Goal: Task Accomplishment & Management: Manage account settings

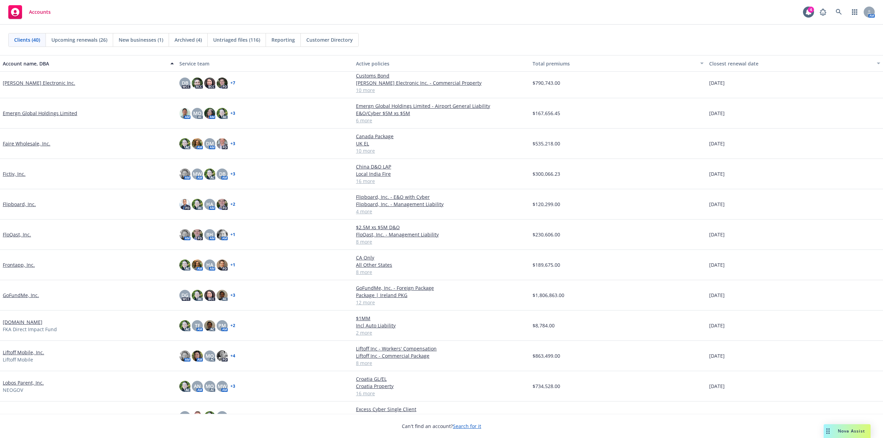
scroll to position [172, 0]
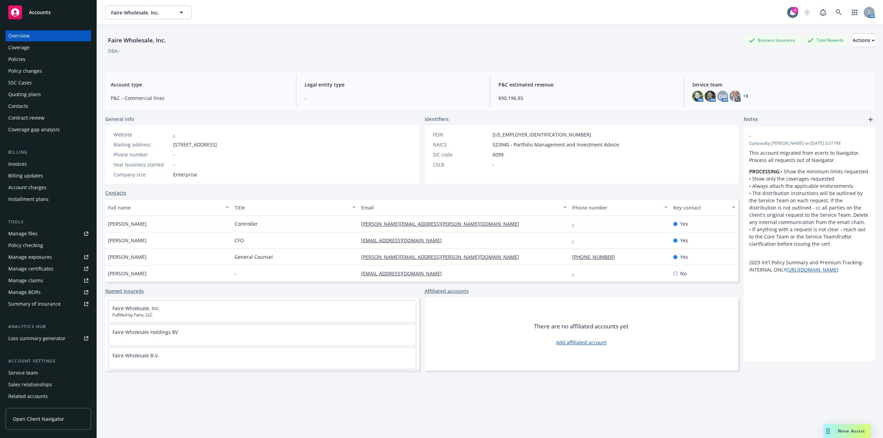
click at [26, 61] on div "Policies" at bounding box center [48, 59] width 80 height 11
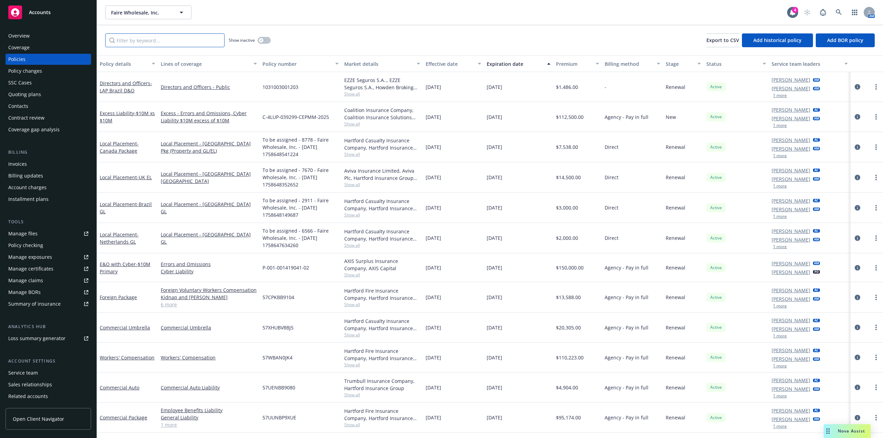
click at [163, 40] on input "Filter by keyword..." at bounding box center [164, 40] width 119 height 14
click at [120, 297] on link "Foreign Package" at bounding box center [118, 297] width 37 height 7
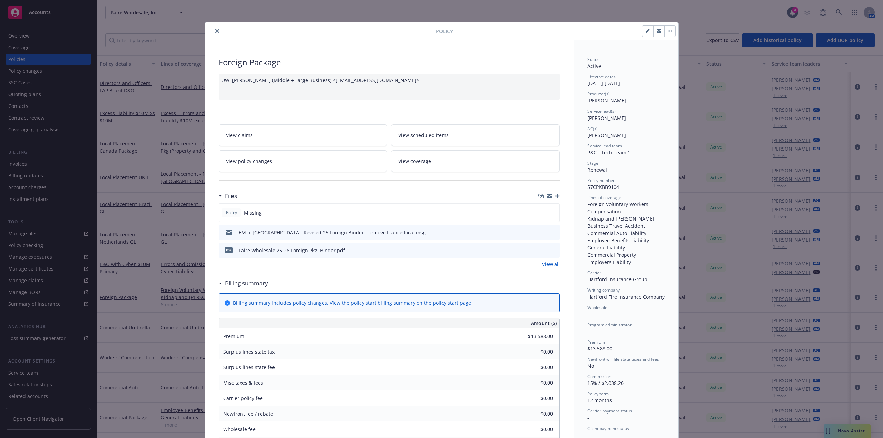
click at [216, 29] on icon "close" at bounding box center [217, 31] width 4 height 4
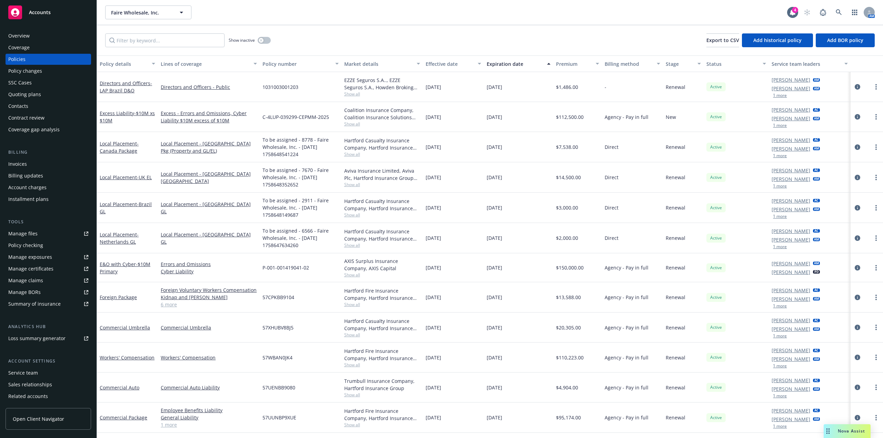
click at [81, 231] on link "Manage files" at bounding box center [49, 233] width 86 height 11
click at [29, 162] on div "Invoices" at bounding box center [48, 164] width 80 height 11
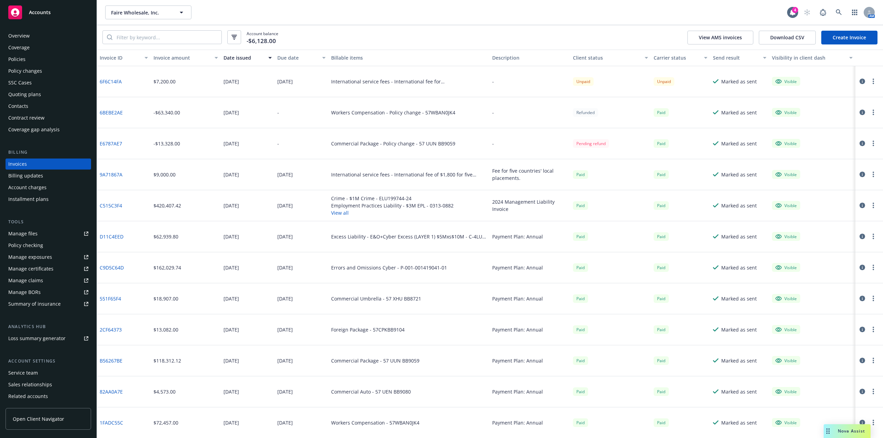
click at [38, 190] on div "Account charges" at bounding box center [27, 187] width 38 height 11
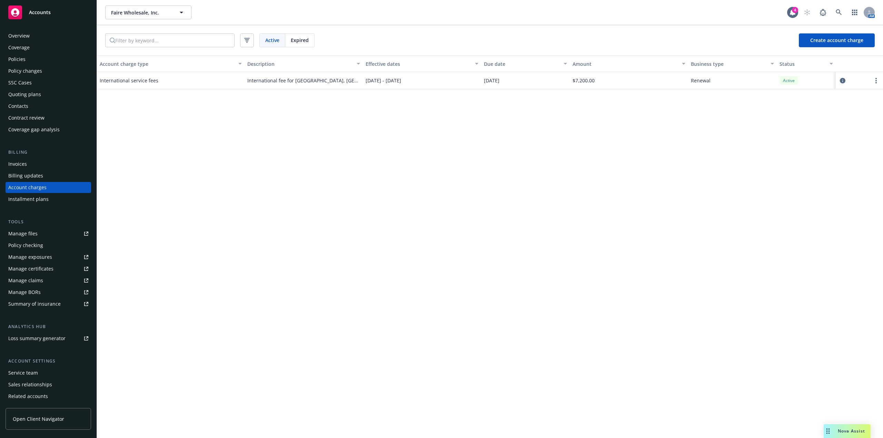
click at [25, 163] on div "Invoices" at bounding box center [17, 164] width 19 height 11
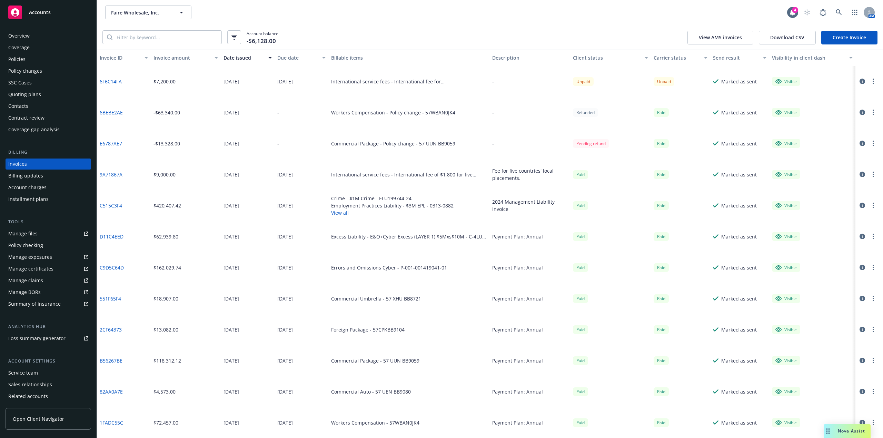
click at [835, 39] on link "Create Invoice" at bounding box center [849, 38] width 56 height 14
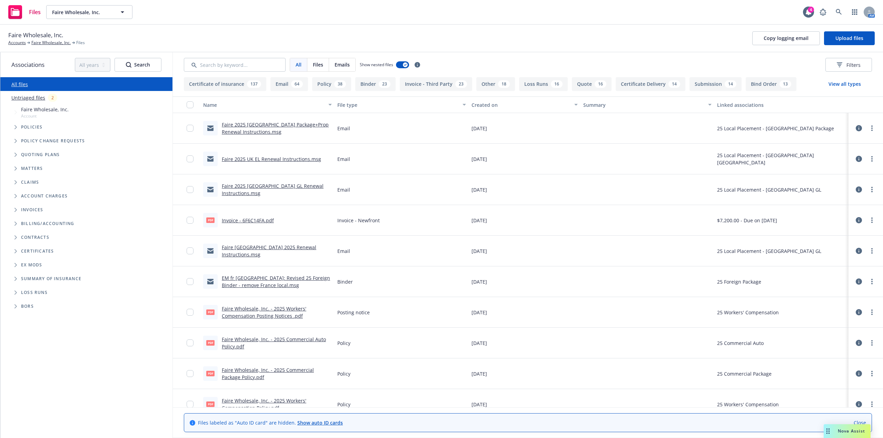
click at [41, 101] on link "Untriaged files" at bounding box center [28, 97] width 34 height 7
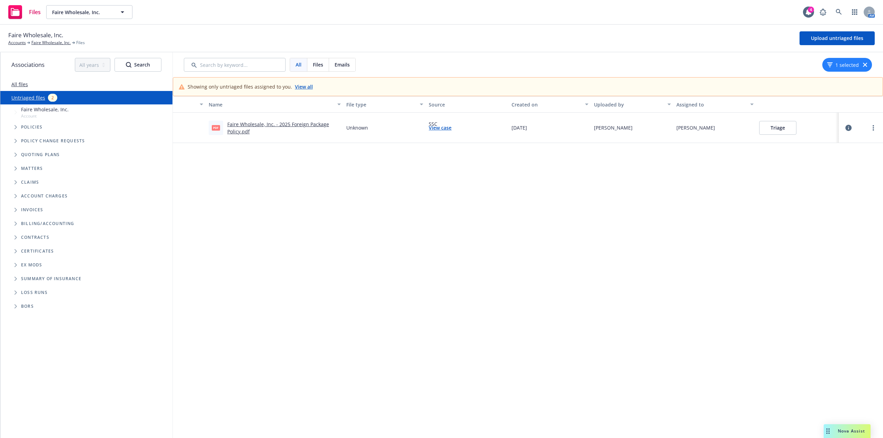
click at [774, 127] on button "Triage" at bounding box center [777, 128] width 37 height 14
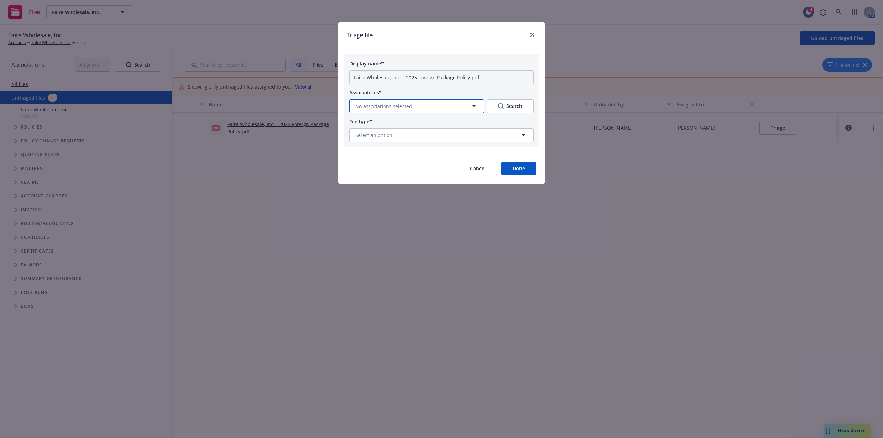
click at [418, 102] on button "No associations selected" at bounding box center [416, 106] width 134 height 14
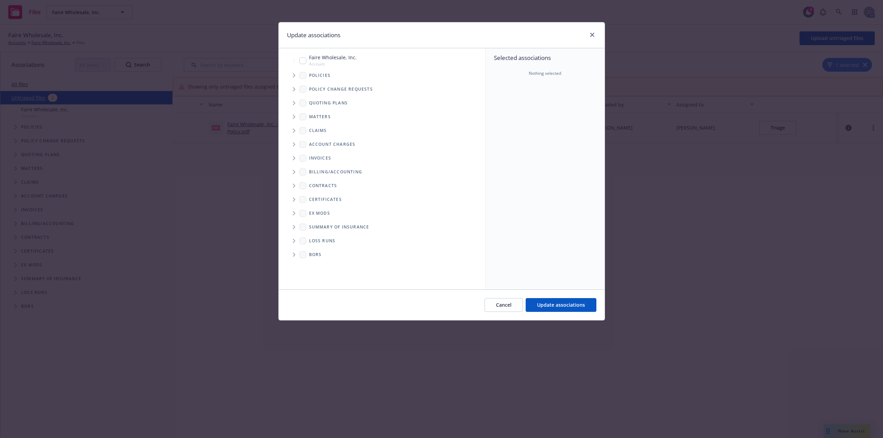
click at [294, 74] on icon "Tree Example" at bounding box center [294, 75] width 3 height 4
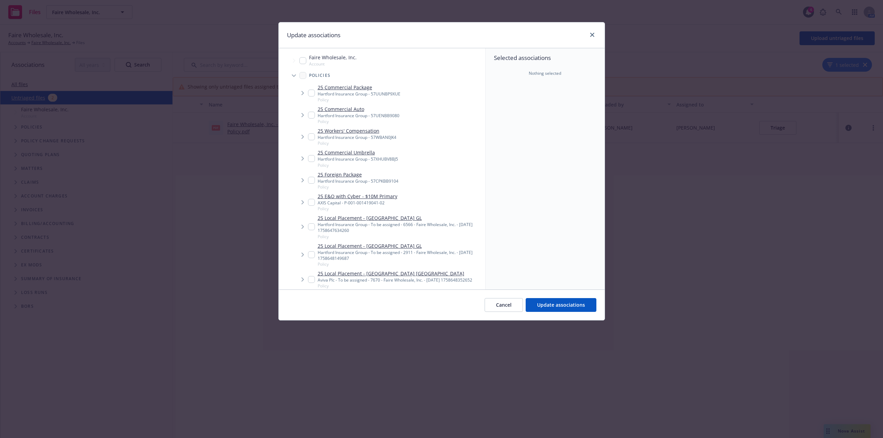
click at [315, 179] on div "25 Foreign Package Hartford Insurance Group - 57CPKBB9104 Policy" at bounding box center [353, 180] width 90 height 19
checkbox input "true"
click at [560, 307] on span "Update associations" at bounding box center [561, 305] width 48 height 7
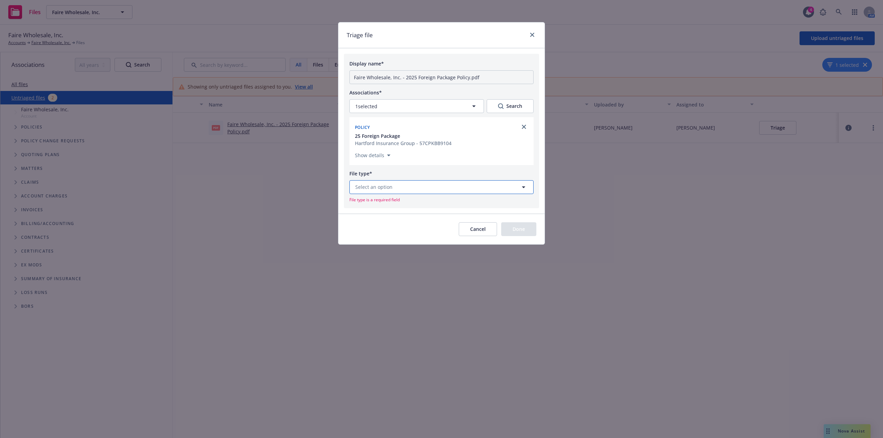
click at [408, 184] on button "Select an option" at bounding box center [441, 187] width 184 height 14
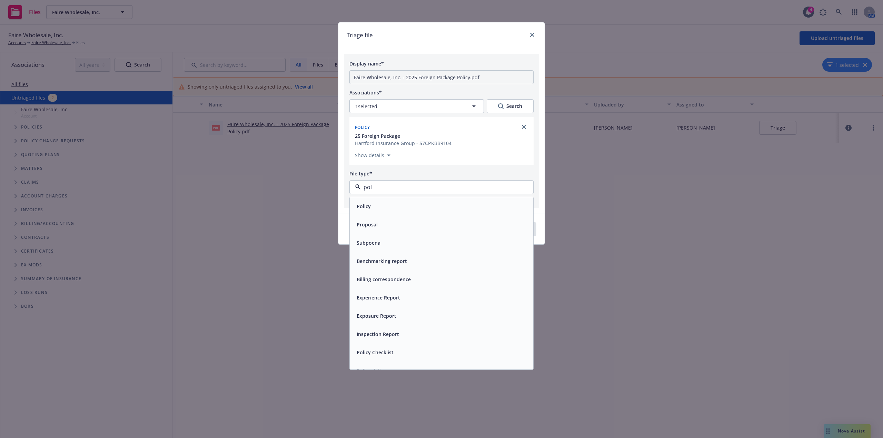
type input "poli"
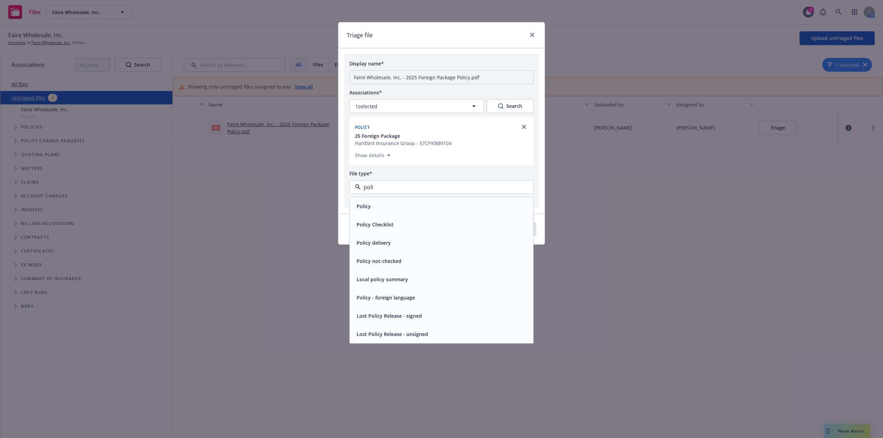
click at [387, 204] on div "Policy" at bounding box center [441, 206] width 175 height 10
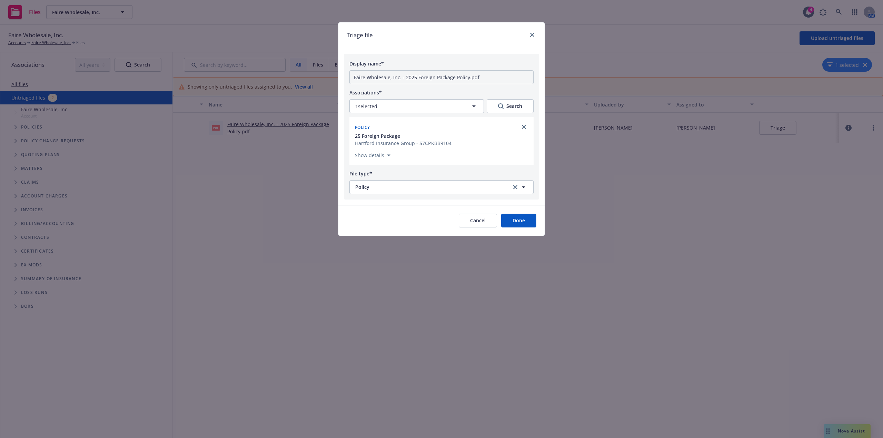
click at [511, 219] on button "Done" at bounding box center [518, 221] width 35 height 14
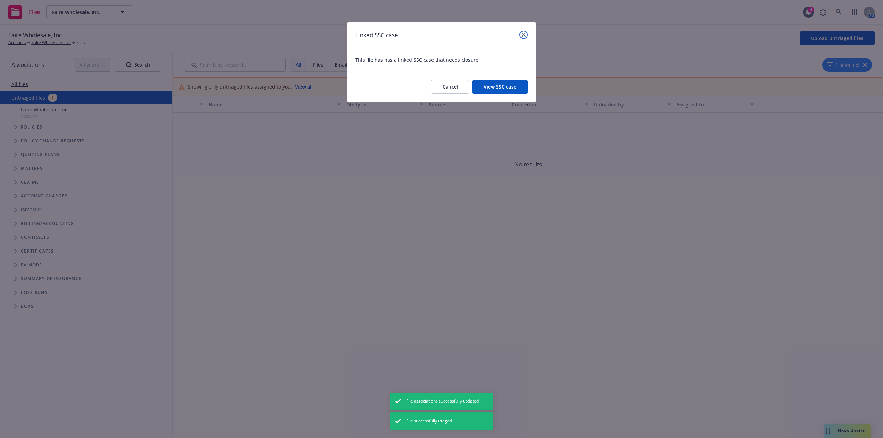
click at [525, 32] on link "close" at bounding box center [523, 35] width 8 height 8
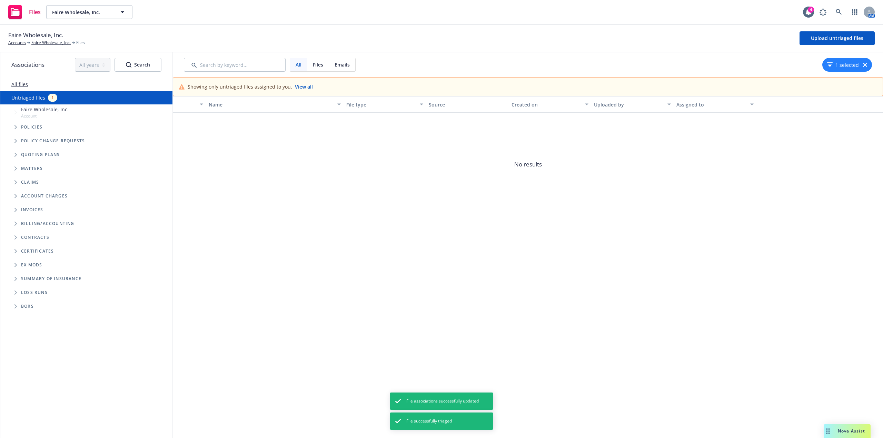
click at [31, 123] on div "Policies" at bounding box center [89, 127] width 165 height 14
click at [27, 86] on link "All files" at bounding box center [19, 84] width 17 height 7
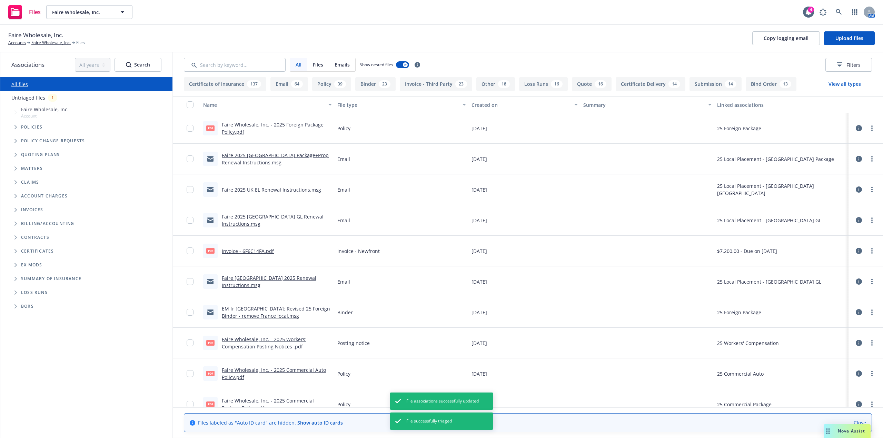
click at [27, 95] on link "Untriaged files" at bounding box center [28, 97] width 34 height 7
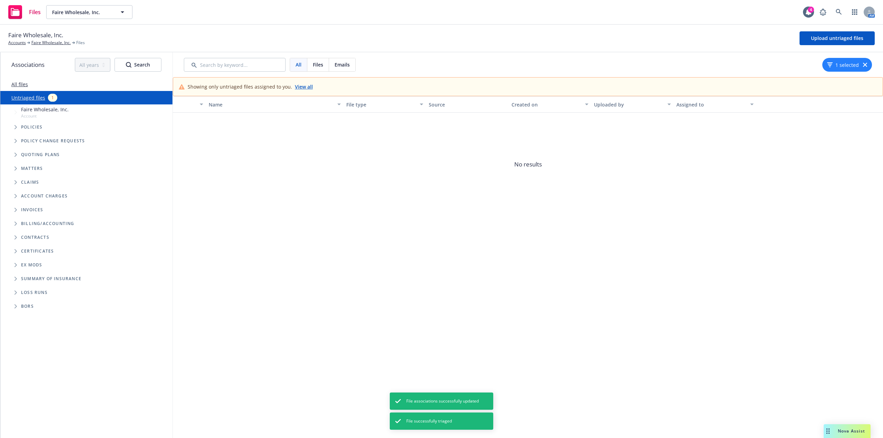
click at [301, 89] on link "View all" at bounding box center [304, 86] width 18 height 7
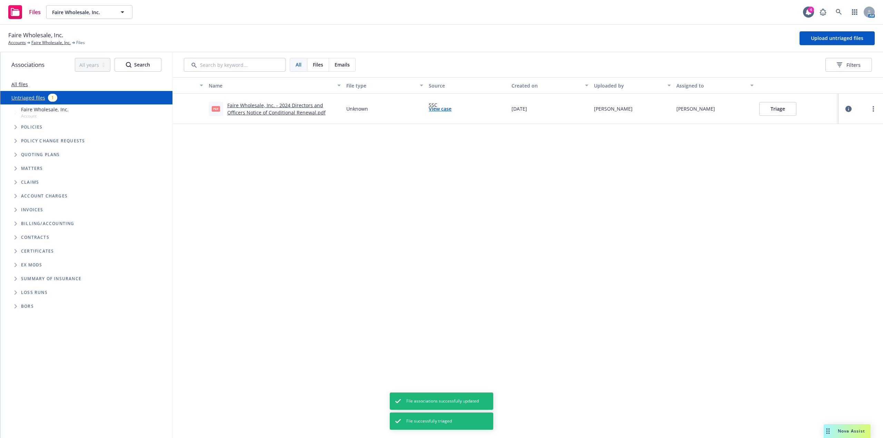
click at [24, 87] on link "All files" at bounding box center [19, 84] width 17 height 7
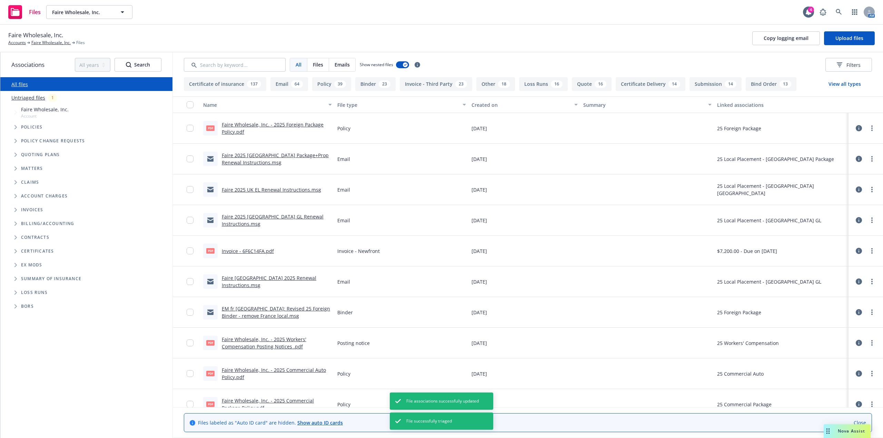
click at [27, 96] on link "Untriaged files" at bounding box center [28, 97] width 34 height 7
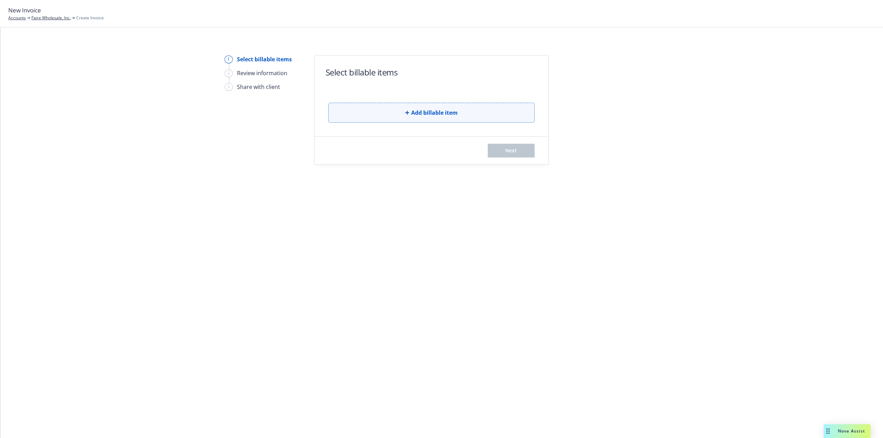
click at [404, 119] on button "Add billable item" at bounding box center [431, 113] width 206 height 20
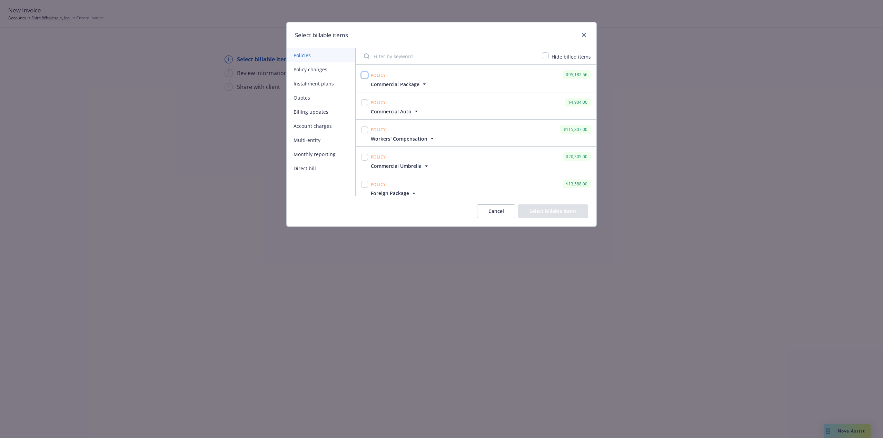
click at [363, 72] on input "checkbox" at bounding box center [364, 75] width 7 height 7
checkbox input "true"
click at [363, 102] on input "checkbox" at bounding box center [364, 102] width 7 height 7
checkbox input "true"
click at [364, 133] on input "checkbox" at bounding box center [364, 130] width 7 height 7
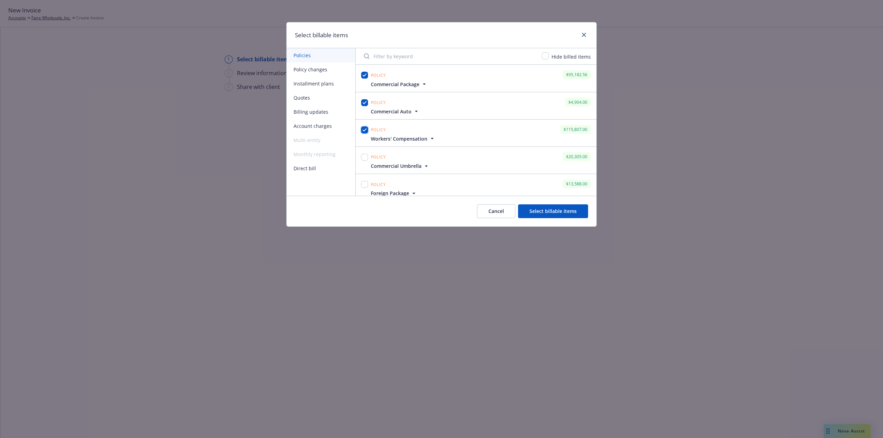
checkbox input "true"
click at [364, 159] on input "checkbox" at bounding box center [364, 157] width 7 height 7
checkbox input "true"
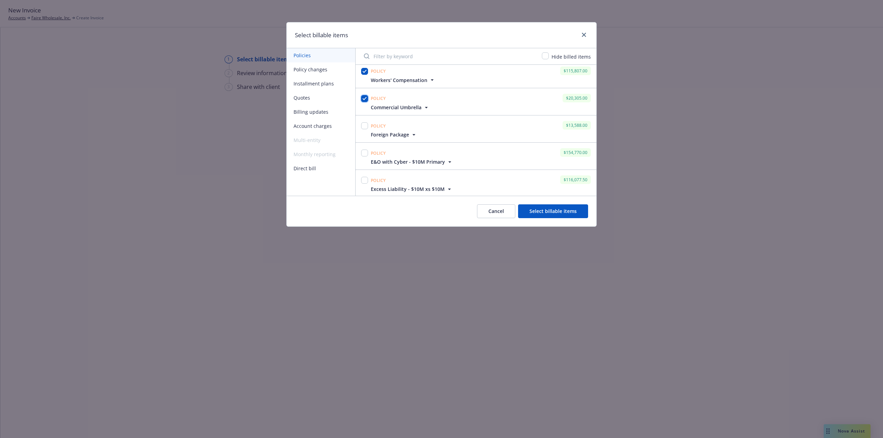
scroll to position [69, 0]
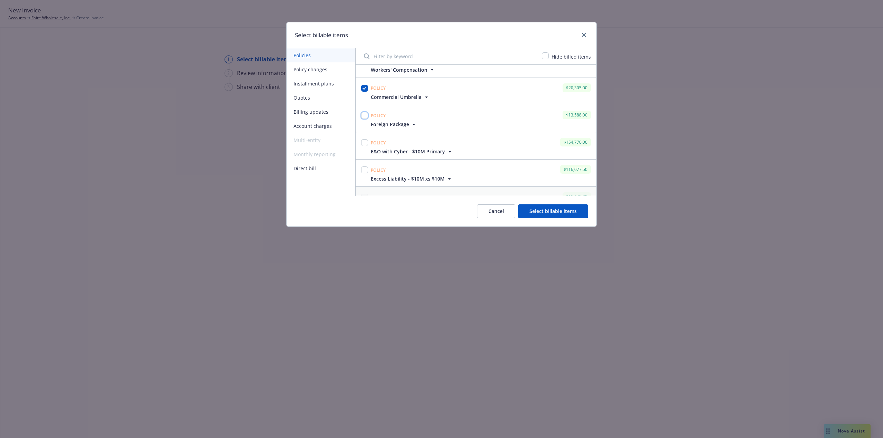
click at [365, 114] on input "checkbox" at bounding box center [364, 115] width 7 height 7
checkbox input "true"
click at [365, 141] on input "checkbox" at bounding box center [364, 142] width 7 height 7
click at [365, 140] on input "checkbox" at bounding box center [364, 142] width 7 height 7
click at [365, 142] on input "checkbox" at bounding box center [364, 142] width 7 height 7
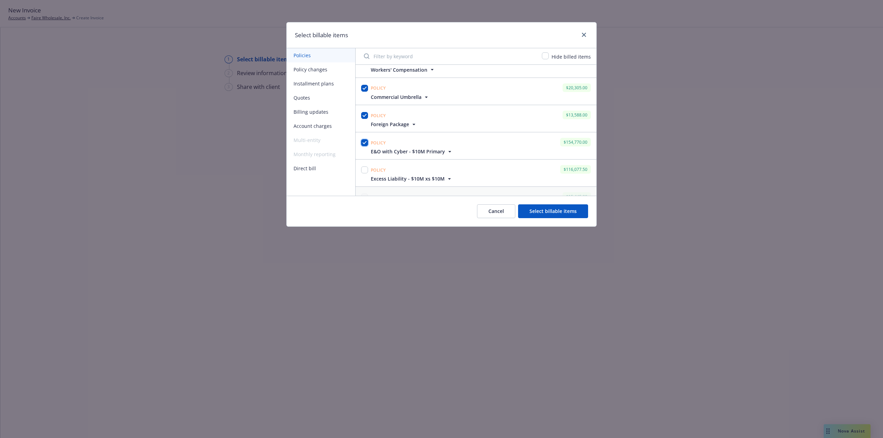
checkbox input "true"
click at [364, 169] on input "checkbox" at bounding box center [364, 170] width 7 height 7
checkbox input "true"
click at [569, 213] on button "Select billable items" at bounding box center [553, 211] width 70 height 14
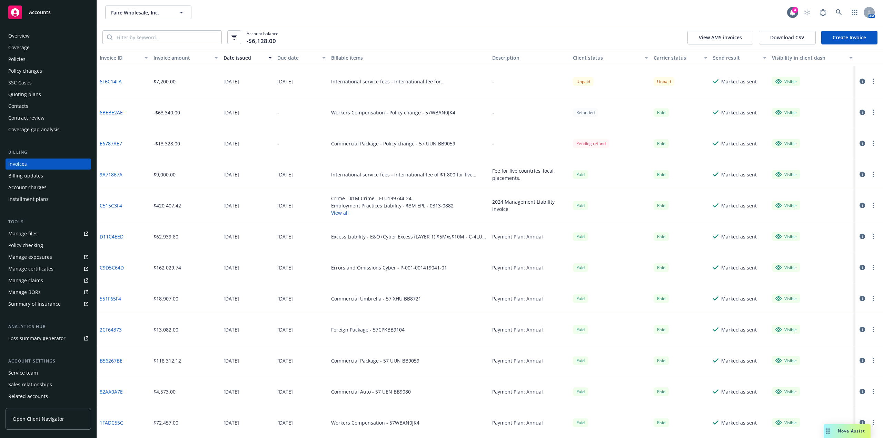
click at [24, 57] on div "Policies" at bounding box center [16, 59] width 17 height 11
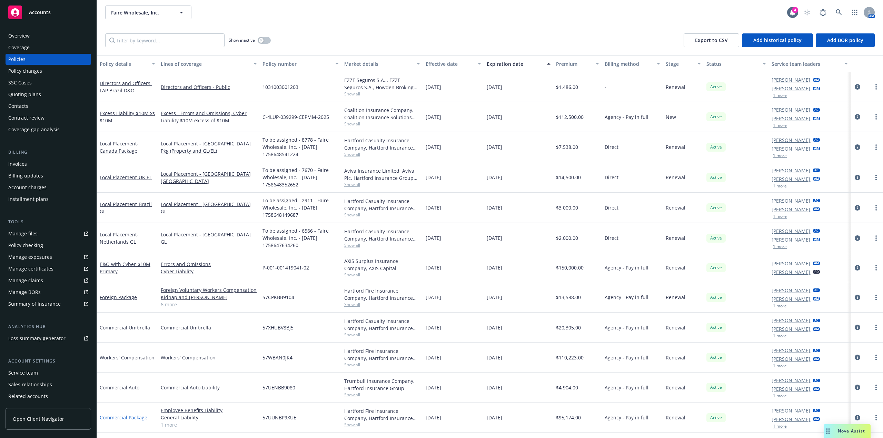
click at [128, 417] on link "Commercial Package" at bounding box center [124, 417] width 48 height 7
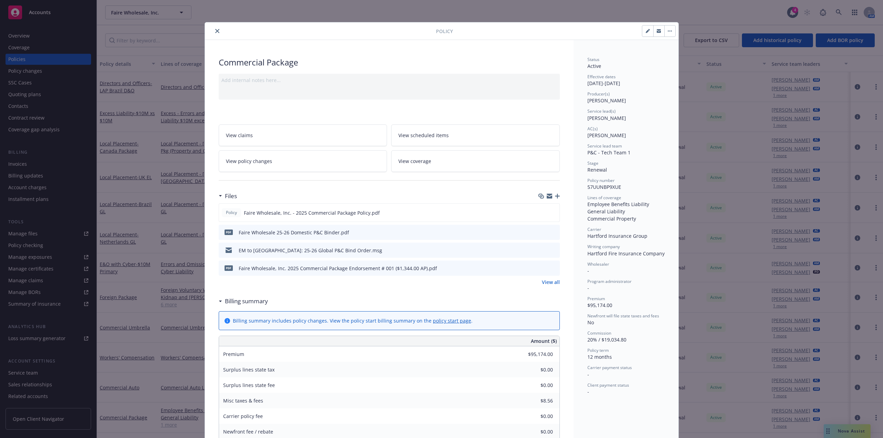
click at [550, 269] on icon "preview file" at bounding box center [553, 267] width 6 height 5
click at [551, 285] on link "View all" at bounding box center [551, 282] width 18 height 7
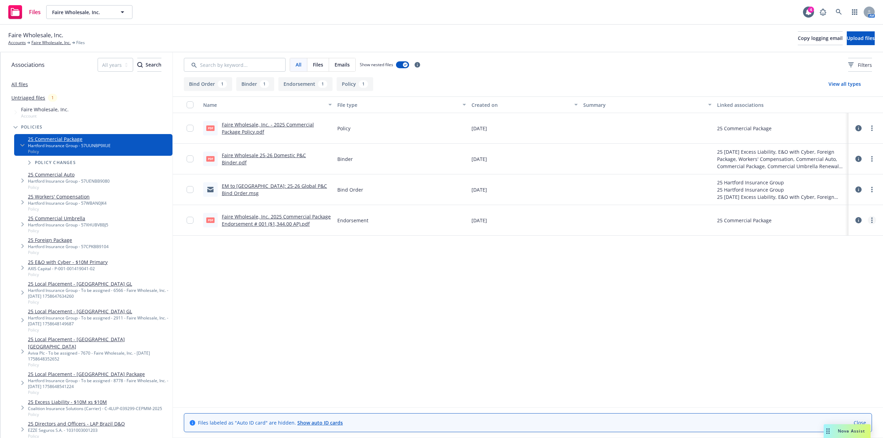
click at [872, 221] on link "more" at bounding box center [871, 220] width 8 height 8
click at [837, 278] on link "Update associations" at bounding box center [841, 276] width 69 height 14
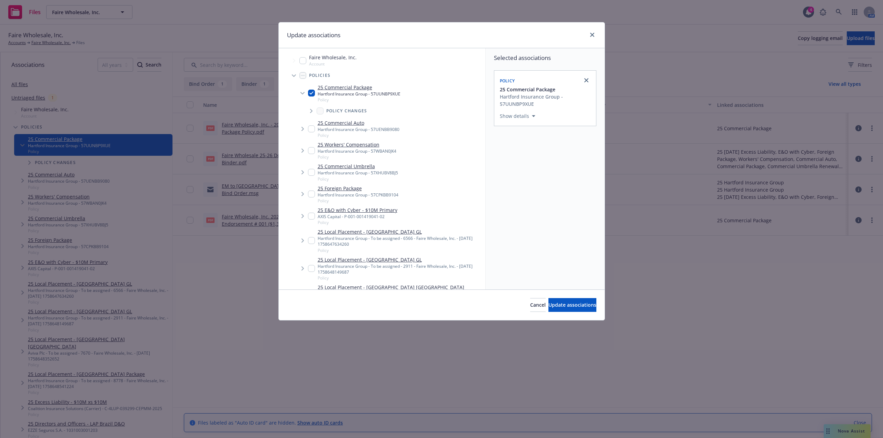
click at [311, 92] on input "Tree Example" at bounding box center [311, 93] width 7 height 7
checkbox input "false"
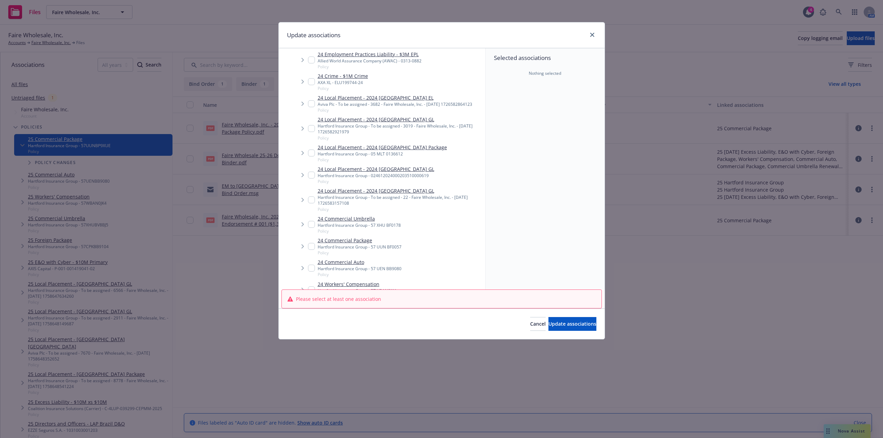
scroll to position [448, 0]
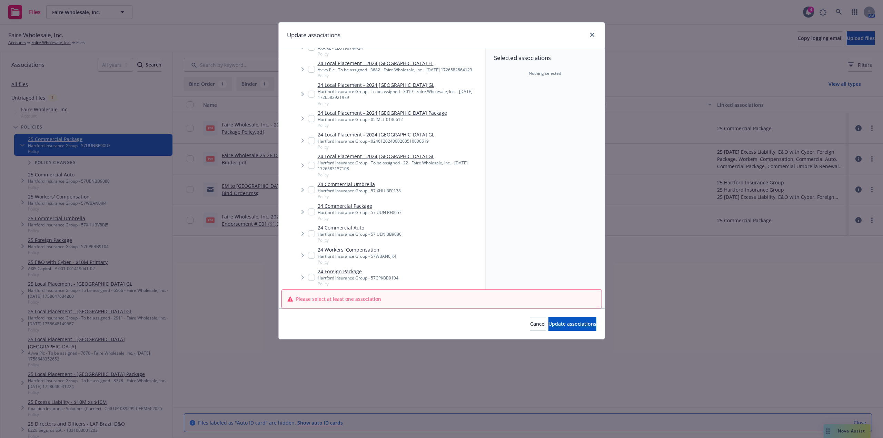
click at [312, 215] on input "Tree Example" at bounding box center [311, 212] width 7 height 7
checkbox input "true"
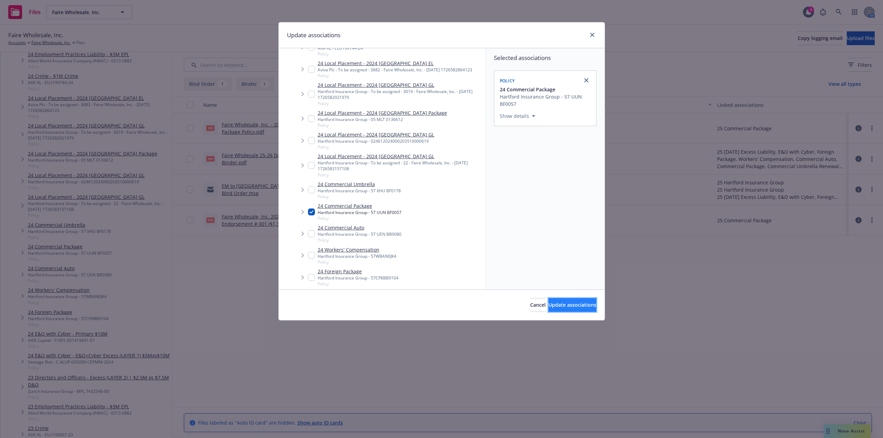
click at [568, 304] on span "Update associations" at bounding box center [572, 305] width 48 height 7
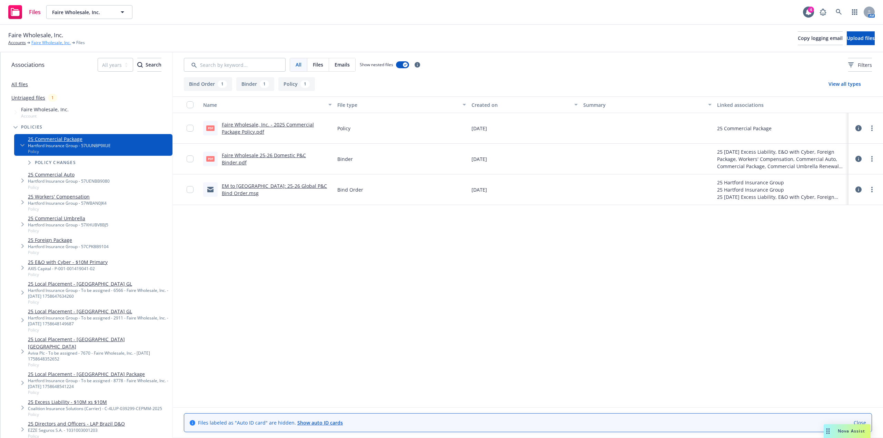
click at [41, 42] on link "Faire Wholesale, Inc." at bounding box center [50, 43] width 39 height 6
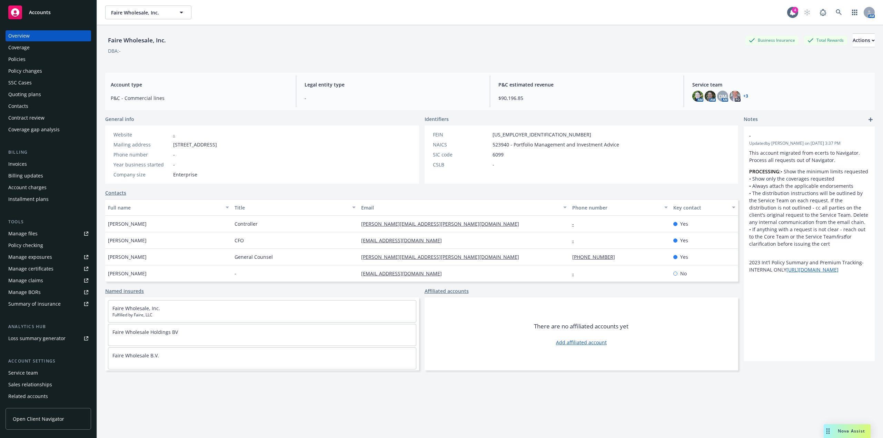
click at [26, 106] on div "Contacts" at bounding box center [18, 106] width 20 height 11
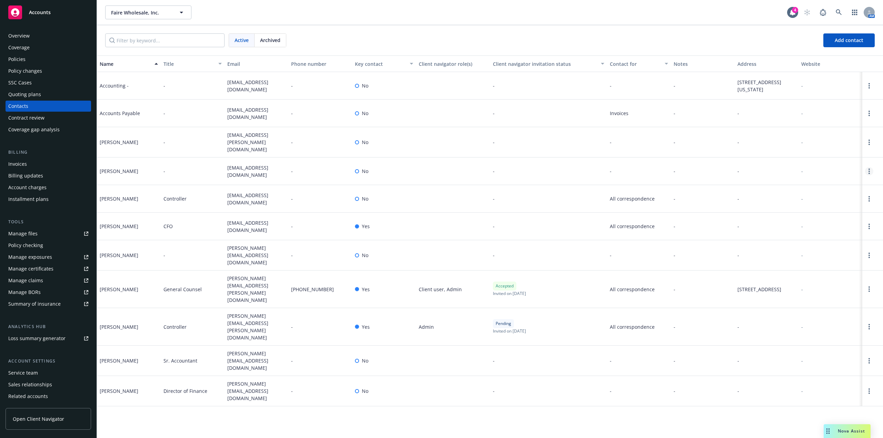
click at [870, 170] on link "Open options" at bounding box center [869, 171] width 8 height 8
click at [828, 143] on link "Invite to client navigator" at bounding box center [825, 144] width 78 height 14
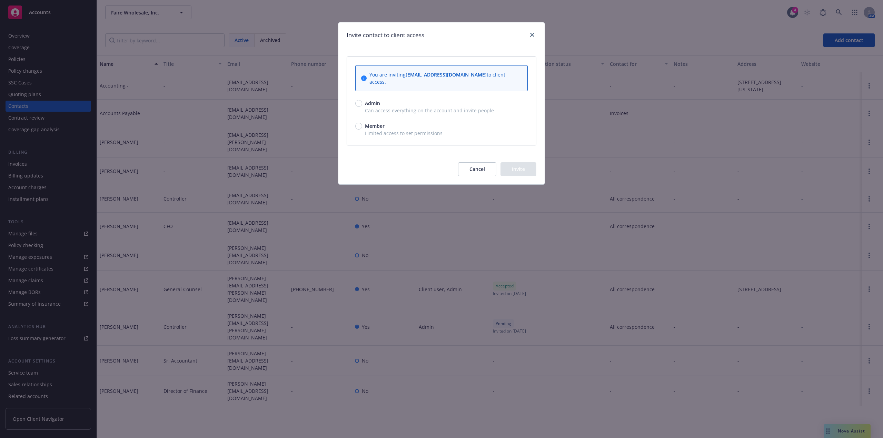
click at [375, 100] on span "Admin" at bounding box center [372, 103] width 15 height 7
click at [362, 100] on input "Admin" at bounding box center [358, 103] width 7 height 7
radio input "true"
click at [524, 162] on button "Invite" at bounding box center [518, 169] width 36 height 14
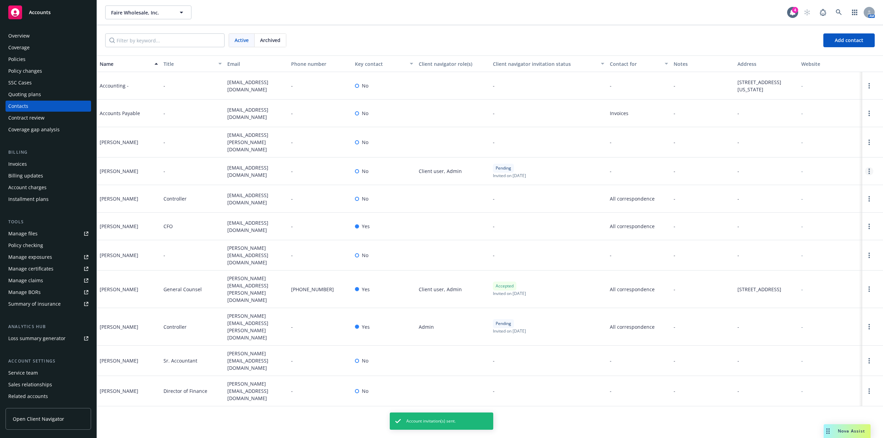
click at [871, 170] on link "Open options" at bounding box center [869, 171] width 8 height 8
drag, startPoint x: 832, startPoint y: 115, endPoint x: 718, endPoint y: 100, distance: 115.0
click at [832, 116] on link "Edit contact" at bounding box center [836, 116] width 53 height 14
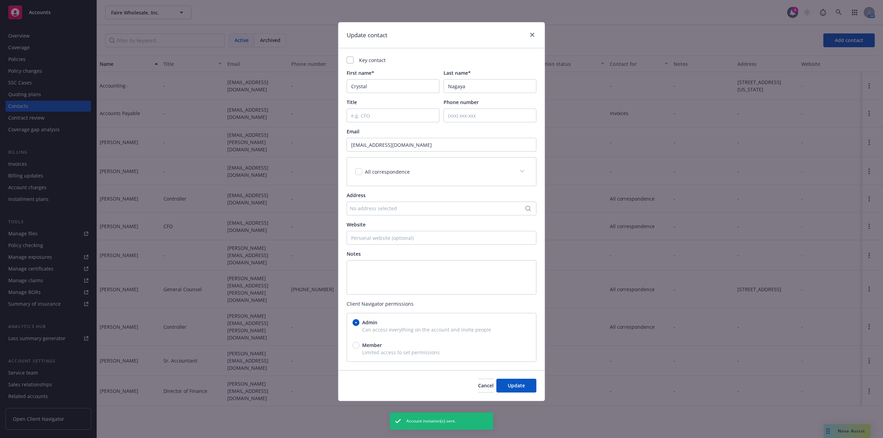
click at [345, 58] on div "Key contact First name* Crystal Last name* Nagaya Title Phone number Email crys…" at bounding box center [441, 209] width 206 height 322
click at [348, 59] on div at bounding box center [350, 60] width 7 height 7
checkbox input "true"
click at [528, 388] on button "Update" at bounding box center [516, 386] width 40 height 14
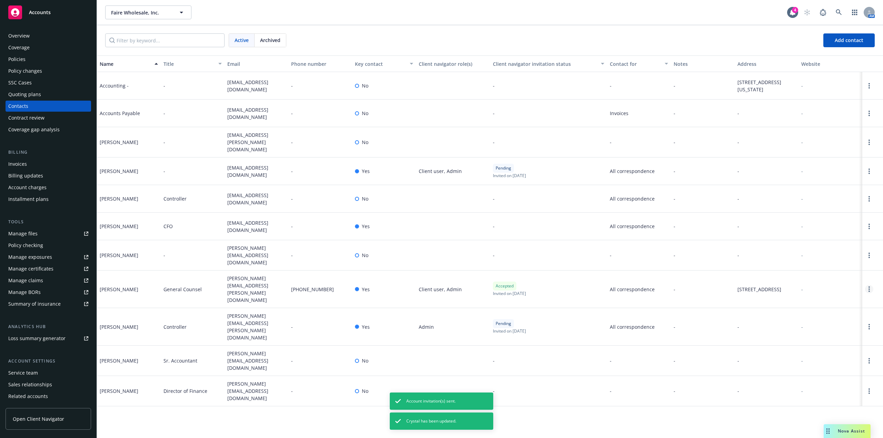
click at [871, 285] on link "Open options" at bounding box center [869, 289] width 8 height 8
click at [821, 227] on link "Edit contact" at bounding box center [817, 227] width 94 height 14
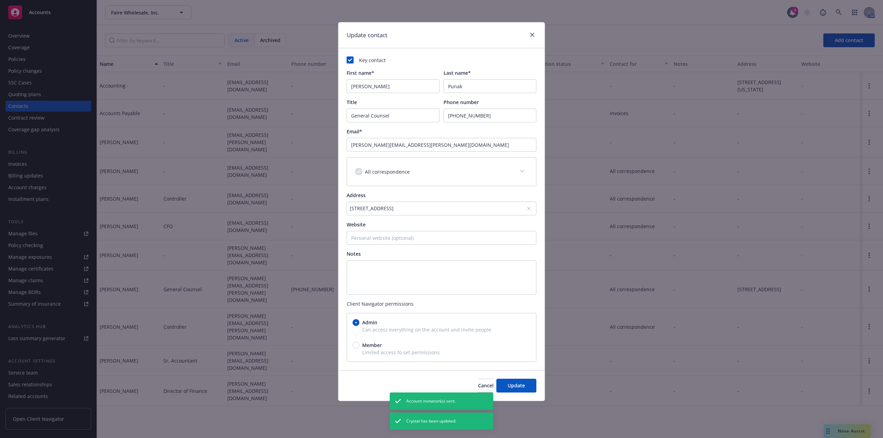
click at [348, 60] on rect at bounding box center [350, 60] width 7 height 7
click at [359, 169] on input "checkbox" at bounding box center [358, 171] width 7 height 7
checkbox input "false"
click at [518, 172] on span at bounding box center [521, 171] width 11 height 11
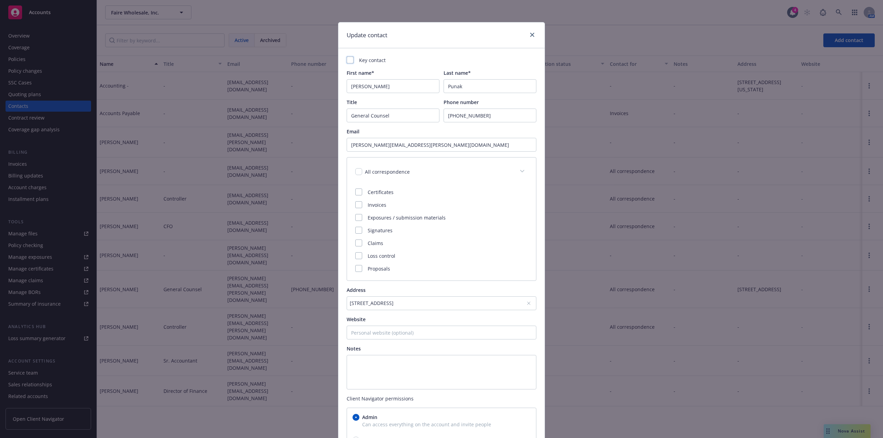
click at [516, 169] on span at bounding box center [521, 171] width 11 height 11
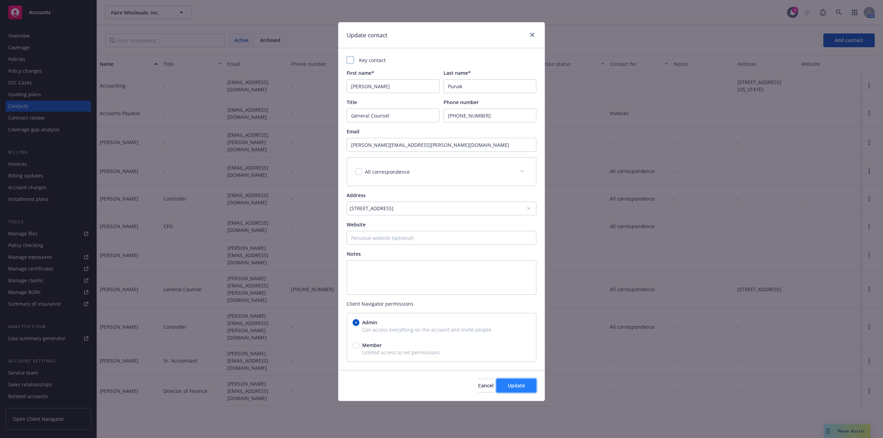
click at [525, 388] on button "Update" at bounding box center [516, 386] width 40 height 14
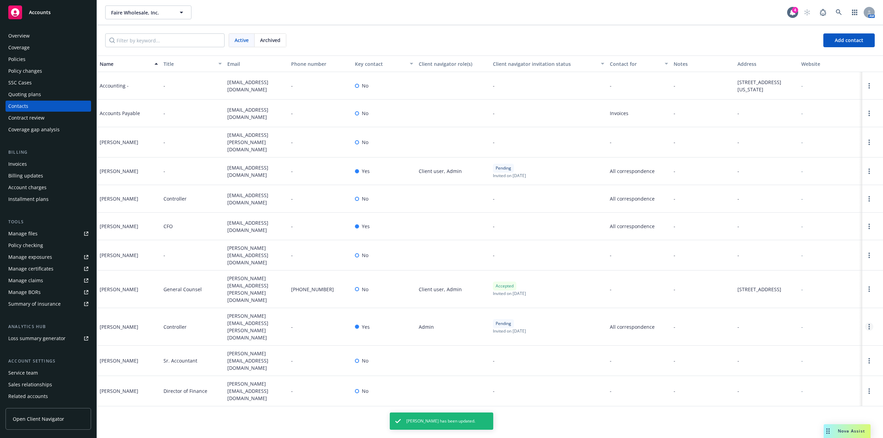
click at [869, 324] on icon "Open options" at bounding box center [868, 327] width 1 height 6
click at [835, 254] on link "Edit contact" at bounding box center [836, 254] width 53 height 14
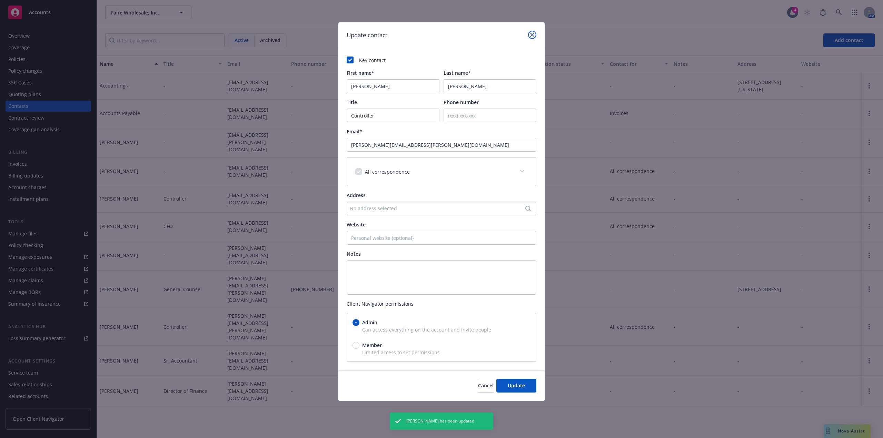
click at [530, 35] on icon "close" at bounding box center [532, 35] width 4 height 4
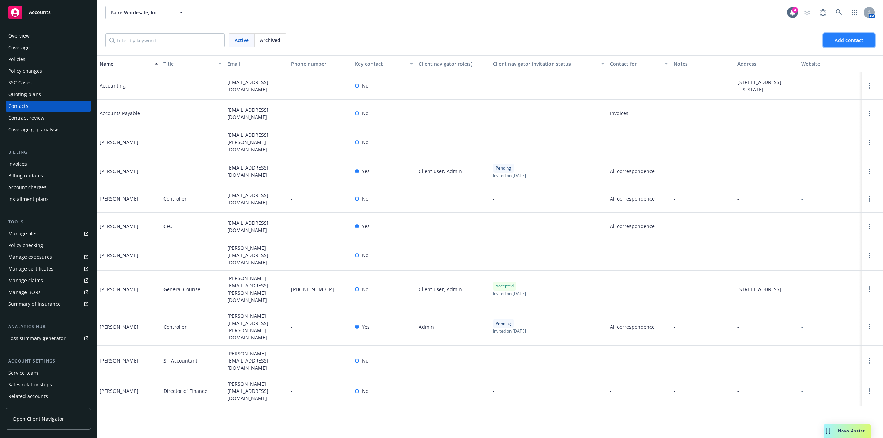
click at [855, 42] on span "Add contact" at bounding box center [848, 40] width 29 height 7
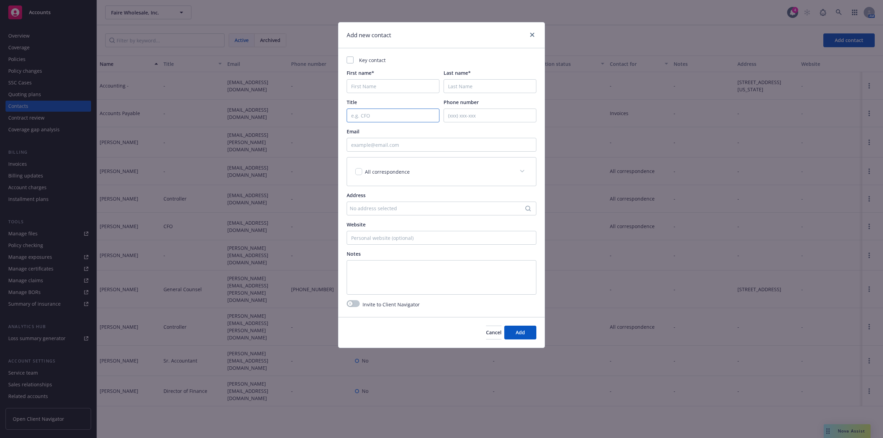
click at [384, 113] on input "Title" at bounding box center [393, 116] width 93 height 14
click at [388, 147] on input "Email" at bounding box center [442, 145] width 190 height 14
paste input "brian.ocuiv@faire.com>"
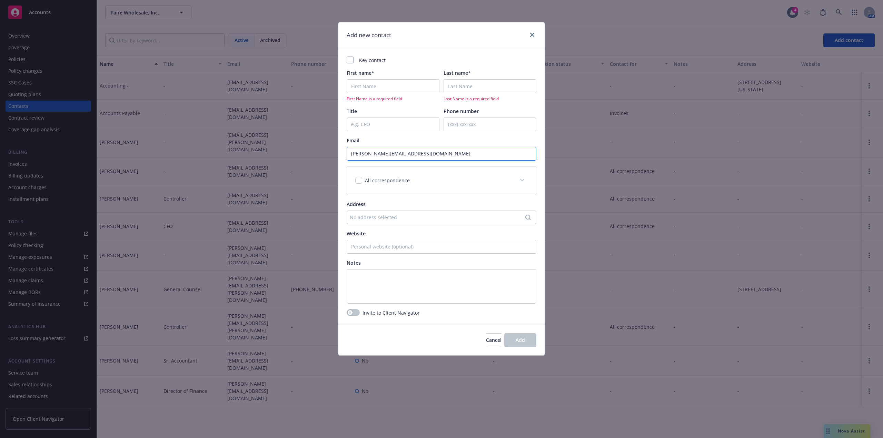
type input "brian.ocuiv@faire.com"
click at [409, 89] on input "First name*" at bounding box center [393, 86] width 93 height 14
type input "Brian"
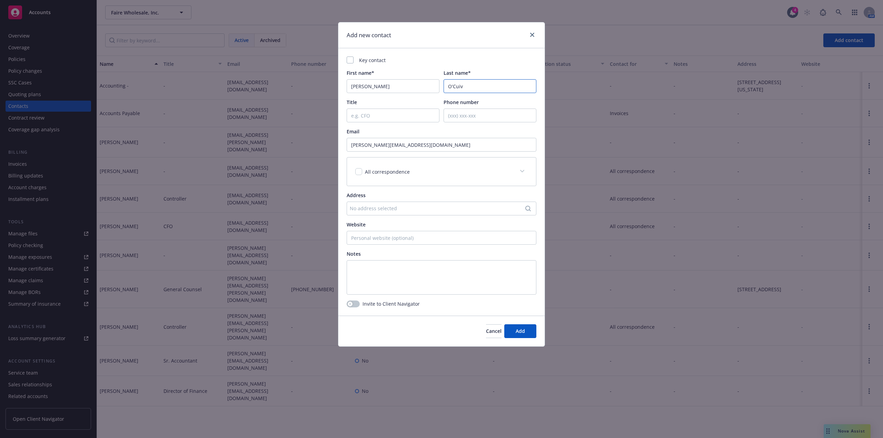
type input "O'Cuiv"
click at [527, 334] on button "Add" at bounding box center [520, 331] width 32 height 14
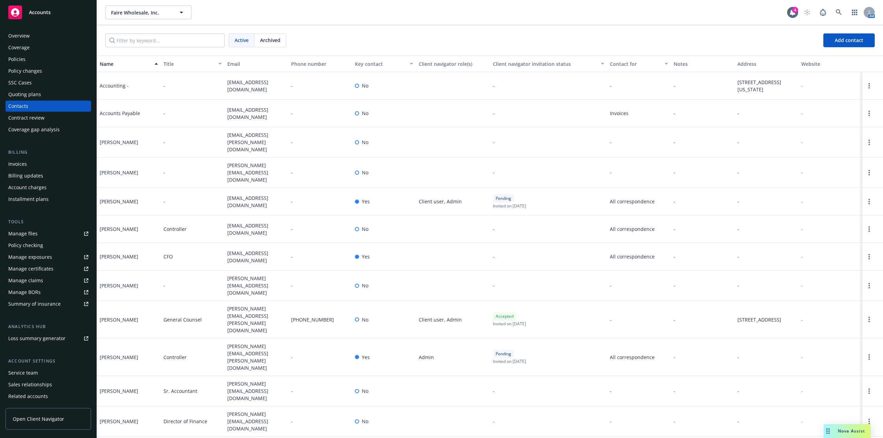
click at [874, 339] on div at bounding box center [872, 358] width 21 height 38
click at [867, 353] on link "Open options" at bounding box center [869, 357] width 8 height 8
click at [835, 281] on link "Edit contact" at bounding box center [836, 282] width 53 height 14
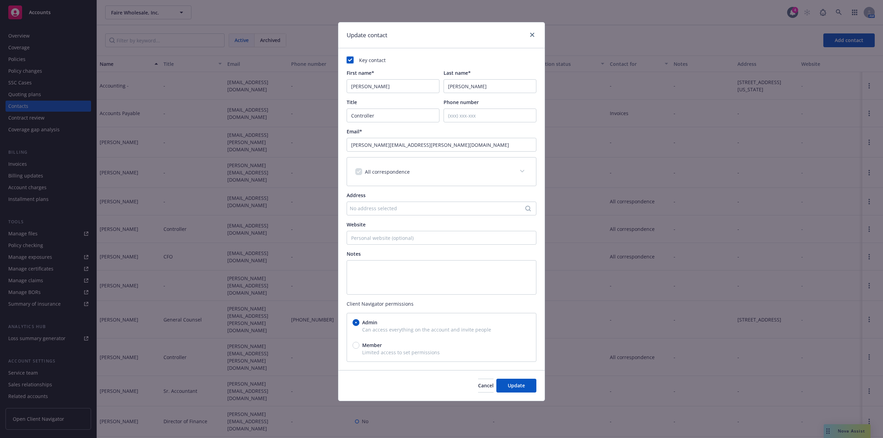
click at [352, 58] on rect at bounding box center [350, 60] width 7 height 7
click at [522, 388] on span "Update" at bounding box center [516, 385] width 17 height 7
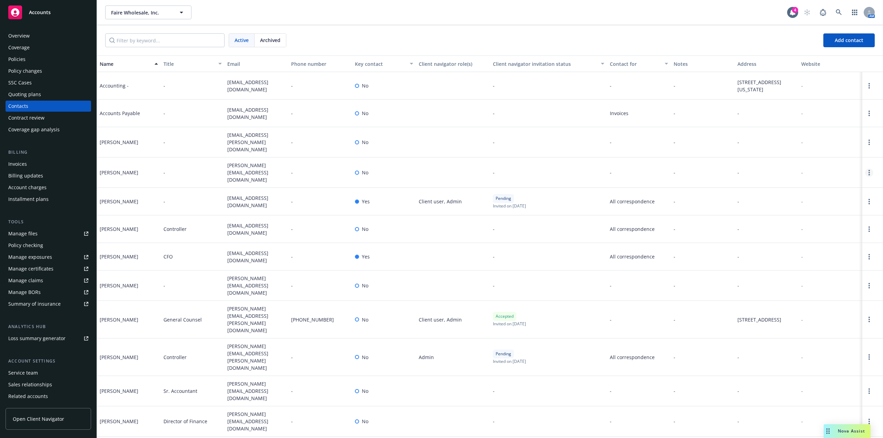
click at [869, 170] on circle "Open options" at bounding box center [868, 170] width 1 height 1
click at [844, 145] on link "Invite to client navigator" at bounding box center [825, 144] width 78 height 14
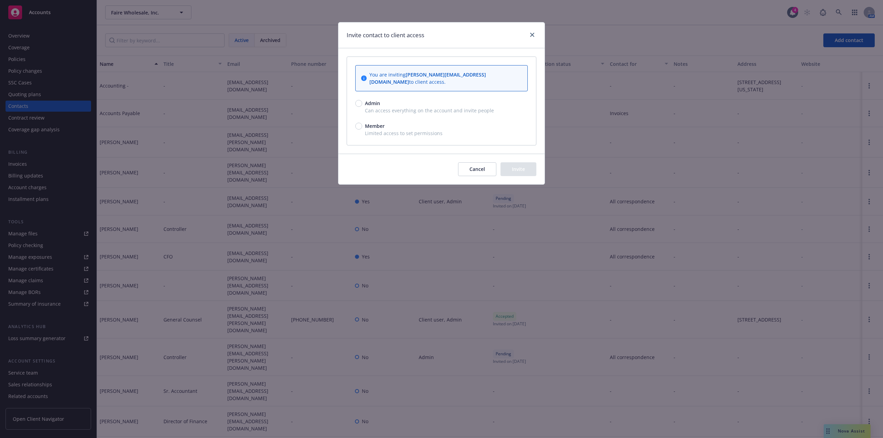
click at [395, 107] on span "Can access everything on the account and invite people" at bounding box center [441, 110] width 172 height 7
click at [362, 100] on input "Admin" at bounding box center [358, 103] width 7 height 7
radio input "true"
click at [517, 163] on button "Invite" at bounding box center [518, 169] width 36 height 14
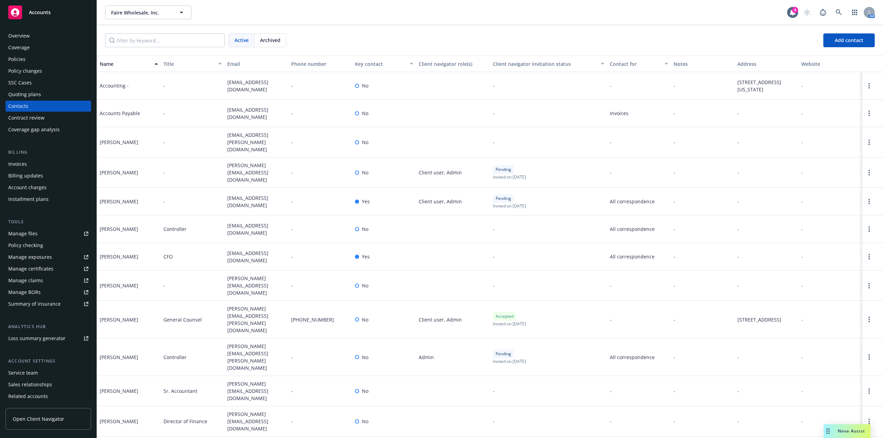
click at [608, 9] on div "Faire Wholesale, Inc. Faire Wholesale, Inc." at bounding box center [446, 13] width 682 height 14
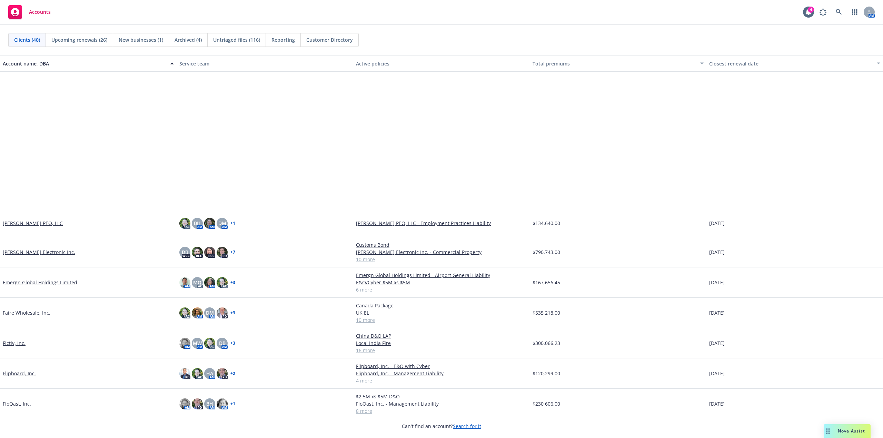
scroll to position [172, 0]
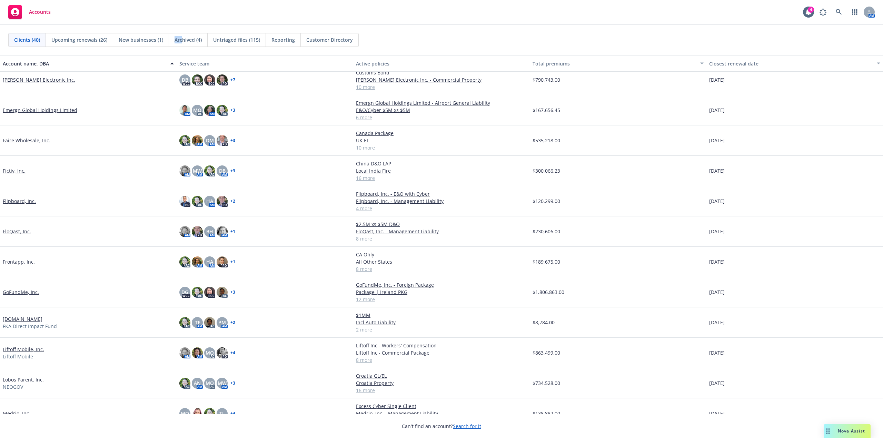
drag, startPoint x: 171, startPoint y: 40, endPoint x: 198, endPoint y: 41, distance: 27.2
click at [194, 41] on div "Clients (40) Upcoming renewals (26) New businesses (1) Archived (4) Untriaged f…" at bounding box center [183, 40] width 350 height 14
click at [441, 33] on div "Clients (40) Upcoming renewals (26) New businesses (1) Archived (4) Untriaged f…" at bounding box center [441, 40] width 883 height 30
click at [284, 41] on span "Reporting" at bounding box center [282, 39] width 23 height 7
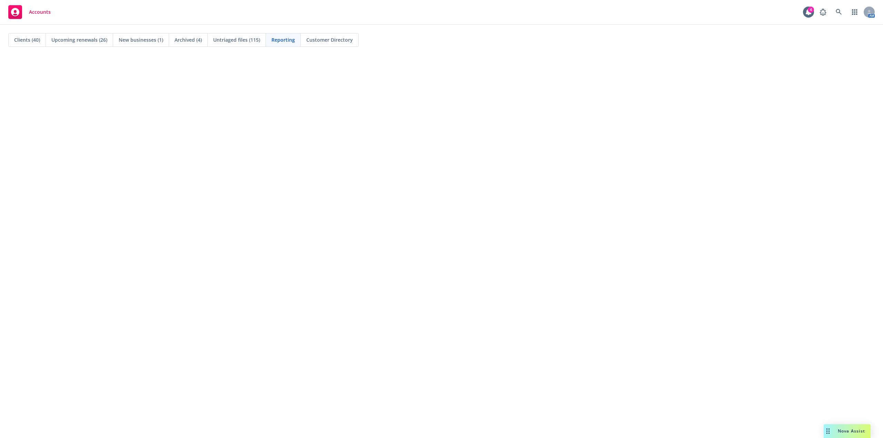
click at [239, 42] on span "Untriaged files (115)" at bounding box center [236, 39] width 47 height 7
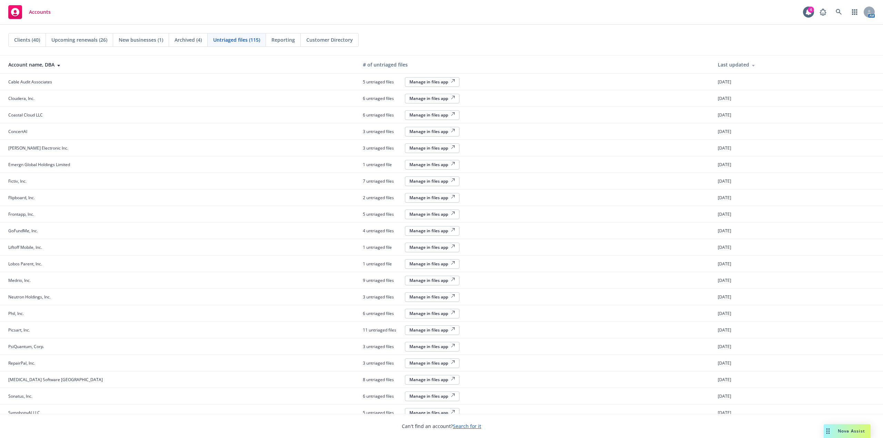
click at [282, 39] on span "Reporting" at bounding box center [282, 39] width 23 height 7
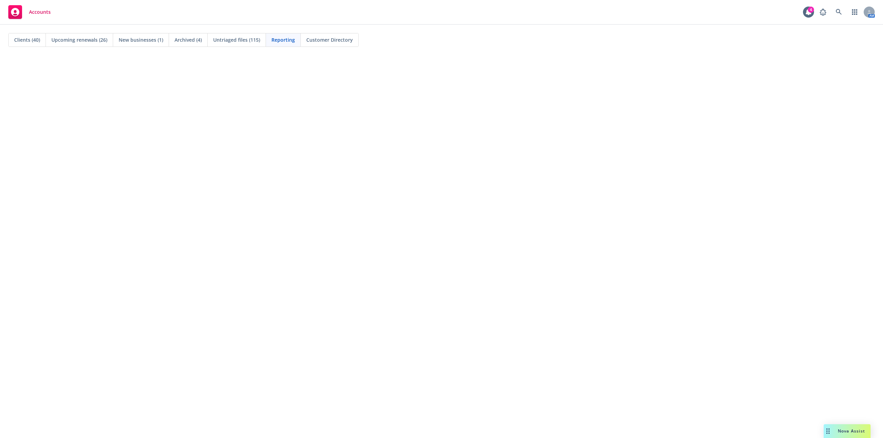
click at [79, 37] on span "Upcoming renewals (26)" at bounding box center [79, 39] width 56 height 7
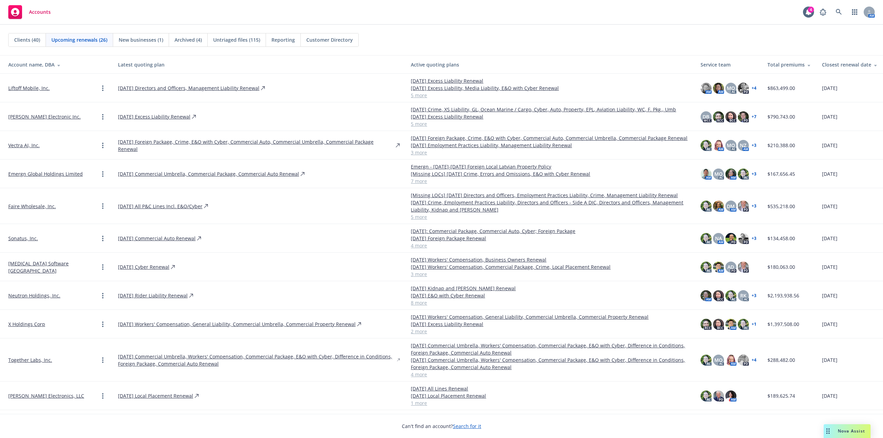
click at [141, 37] on span "New businesses (1)" at bounding box center [141, 39] width 44 height 7
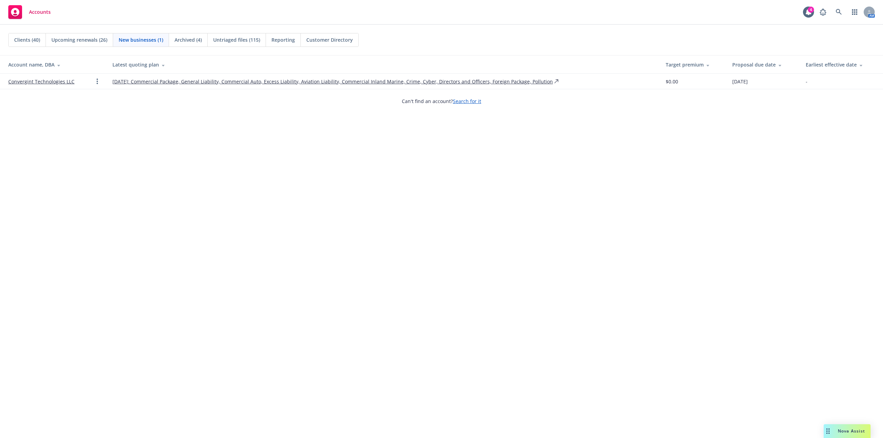
click at [188, 43] on span "Archived (4)" at bounding box center [187, 39] width 27 height 7
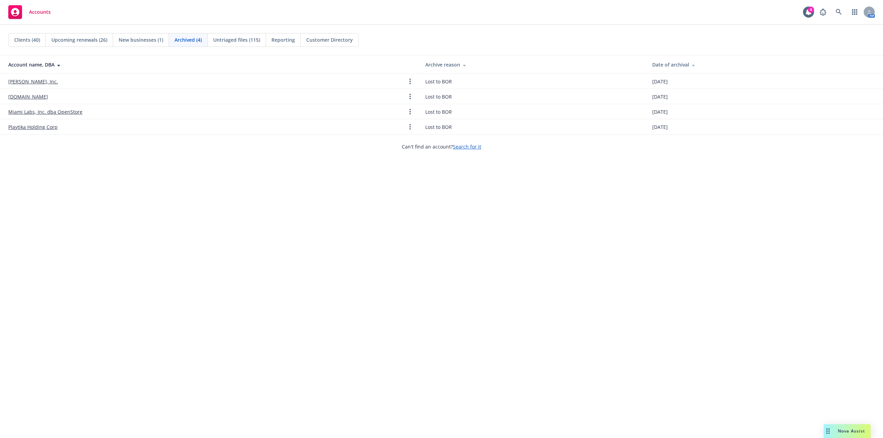
click at [229, 38] on span "Untriaged files (115)" at bounding box center [236, 39] width 47 height 7
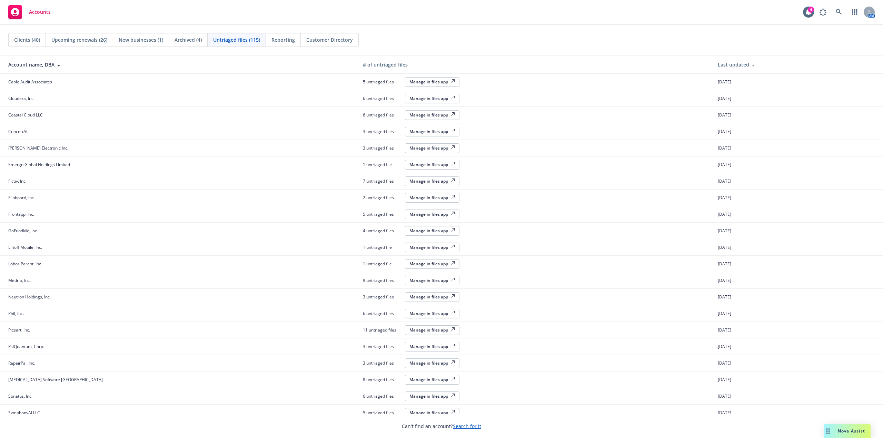
click at [280, 38] on span "Reporting" at bounding box center [282, 39] width 23 height 7
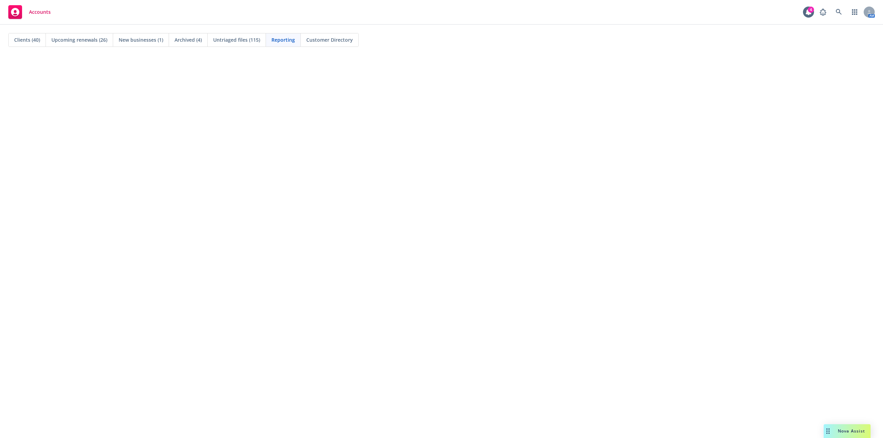
click at [27, 40] on span "Clients (40)" at bounding box center [27, 39] width 26 height 7
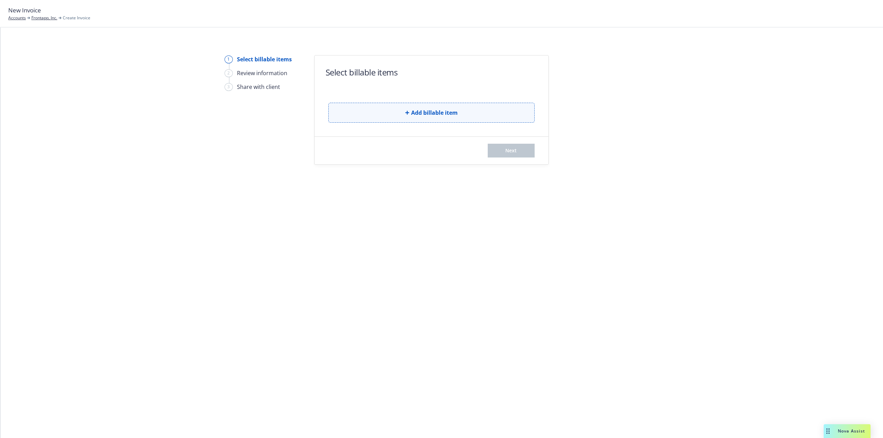
click at [489, 110] on button "Add billable item" at bounding box center [431, 113] width 206 height 20
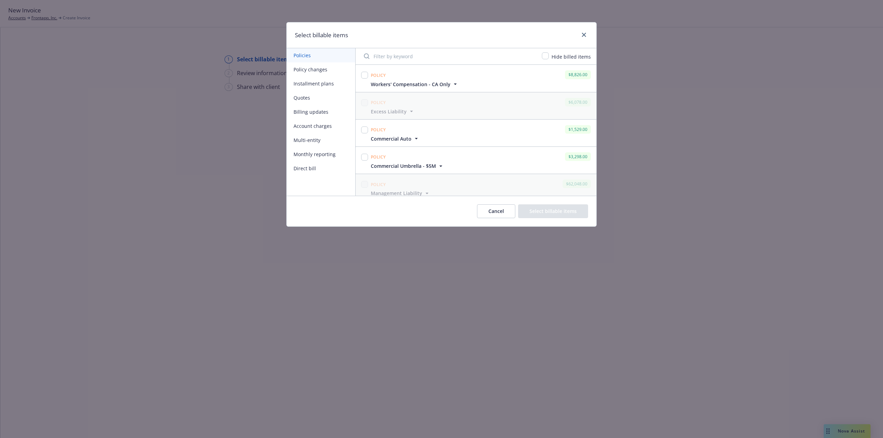
click at [359, 74] on div "Policy $8,826.00 Workers' Compensation - CA Only Display name Workers' Compensa…" at bounding box center [475, 78] width 241 height 27
click at [363, 127] on input "checkbox" at bounding box center [364, 128] width 7 height 7
checkbox input "true"
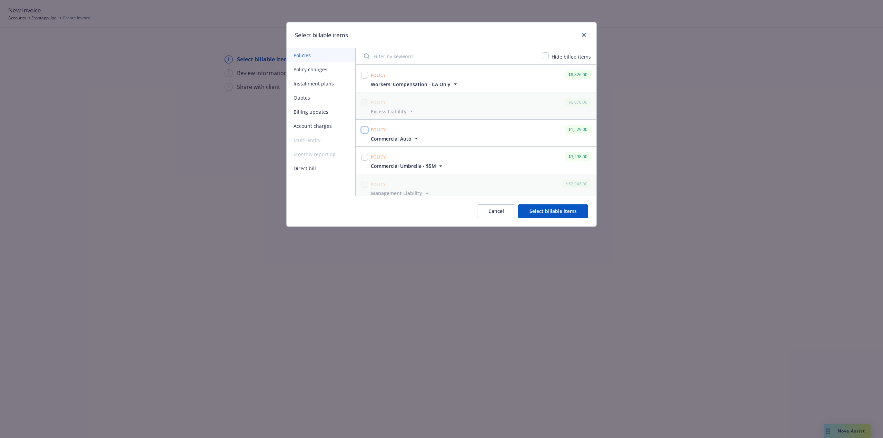
click at [365, 129] on input "checkbox" at bounding box center [364, 130] width 7 height 7
checkbox input "true"
click at [364, 153] on input "checkbox" at bounding box center [364, 155] width 7 height 7
checkbox input "true"
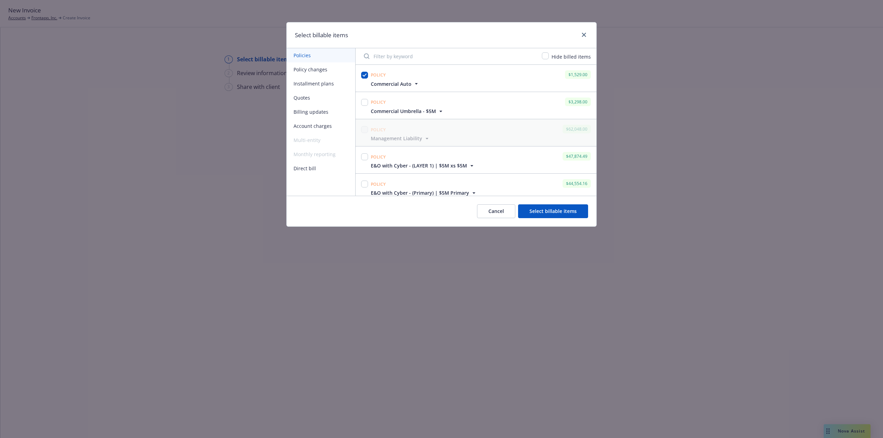
scroll to position [0, 0]
click at [366, 157] on input "checkbox" at bounding box center [364, 157] width 7 height 7
checkbox input "true"
click at [367, 74] on input "checkbox" at bounding box center [364, 75] width 7 height 7
checkbox input "true"
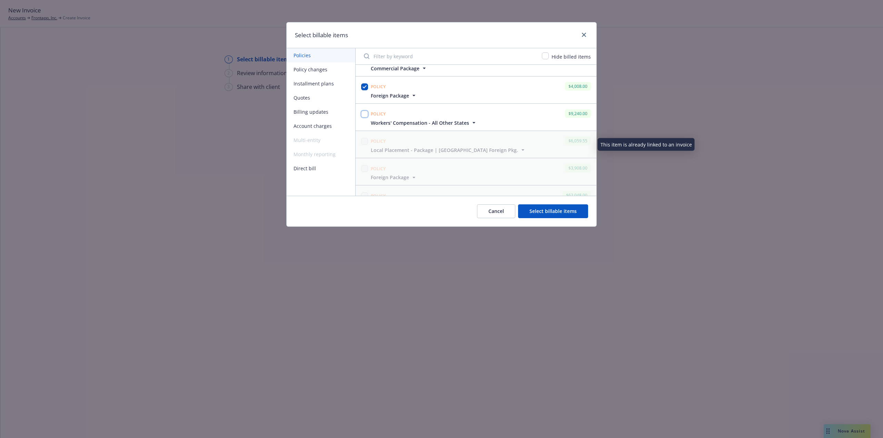
click at [365, 115] on input "checkbox" at bounding box center [364, 114] width 7 height 7
checkbox input "true"
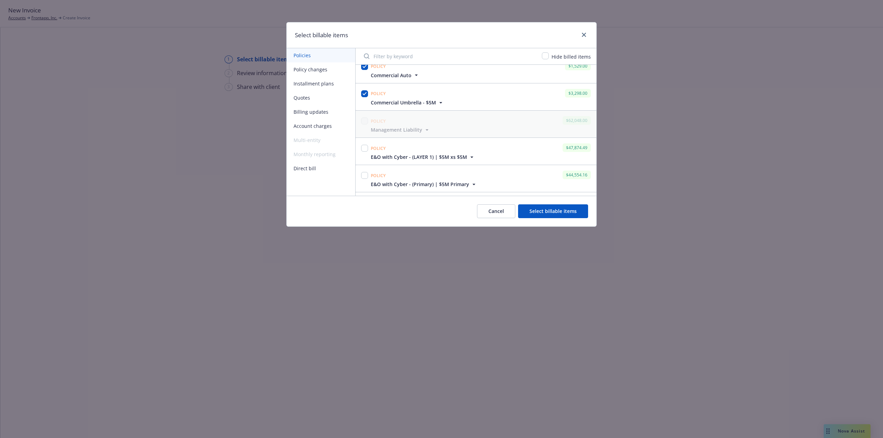
scroll to position [103, 0]
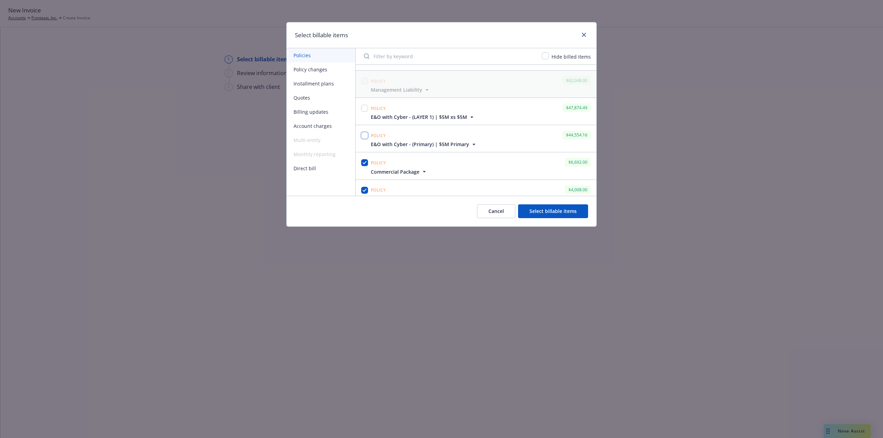
click at [365, 134] on input "checkbox" at bounding box center [364, 135] width 7 height 7
checkbox input "true"
click at [364, 107] on input "checkbox" at bounding box center [364, 108] width 7 height 7
checkbox input "true"
click at [534, 208] on button "Select billable items" at bounding box center [553, 211] width 70 height 14
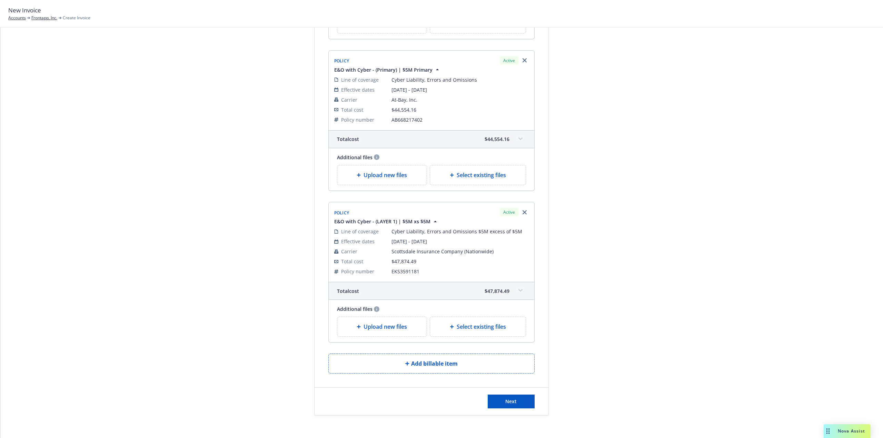
scroll to position [1003, 0]
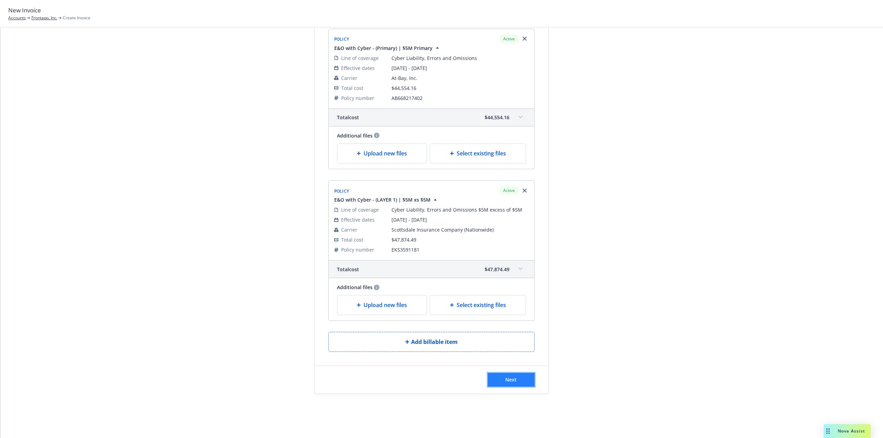
click at [517, 379] on button "Next" at bounding box center [511, 380] width 47 height 14
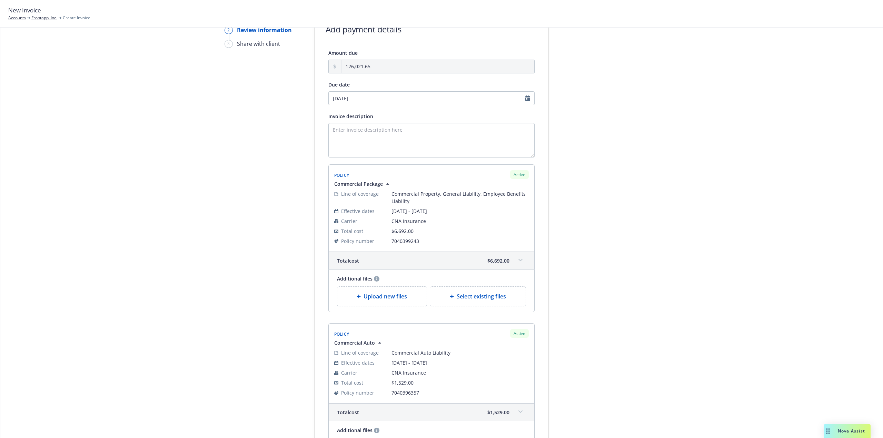
scroll to position [0, 0]
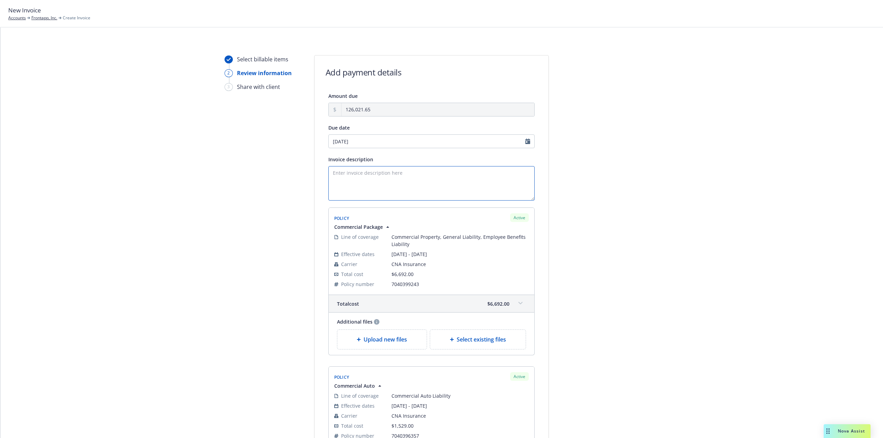
click at [401, 179] on textarea "Invoice description" at bounding box center [431, 183] width 206 height 34
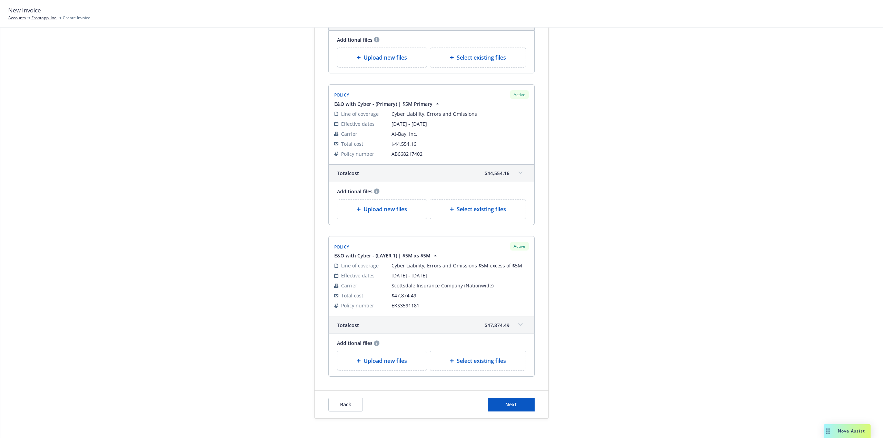
scroll to position [1087, 0]
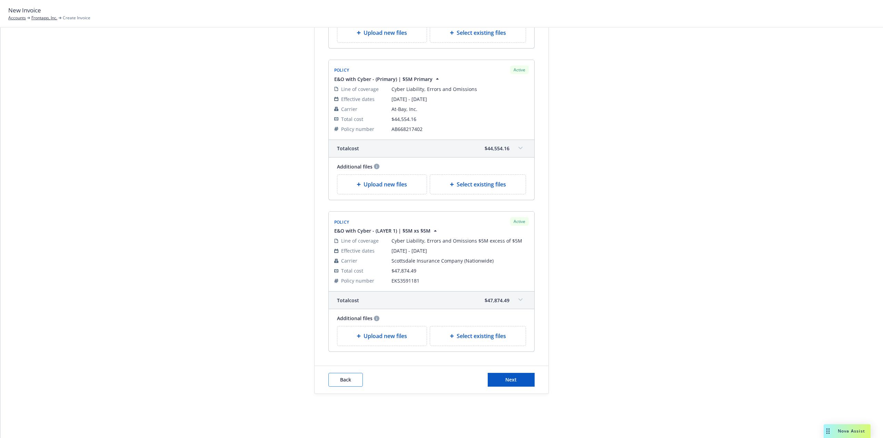
type textarea "Invoice for all policies renewing 9/24/2025-9/24/2026."
click at [347, 386] on button "Back" at bounding box center [345, 380] width 34 height 14
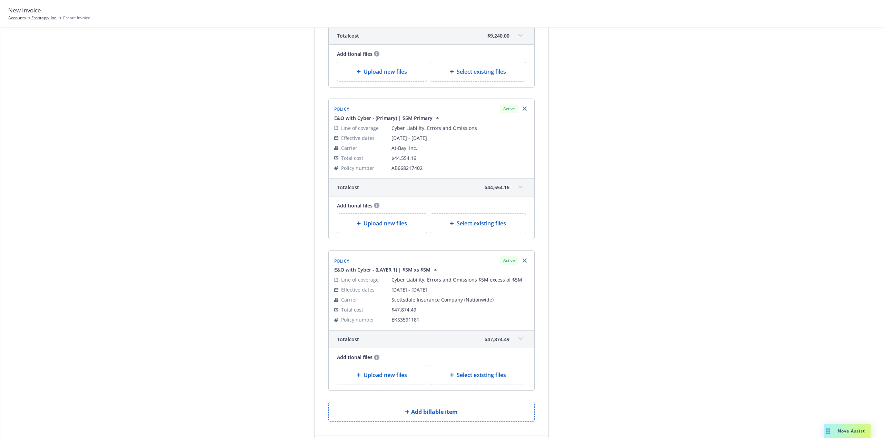
scroll to position [1003, 0]
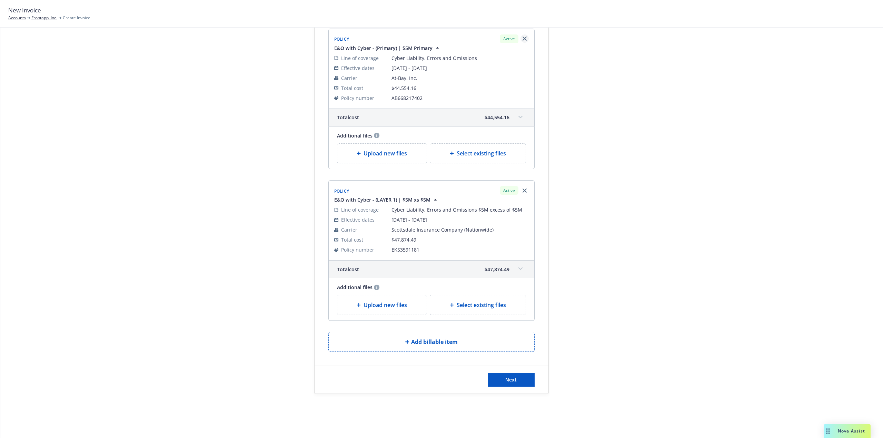
click at [522, 189] on icon "Remove browser" at bounding box center [524, 191] width 4 height 4
click at [525, 189] on link "Remove browser" at bounding box center [524, 190] width 8 height 8
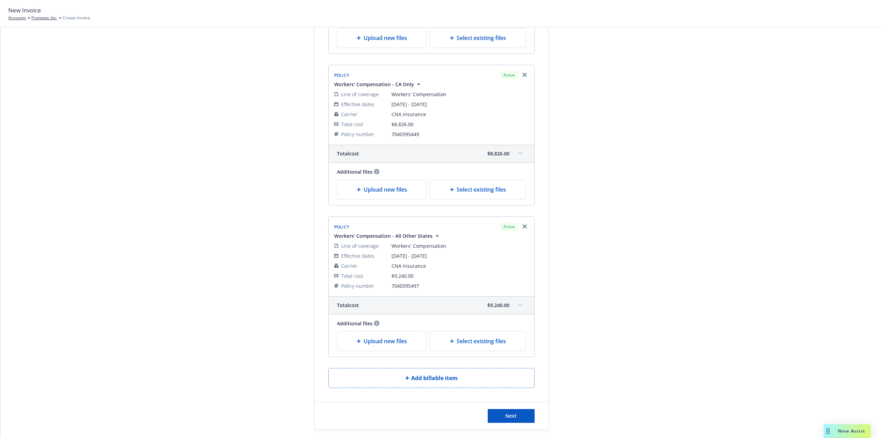
scroll to position [699, 0]
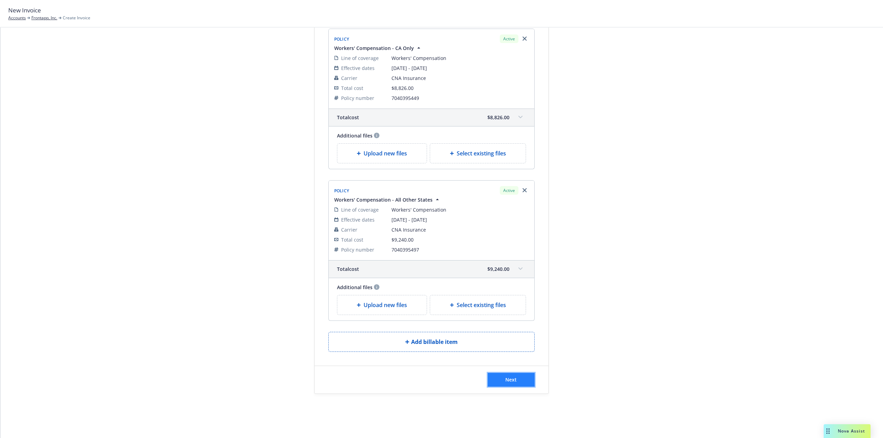
click at [516, 385] on button "Next" at bounding box center [511, 380] width 47 height 14
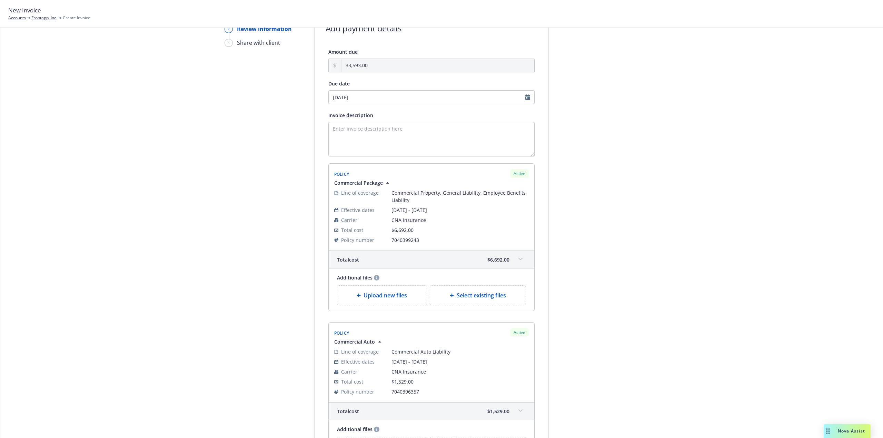
scroll to position [0, 0]
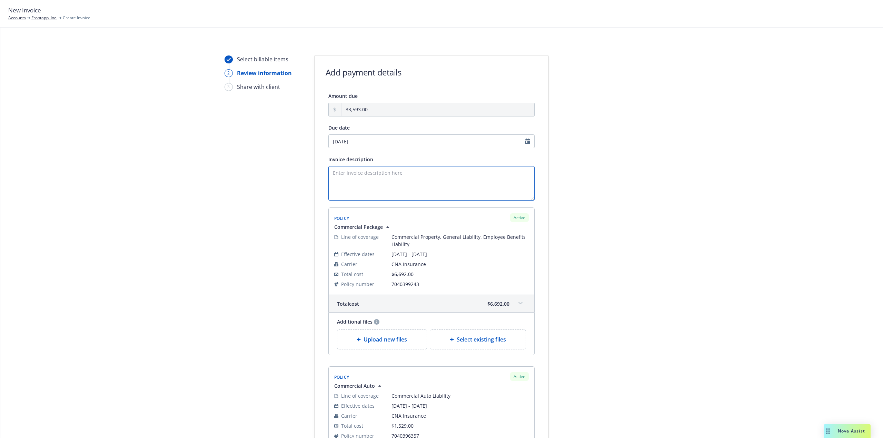
click at [400, 180] on textarea "Invoice description" at bounding box center [431, 183] width 206 height 34
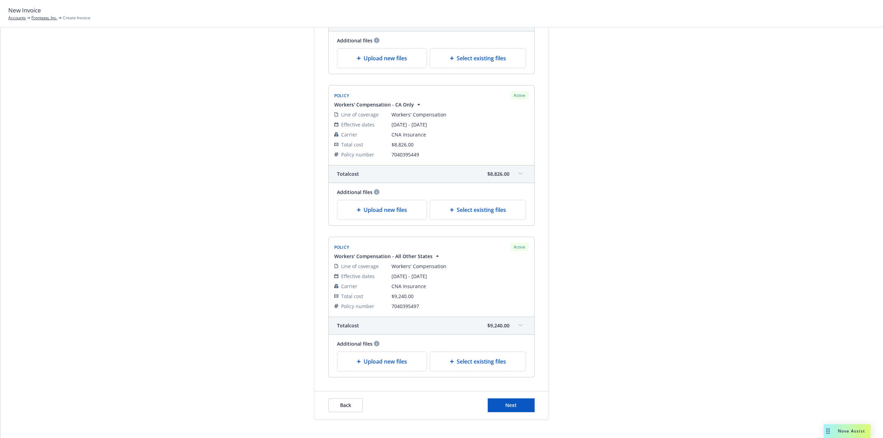
type textarea "Invoice for CNA policies for 9/25/2025-26 term"
click at [506, 410] on button "Next" at bounding box center [511, 406] width 47 height 14
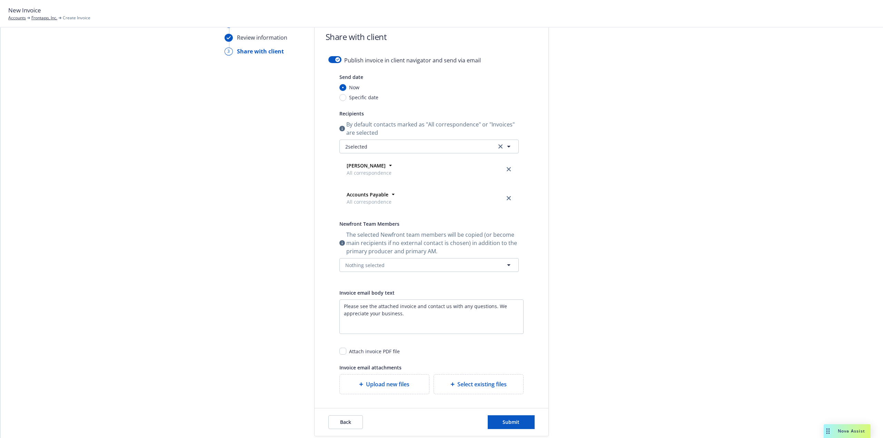
scroll to position [0, 0]
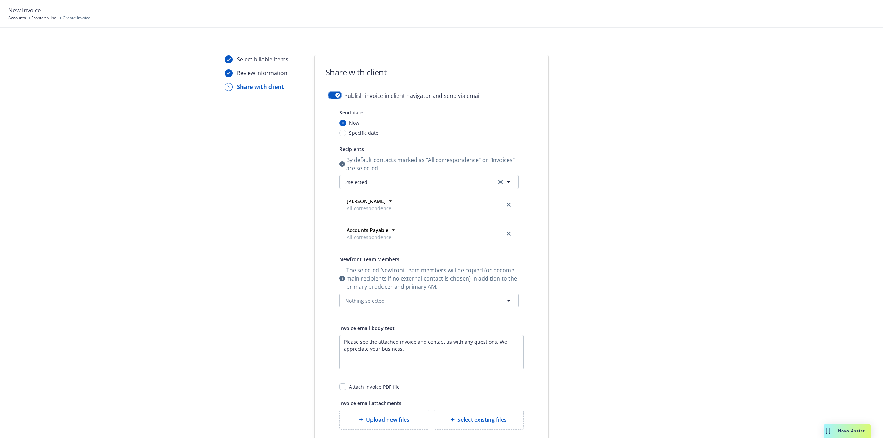
click at [333, 92] on button "button" at bounding box center [334, 95] width 13 height 7
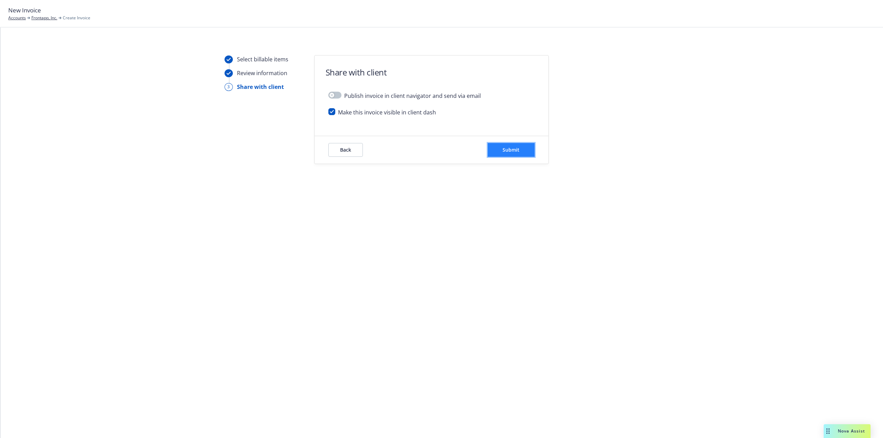
click at [524, 152] on button "Submit" at bounding box center [511, 150] width 47 height 14
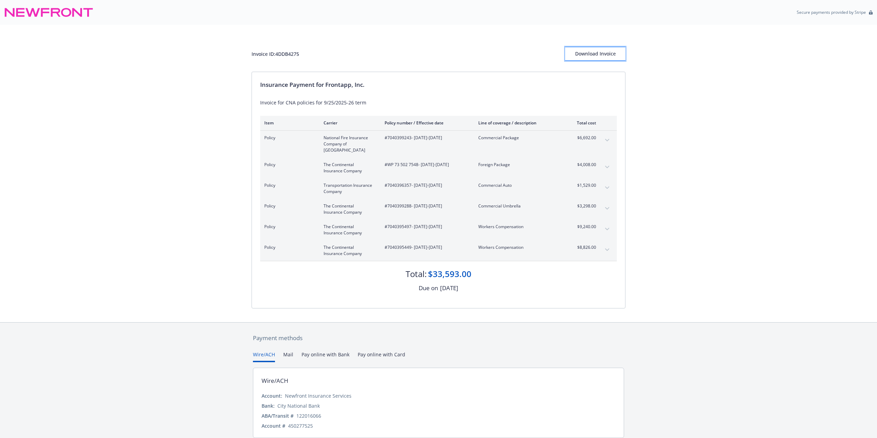
click at [603, 53] on div "Download Invoice" at bounding box center [595, 53] width 60 height 13
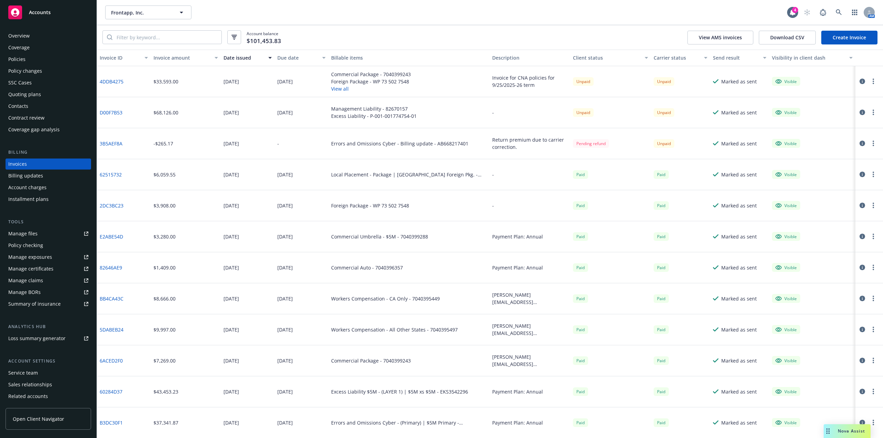
click at [849, 41] on link "Create Invoice" at bounding box center [849, 38] width 56 height 14
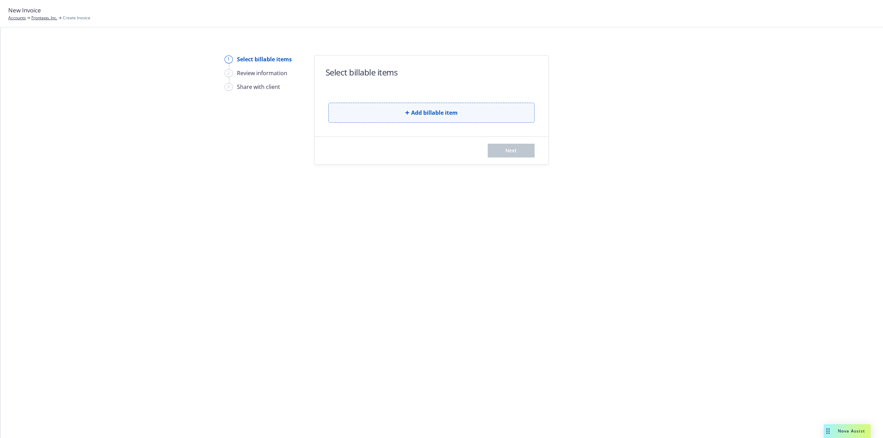
click at [436, 110] on span "Add billable item" at bounding box center [434, 113] width 47 height 8
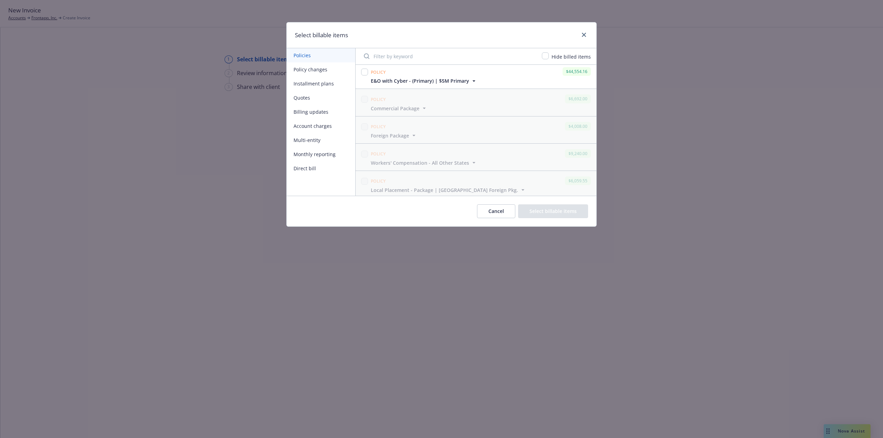
scroll to position [103, 0]
drag, startPoint x: 364, startPoint y: 134, endPoint x: 367, endPoint y: 111, distance: 24.0
click at [364, 134] on input "checkbox" at bounding box center [364, 135] width 7 height 7
checkbox input "true"
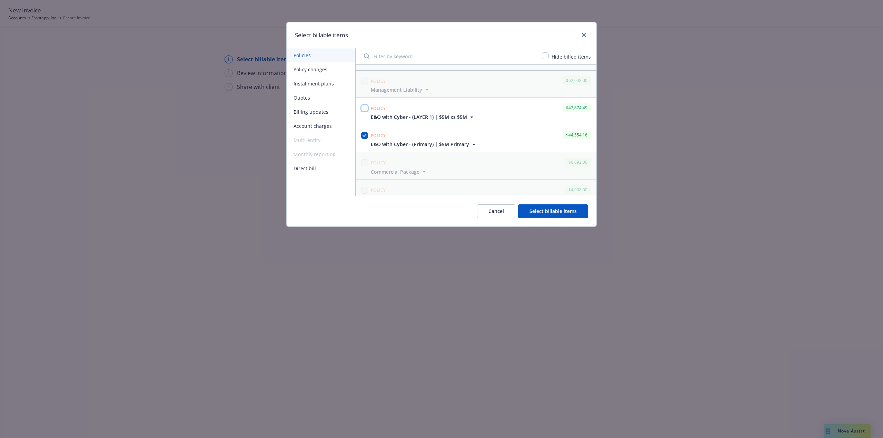
click at [368, 107] on input "checkbox" at bounding box center [364, 108] width 7 height 7
checkbox input "true"
click at [568, 209] on button "Select billable items" at bounding box center [553, 211] width 70 height 14
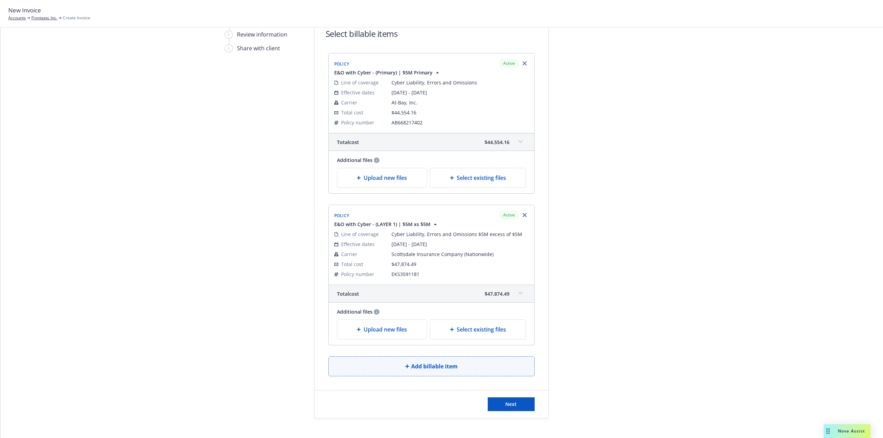
scroll to position [63, 0]
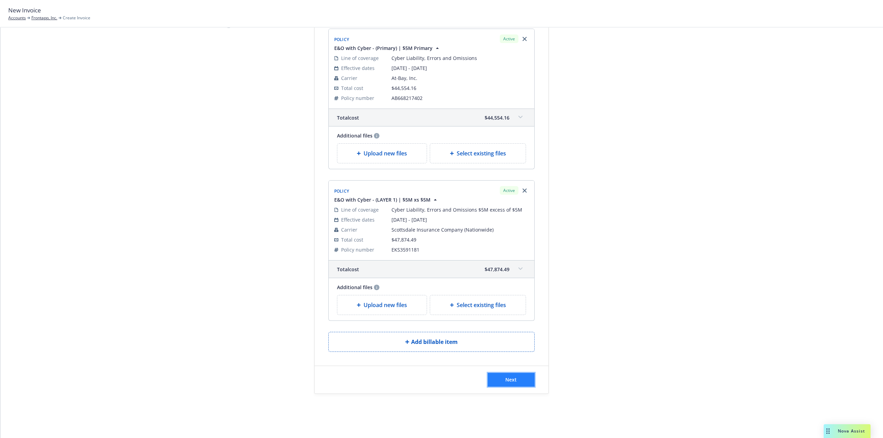
click at [510, 375] on button "Next" at bounding box center [511, 380] width 47 height 14
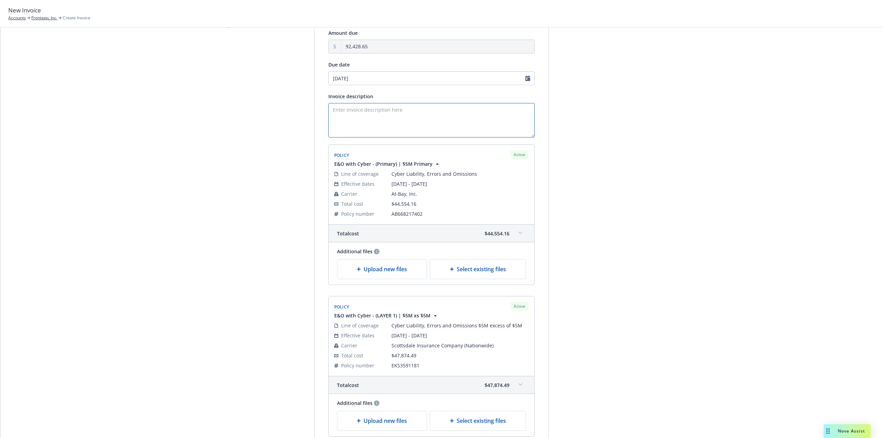
click at [406, 127] on textarea "Invoice description" at bounding box center [431, 120] width 206 height 34
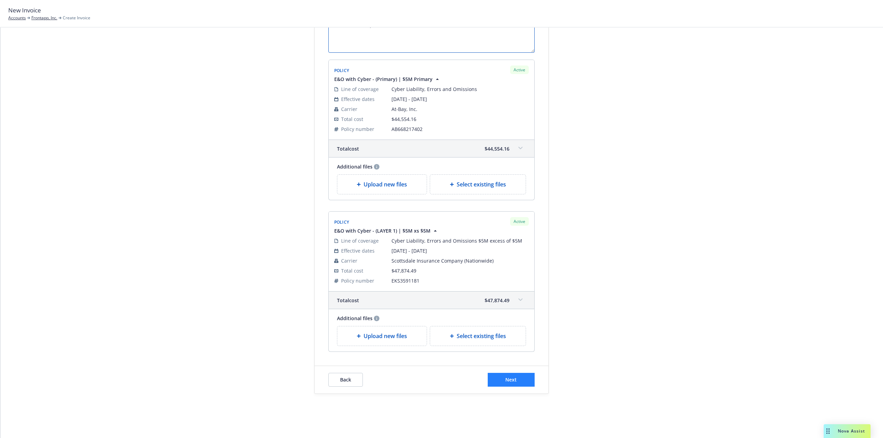
type textarea "Invoice for E&O policies for 9/24/2025-26 term"
click at [524, 377] on button "Next" at bounding box center [511, 380] width 47 height 14
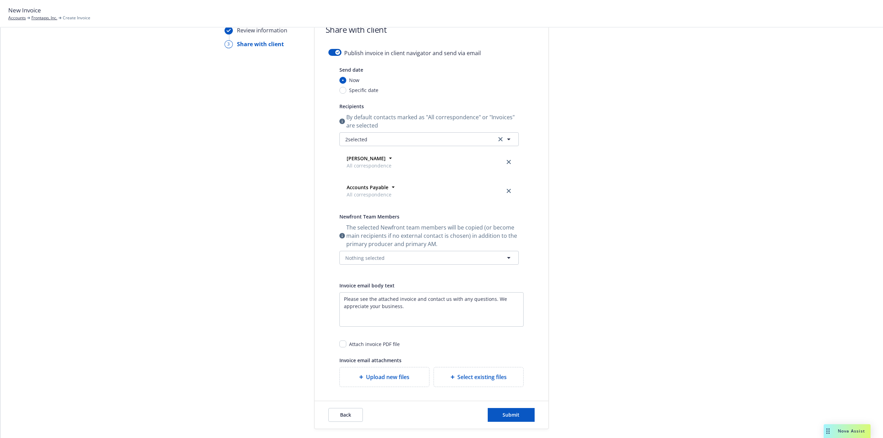
scroll to position [0, 0]
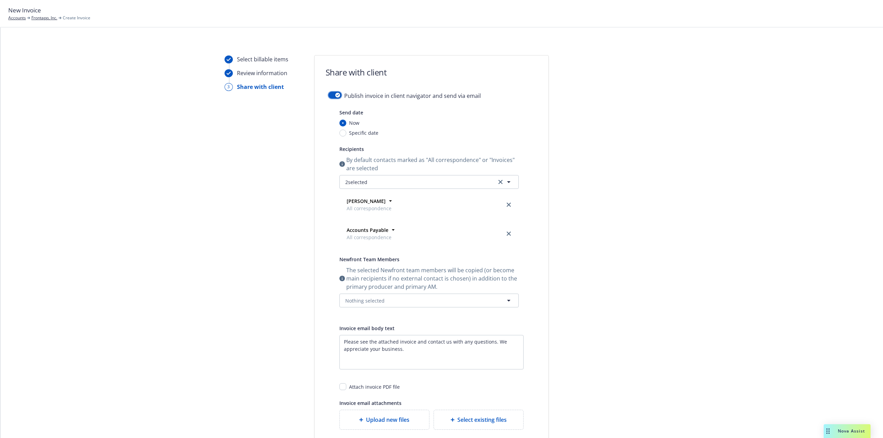
click at [335, 93] on div "button" at bounding box center [337, 95] width 5 height 5
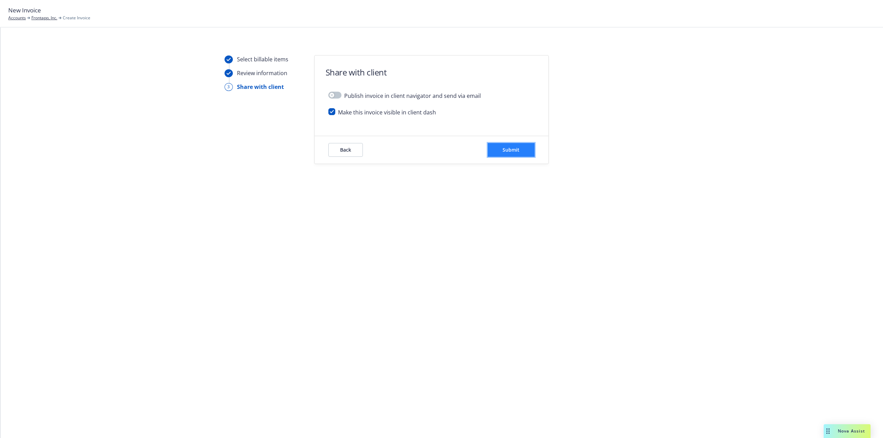
click at [531, 155] on button "Submit" at bounding box center [511, 150] width 47 height 14
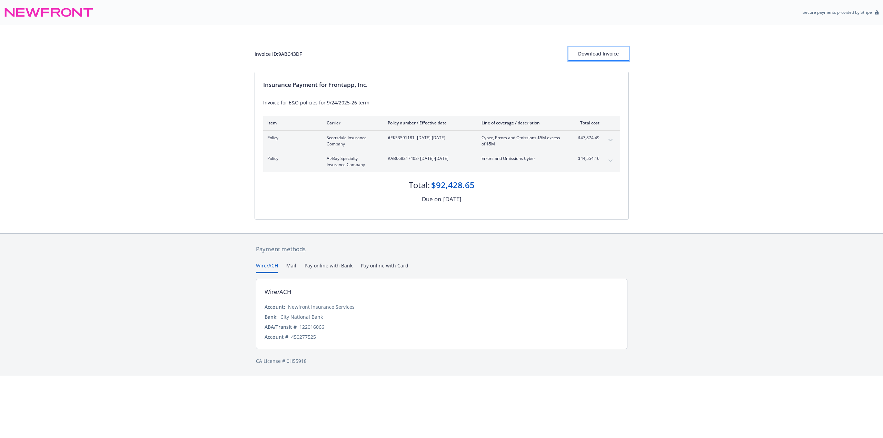
click at [614, 51] on div "Download Invoice" at bounding box center [598, 53] width 60 height 13
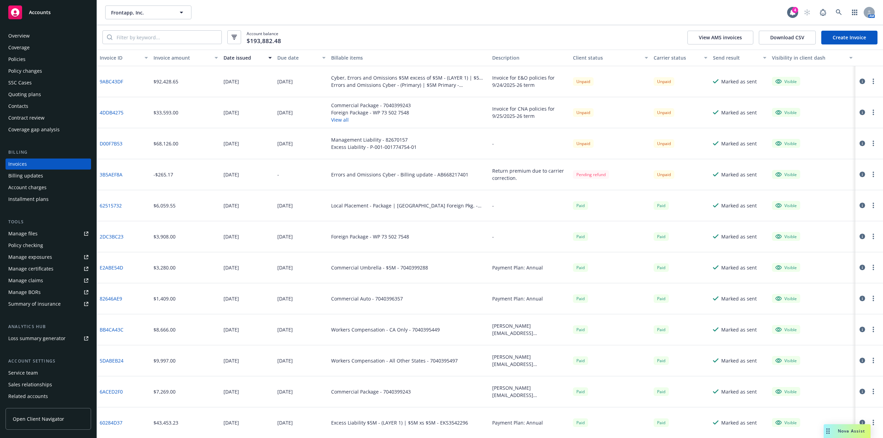
click at [21, 50] on div "Coverage" at bounding box center [18, 47] width 21 height 11
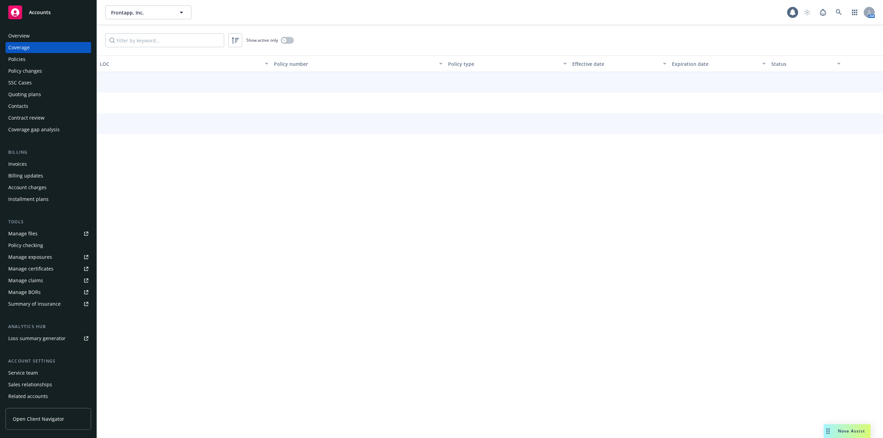
click at [21, 57] on div "Policies" at bounding box center [16, 59] width 17 height 11
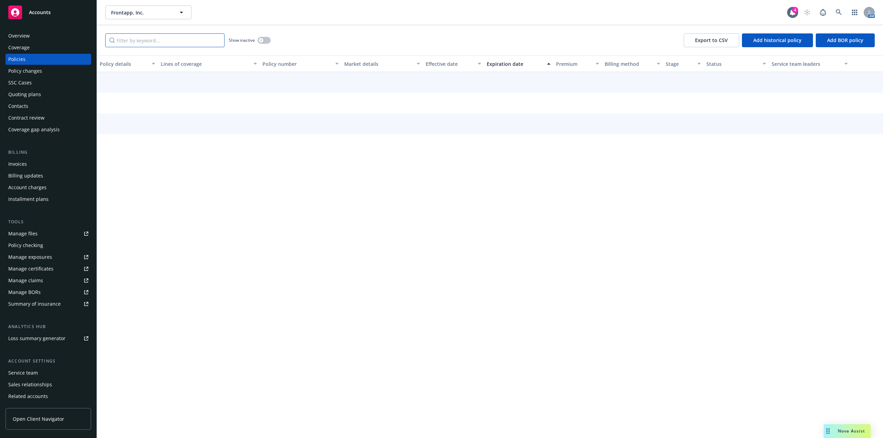
click at [133, 39] on input "Filter by keyword..." at bounding box center [164, 40] width 119 height 14
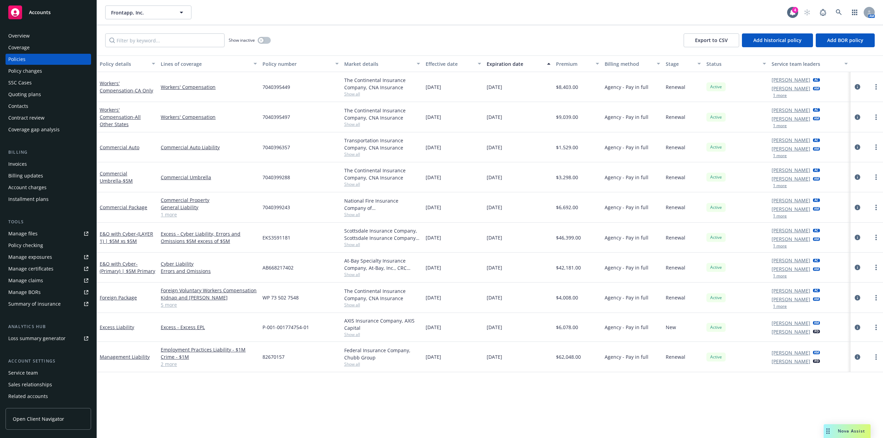
click at [37, 197] on div "Installment plans" at bounding box center [28, 199] width 40 height 11
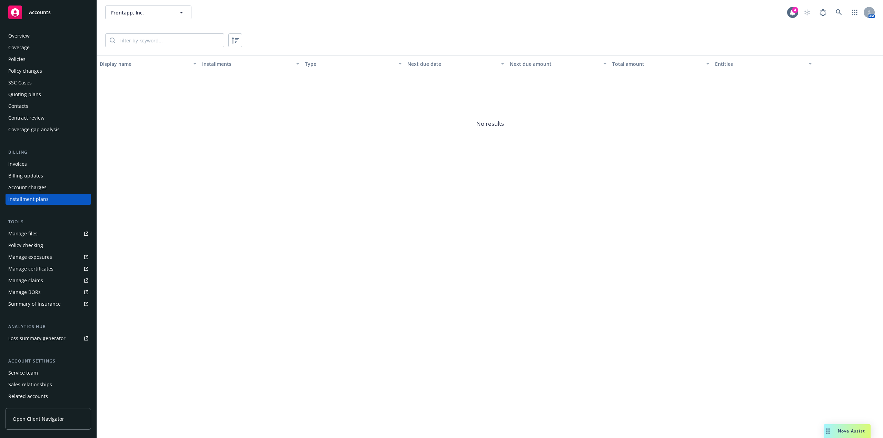
click at [38, 61] on div "Policies" at bounding box center [48, 59] width 80 height 11
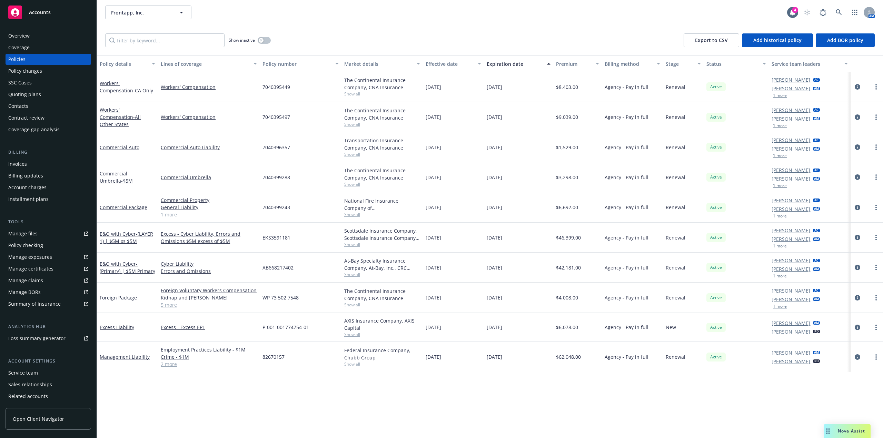
click at [28, 44] on div "Coverage" at bounding box center [18, 47] width 21 height 11
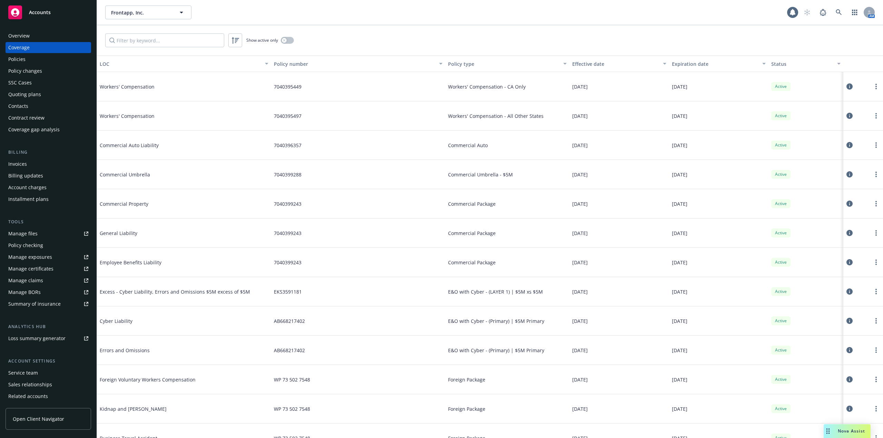
click at [37, 33] on div "Overview" at bounding box center [48, 35] width 80 height 11
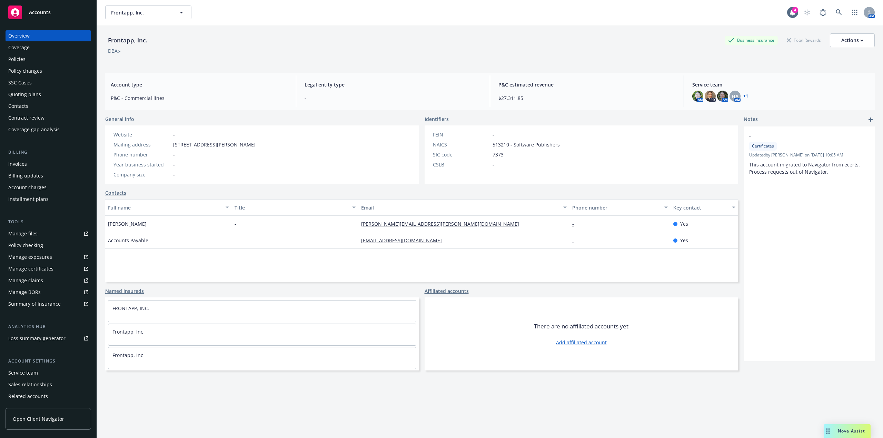
click at [31, 109] on div "Contacts" at bounding box center [48, 106] width 80 height 11
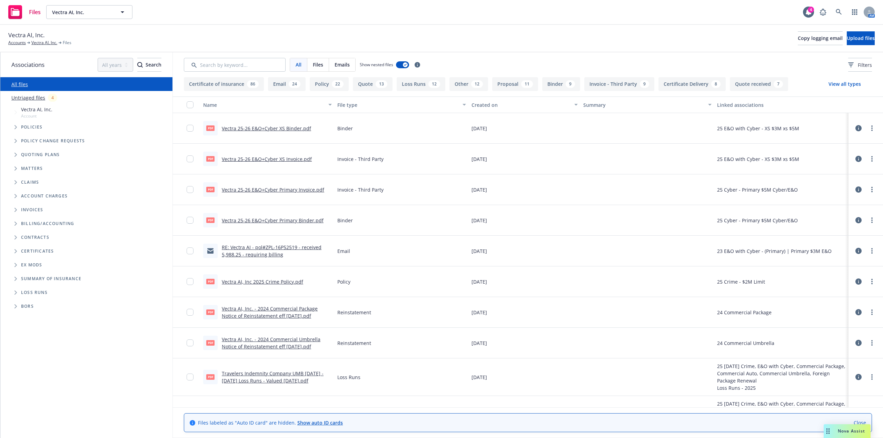
click at [32, 100] on link "Untriaged files" at bounding box center [28, 97] width 34 height 7
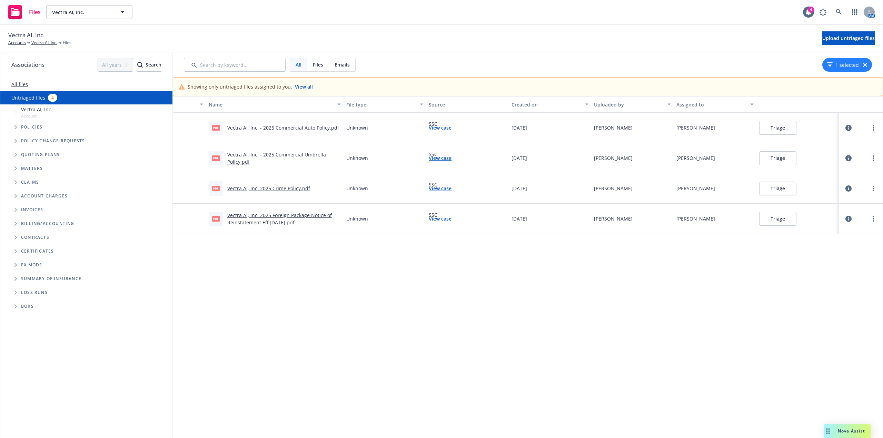
click at [308, 153] on link "Vectra AI, Inc. - 2025 Commercial Umbrella Policy.pdf" at bounding box center [276, 158] width 99 height 14
click at [36, 42] on link "Vectra AI, Inc." at bounding box center [44, 43] width 26 height 6
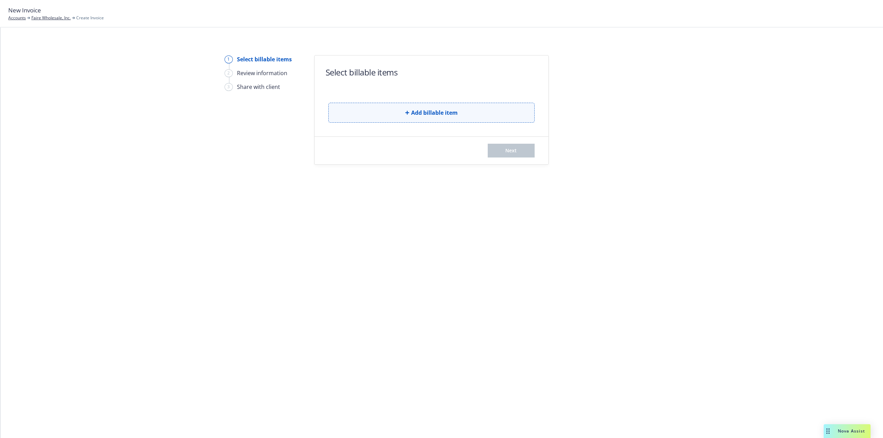
click at [372, 118] on button "Add billable item" at bounding box center [431, 113] width 206 height 20
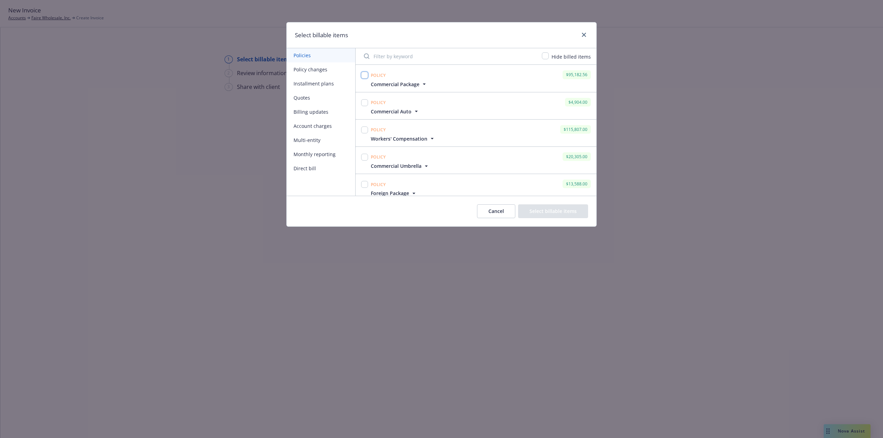
click at [365, 74] on input "checkbox" at bounding box center [364, 75] width 7 height 7
checkbox input "true"
click at [366, 101] on input "checkbox" at bounding box center [364, 102] width 7 height 7
checkbox input "true"
click at [363, 132] on input "checkbox" at bounding box center [364, 130] width 7 height 7
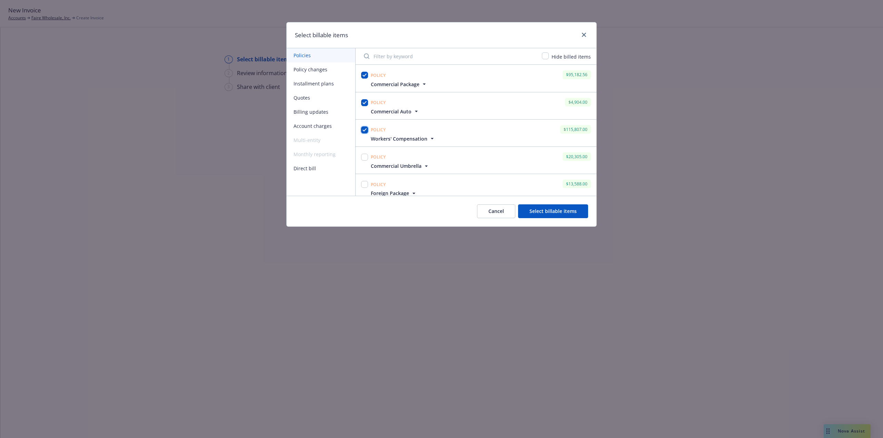
click at [362, 130] on input "checkbox" at bounding box center [364, 130] width 7 height 7
checkbox input "false"
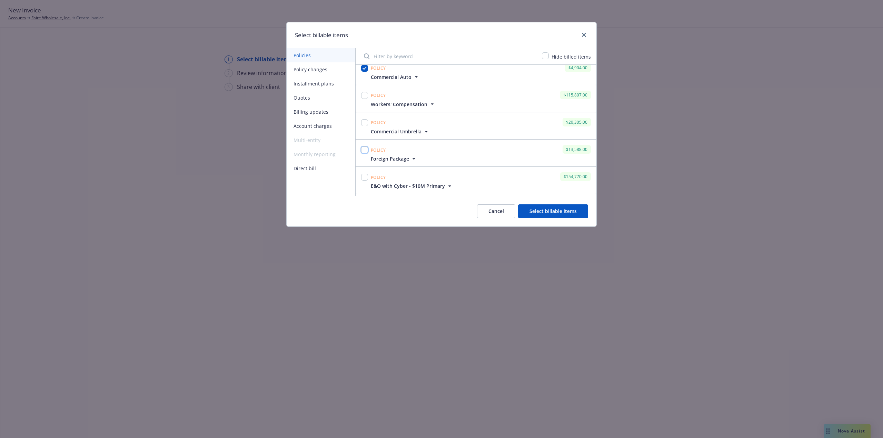
click at [362, 149] on input "checkbox" at bounding box center [364, 150] width 7 height 7
checkbox input "true"
click at [365, 123] on input "checkbox" at bounding box center [364, 122] width 7 height 7
checkbox input "true"
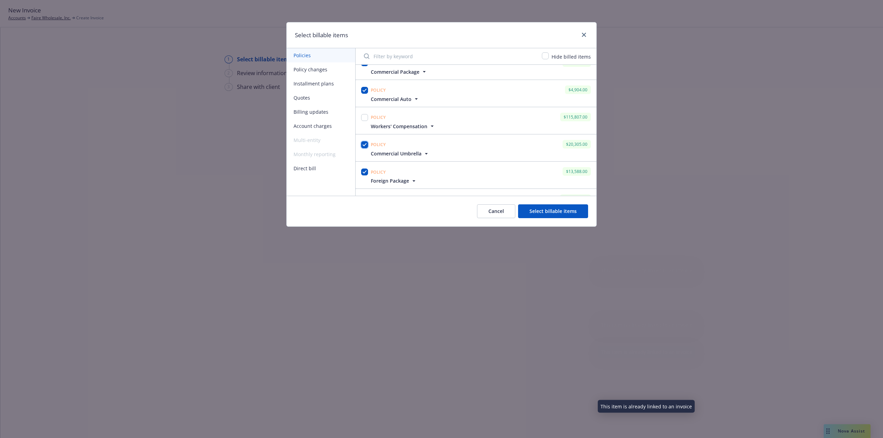
scroll to position [0, 0]
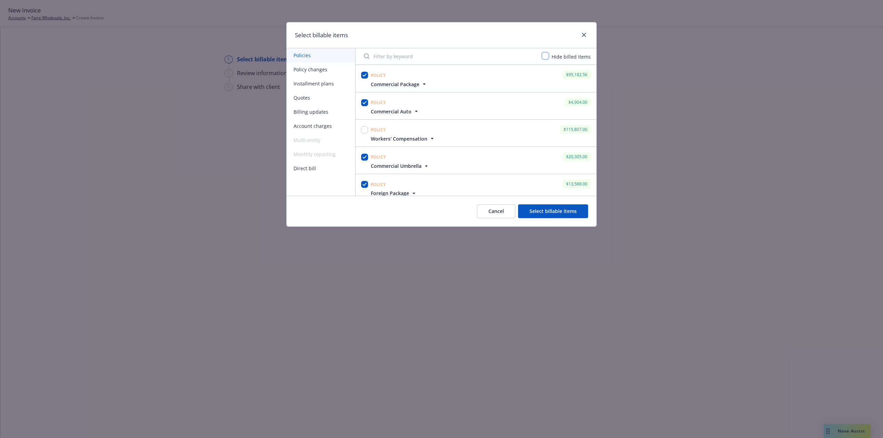
click at [548, 57] on input "checkbox" at bounding box center [545, 55] width 7 height 7
checkbox input "true"
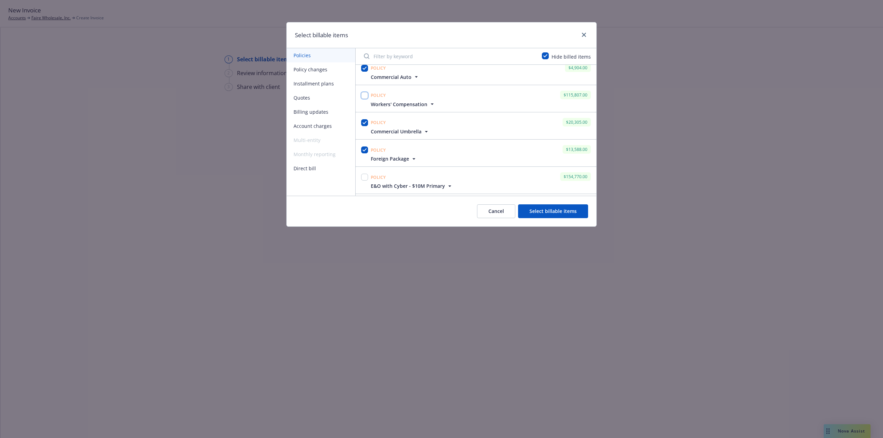
click at [365, 93] on input "checkbox" at bounding box center [364, 95] width 7 height 7
checkbox input "true"
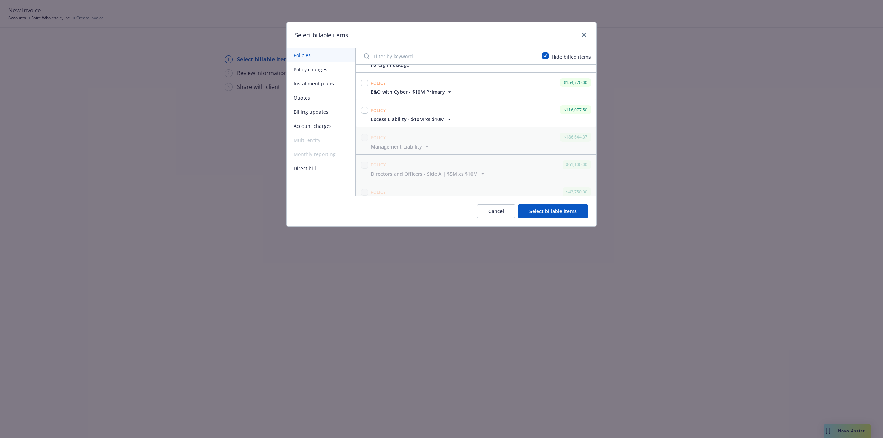
scroll to position [138, 0]
click at [365, 75] on input "checkbox" at bounding box center [364, 73] width 7 height 7
checkbox input "true"
click at [364, 99] on input "checkbox" at bounding box center [364, 101] width 7 height 7
checkbox input "true"
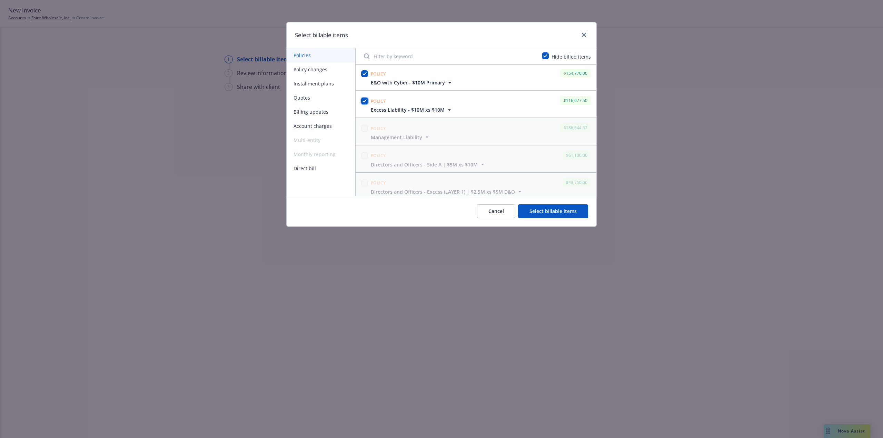
scroll to position [0, 0]
click at [567, 214] on button "Select billable items" at bounding box center [553, 211] width 70 height 14
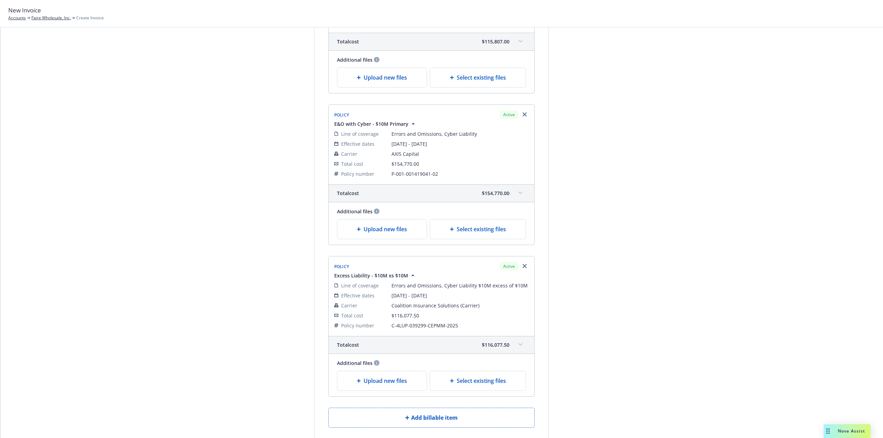
scroll to position [858, 0]
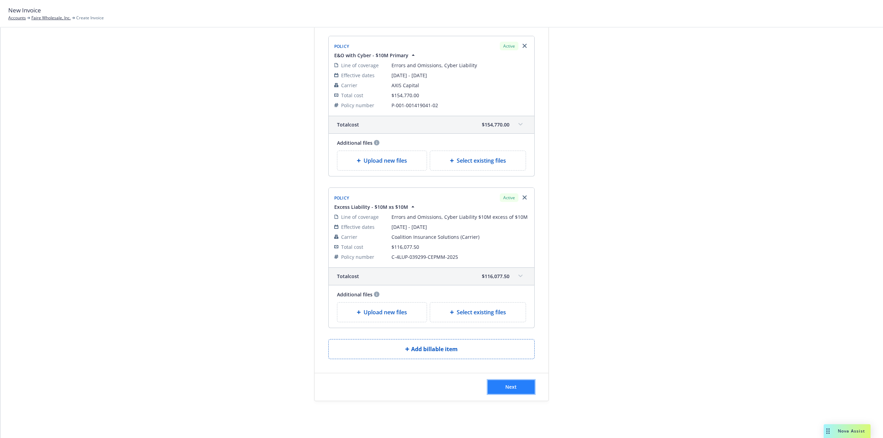
click at [519, 381] on button "Next" at bounding box center [511, 387] width 47 height 14
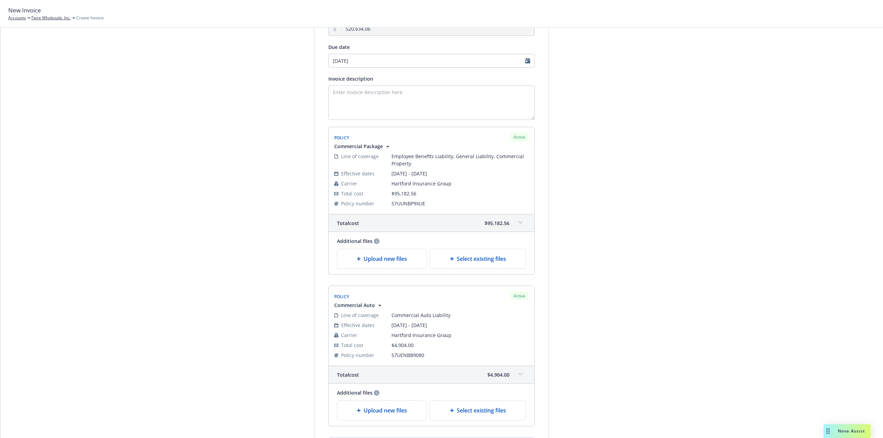
scroll to position [0, 0]
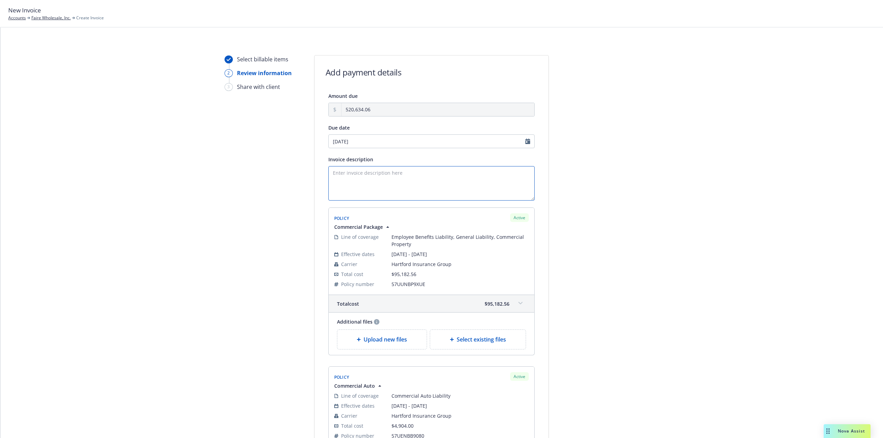
click at [393, 177] on textarea "Invoice description" at bounding box center [431, 183] width 206 height 34
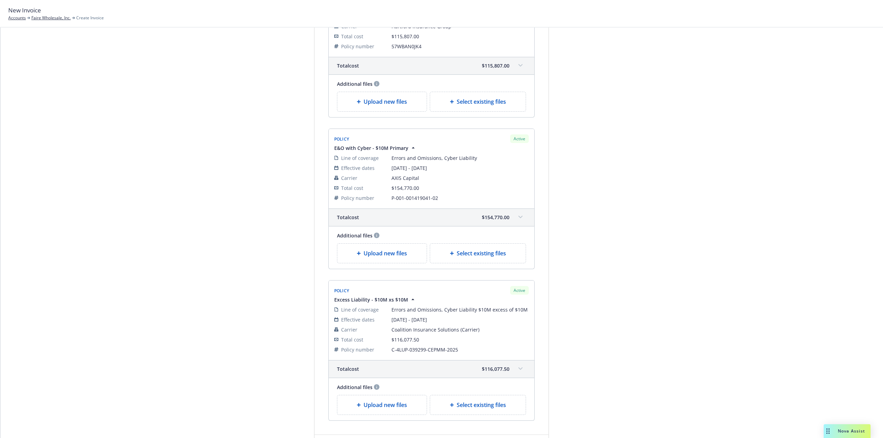
scroll to position [943, 0]
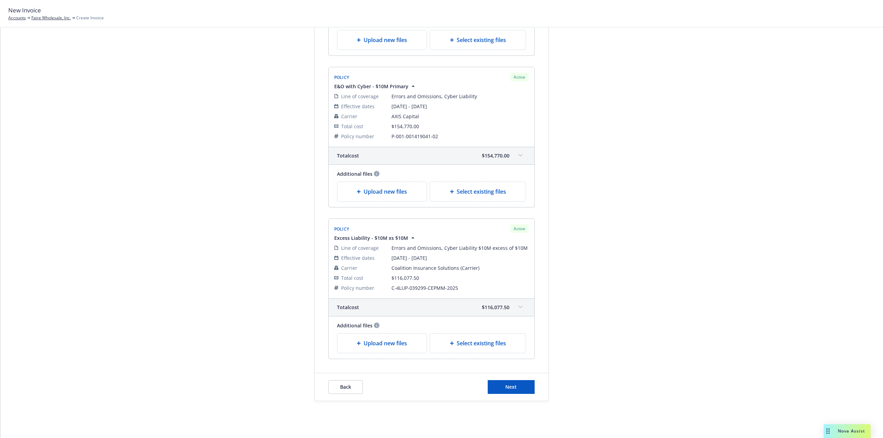
click at [526, 382] on button "Next" at bounding box center [511, 387] width 47 height 14
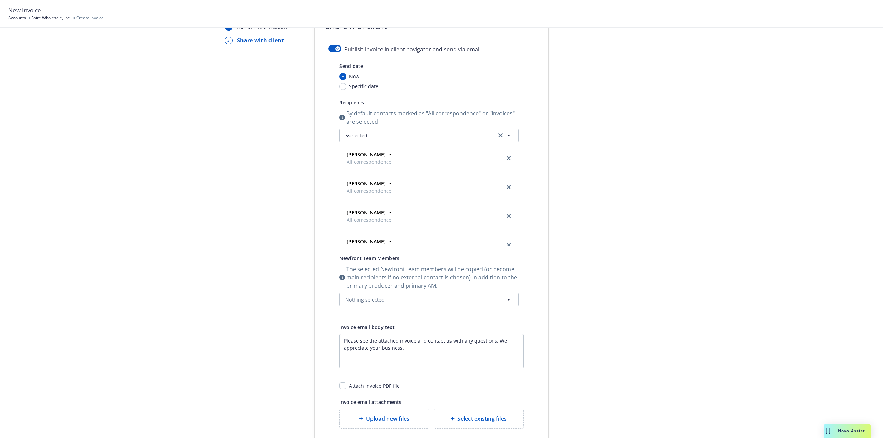
scroll to position [0, 0]
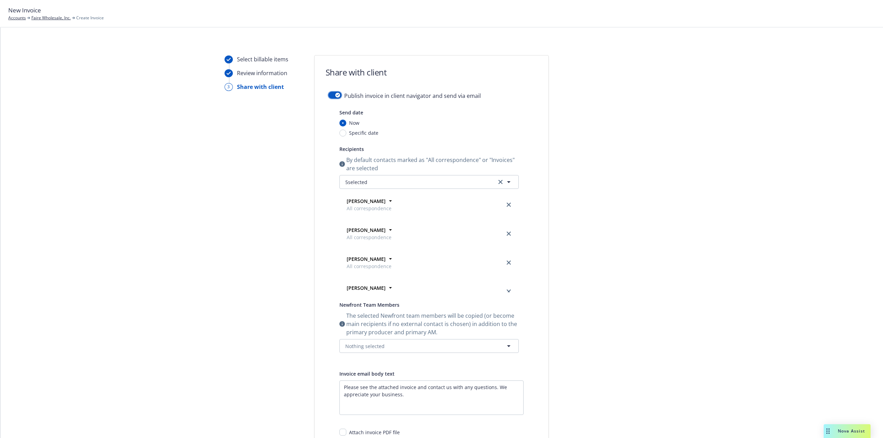
click at [332, 94] on button "button" at bounding box center [334, 95] width 13 height 7
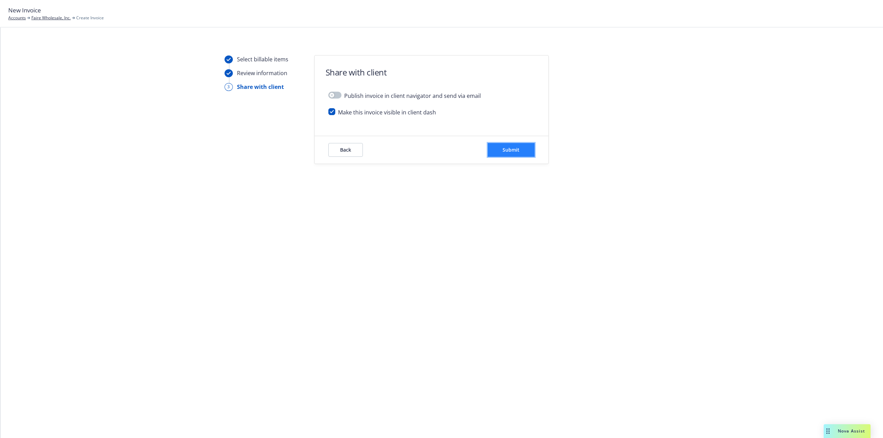
click at [513, 146] on button "Submit" at bounding box center [511, 150] width 47 height 14
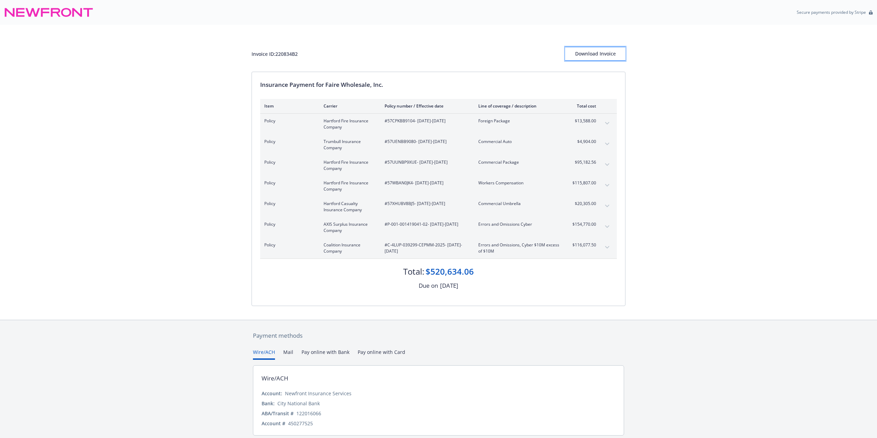
click at [582, 59] on div "Download Invoice" at bounding box center [595, 53] width 60 height 13
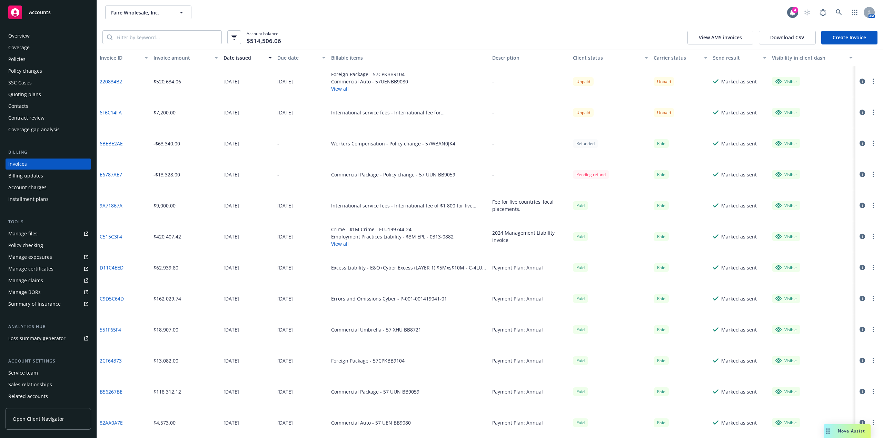
click at [44, 63] on div "Policies" at bounding box center [48, 59] width 80 height 11
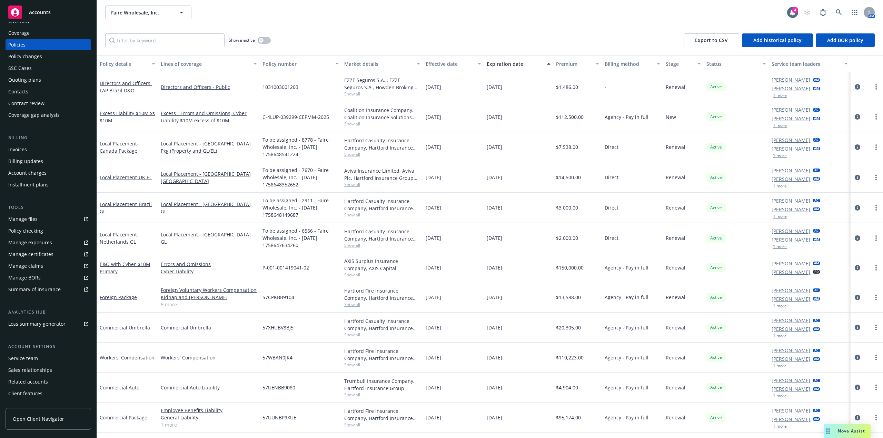
scroll to position [23, 0]
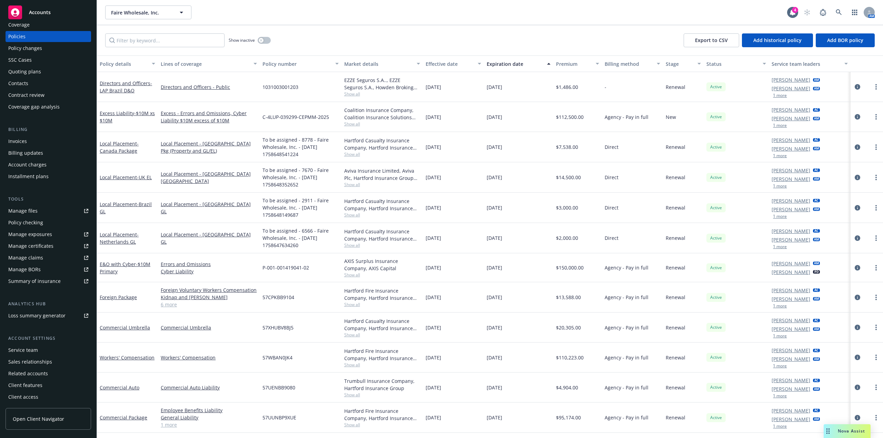
click at [84, 211] on icon at bounding box center [86, 211] width 4 height 4
click at [204, 207] on link "Local Placement - [GEOGRAPHIC_DATA] GL" at bounding box center [209, 208] width 96 height 14
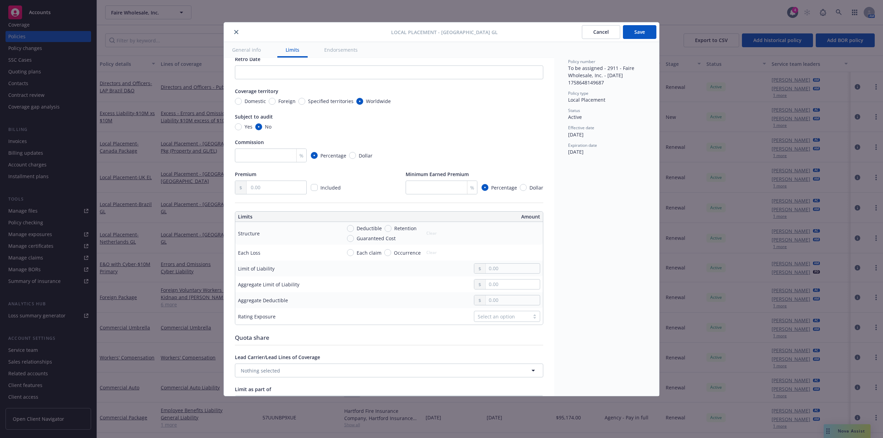
scroll to position [103, 0]
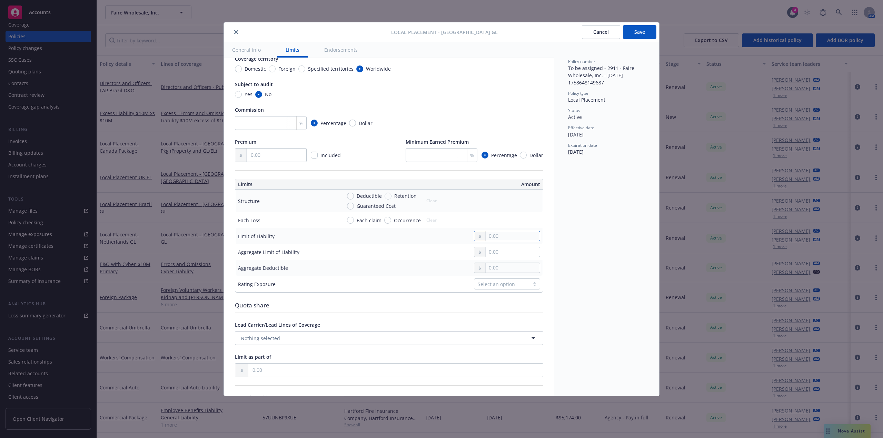
click at [510, 241] on input "text" at bounding box center [512, 236] width 54 height 10
type input "1,000,000.00"
click at [264, 157] on input "text" at bounding box center [277, 155] width 60 height 13
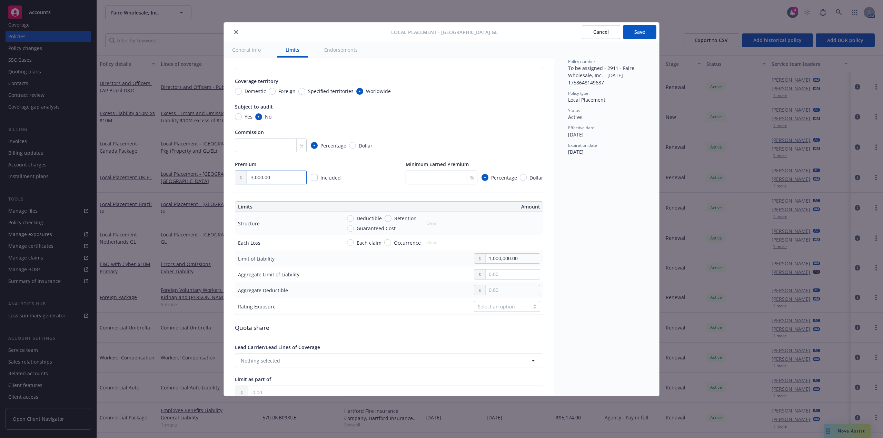
scroll to position [69, 0]
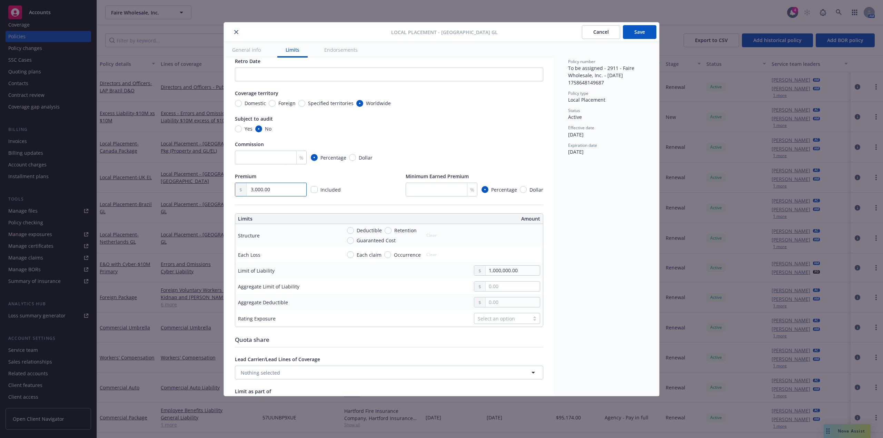
type input "3,000.00"
click at [310, 104] on span "Specified territories" at bounding box center [331, 103] width 46 height 7
click at [305, 104] on input "Specified territories" at bounding box center [301, 103] width 7 height 7
radio input "true"
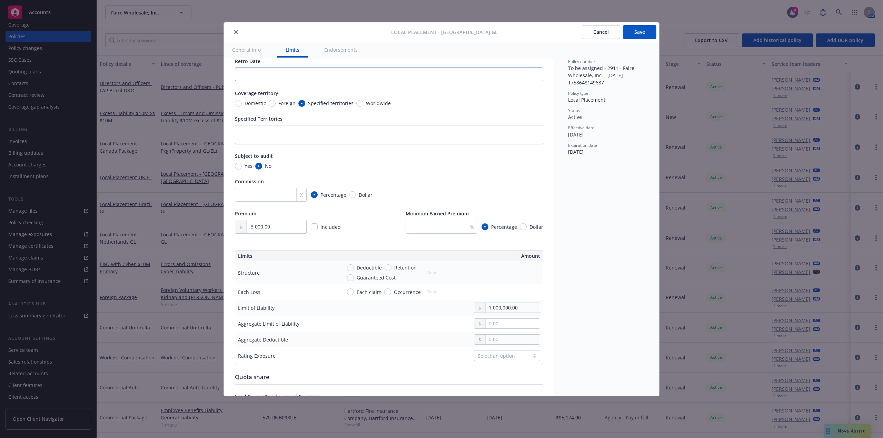
click at [301, 78] on input "Retro Date" at bounding box center [389, 75] width 308 height 14
click at [304, 133] on textarea at bounding box center [389, 134] width 308 height 19
type textarea "x"
type textarea "B"
type textarea "x"
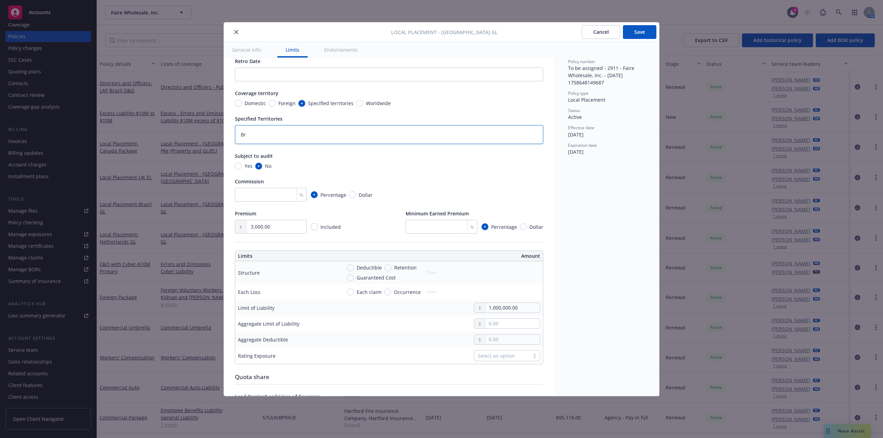
type textarea "Bra"
type textarea "x"
type textarea "Braz"
type textarea "x"
type textarea "Brazi"
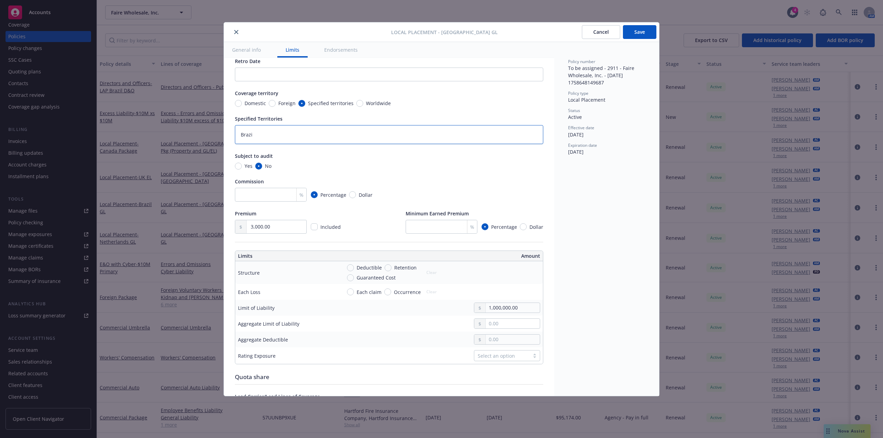
type textarea "x"
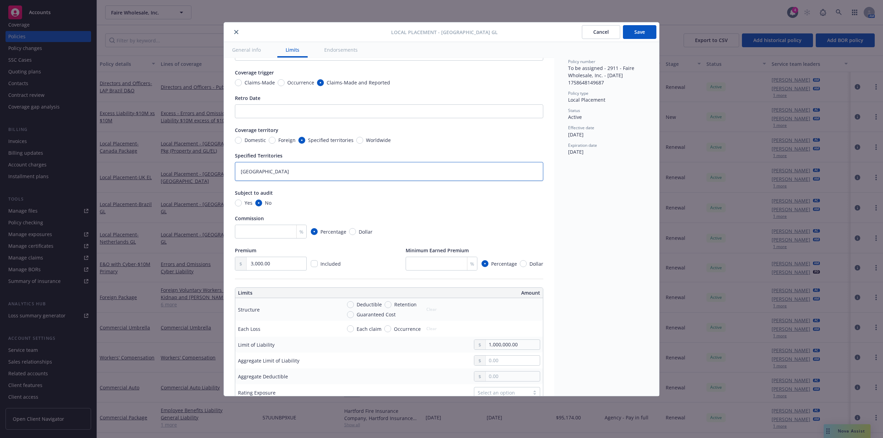
scroll to position [0, 0]
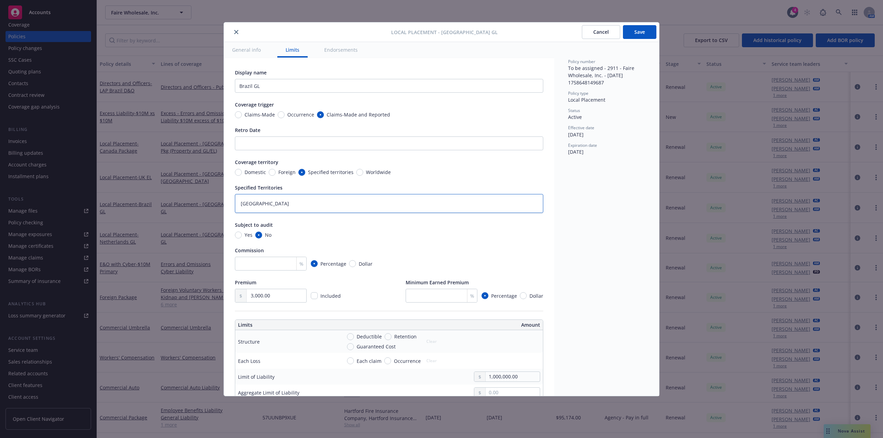
type textarea "Brazil"
click at [291, 114] on span "Occurrence" at bounding box center [300, 114] width 27 height 7
click at [284, 114] on input "Occurrence" at bounding box center [281, 114] width 7 height 7
radio input "true"
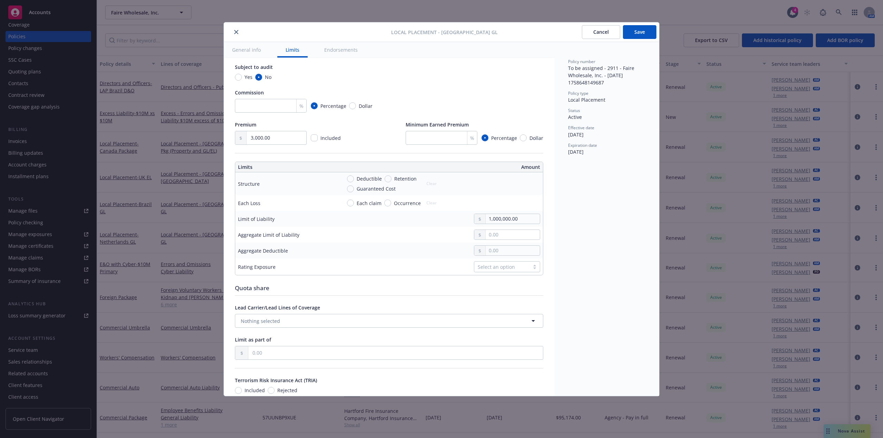
scroll to position [138, 0]
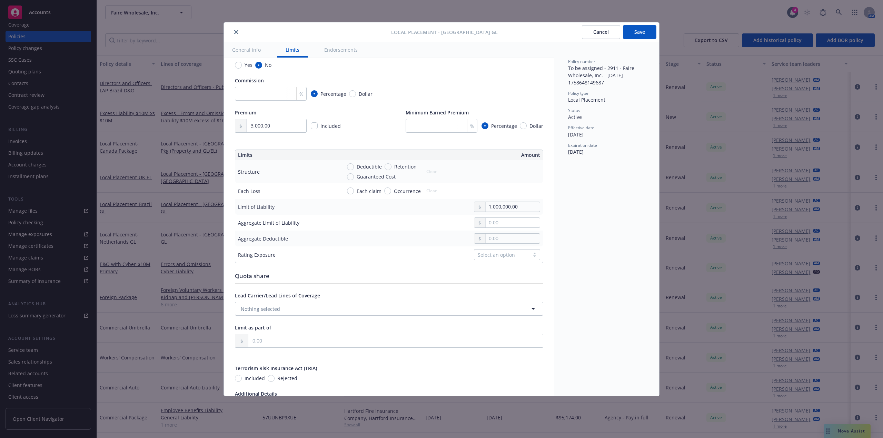
click at [499, 231] on td at bounding box center [441, 223] width 204 height 16
click at [500, 228] on input "text" at bounding box center [512, 223] width 54 height 10
type textarea "x"
type input "1.00"
type textarea "x"
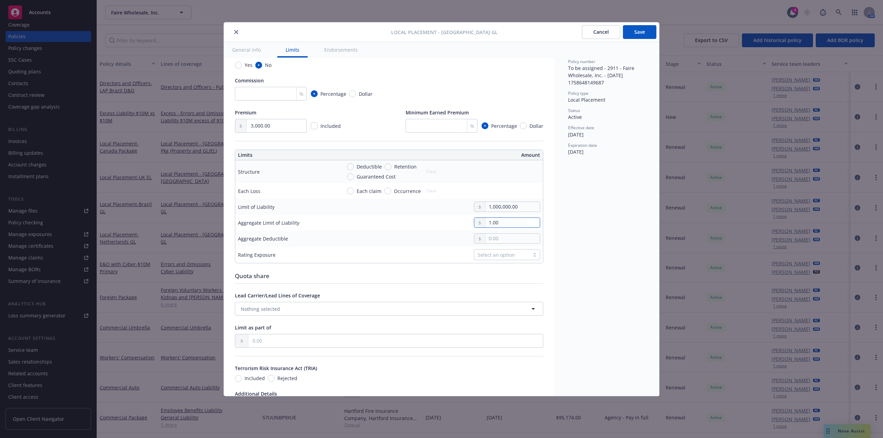
type input "10.00"
type textarea "x"
type input "100.00"
type textarea "x"
type input "1,000.00"
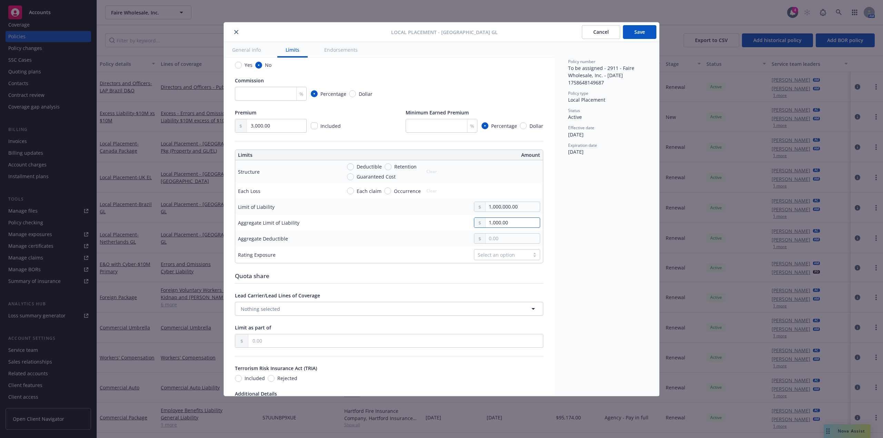
type textarea "x"
type input "10,000.00"
type textarea "x"
type input "100,000.00"
type textarea "x"
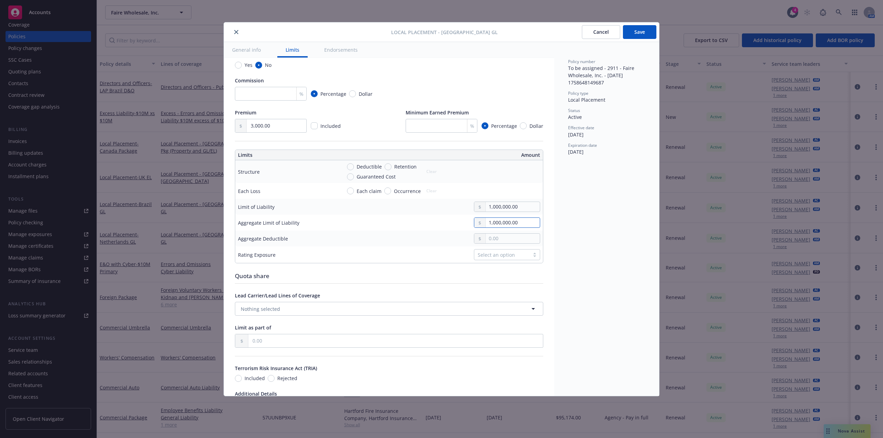
type input "1,000,000.00"
click at [403, 242] on div at bounding box center [440, 238] width 199 height 10
click at [641, 31] on button "Save" at bounding box center [639, 32] width 33 height 14
type textarea "x"
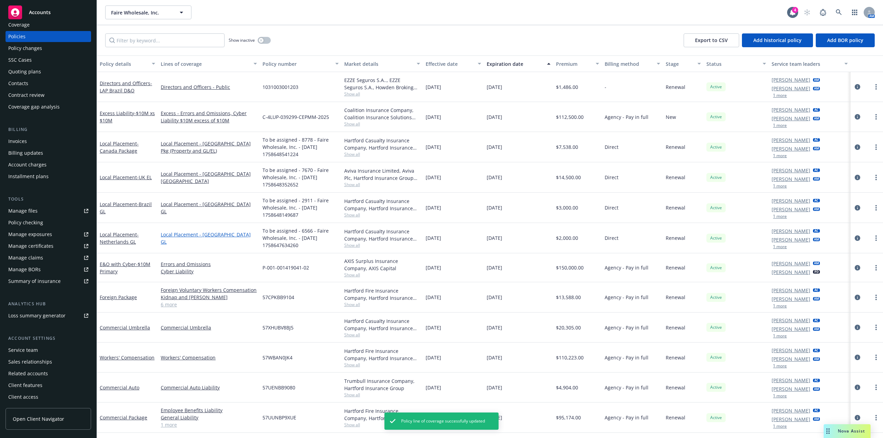
click at [211, 238] on link "Local Placement - Netherlands GL" at bounding box center [209, 238] width 96 height 14
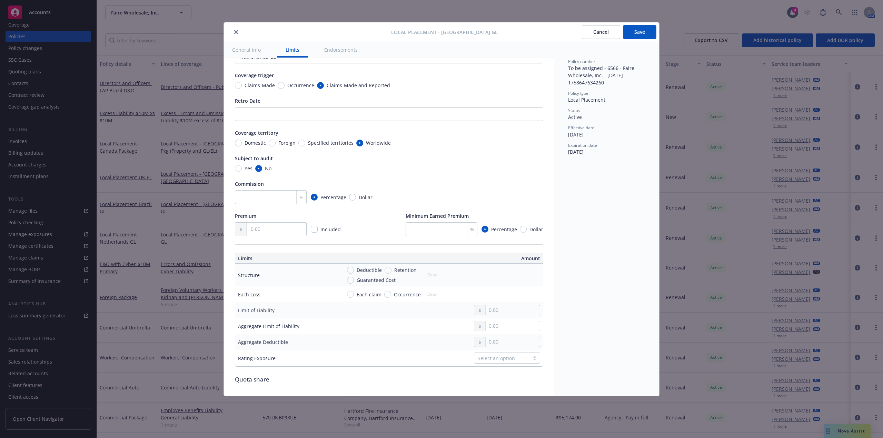
scroll to position [69, 0]
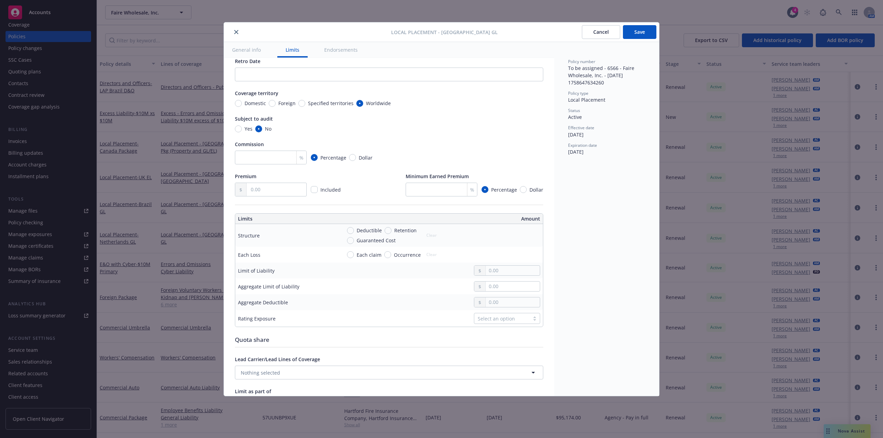
click at [502, 279] on td at bounding box center [441, 271] width 204 height 16
click at [500, 275] on input "text" at bounding box center [512, 271] width 54 height 10
type input "1,250,000.00"
click at [508, 291] on input "text" at bounding box center [512, 287] width 54 height 10
type input "2,500,000.00"
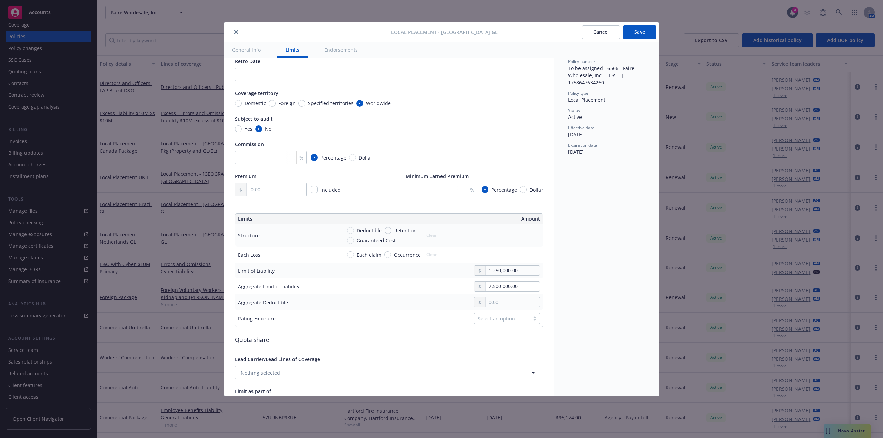
click at [604, 267] on div "Policy number To be assigned - 6566 - Faire Wholesale, Inc. - 09/23/2025 175864…" at bounding box center [606, 219] width 105 height 354
click at [272, 192] on input "text" at bounding box center [277, 189] width 60 height 13
type input "1,800.00"
click at [310, 103] on span "Specified territories" at bounding box center [331, 103] width 46 height 7
click at [305, 103] on input "Specified territories" at bounding box center [301, 103] width 7 height 7
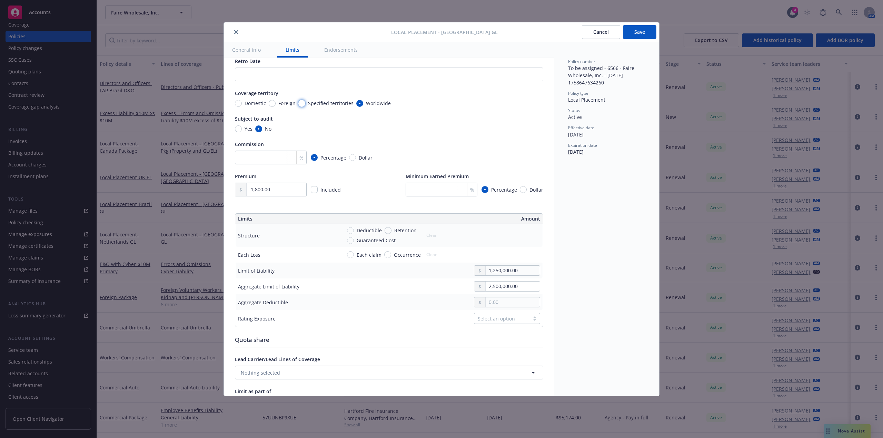
radio input "true"
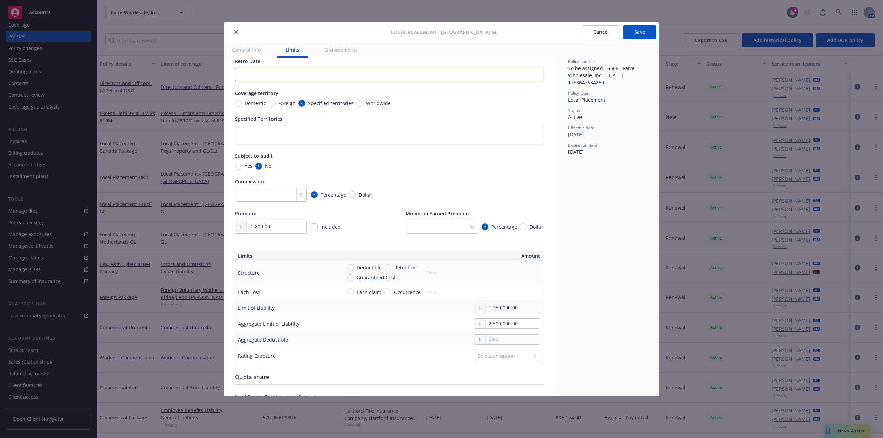
click at [322, 74] on input "Retro Date" at bounding box center [389, 75] width 308 height 14
click at [302, 140] on textarea at bounding box center [389, 134] width 308 height 19
type textarea "x"
type textarea "N"
type textarea "x"
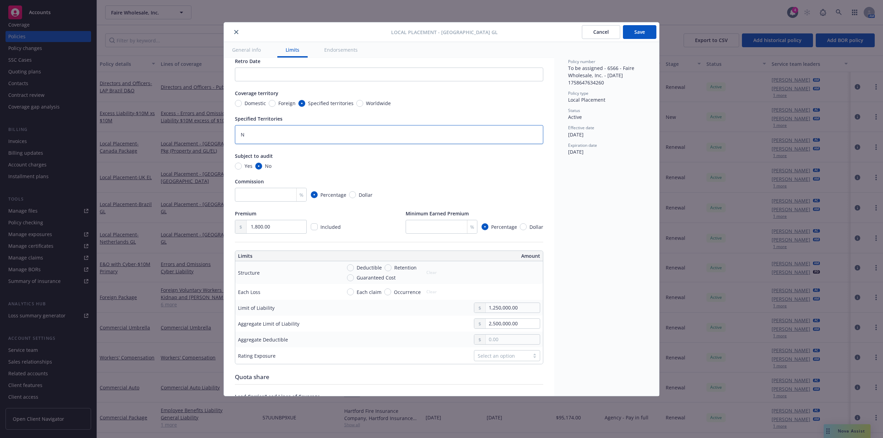
type textarea "Ne"
type textarea "x"
type textarea "Neth"
type textarea "x"
type textarea "Nethe"
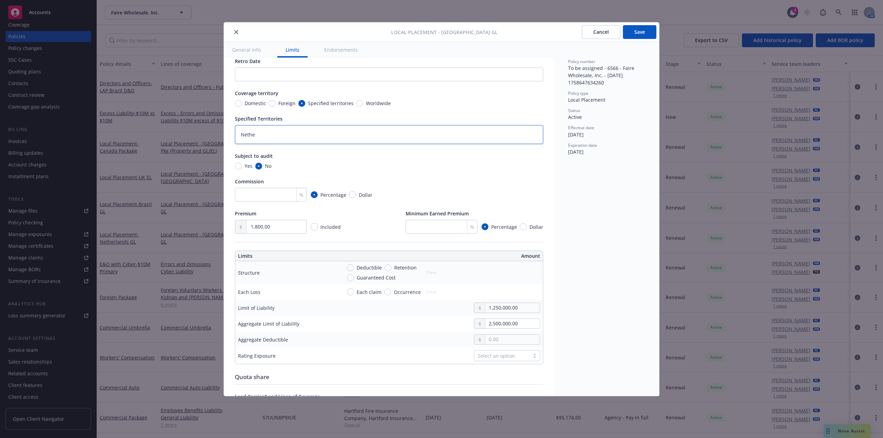
type textarea "x"
type textarea "Netherl"
type textarea "x"
type textarea "Netherlan"
type textarea "x"
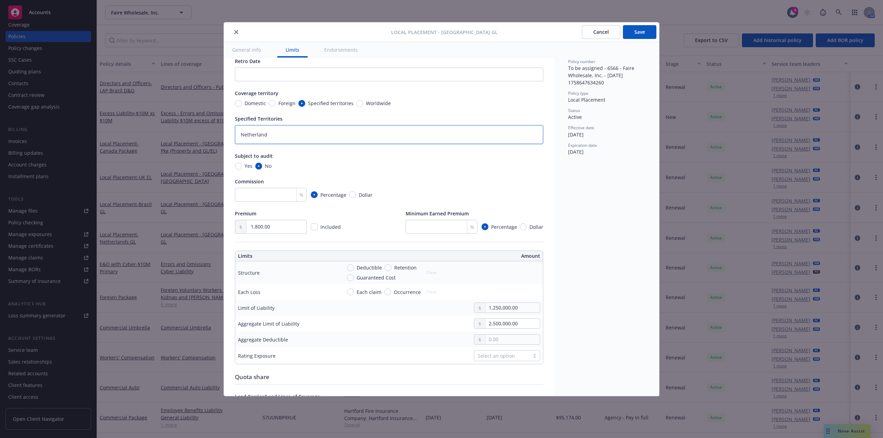
type textarea "Netherlands"
type textarea "x"
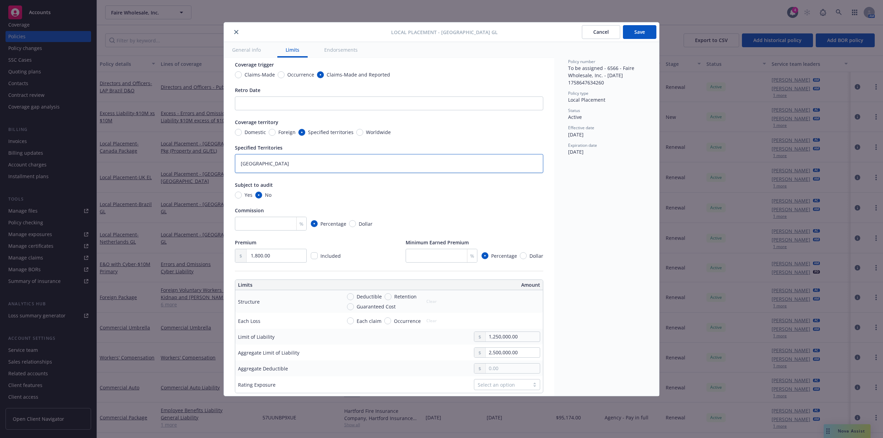
scroll to position [0, 0]
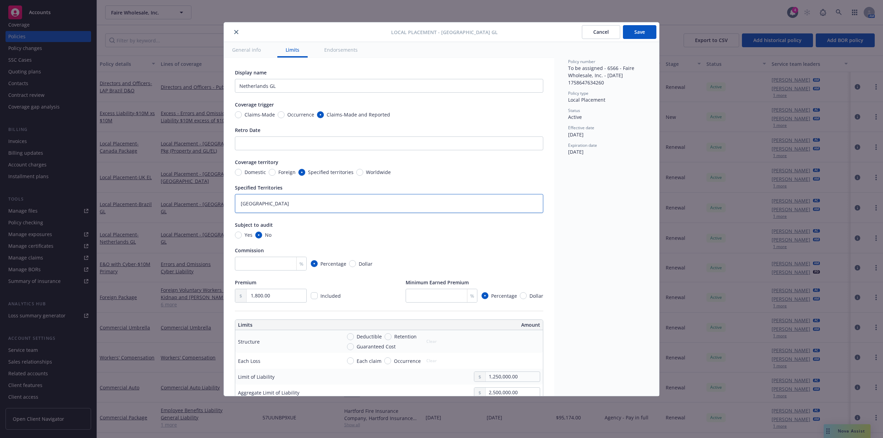
type textarea "Netherlands"
click at [288, 115] on span "Occurrence" at bounding box center [300, 114] width 27 height 7
click at [282, 116] on input "Occurrence" at bounding box center [281, 114] width 7 height 7
radio input "true"
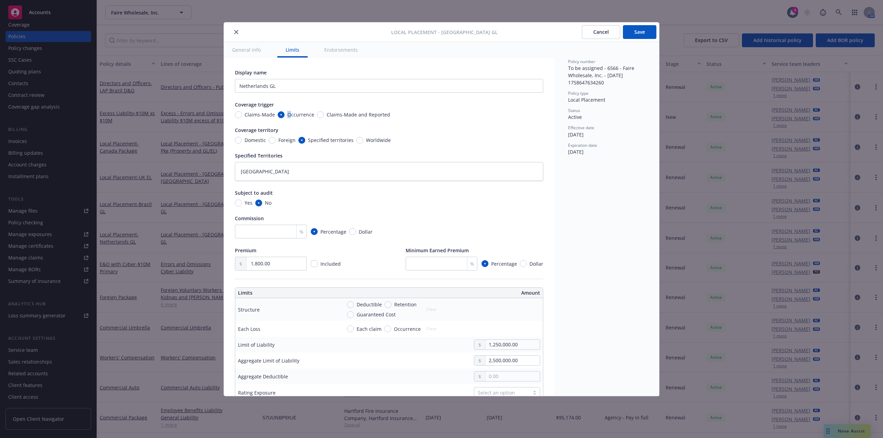
click at [646, 31] on button "Save" at bounding box center [639, 32] width 33 height 14
type textarea "x"
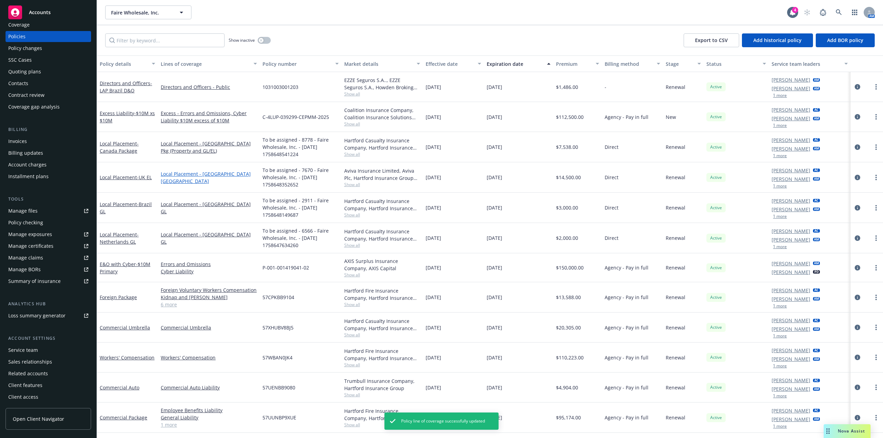
click at [238, 177] on link "Local Placement - United Kingdom EL" at bounding box center [209, 177] width 96 height 14
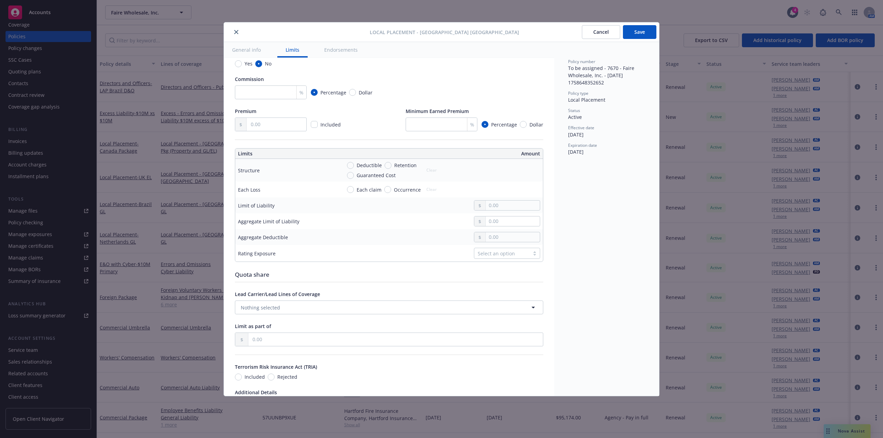
scroll to position [138, 0]
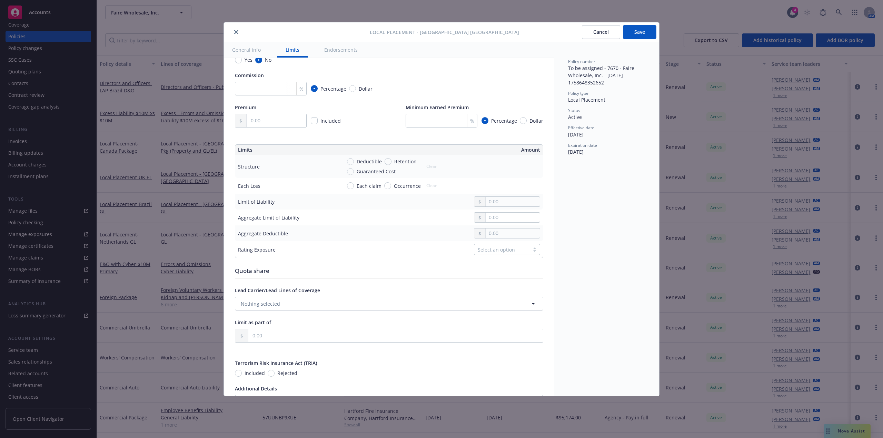
click at [493, 203] on div at bounding box center [507, 202] width 66 height 10
click at [488, 207] on input "text" at bounding box center [512, 202] width 54 height 10
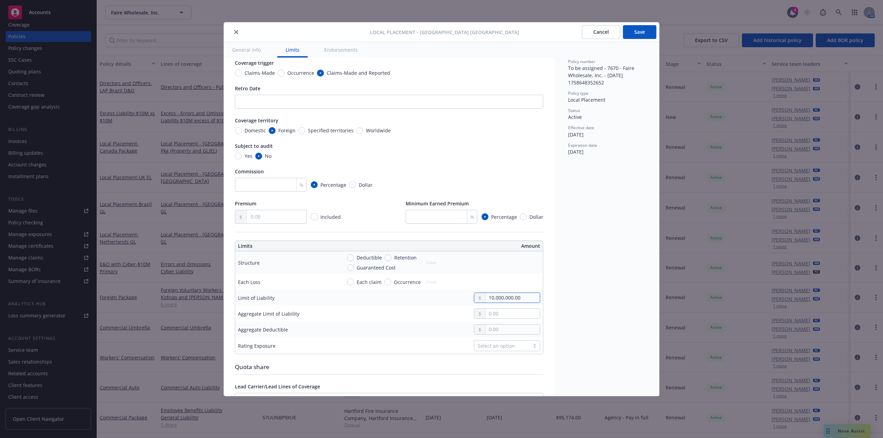
scroll to position [0, 0]
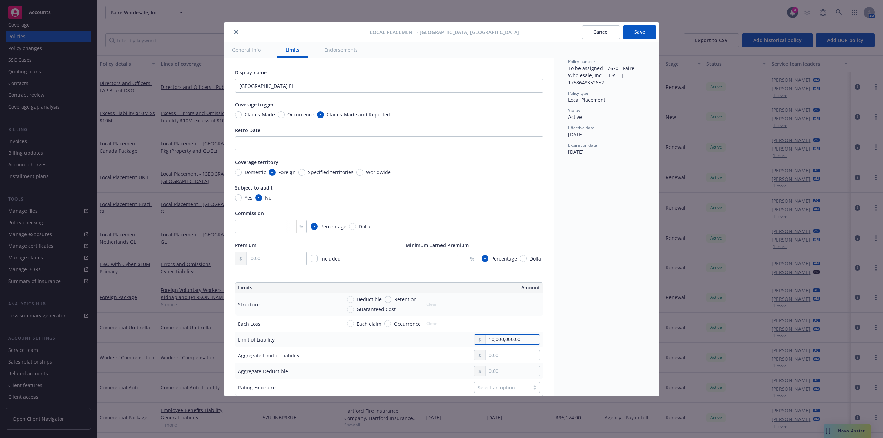
type input "10,000,000.00"
click at [263, 258] on input "text" at bounding box center [277, 258] width 60 height 13
type input "14,500.00"
click at [363, 174] on span "Worldwide" at bounding box center [377, 172] width 28 height 7
click at [363, 174] on input "Worldwide" at bounding box center [359, 172] width 7 height 7
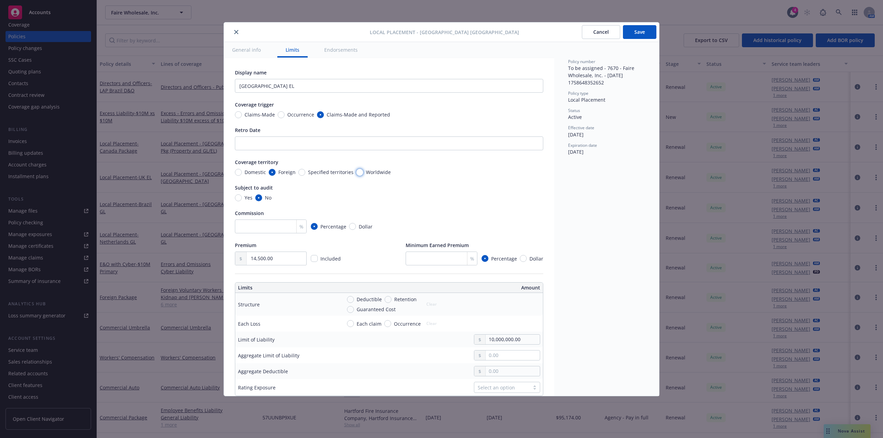
radio input "true"
click at [315, 172] on span "Specified territories" at bounding box center [331, 172] width 46 height 7
click at [305, 172] on input "Specified territories" at bounding box center [301, 172] width 7 height 7
radio input "true"
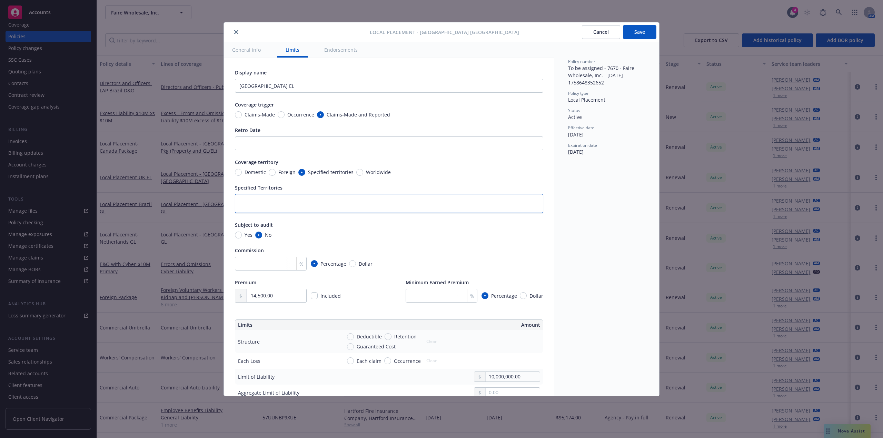
click at [303, 200] on textarea at bounding box center [389, 203] width 308 height 19
type textarea "x"
type textarea "U"
type textarea "x"
type textarea "Un"
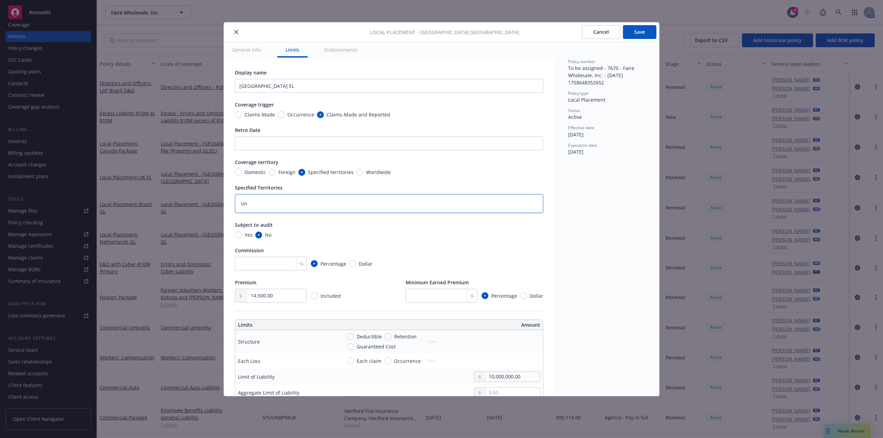
type textarea "x"
type textarea "Uni"
type textarea "x"
type textarea "Unit"
type textarea "x"
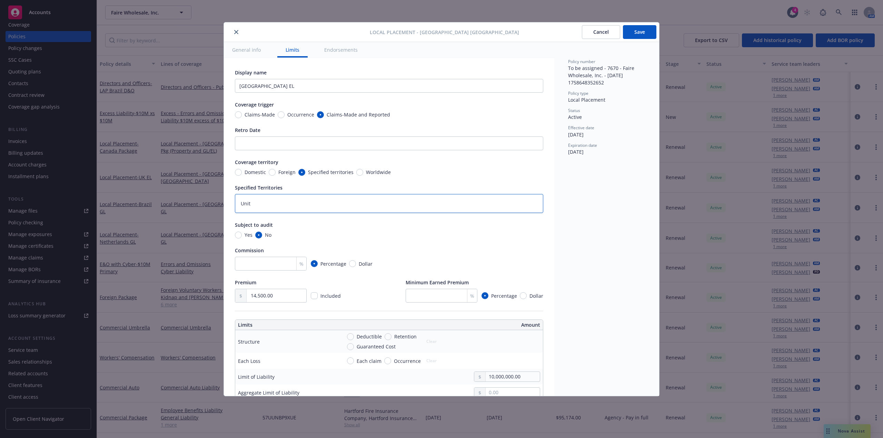
type textarea "Unite"
type textarea "x"
type textarea "United"
type textarea "x"
type textarea "United"
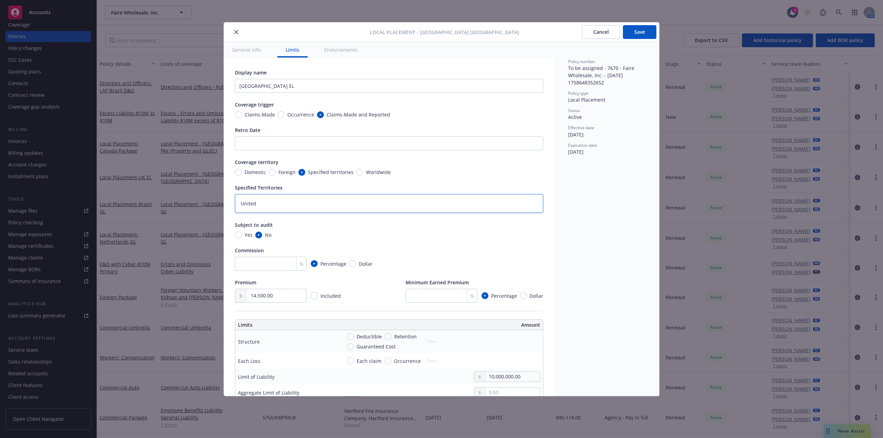
type textarea "x"
type textarea "United K"
type textarea "x"
type textarea "United Ki"
type textarea "x"
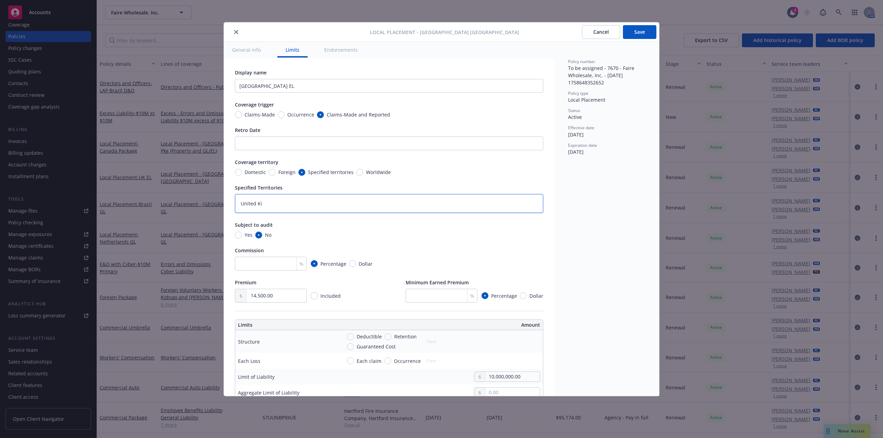
type textarea "United Kin"
type textarea "x"
type textarea "United King"
type textarea "x"
type textarea "United Kingd"
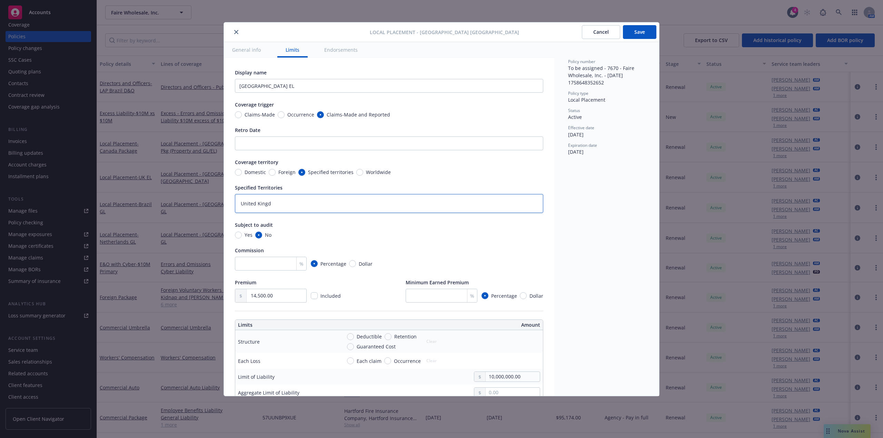
type textarea "x"
type textarea "United Kingdo"
type textarea "x"
type textarea "United Kingdom"
click at [300, 112] on span "Occurrence" at bounding box center [300, 114] width 27 height 7
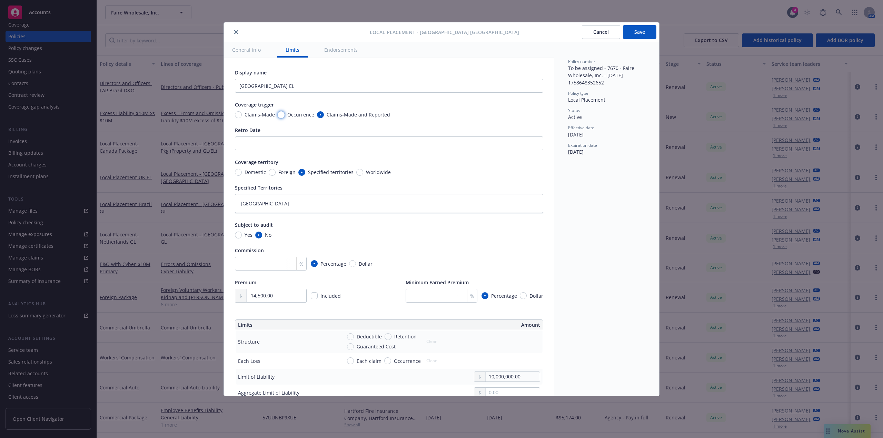
click at [284, 112] on input "Occurrence" at bounding box center [281, 114] width 7 height 7
radio input "true"
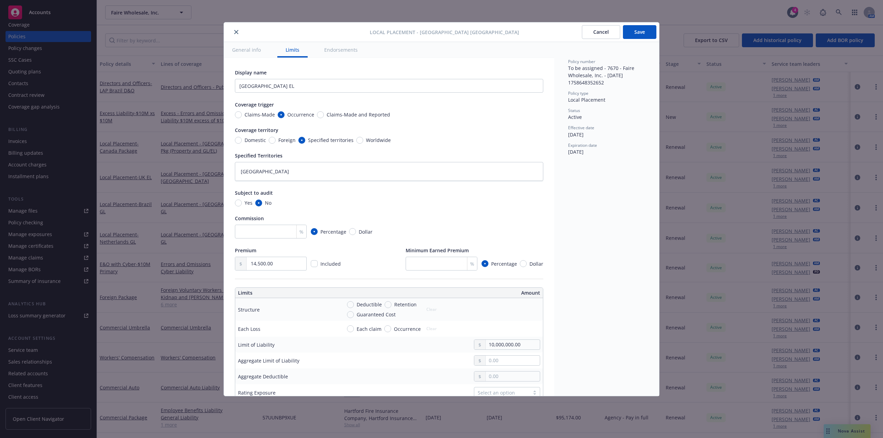
click at [641, 35] on button "Save" at bounding box center [639, 32] width 33 height 14
type textarea "x"
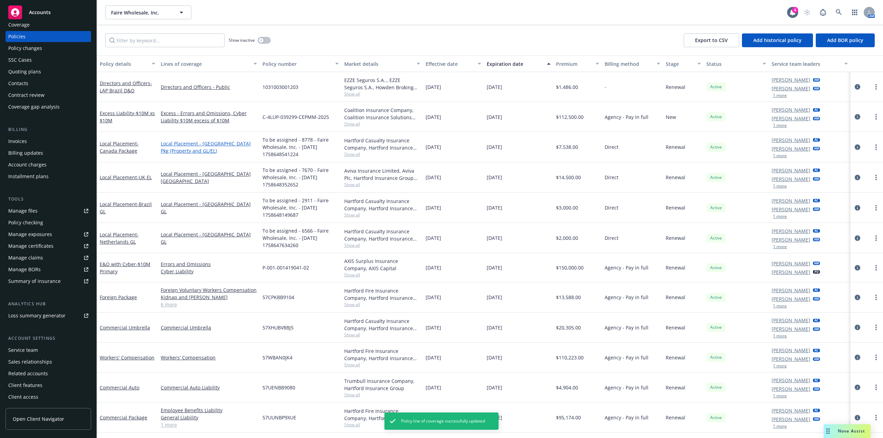
click at [225, 142] on link "Local Placement - Canada Pkg (Property and GL/EL)" at bounding box center [209, 147] width 96 height 14
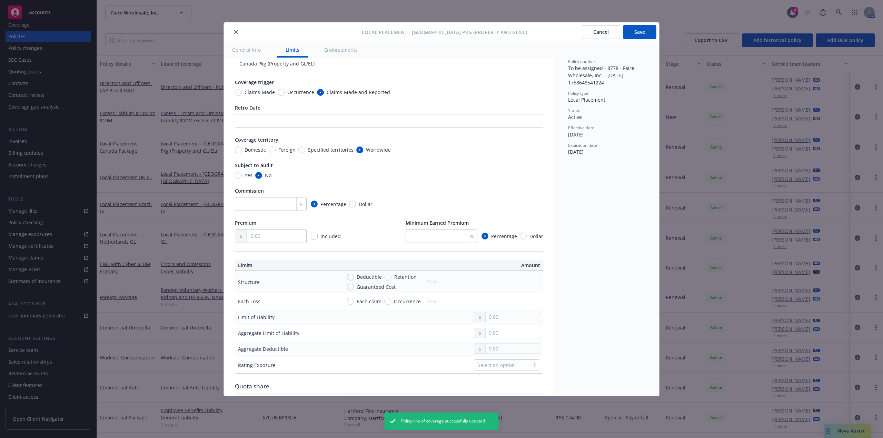
scroll to position [34, 0]
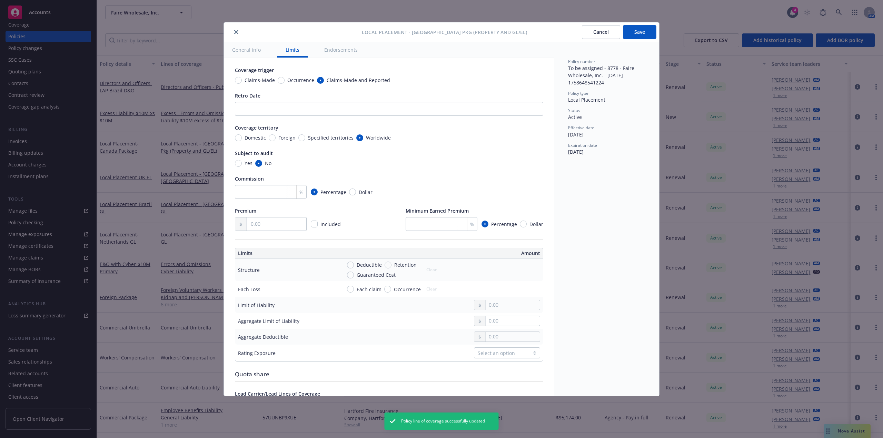
click at [303, 82] on span "Occurrence" at bounding box center [300, 80] width 27 height 7
click at [284, 82] on input "Occurrence" at bounding box center [281, 80] width 7 height 7
radio input "true"
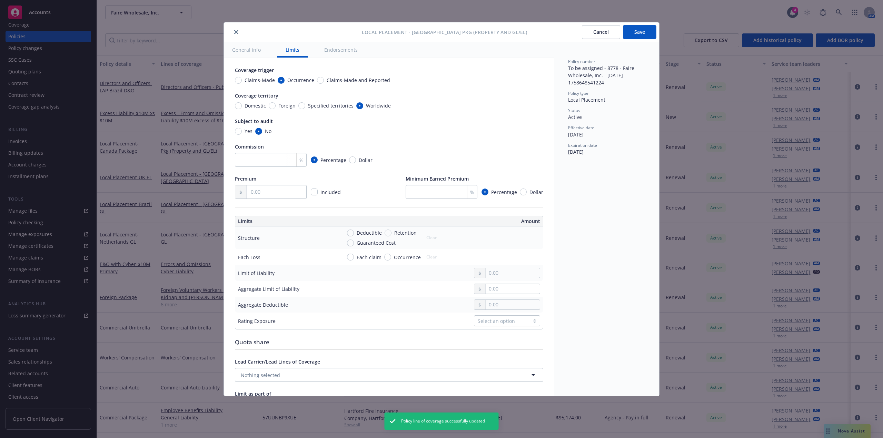
click at [325, 108] on span "Specified territories" at bounding box center [331, 105] width 46 height 7
click at [305, 108] on input "Specified territories" at bounding box center [301, 105] width 7 height 7
radio input "true"
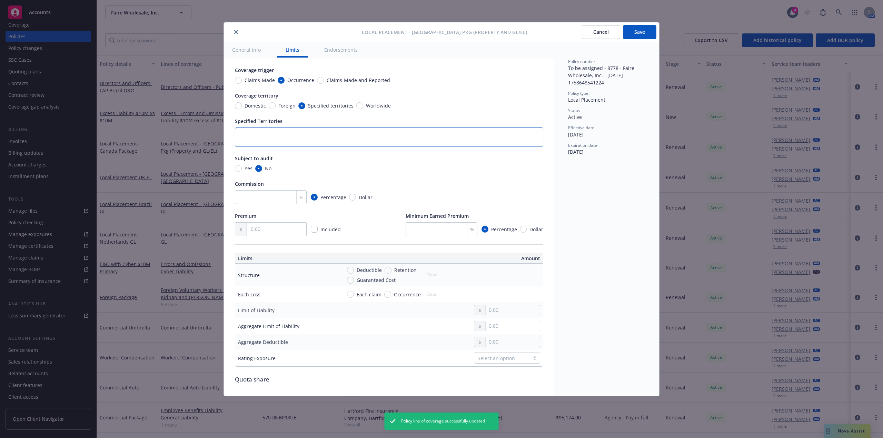
click at [296, 133] on textarea at bounding box center [389, 137] width 308 height 19
type textarea "x"
type textarea "Ca"
type textarea "x"
type textarea "Can"
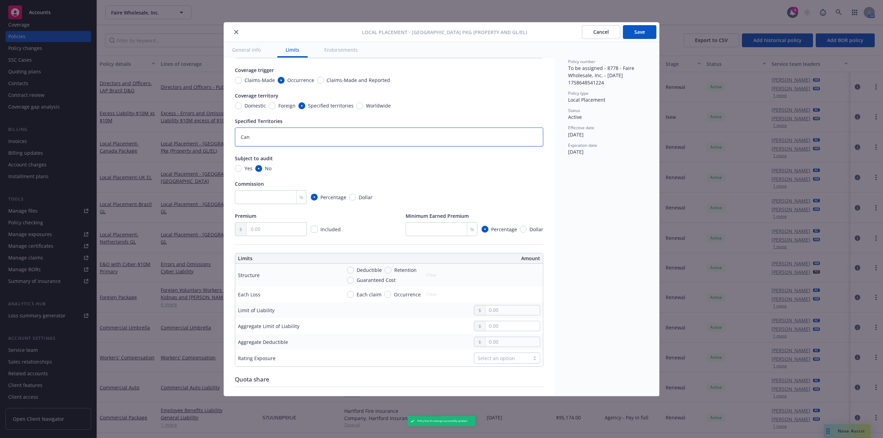
type textarea "x"
type textarea "Cana"
type textarea "x"
type textarea "Canada"
type textarea "x"
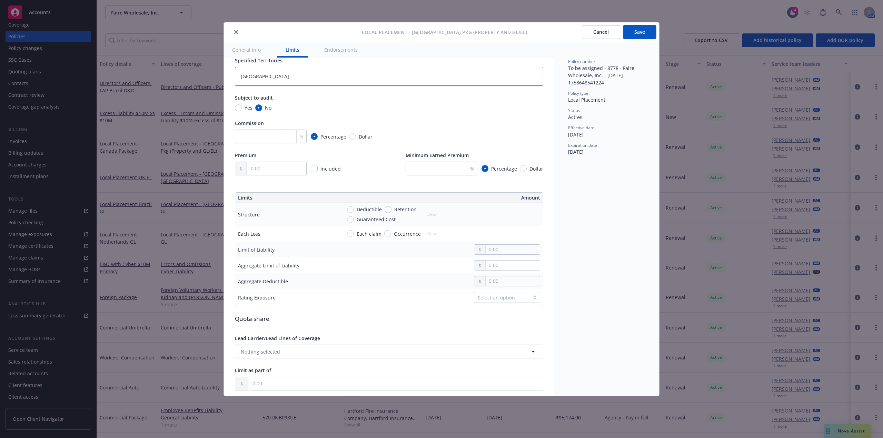
scroll to position [103, 0]
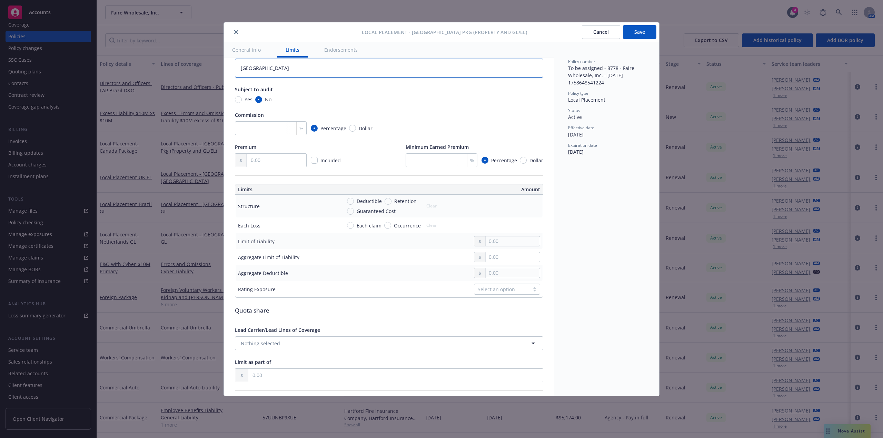
type textarea "Canada"
click at [498, 246] on input "text" at bounding box center [512, 242] width 54 height 10
type textarea "x"
type input "1.00"
type textarea "x"
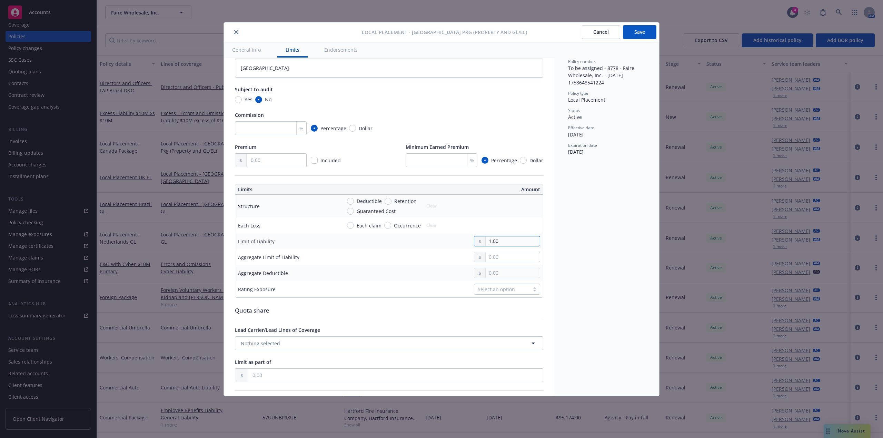
type input "10.00"
type textarea "x"
type input "100.00"
type textarea "x"
type input "1,000.00"
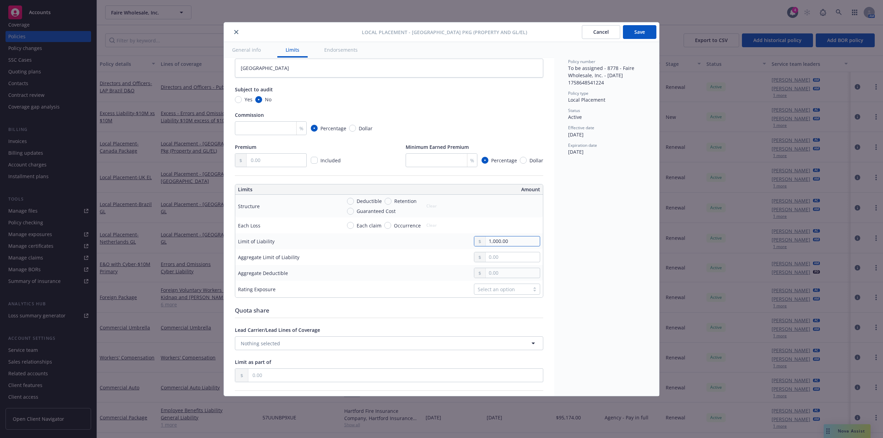
type textarea "x"
type input "10,000.00"
type textarea "x"
type input "100,000.00"
type textarea "x"
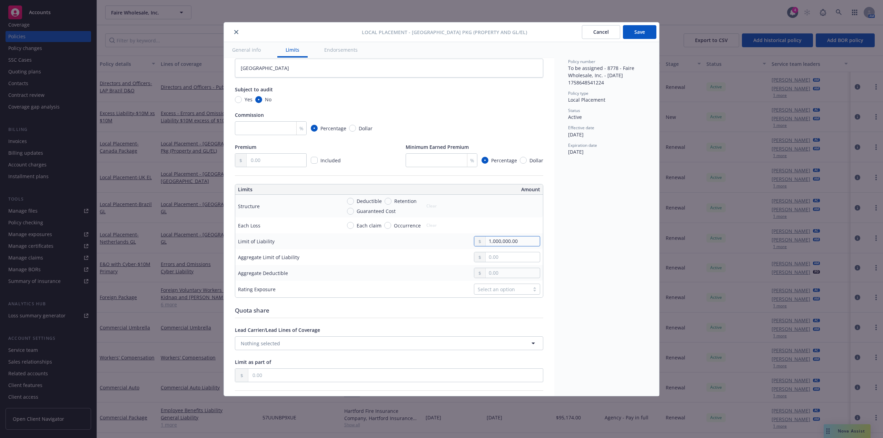
type input "1,000,000.00"
click at [508, 262] on input "text" at bounding box center [512, 257] width 54 height 10
type textarea "x"
type input "1.00"
type textarea "x"
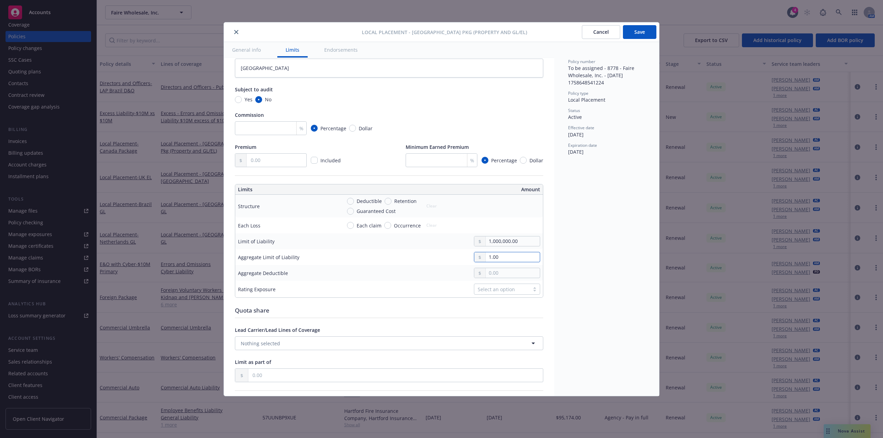
type input "10.00"
type textarea "x"
type input "100.00"
type textarea "x"
type input "1,000.00"
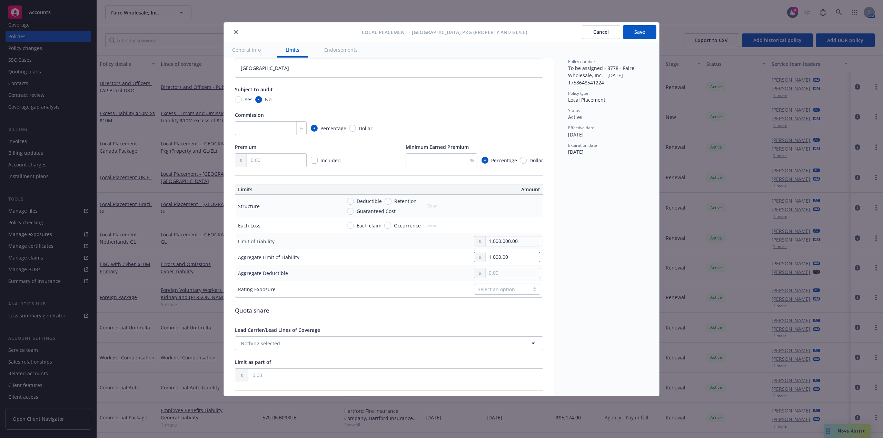
type textarea "x"
type input "10,000.00"
type textarea "x"
type input "100,000.00"
type textarea "x"
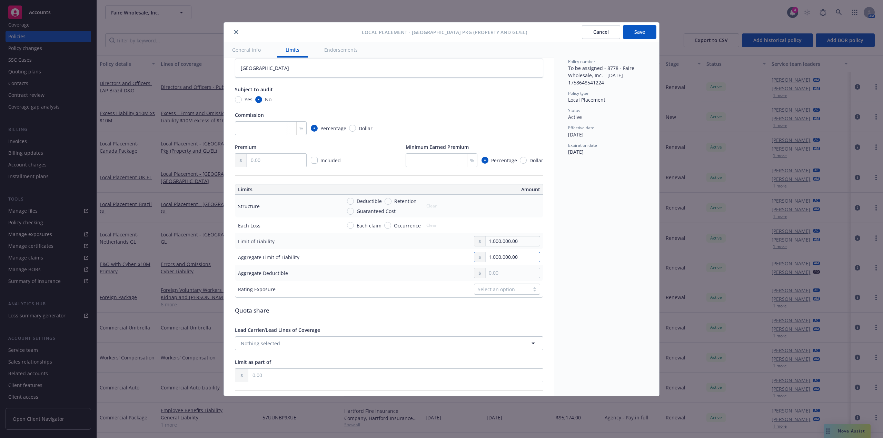
type input "1,000,000.00"
click at [263, 163] on input "text" at bounding box center [277, 160] width 60 height 13
type textarea "x"
type input "1.00"
type textarea "x"
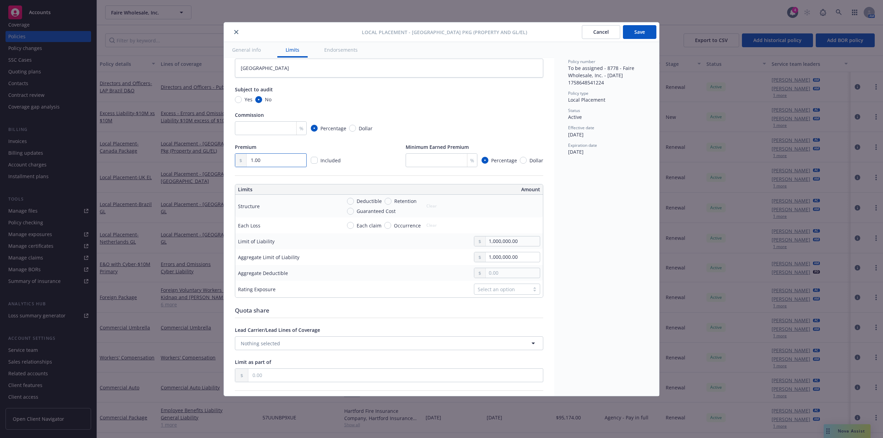
type input "18.00"
type textarea "x"
type input "180.00"
type textarea "x"
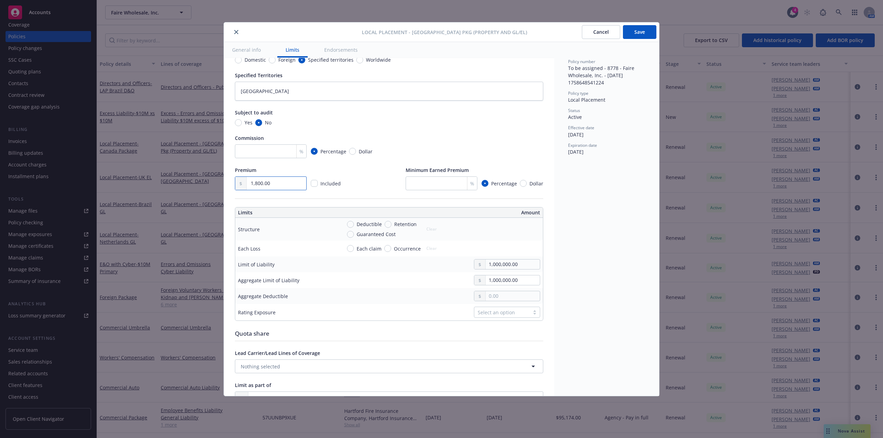
scroll to position [69, 0]
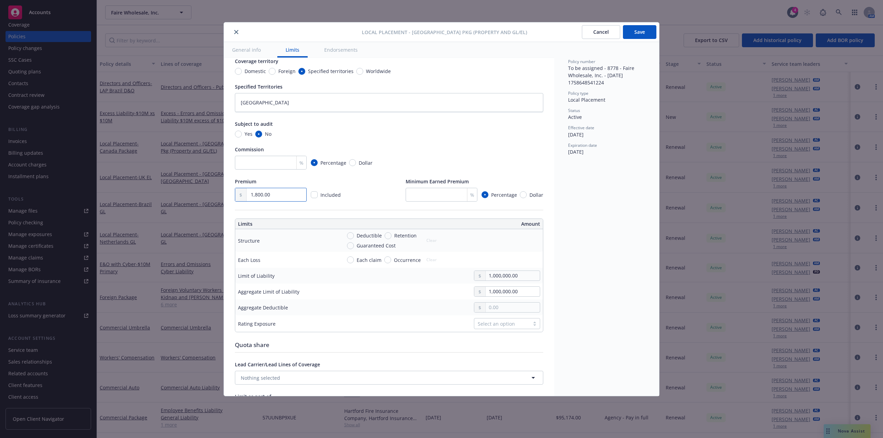
type input "1,800.00"
click at [645, 37] on button "Save" at bounding box center [639, 32] width 33 height 14
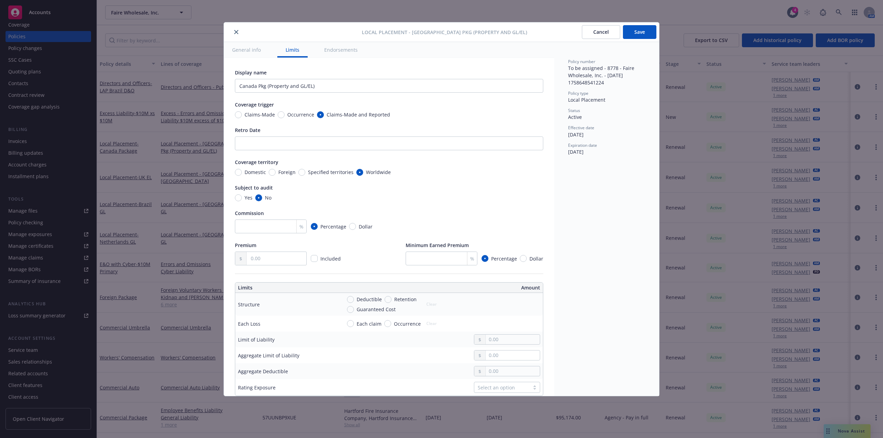
type textarea "x"
radio input "true"
type input "1,800.00"
type input "1,000,000.00"
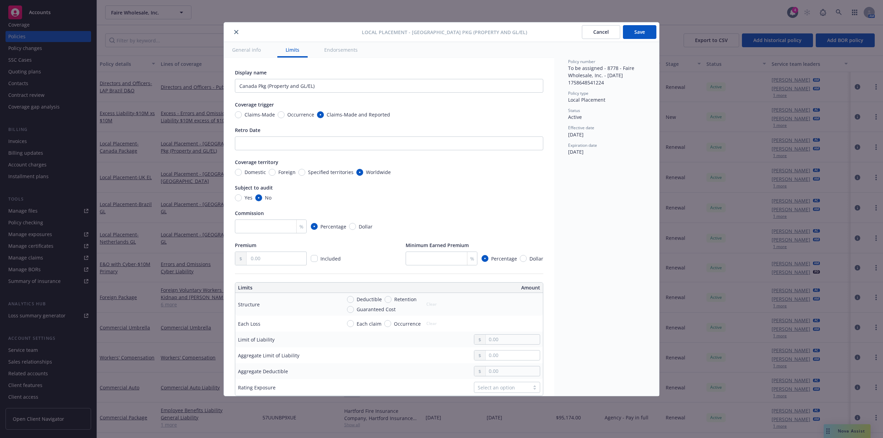
type input "1,000,000.00"
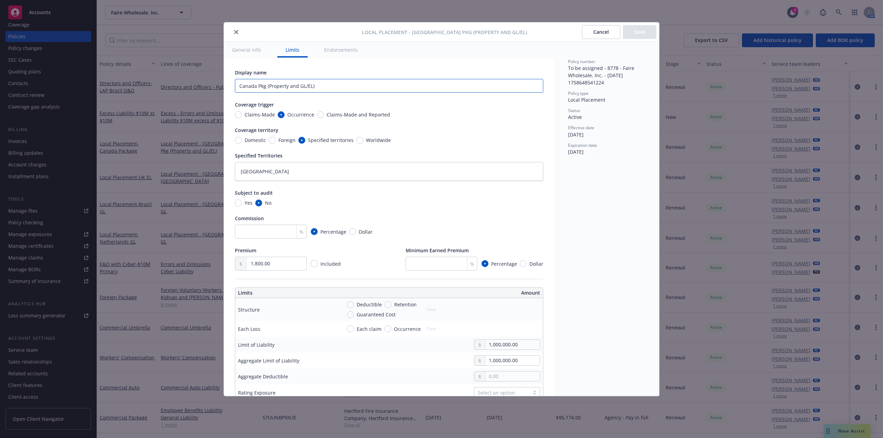
drag, startPoint x: 324, startPoint y: 89, endPoint x: 262, endPoint y: 88, distance: 62.4
click at [258, 89] on input "Canada Pkg (Property and GL/EL)" at bounding box center [389, 86] width 308 height 14
type textarea "x"
type input "Canada G"
type textarea "x"
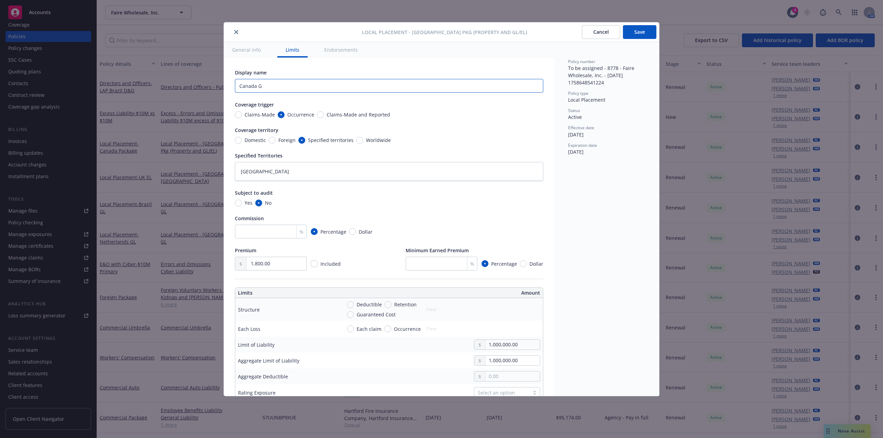
type input "Canada GL"
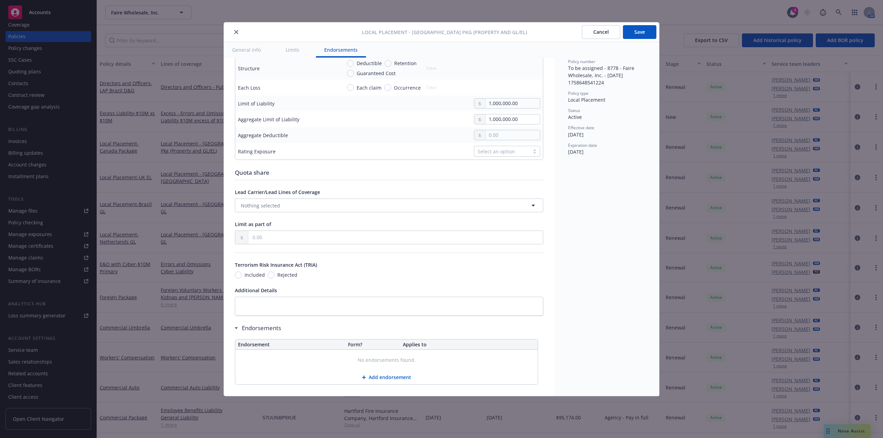
type textarea "x"
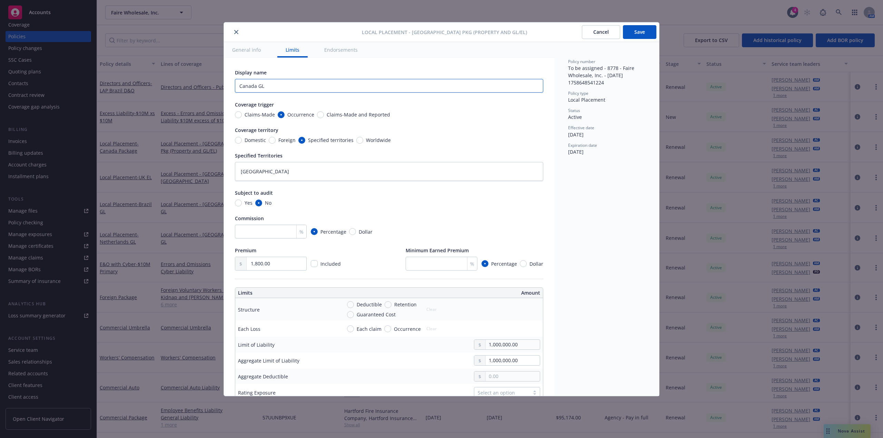
type input "Canada GL"
click at [639, 31] on button "Save" at bounding box center [639, 32] width 33 height 14
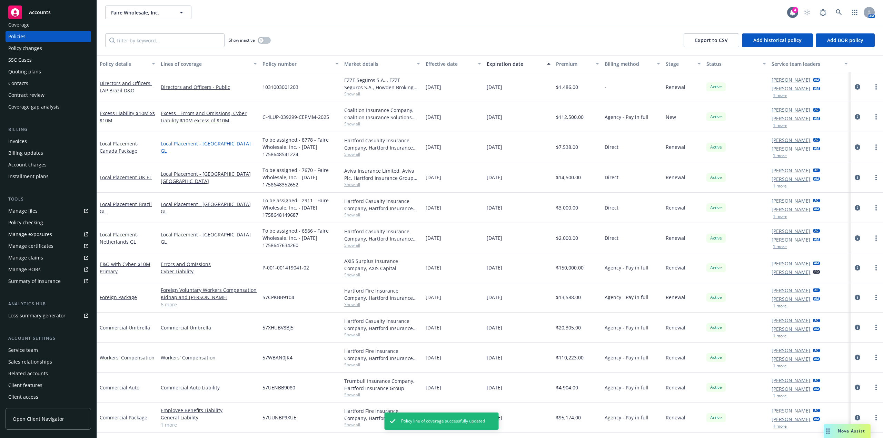
click at [180, 148] on link "Local Placement - Canada GL" at bounding box center [209, 147] width 96 height 14
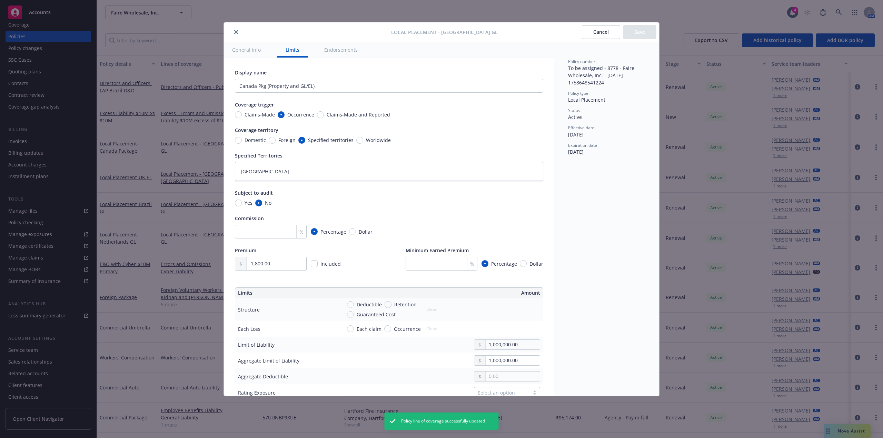
type textarea "x"
type input "Canada GL"
click at [291, 90] on input "Canada GL" at bounding box center [389, 86] width 308 height 14
click at [237, 32] on icon "close" at bounding box center [236, 32] width 4 height 4
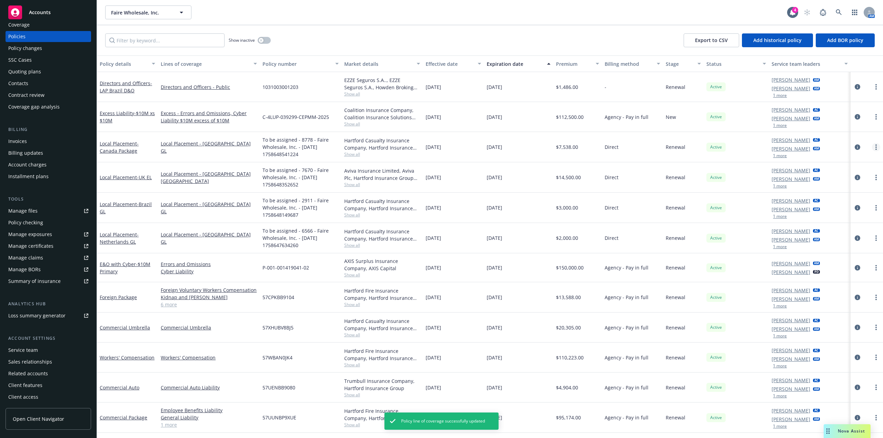
click at [877, 147] on link "more" at bounding box center [876, 147] width 8 height 8
click at [832, 160] on link "Manage lines of coverage" at bounding box center [839, 161] width 81 height 14
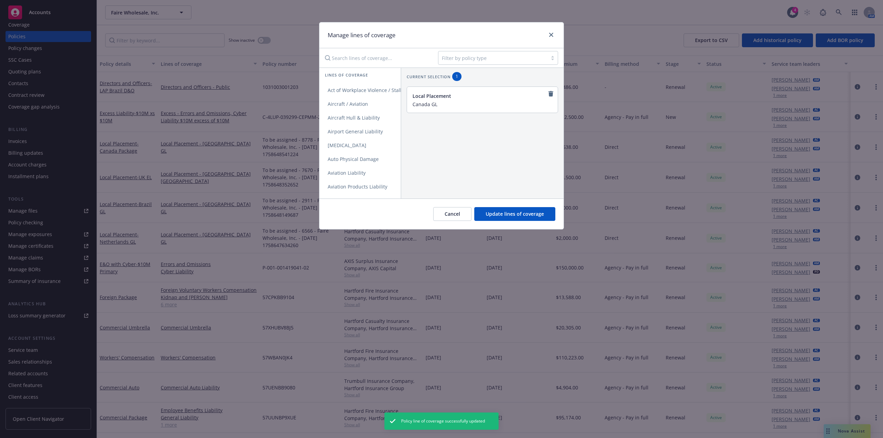
click at [451, 107] on input "Canada GL" at bounding box center [481, 104] width 138 height 6
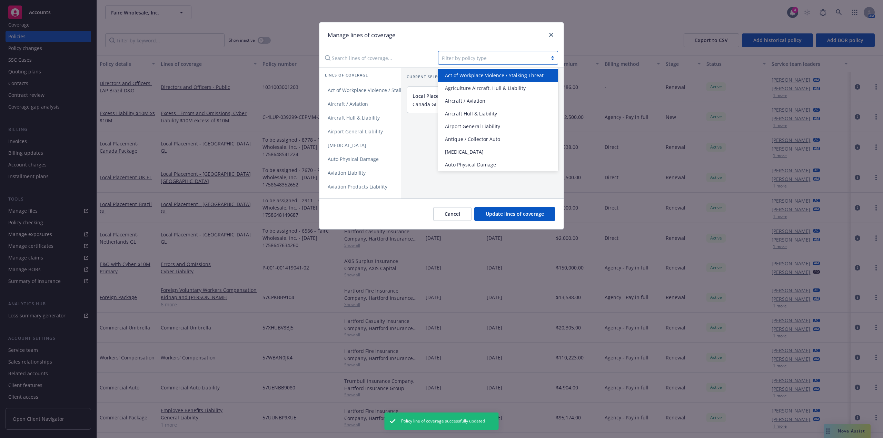
click at [501, 57] on div at bounding box center [493, 58] width 102 height 8
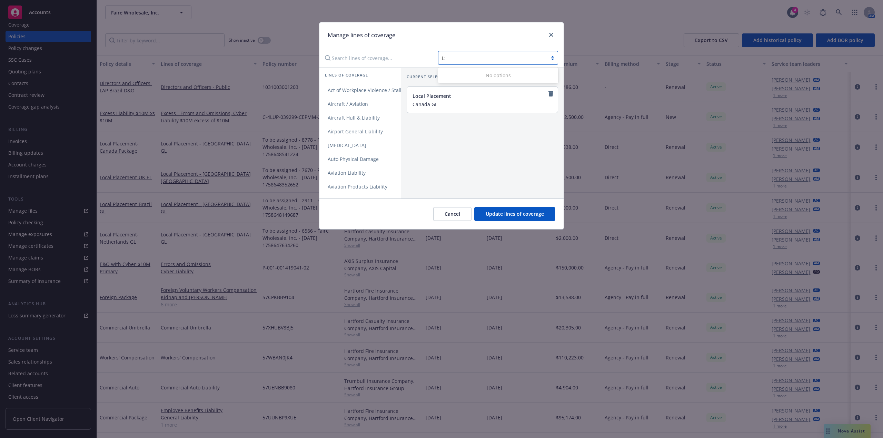
type input "L"
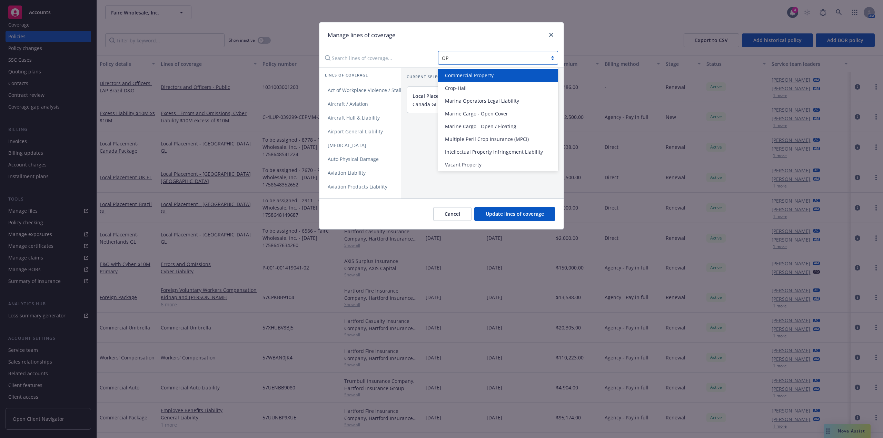
type input "O"
type input "Local"
click at [502, 72] on div "Local Placement" at bounding box center [498, 75] width 112 height 7
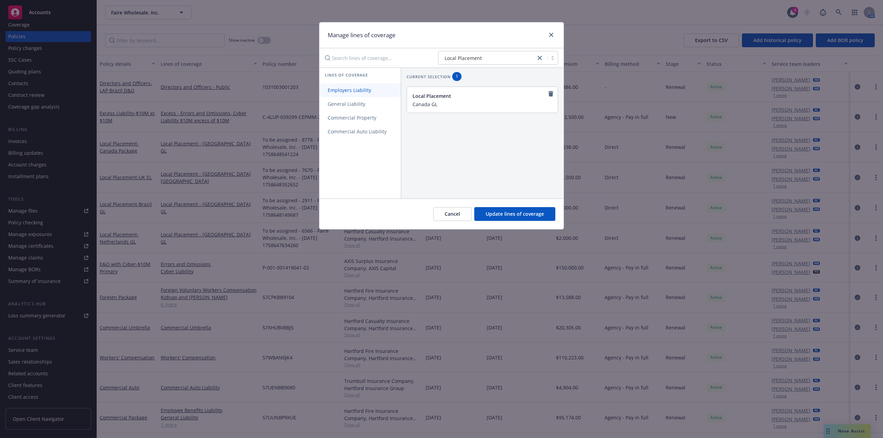
click at [360, 90] on span "Employers Liability" at bounding box center [349, 90] width 60 height 7
click at [363, 120] on span "Commercial Property" at bounding box center [351, 117] width 65 height 7
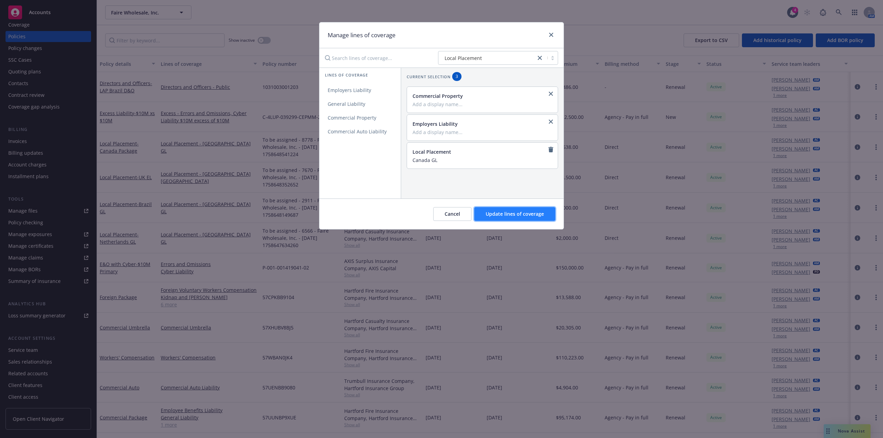
click at [530, 215] on span "Update lines of coverage" at bounding box center [514, 214] width 58 height 7
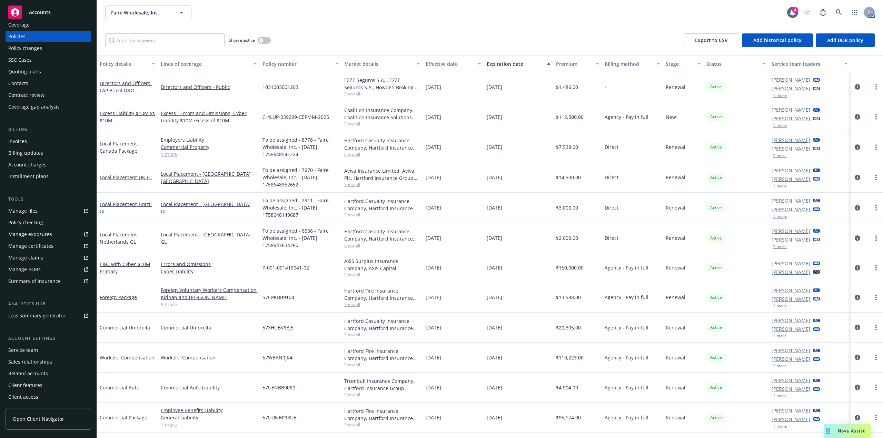
click at [167, 154] on link "1 more" at bounding box center [209, 154] width 96 height 7
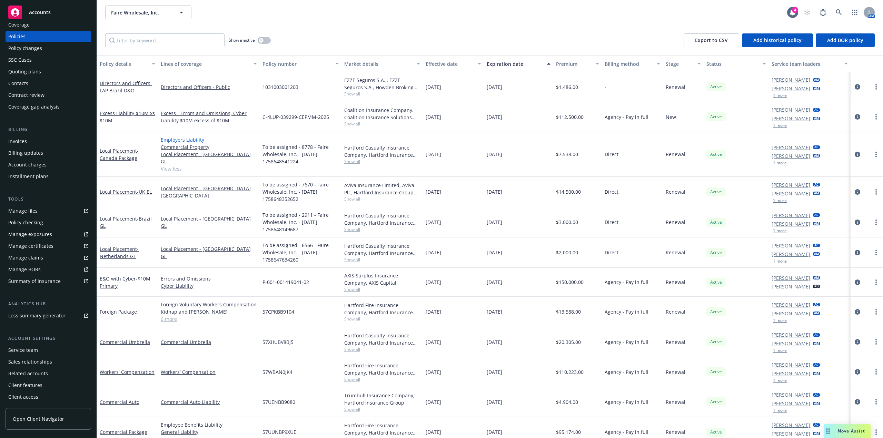
click at [185, 140] on link "Employers Liability" at bounding box center [209, 139] width 96 height 7
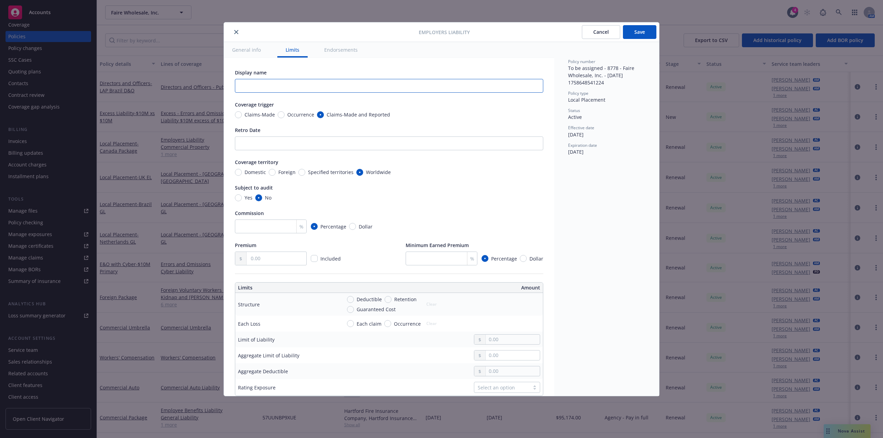
click at [354, 87] on input "text" at bounding box center [389, 86] width 308 height 14
type input "Canada EL"
click at [295, 112] on span "Occurrence" at bounding box center [300, 114] width 27 height 7
click at [284, 112] on input "Occurrence" at bounding box center [281, 114] width 7 height 7
radio input "true"
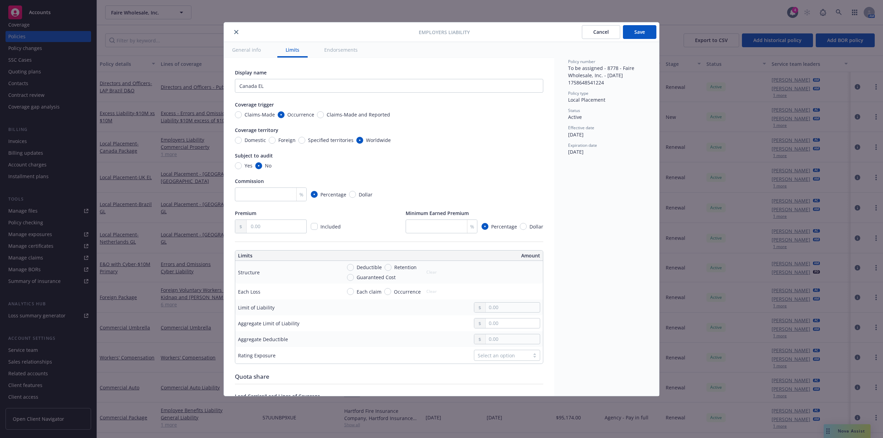
click at [327, 140] on span "Specified territories" at bounding box center [331, 140] width 46 height 7
click at [305, 140] on input "Specified territories" at bounding box center [301, 140] width 7 height 7
radio input "true"
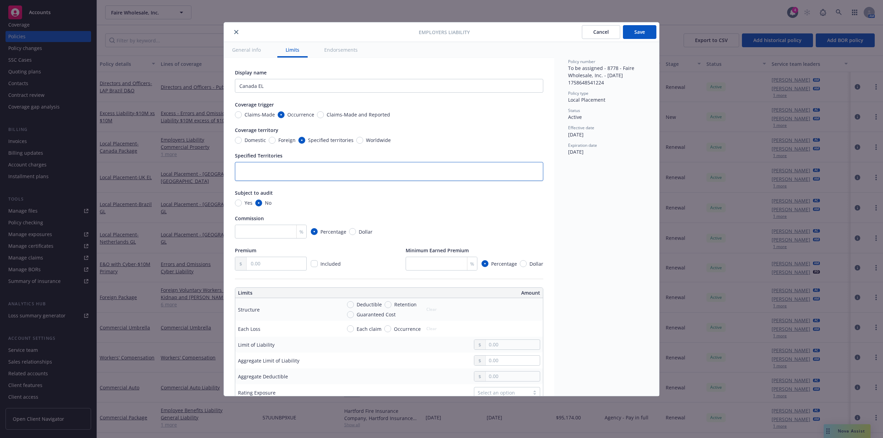
click at [294, 167] on textarea at bounding box center [389, 171] width 308 height 19
type textarea "x"
type textarea "C"
type textarea "x"
type textarea "Ca"
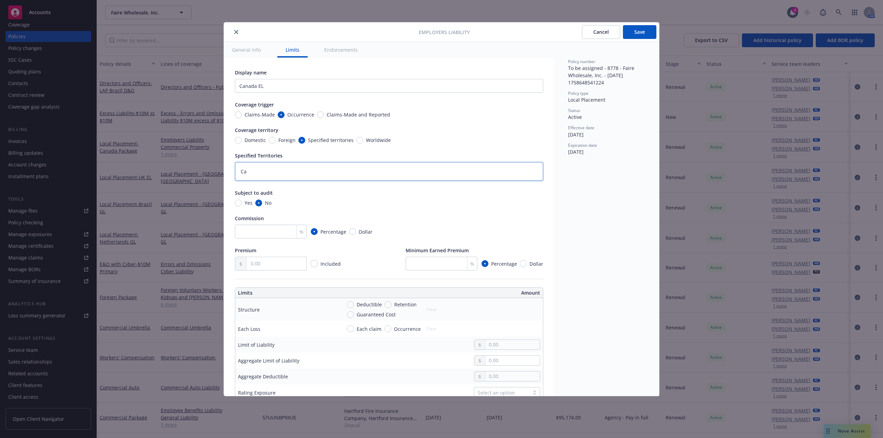
type textarea "x"
type textarea "Can"
type textarea "x"
type textarea "Cana"
type textarea "x"
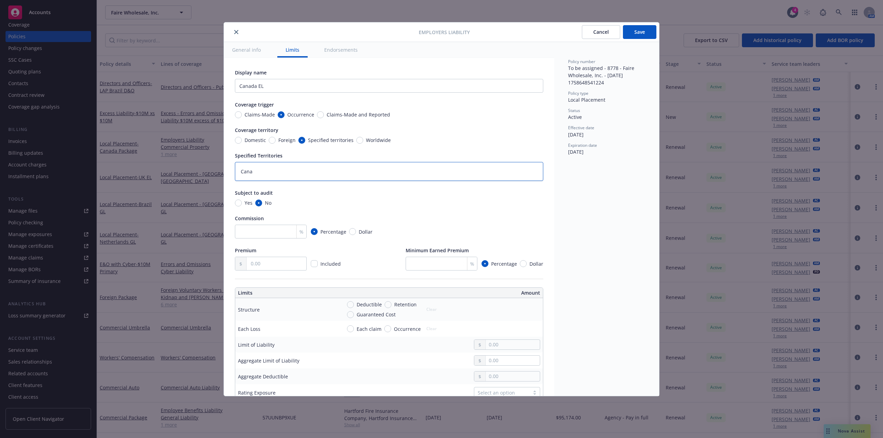
type textarea "Canad"
type textarea "x"
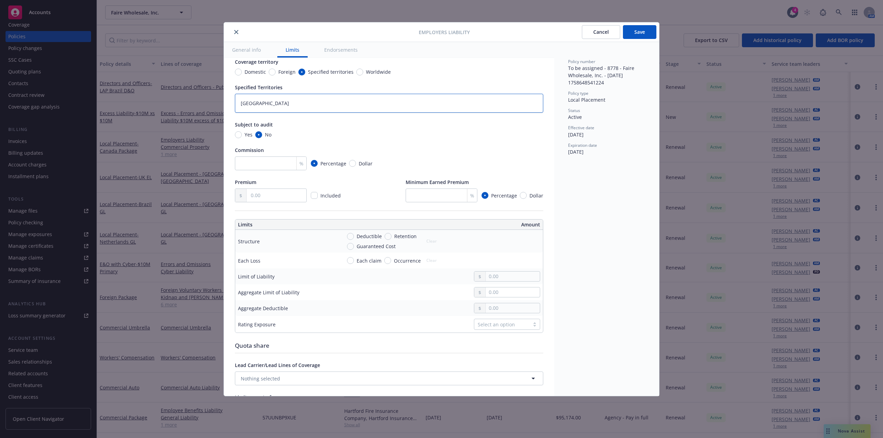
scroll to position [69, 0]
type textarea "Canada"
click at [314, 194] on input "checkbox" at bounding box center [314, 194] width 7 height 7
checkbox input "true"
click at [506, 280] on input "text" at bounding box center [512, 276] width 54 height 10
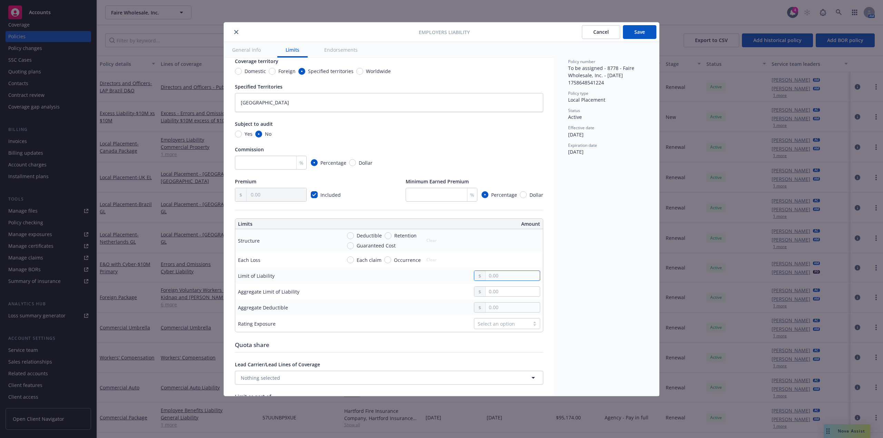
type textarea "x"
type input "1.00"
type textarea "x"
type input "10.00"
type textarea "x"
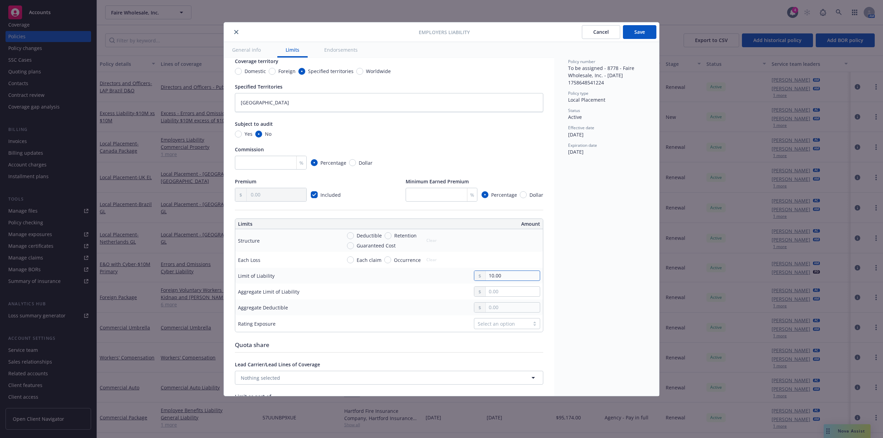
type input "100.00"
type textarea "x"
type input "1,000.00"
type textarea "x"
type input "10,000.00"
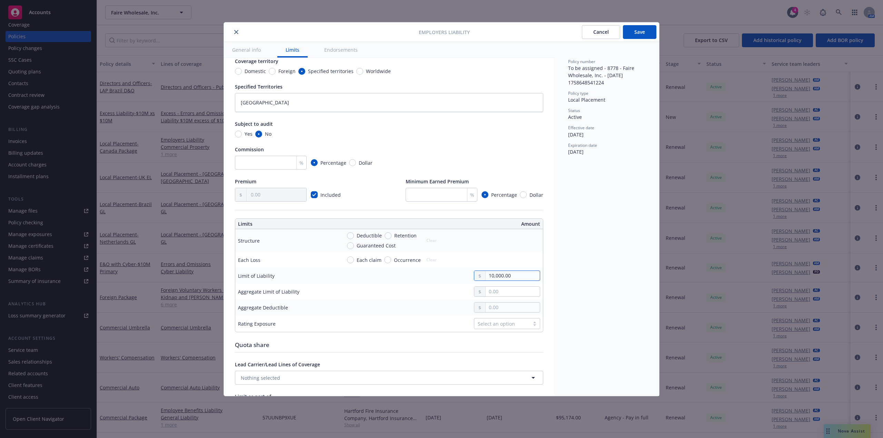
type textarea "x"
type input "100,000.00"
type textarea "x"
type input "1,000,000.00"
click at [513, 297] on input "text" at bounding box center [512, 292] width 54 height 10
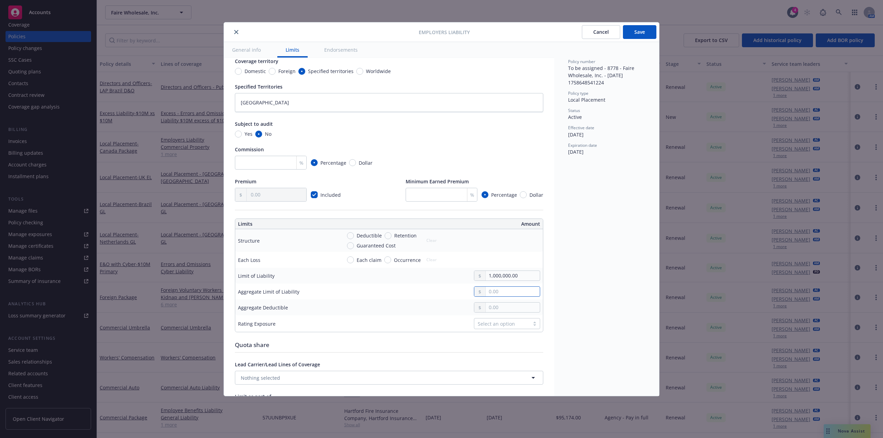
type textarea "x"
type input "1.00"
type textarea "x"
type input "10.00"
type textarea "x"
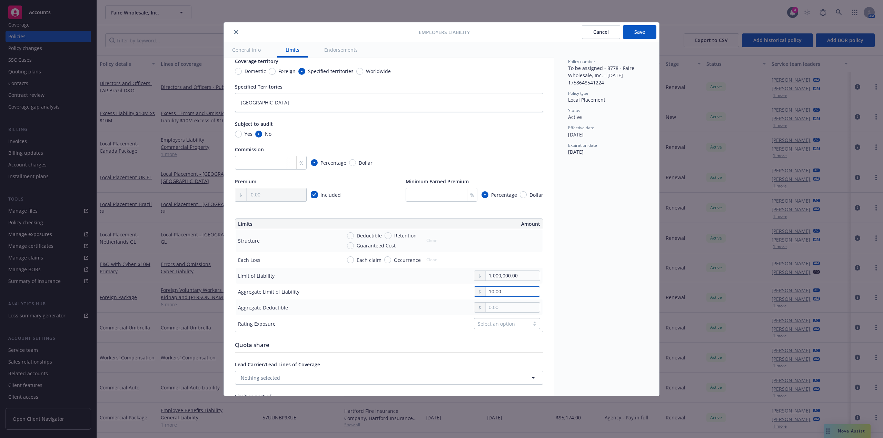
type input "100.00"
type textarea "x"
type input "1,000.00"
type textarea "x"
type input "10,000.00"
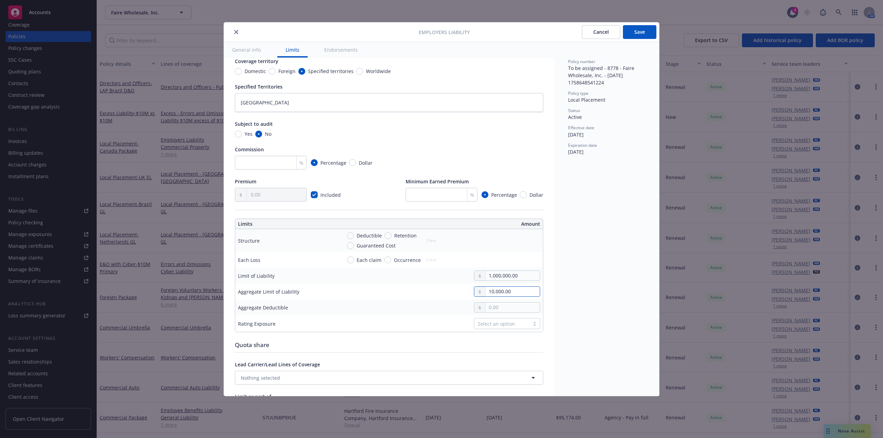
type textarea "x"
type input "100,000.00"
type textarea "x"
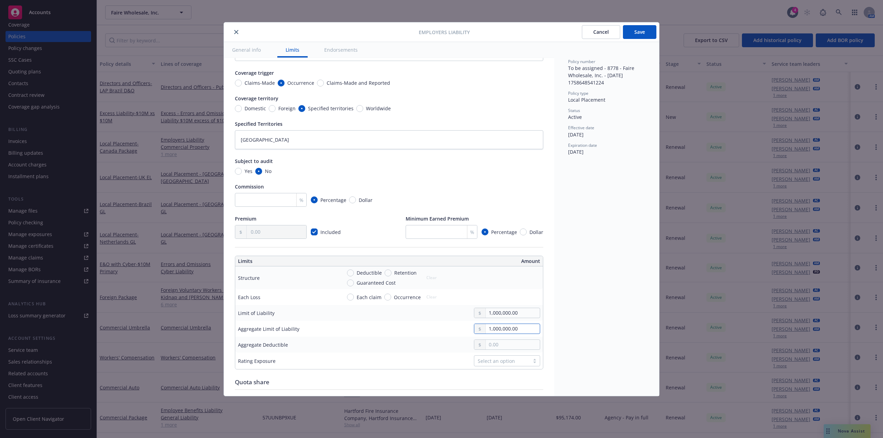
scroll to position [0, 0]
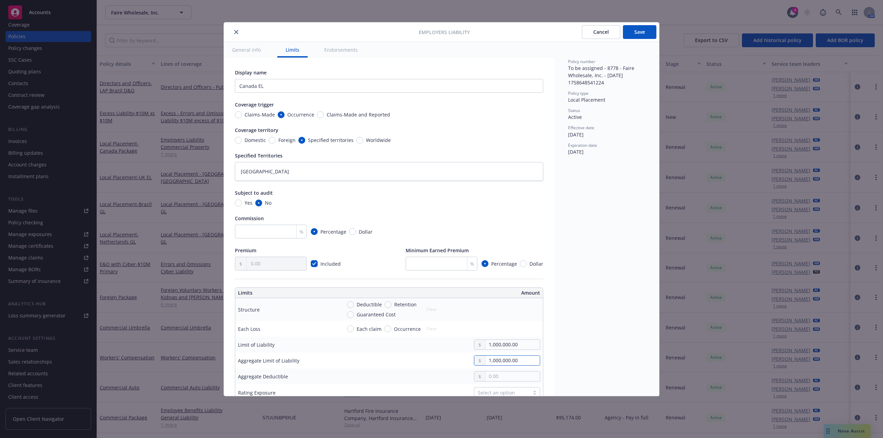
type input "1,000,000.00"
click at [641, 32] on button "Save" at bounding box center [639, 32] width 33 height 14
type textarea "x"
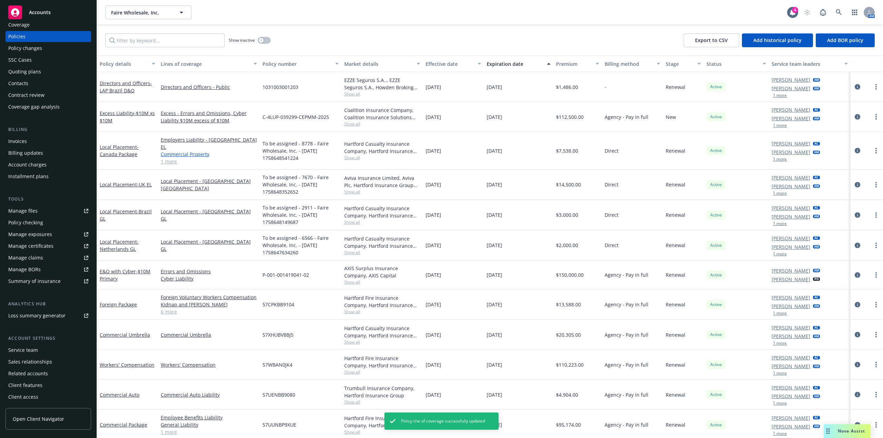
click at [180, 151] on link "Commercial Property" at bounding box center [209, 154] width 96 height 7
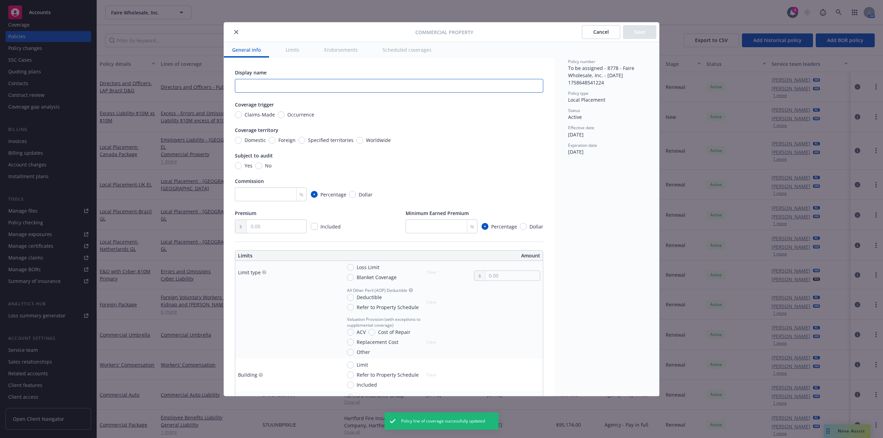
click at [322, 86] on input "text" at bounding box center [389, 86] width 308 height 14
type input "Canada Property"
click at [282, 112] on input "Occurrence" at bounding box center [281, 114] width 7 height 7
radio input "true"
click at [282, 115] on input "Occurrence" at bounding box center [281, 114] width 7 height 7
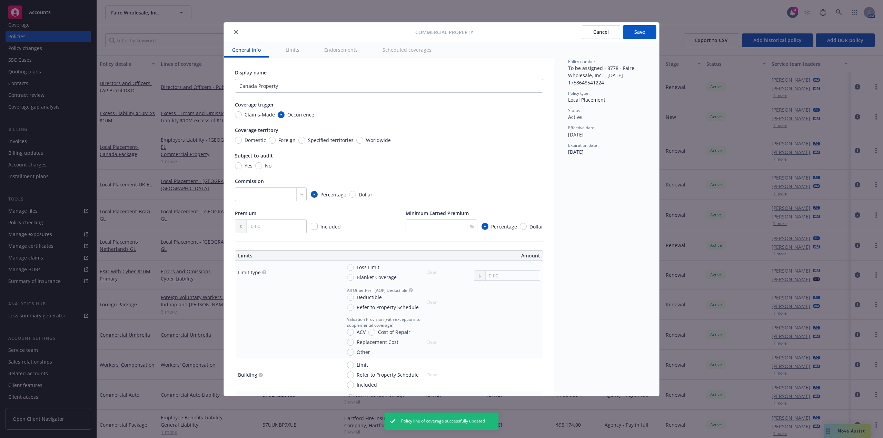
drag, startPoint x: 305, startPoint y: 137, endPoint x: 302, endPoint y: 142, distance: 6.2
click at [305, 138] on div "Coverage territory Domestic Foreign Specified territories Worldwide" at bounding box center [389, 135] width 308 height 17
click at [302, 142] on input "Specified territories" at bounding box center [301, 140] width 7 height 7
radio input "true"
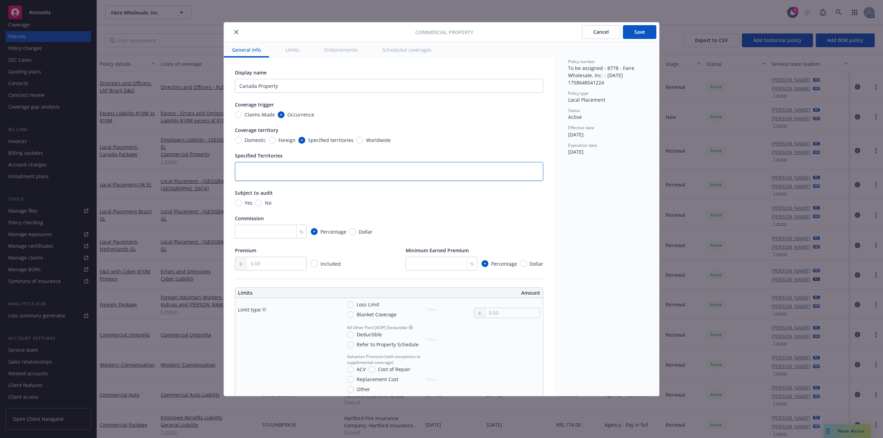
click at [301, 164] on textarea at bounding box center [389, 171] width 308 height 19
type textarea "C"
click at [261, 203] on input "No" at bounding box center [258, 203] width 7 height 7
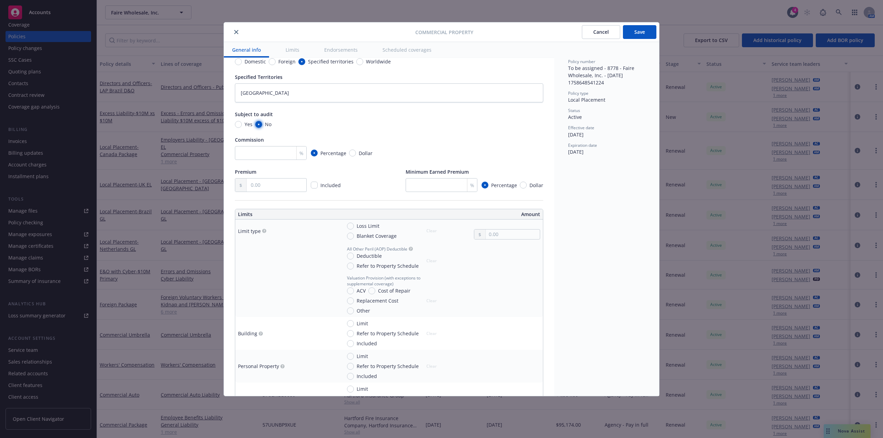
scroll to position [138, 0]
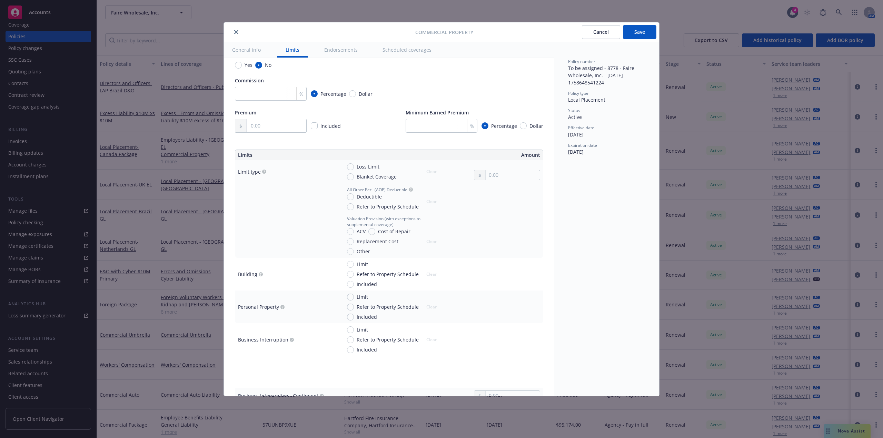
click at [349, 173] on div "Blanket Coverage" at bounding box center [372, 176] width 50 height 7
click at [349, 173] on input "Blanket Coverage" at bounding box center [350, 176] width 7 height 7
click at [350, 176] on input "Blanket Coverage" at bounding box center [350, 176] width 7 height 7
click at [352, 242] on input "Replacement Cost" at bounding box center [350, 241] width 7 height 7
click at [352, 299] on input "Limit" at bounding box center [350, 297] width 7 height 7
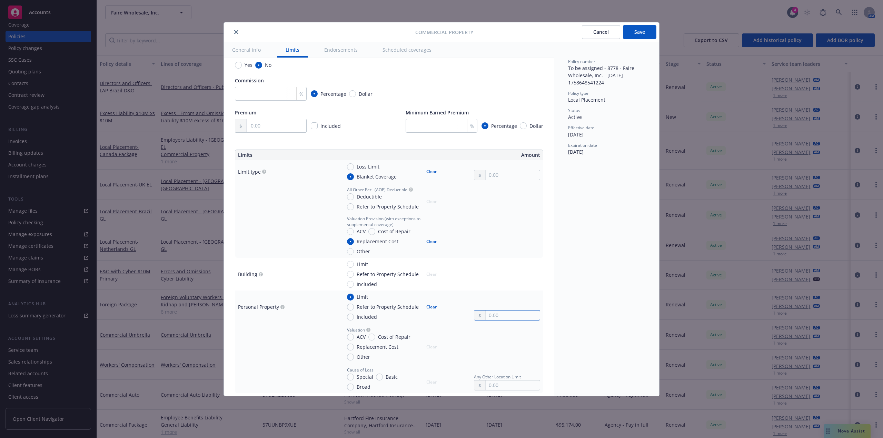
click at [501, 317] on input "text" at bounding box center [512, 316] width 54 height 10
paste input "8,400,000.00"
click at [352, 349] on input "Replacement Cost" at bounding box center [350, 347] width 7 height 7
click at [432, 242] on button "Clear" at bounding box center [431, 242] width 19 height 10
click at [427, 170] on button "Clear" at bounding box center [431, 172] width 19 height 10
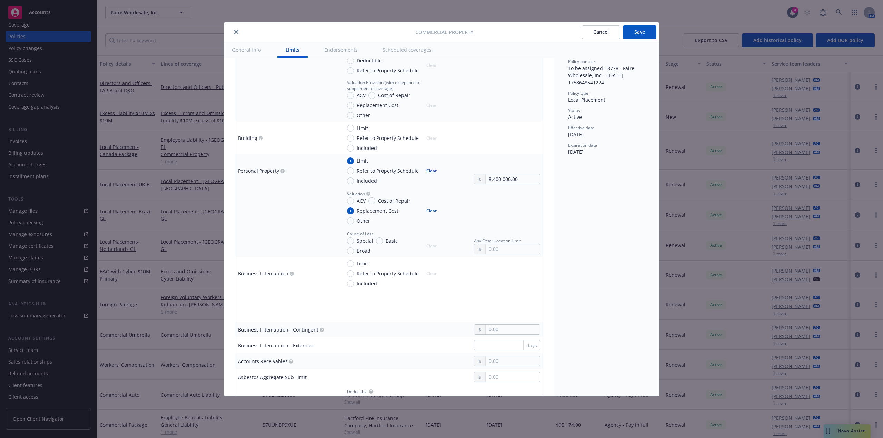
scroll to position [276, 0]
click at [640, 32] on button "Save" at bounding box center [639, 32] width 33 height 14
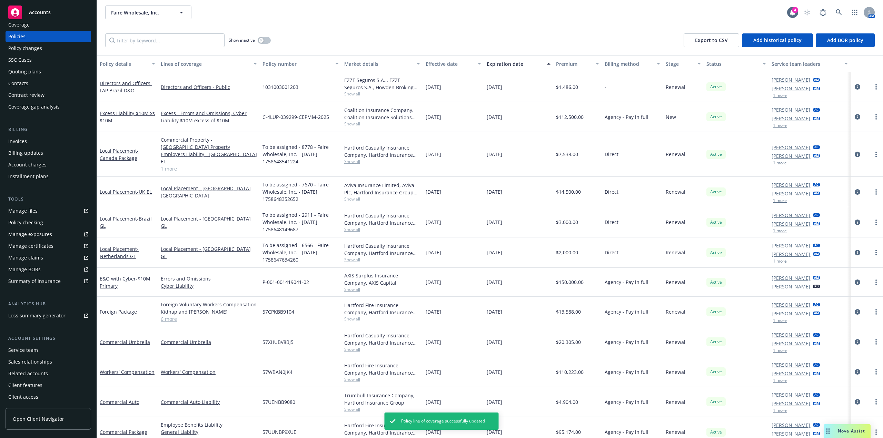
click at [177, 165] on link "1 more" at bounding box center [209, 168] width 96 height 7
click at [170, 165] on link "1 more" at bounding box center [209, 168] width 96 height 7
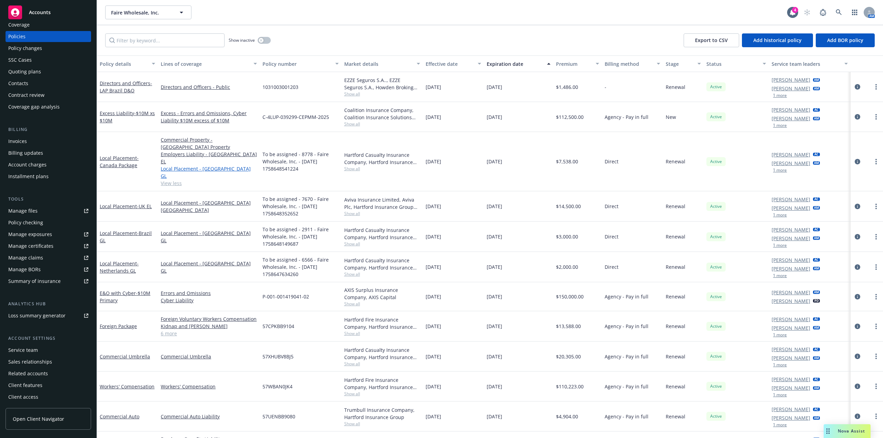
click at [189, 165] on link "Local Placement - Canada GL" at bounding box center [209, 172] width 96 height 14
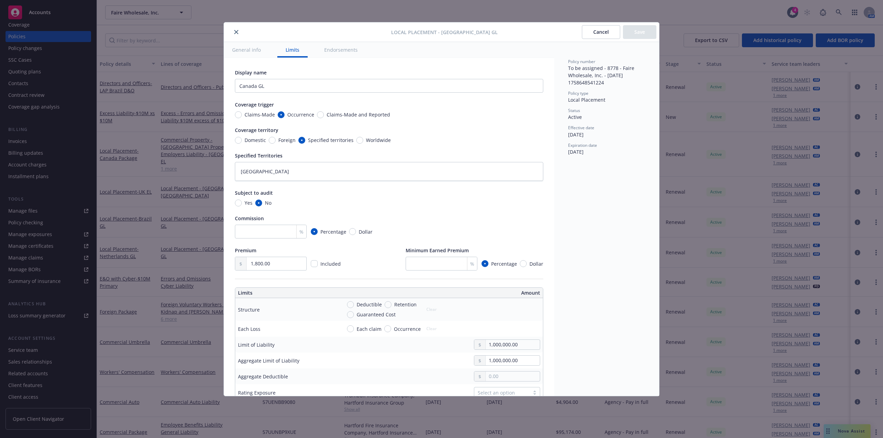
click at [233, 29] on button "close" at bounding box center [236, 32] width 8 height 8
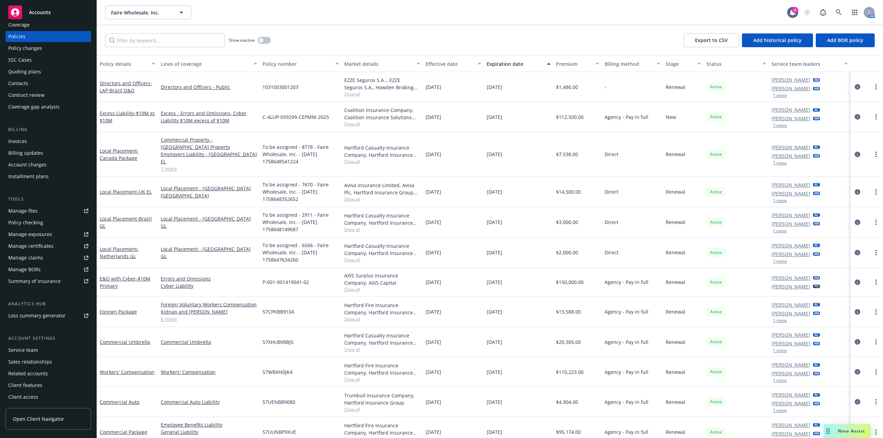
click at [84, 281] on icon at bounding box center [86, 281] width 4 height 4
click at [142, 10] on span "Faire Wholesale, Inc." at bounding box center [141, 12] width 60 height 7
click at [142, 61] on span "SymphonyAI LLC" at bounding box center [133, 57] width 40 height 7
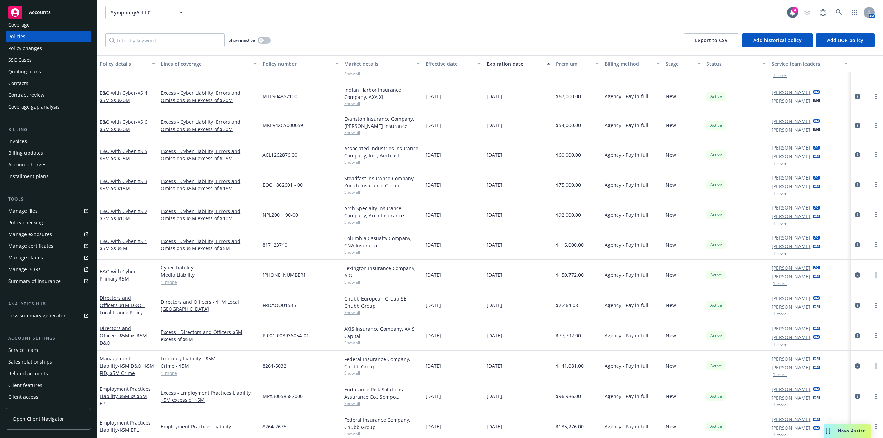
scroll to position [136, 0]
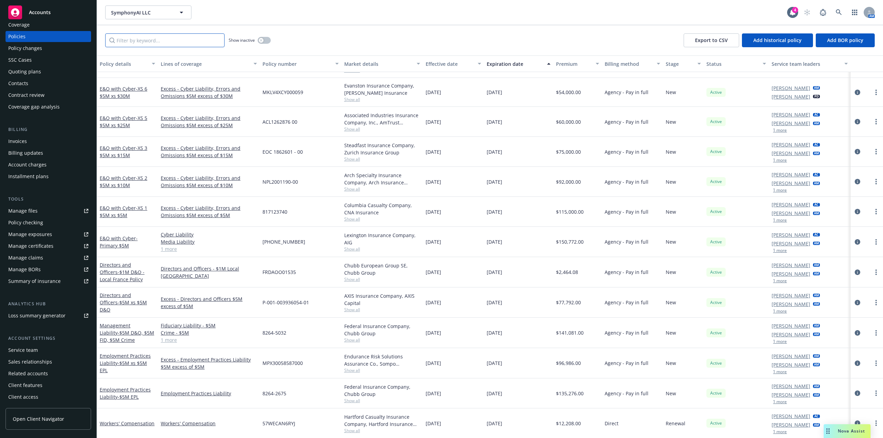
click at [142, 42] on input "Filter by keyword..." at bounding box center [164, 40] width 119 height 14
click at [139, 15] on span "SymphonyAI LLC" at bounding box center [141, 12] width 60 height 7
click at [150, 30] on strong "ZoomInfo Technologies, Inc." at bounding box center [146, 32] width 66 height 7
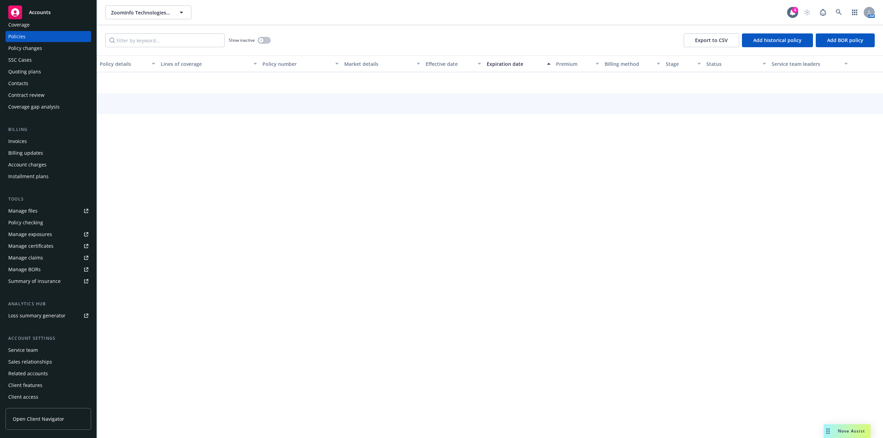
scroll to position [103, 0]
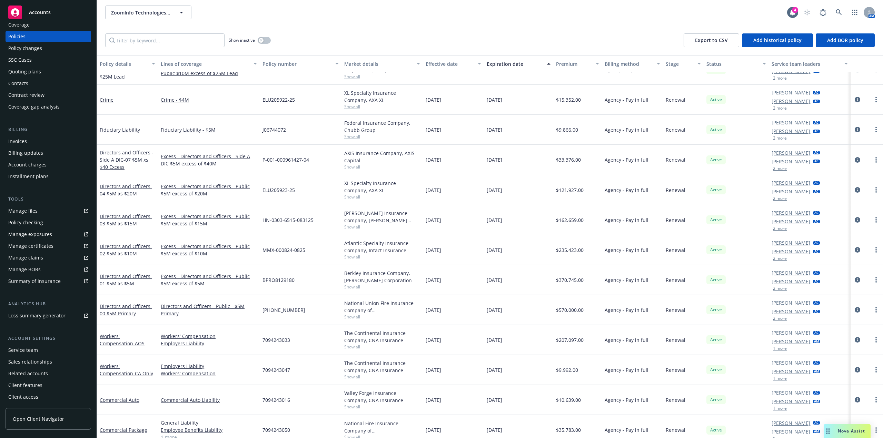
click at [79, 279] on link "Summary of insurance" at bounding box center [49, 281] width 86 height 11
click at [141, 16] on button "ZoomInfo Technologies, Inc." at bounding box center [148, 13] width 86 height 14
click at [138, 33] on strong "Cable Audit Associates" at bounding box center [139, 32] width 53 height 7
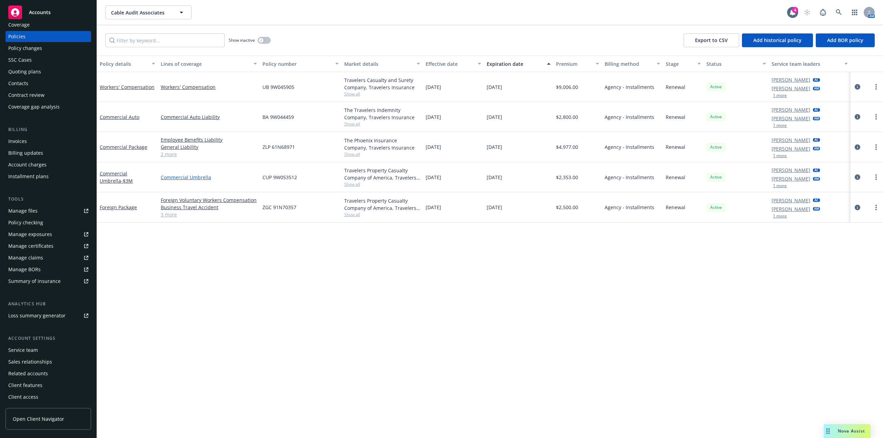
click at [178, 177] on link "Commercial Umbrella" at bounding box center [209, 177] width 96 height 7
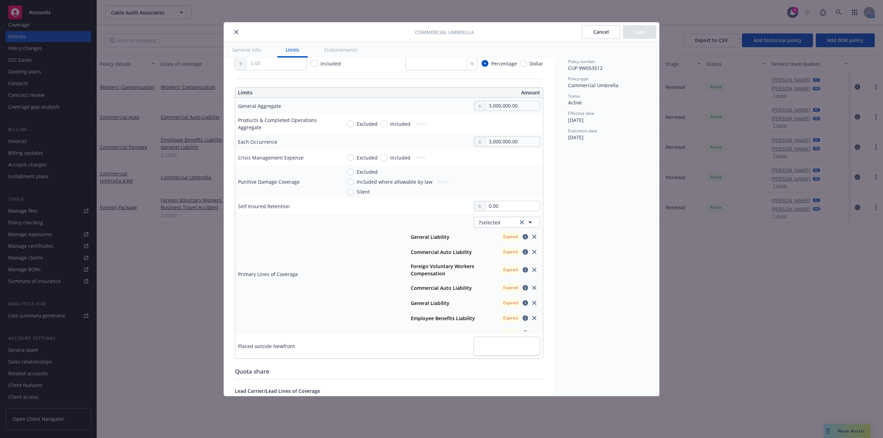
scroll to position [172, 0]
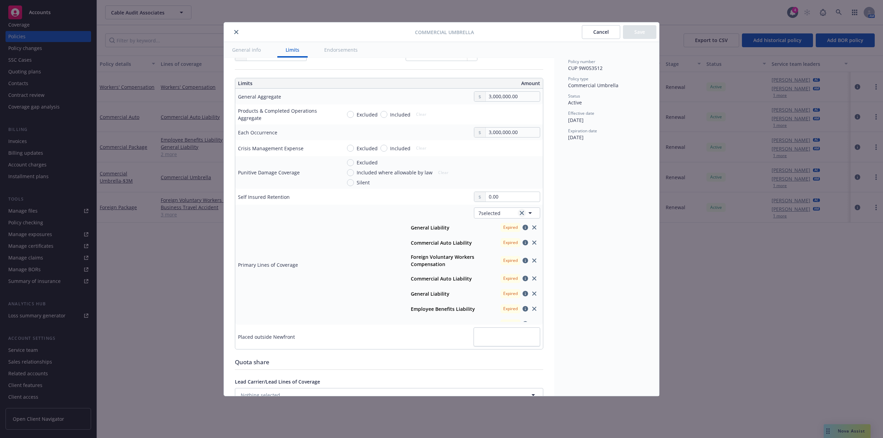
click at [520, 214] on icon "clear selection" at bounding box center [522, 213] width 4 height 4
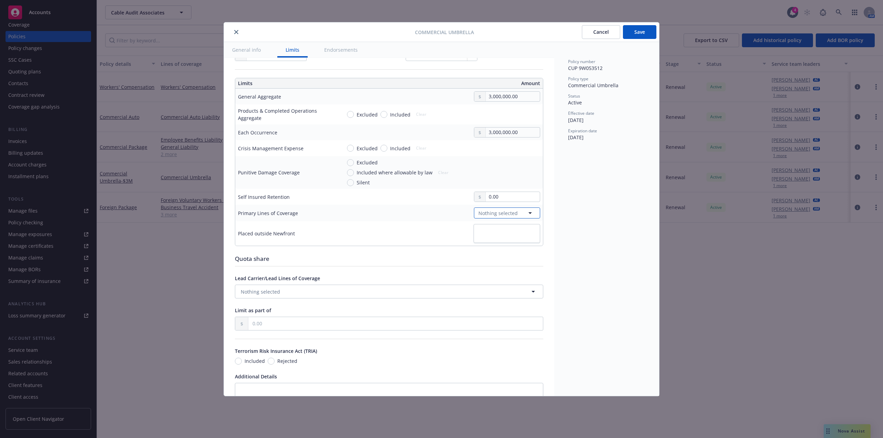
click at [498, 213] on span "Nothing selected" at bounding box center [497, 213] width 39 height 7
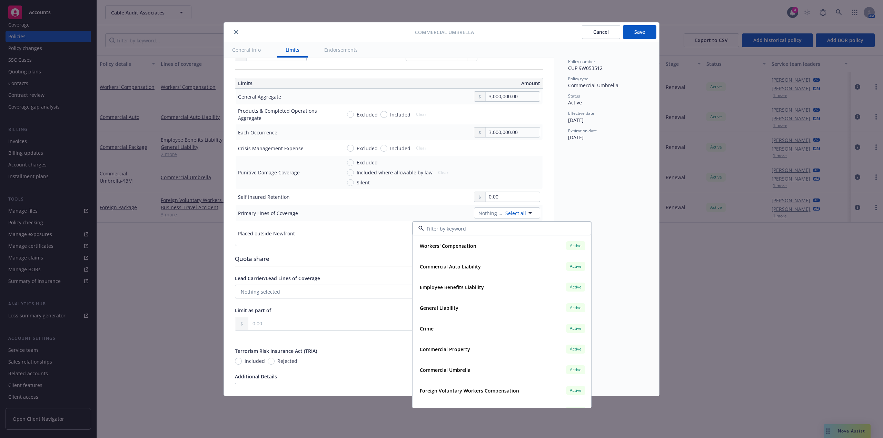
click at [241, 33] on div at bounding box center [321, 32] width 188 height 8
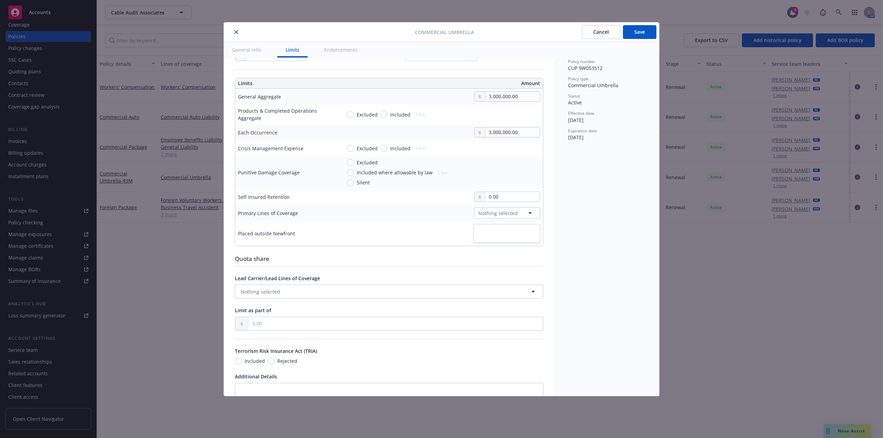
drag, startPoint x: 636, startPoint y: 36, endPoint x: 347, endPoint y: 109, distance: 298.8
click at [636, 36] on button "Save" at bounding box center [639, 32] width 33 height 14
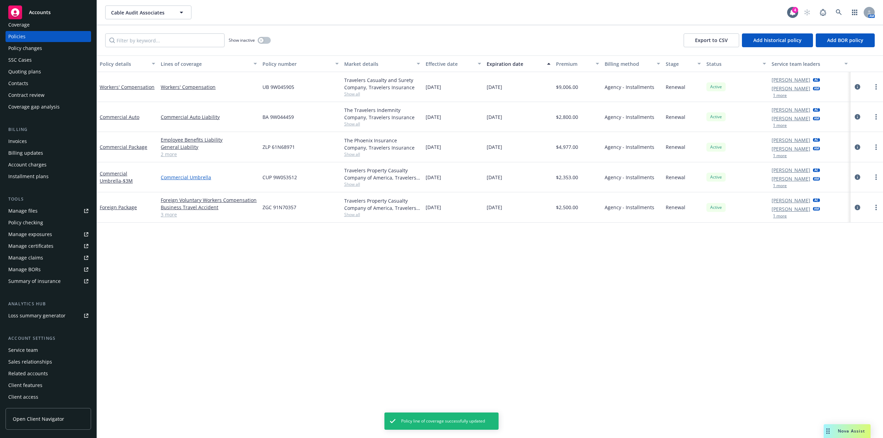
click at [188, 176] on link "Commercial Umbrella" at bounding box center [209, 177] width 96 height 7
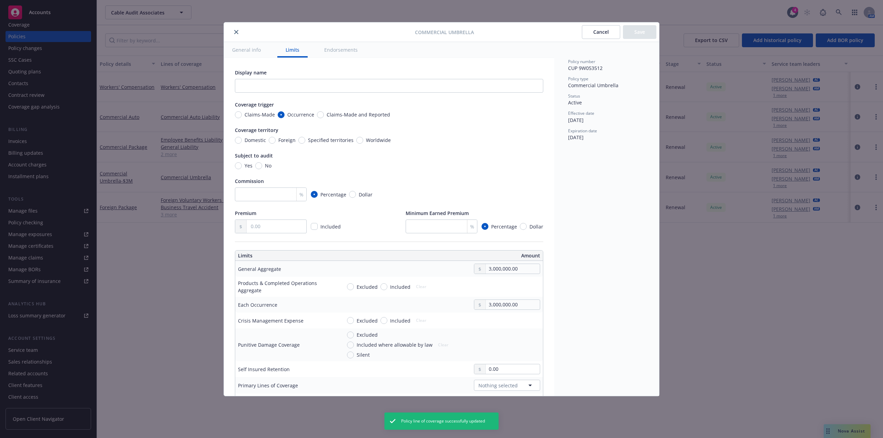
click at [238, 34] on button "close" at bounding box center [236, 32] width 8 height 8
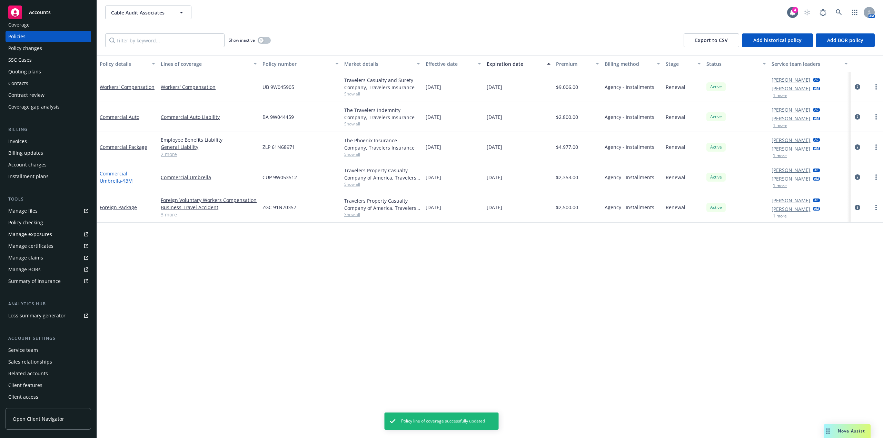
click at [125, 176] on link "Commercial Umbrella - $3M" at bounding box center [116, 177] width 33 height 14
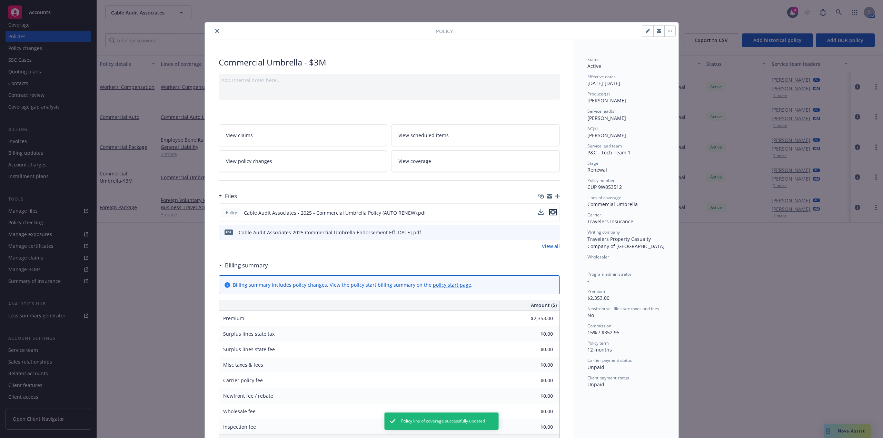
click at [550, 213] on icon "preview file" at bounding box center [553, 212] width 6 height 5
click at [208, 30] on div at bounding box center [322, 31] width 228 height 8
click at [215, 32] on icon "close" at bounding box center [217, 31] width 4 height 4
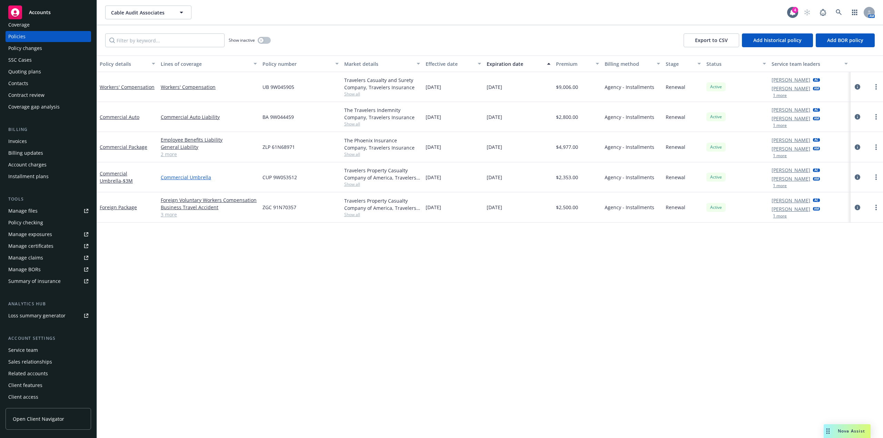
click at [195, 175] on link "Commercial Umbrella" at bounding box center [209, 177] width 96 height 7
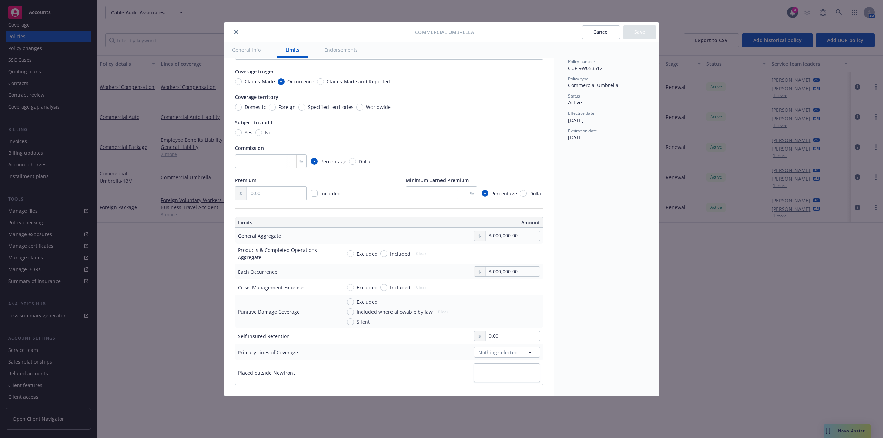
scroll to position [69, 0]
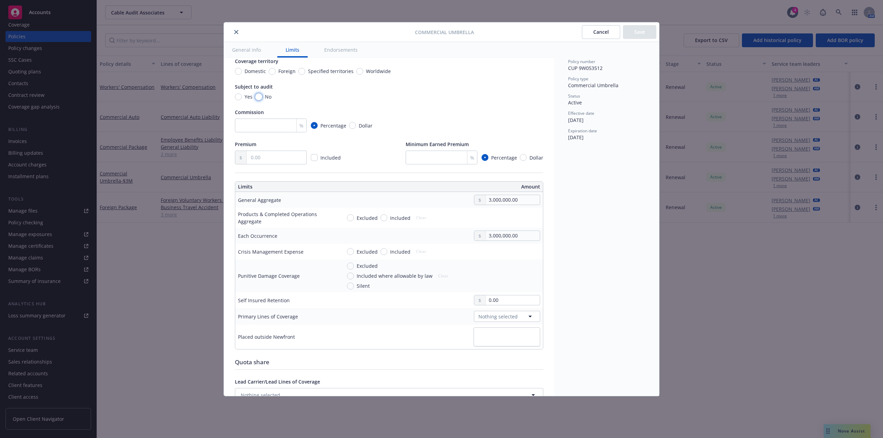
click at [261, 97] on input "No" at bounding box center [258, 96] width 7 height 7
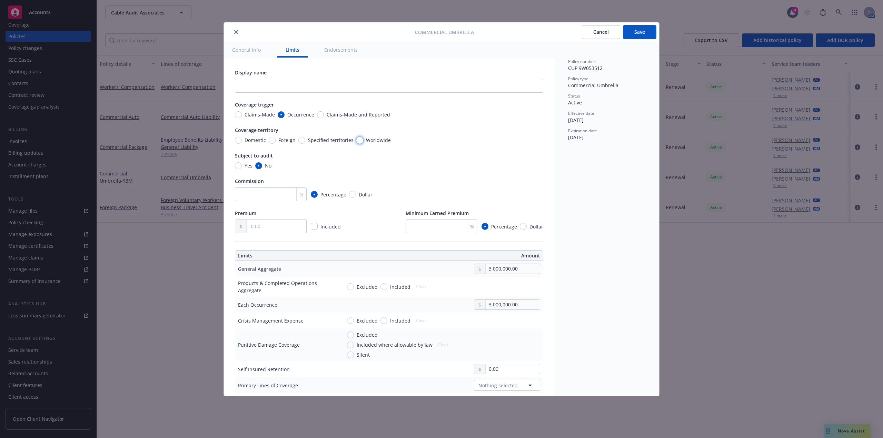
click at [359, 139] on input "Worldwide" at bounding box center [359, 140] width 7 height 7
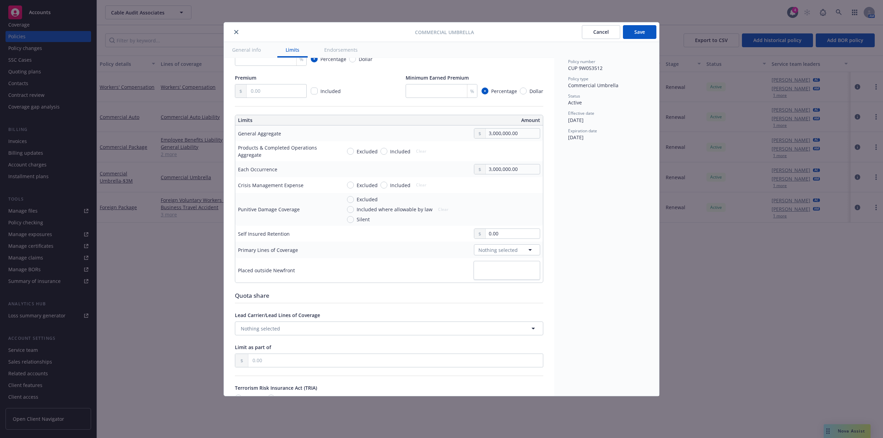
scroll to position [138, 0]
click at [504, 250] on span "Nothing selected" at bounding box center [497, 247] width 39 height 7
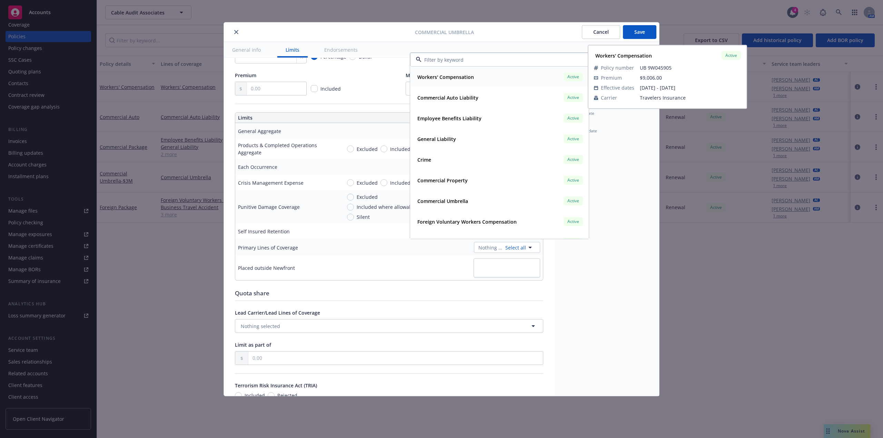
click at [452, 62] on input at bounding box center [497, 59] width 153 height 7
click at [456, 75] on strong "Employee Benefits Liability" at bounding box center [449, 77] width 64 height 7
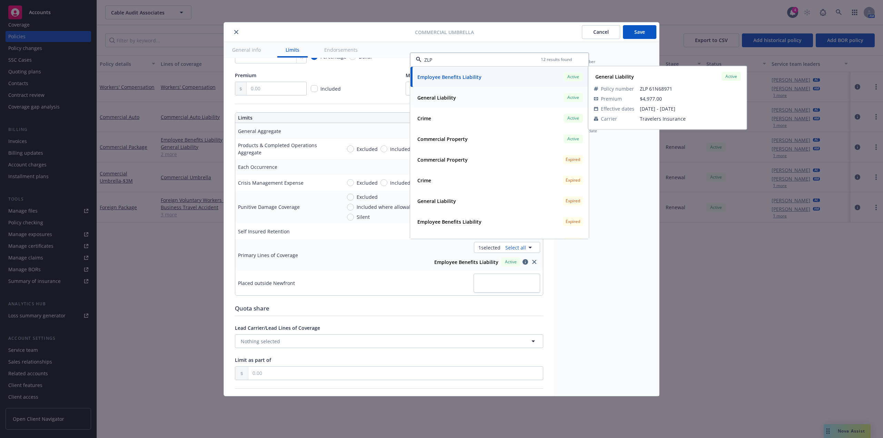
click at [454, 97] on strong "General Liability" at bounding box center [436, 97] width 39 height 7
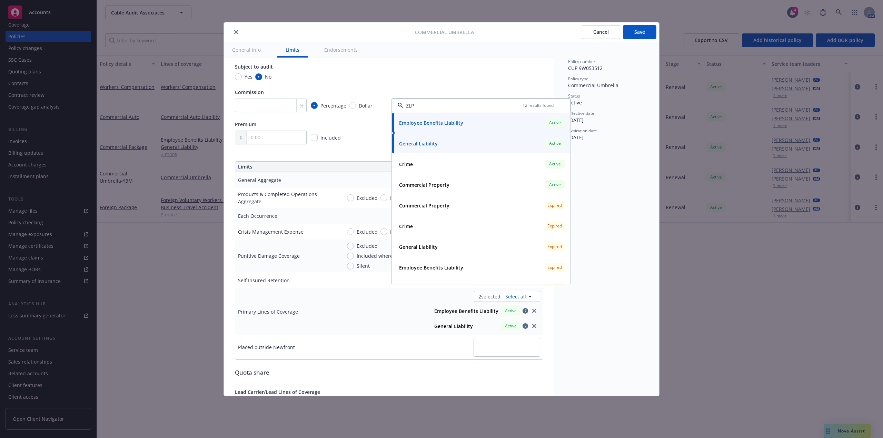
drag, startPoint x: 432, startPoint y: 61, endPoint x: 426, endPoint y: 92, distance: 31.0
click at [425, 62] on div "Display name Coverage trigger Claims-Made Occurrence Claims-Made and Reported C…" at bounding box center [389, 286] width 308 height 613
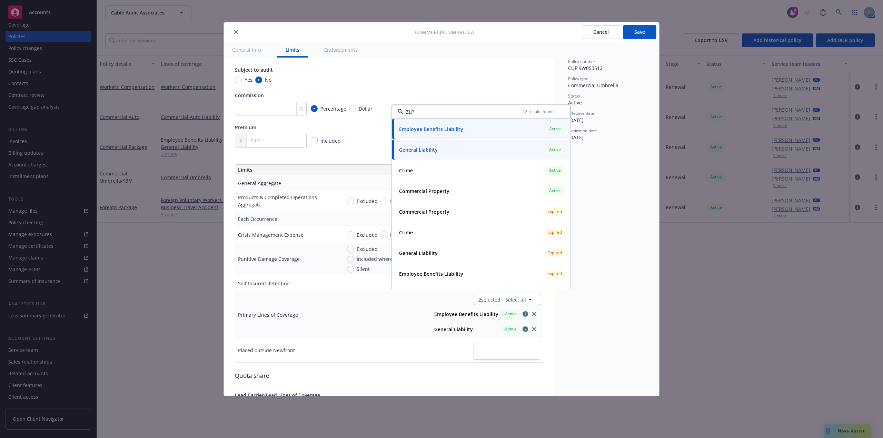
drag, startPoint x: 418, startPoint y: 112, endPoint x: 405, endPoint y: 112, distance: 12.4
click at [405, 112] on input "ZLP" at bounding box center [462, 111] width 119 height 7
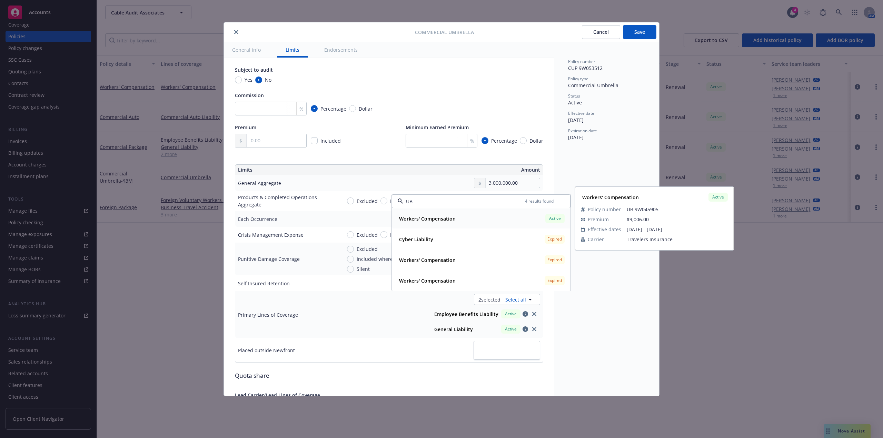
drag, startPoint x: 424, startPoint y: 203, endPoint x: 407, endPoint y: 205, distance: 16.6
click at [407, 205] on input "UB" at bounding box center [464, 201] width 122 height 7
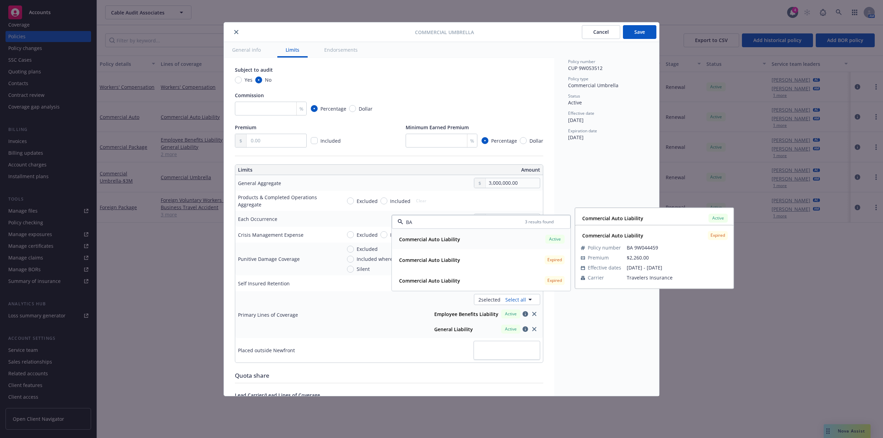
click at [467, 240] on div "Commercial Auto Liability Active" at bounding box center [481, 239] width 170 height 12
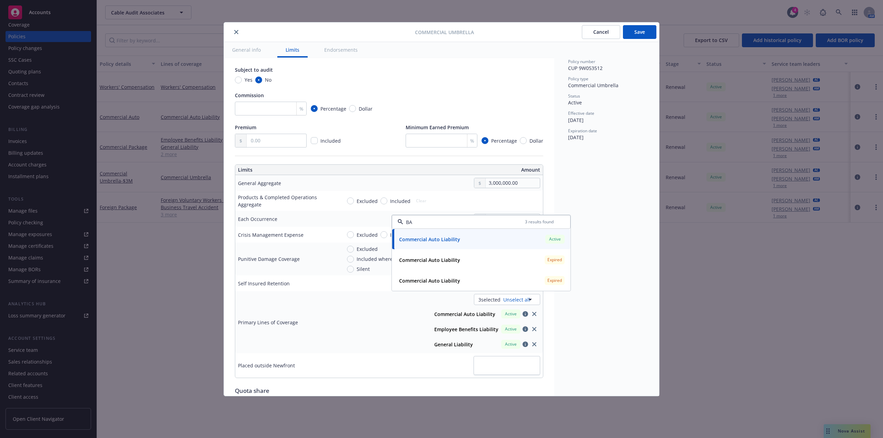
click at [589, 305] on div "Policy number CUP 9W053512 Policy type Commercial Umbrella Status Active Effect…" at bounding box center [606, 219] width 105 height 354
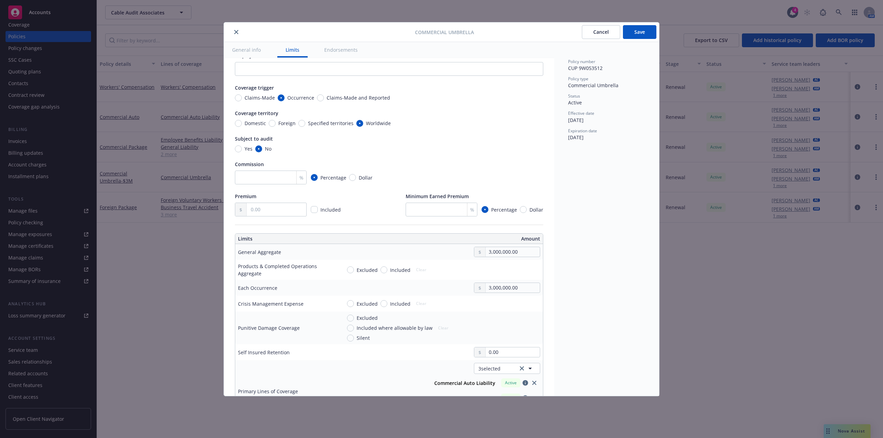
scroll to position [0, 0]
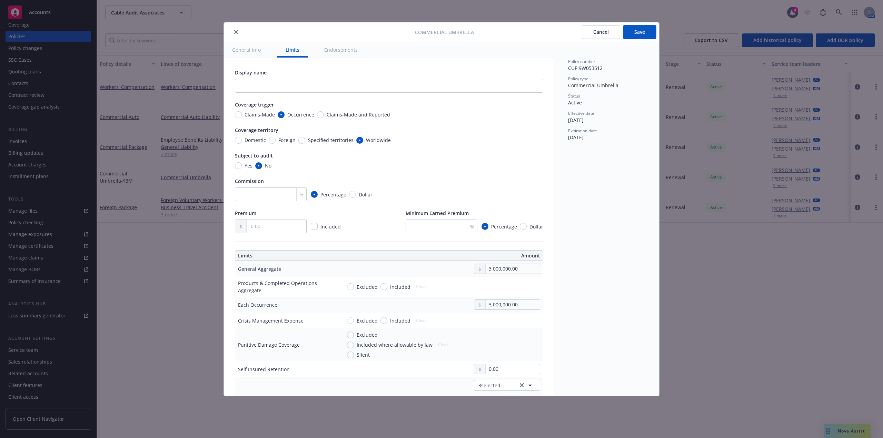
click at [644, 34] on button "Save" at bounding box center [639, 32] width 33 height 14
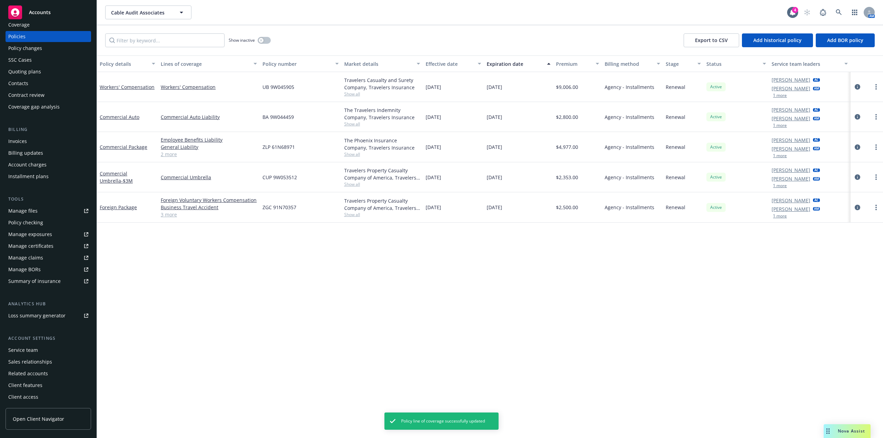
click at [175, 217] on link "3 more" at bounding box center [209, 214] width 96 height 7
click at [476, 304] on div "Policy details Lines of coverage Policy number Market details Effective date Ex…" at bounding box center [490, 247] width 786 height 383
click at [133, 175] on link "Commercial Umbrella - $3M" at bounding box center [116, 177] width 33 height 14
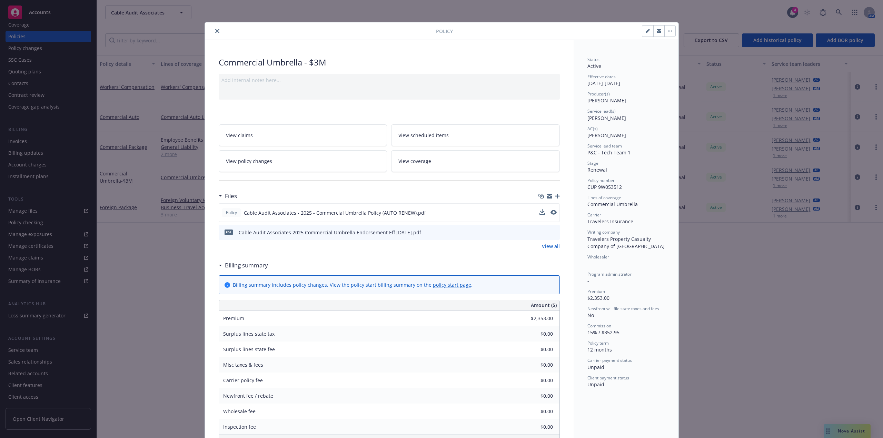
scroll to position [21, 0]
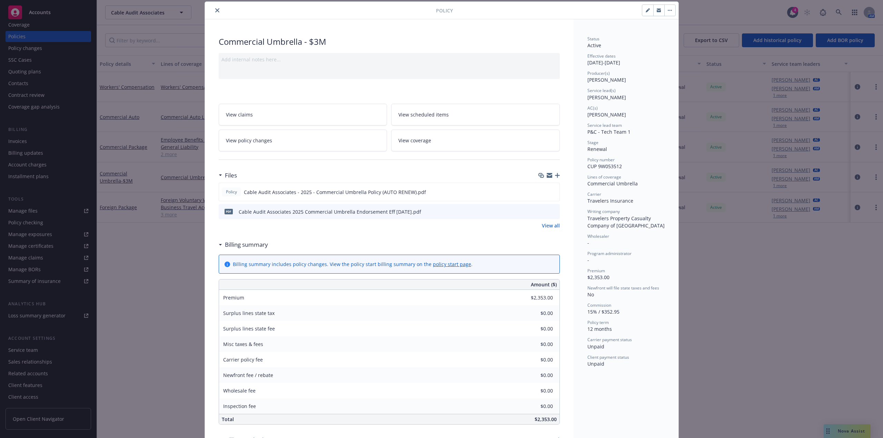
click at [215, 12] on icon "close" at bounding box center [217, 10] width 4 height 4
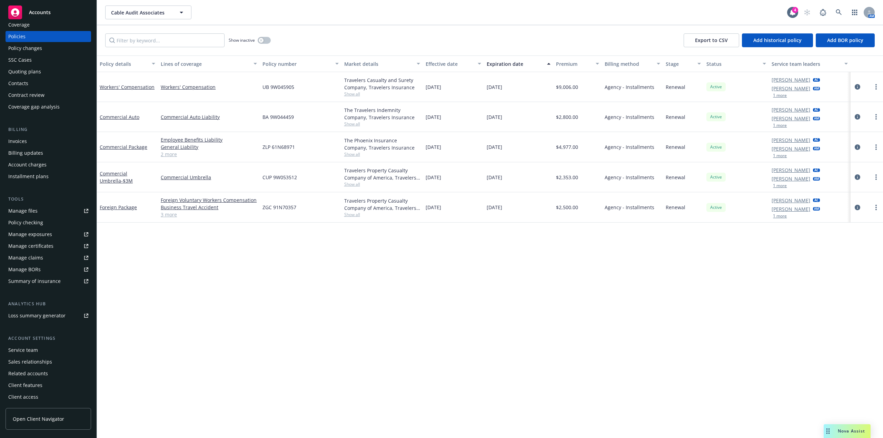
click at [172, 215] on link "3 more" at bounding box center [209, 214] width 96 height 7
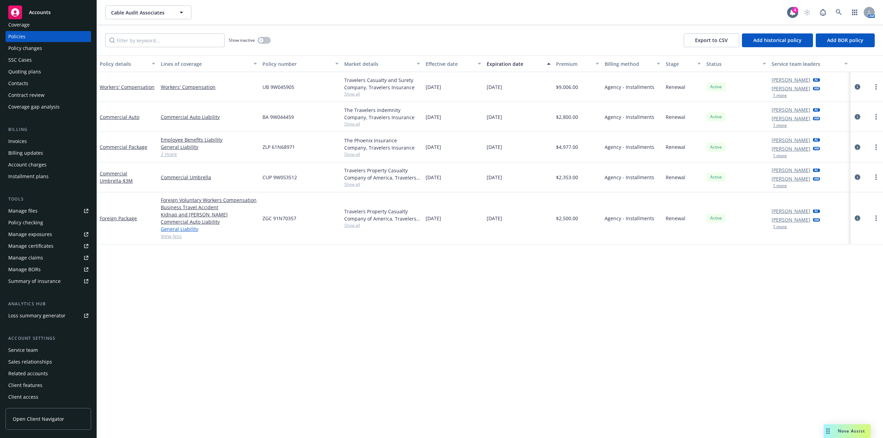
click at [192, 231] on link "General Liability" at bounding box center [209, 228] width 96 height 7
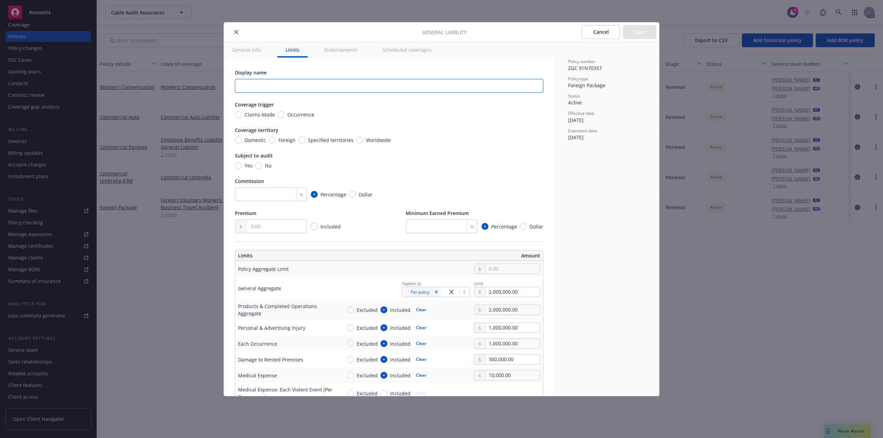
click at [313, 84] on input "text" at bounding box center [389, 86] width 308 height 14
click at [284, 113] on span "Occurrence" at bounding box center [299, 114] width 30 height 7
click at [284, 113] on input "Occurrence" at bounding box center [281, 114] width 7 height 7
click at [271, 139] on input "Foreign" at bounding box center [272, 140] width 7 height 7
click at [645, 32] on button "Save" at bounding box center [639, 32] width 33 height 14
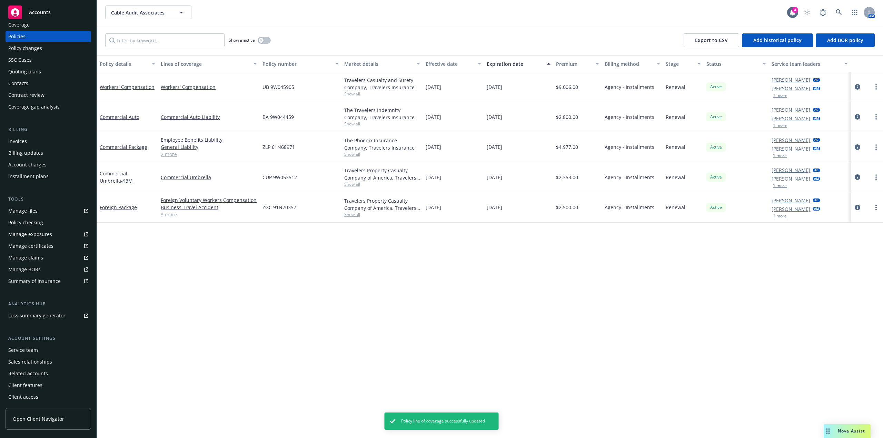
click at [167, 216] on link "3 more" at bounding box center [209, 214] width 96 height 7
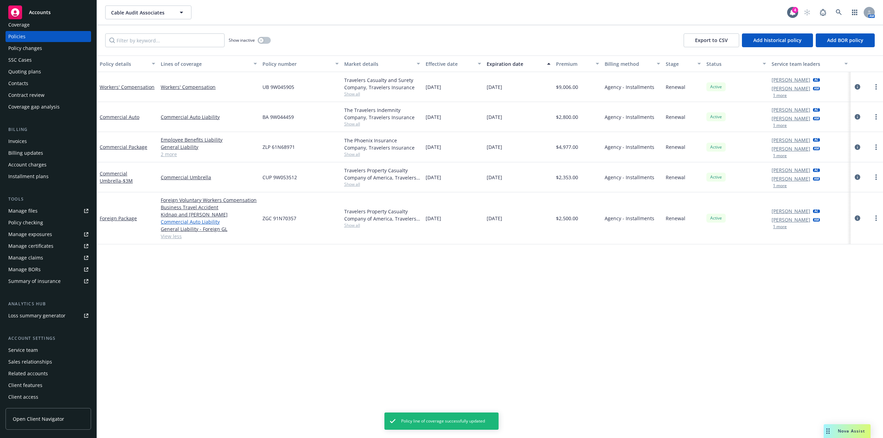
click at [200, 223] on link "Commercial Auto Liability" at bounding box center [209, 221] width 96 height 7
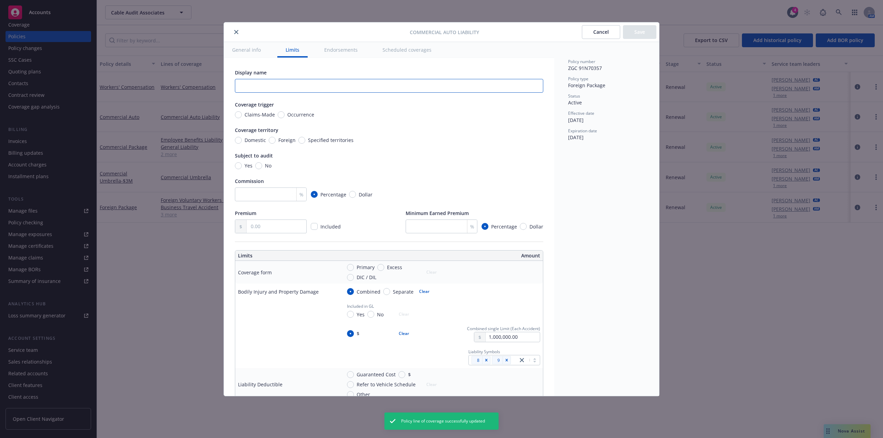
click at [321, 89] on input "text" at bounding box center [389, 86] width 308 height 14
click at [287, 114] on span "Occurrence" at bounding box center [300, 114] width 27 height 7
click at [282, 115] on input "Occurrence" at bounding box center [281, 114] width 7 height 7
click at [269, 140] on input "Foreign" at bounding box center [272, 140] width 7 height 7
click at [353, 279] on input "DIC / DIL" at bounding box center [350, 277] width 7 height 7
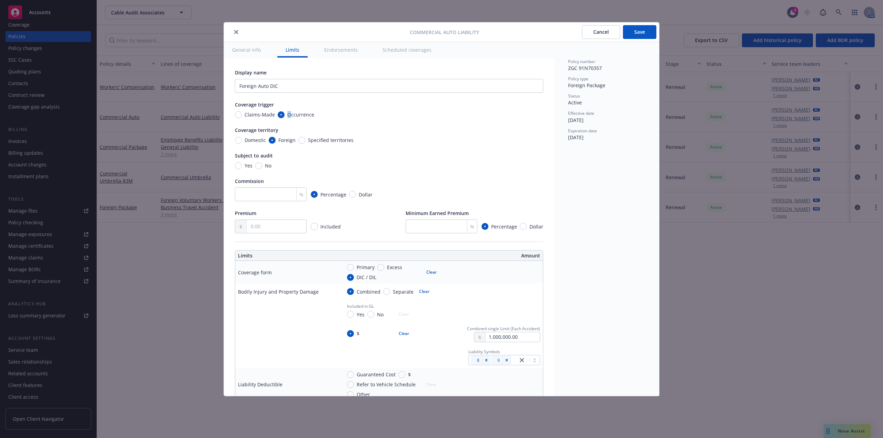
click at [644, 34] on button "Save" at bounding box center [639, 32] width 33 height 14
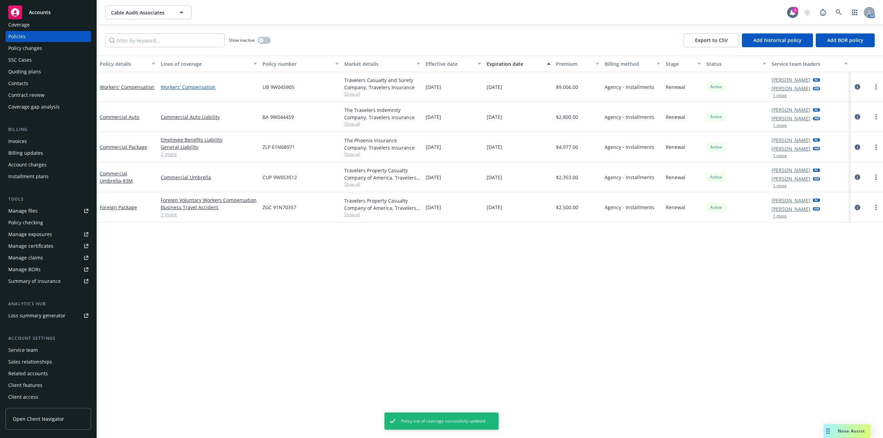
click at [204, 87] on link "Workers' Compensation" at bounding box center [209, 86] width 96 height 7
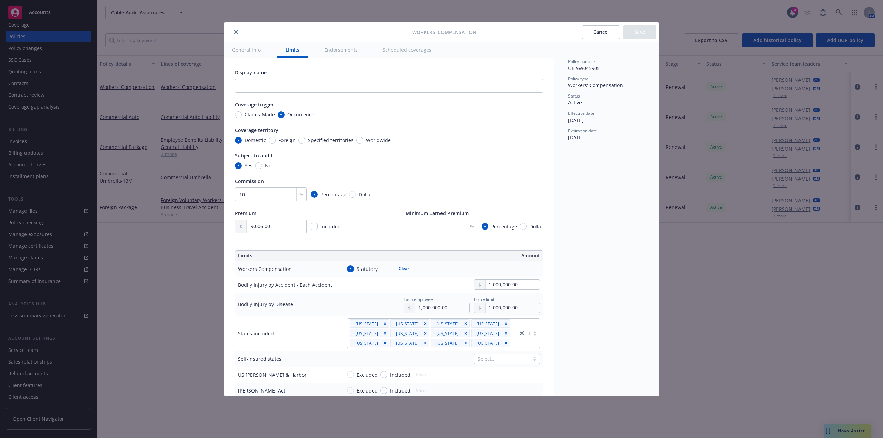
click at [235, 29] on button "close" at bounding box center [236, 32] width 8 height 8
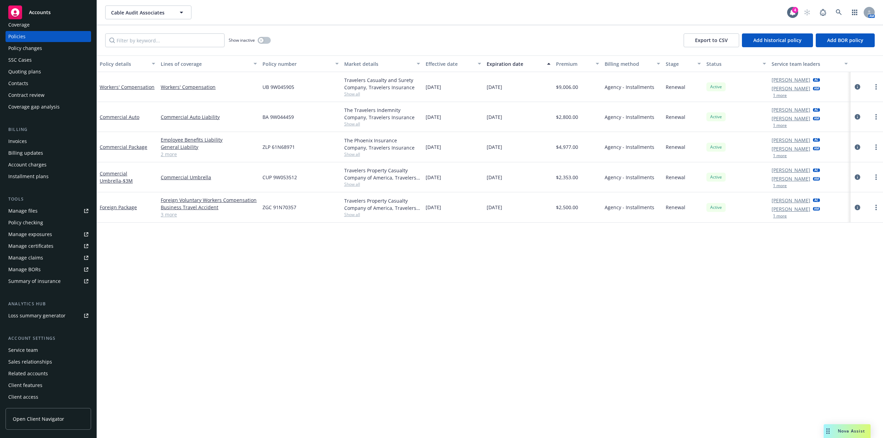
click at [86, 281] on icon at bounding box center [87, 280] width 2 height 2
click at [160, 40] on input "Filter by keyword..." at bounding box center [164, 40] width 119 height 14
click at [147, 18] on button "Cable Audit Associates" at bounding box center [148, 13] width 86 height 14
click at [149, 31] on strong "Thought Industries, Inc." at bounding box center [141, 32] width 56 height 7
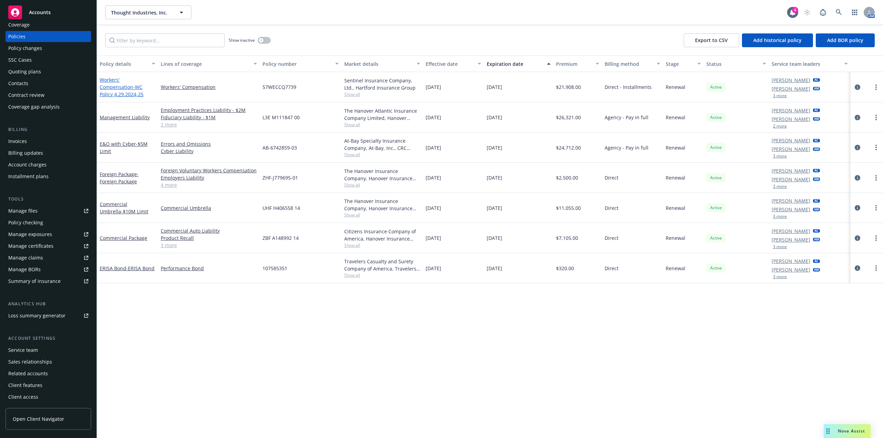
click at [119, 89] on span "- WC Policy 4.29.2024-25" at bounding box center [122, 91] width 44 height 14
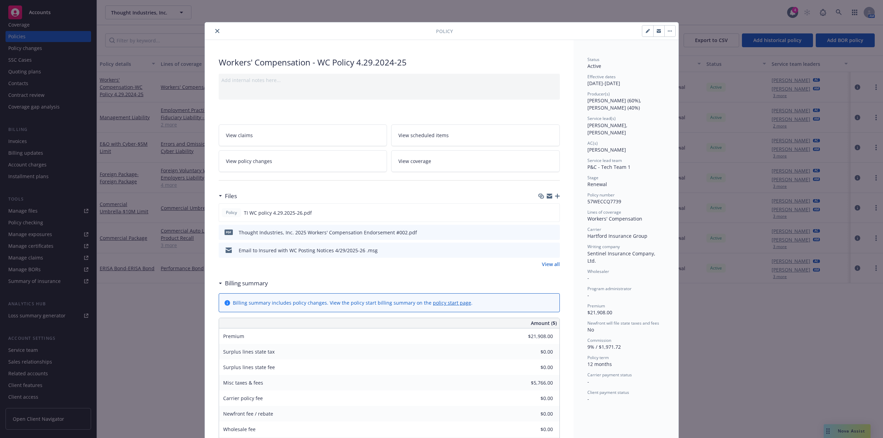
click at [644, 28] on button "button" at bounding box center [647, 31] width 11 height 11
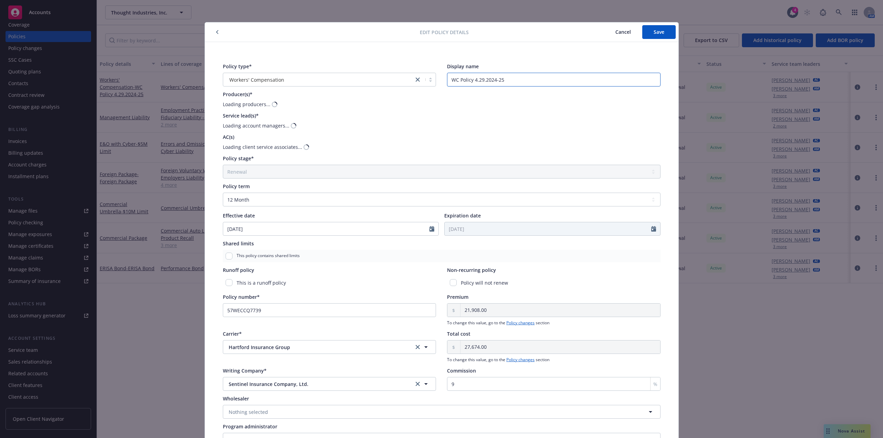
drag, startPoint x: 540, startPoint y: 82, endPoint x: 427, endPoint y: 82, distance: 112.7
click at [427, 82] on div "Policy type* Workers' Compensation Display name WC Policy 4.29.2024-25" at bounding box center [442, 75] width 438 height 24
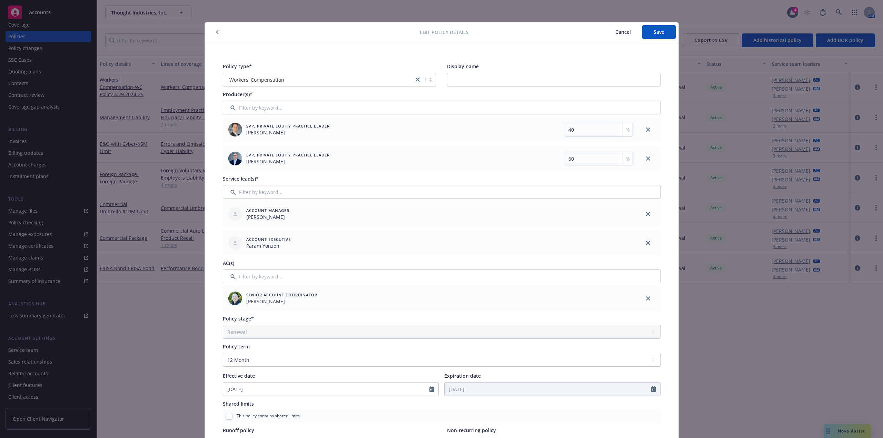
click at [647, 245] on link "close" at bounding box center [648, 243] width 8 height 8
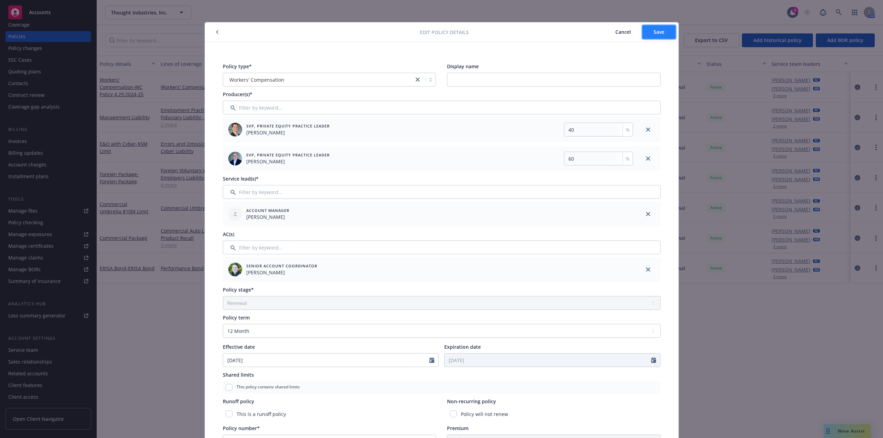
click at [658, 31] on span "Save" at bounding box center [658, 32] width 11 height 7
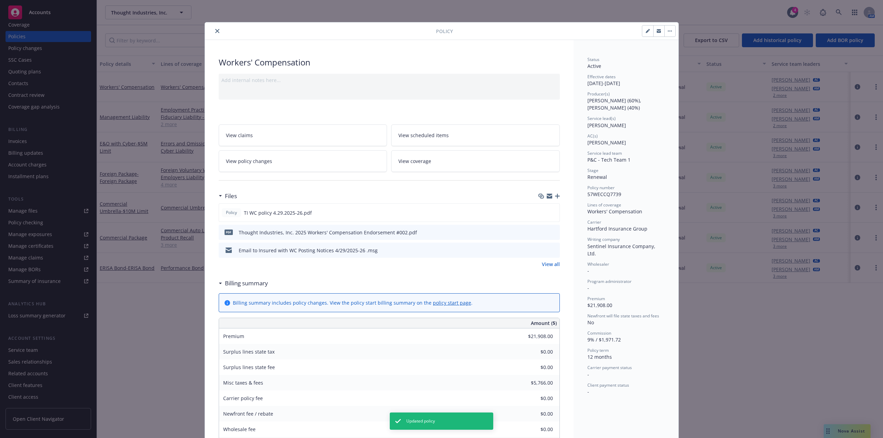
click at [215, 31] on icon "close" at bounding box center [217, 31] width 4 height 4
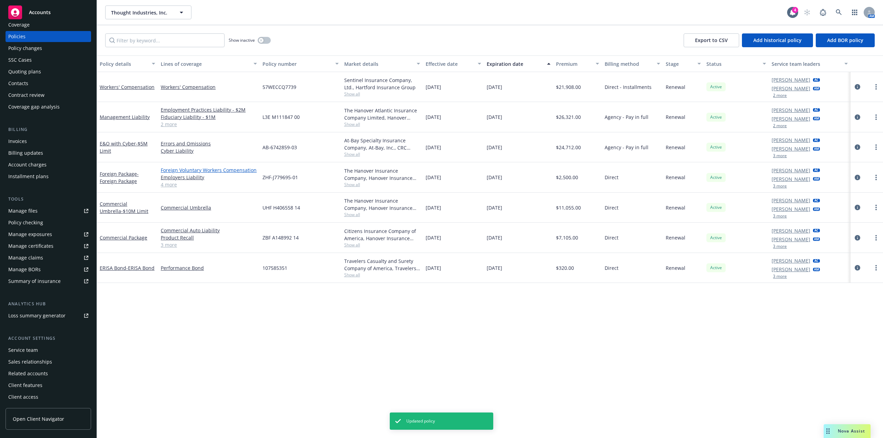
click at [190, 171] on link "Foreign Voluntary Workers Compensation" at bounding box center [209, 170] width 96 height 7
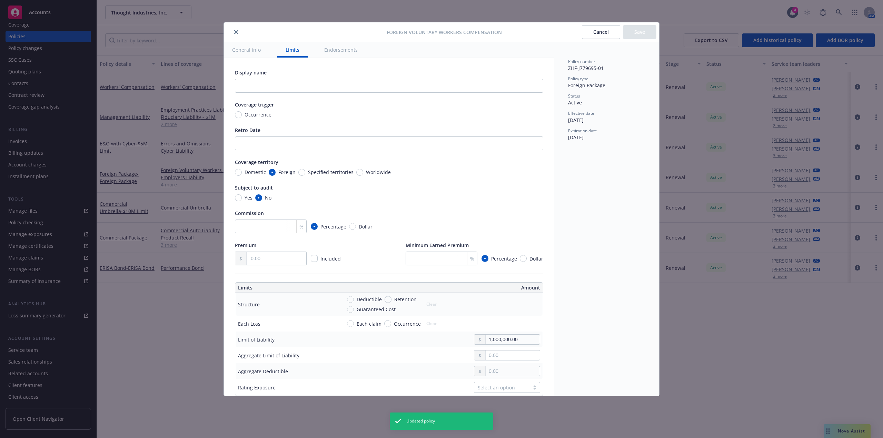
click at [233, 31] on div at bounding box center [307, 32] width 160 height 8
click at [235, 32] on icon "close" at bounding box center [236, 32] width 4 height 4
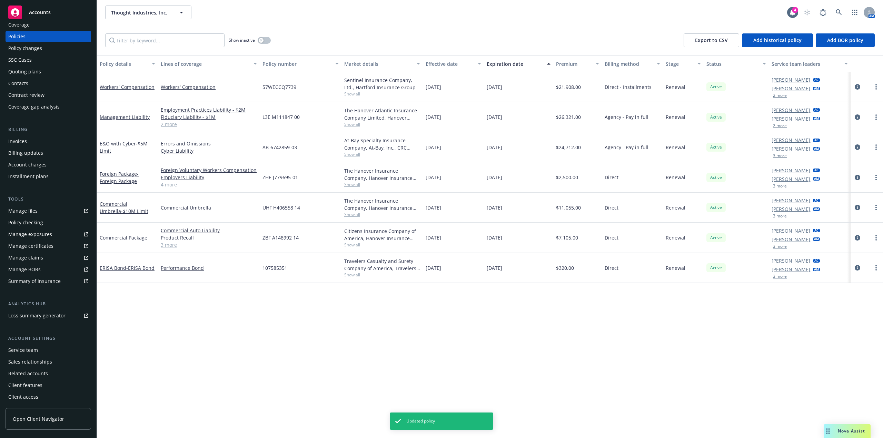
click at [175, 178] on link "Employers Liability" at bounding box center [209, 177] width 96 height 7
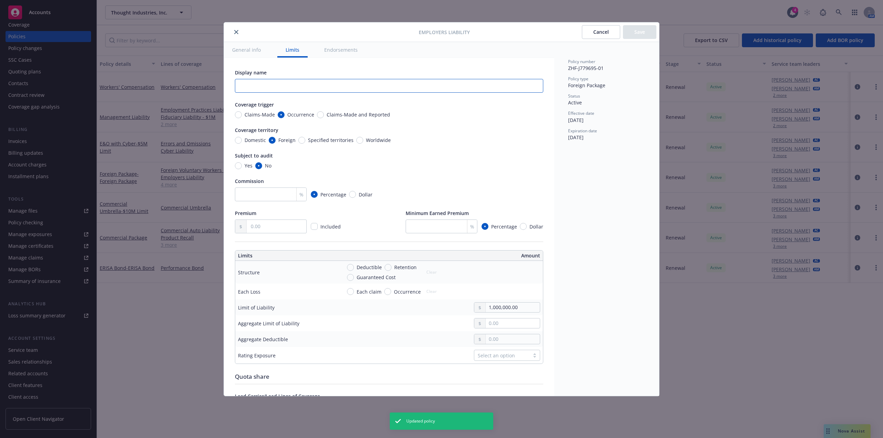
click at [337, 91] on input "text" at bounding box center [389, 86] width 308 height 14
click at [633, 35] on button "Save" at bounding box center [639, 32] width 33 height 14
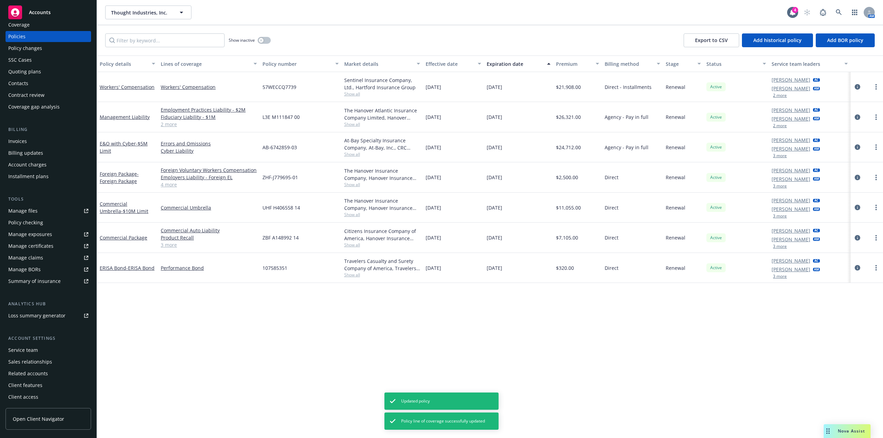
click at [170, 186] on link "4 more" at bounding box center [209, 184] width 96 height 7
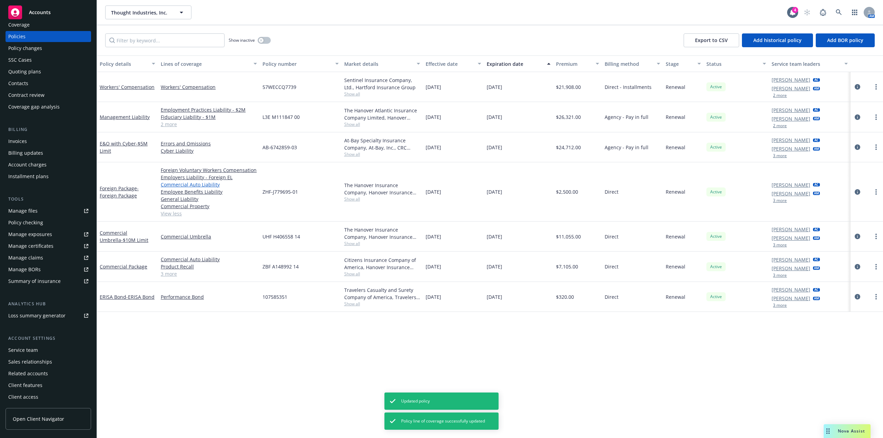
click at [183, 186] on link "Commercial Auto Liability" at bounding box center [209, 184] width 96 height 7
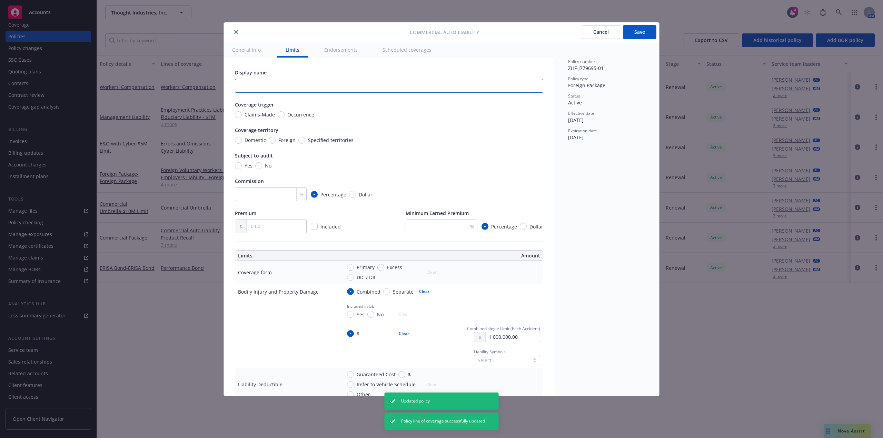
click at [417, 86] on input "text" at bounding box center [389, 86] width 308 height 14
click at [284, 112] on span "Occurrence" at bounding box center [299, 114] width 30 height 7
click at [283, 112] on input "Occurrence" at bounding box center [281, 114] width 7 height 7
click at [273, 139] on input "Foreign" at bounding box center [272, 140] width 7 height 7
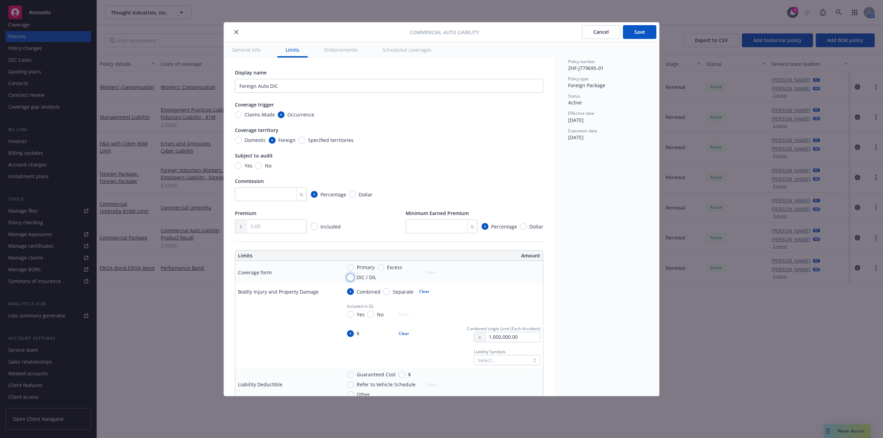
click at [353, 277] on input "DIC / DIL" at bounding box center [350, 277] width 7 height 7
click at [260, 165] on input "No" at bounding box center [258, 165] width 7 height 7
click at [646, 31] on button "Save" at bounding box center [639, 32] width 33 height 14
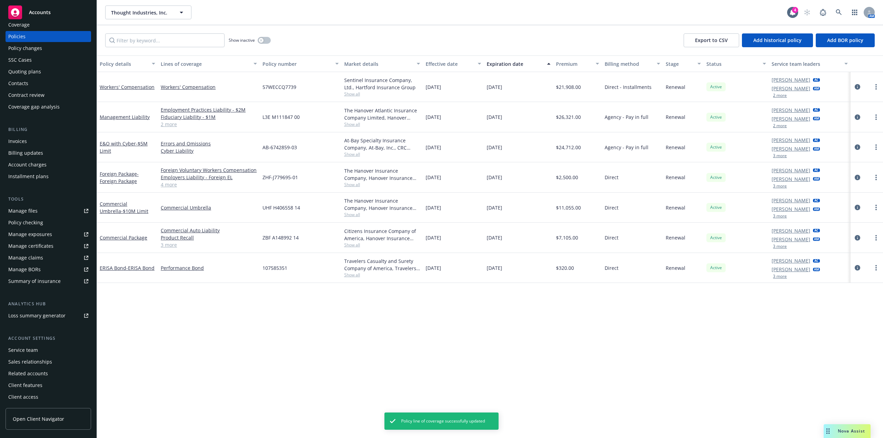
click at [172, 186] on link "4 more" at bounding box center [209, 184] width 96 height 7
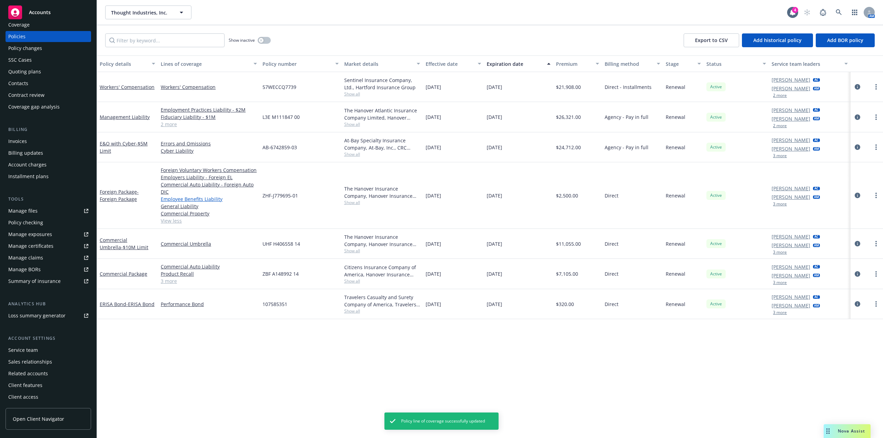
click at [193, 200] on link "Employee Benefits Liability" at bounding box center [209, 198] width 96 height 7
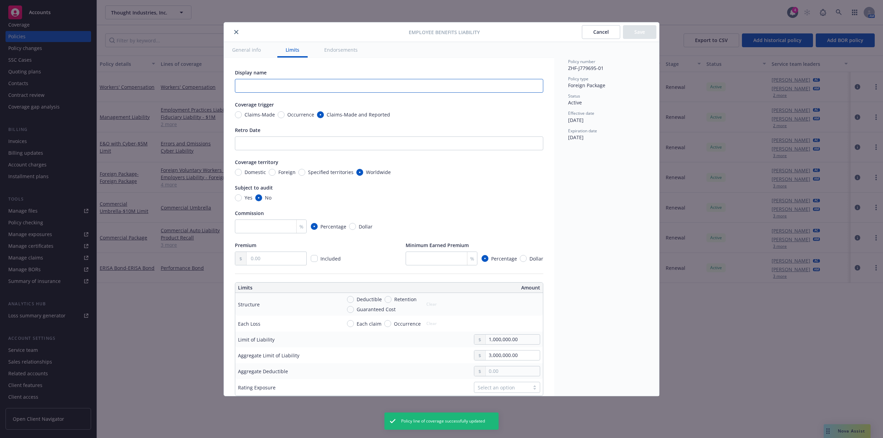
click at [299, 84] on input "text" at bounding box center [389, 86] width 308 height 14
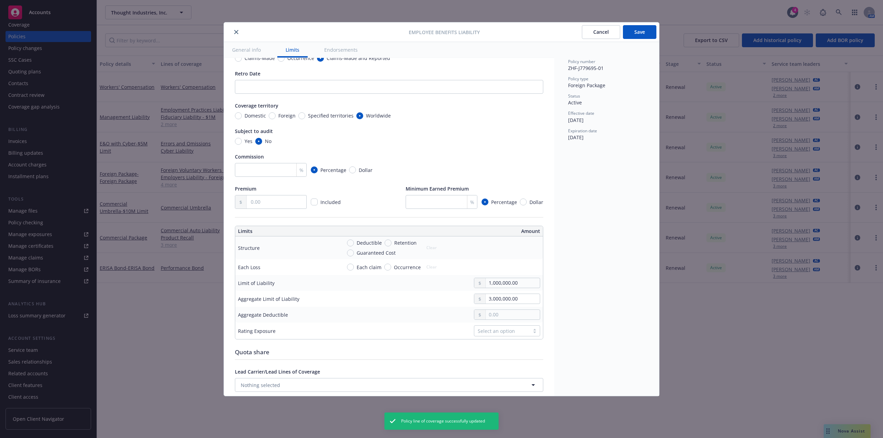
scroll to position [69, 0]
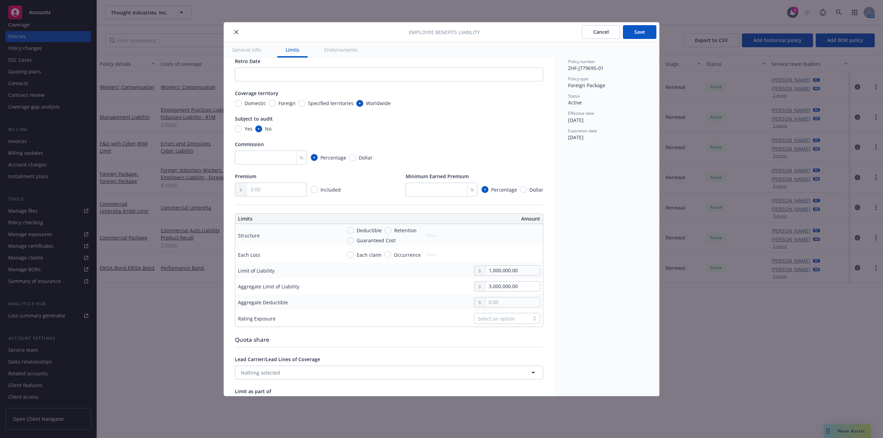
click at [276, 101] on span "Foreign" at bounding box center [285, 103] width 20 height 7
click at [275, 101] on input "Foreign" at bounding box center [272, 103] width 7 height 7
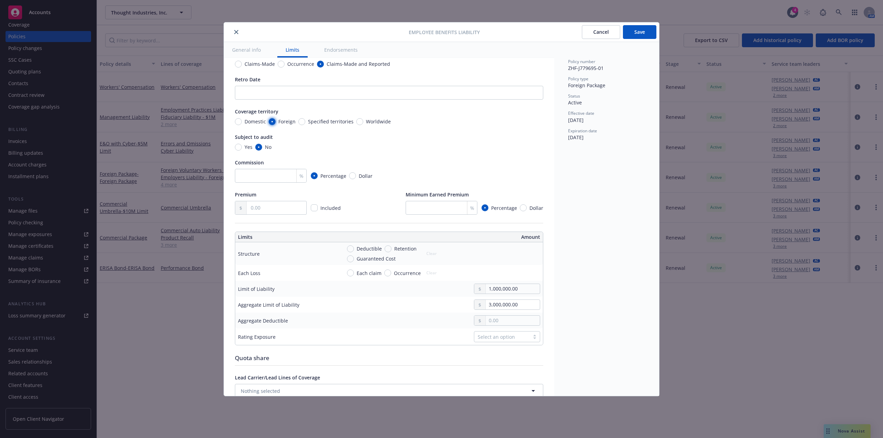
scroll to position [0, 0]
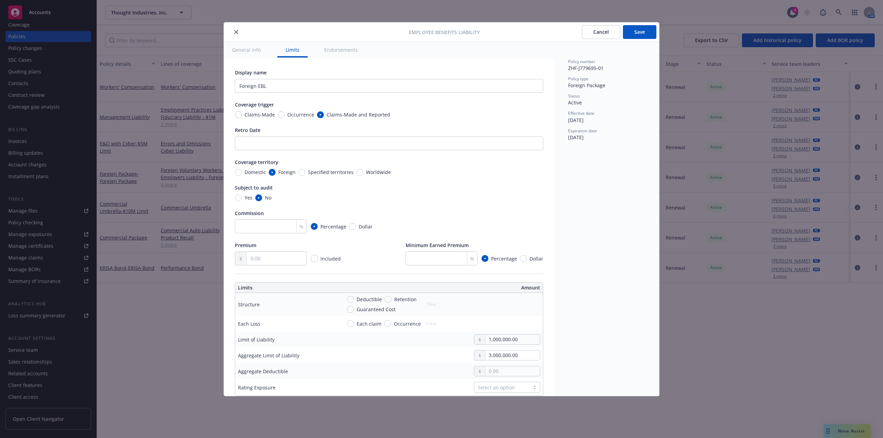
click at [381, 170] on span "Worldwide" at bounding box center [378, 172] width 25 height 7
click at [363, 170] on input "Worldwide" at bounding box center [359, 172] width 7 height 7
click at [640, 33] on button "Save" at bounding box center [639, 32] width 33 height 14
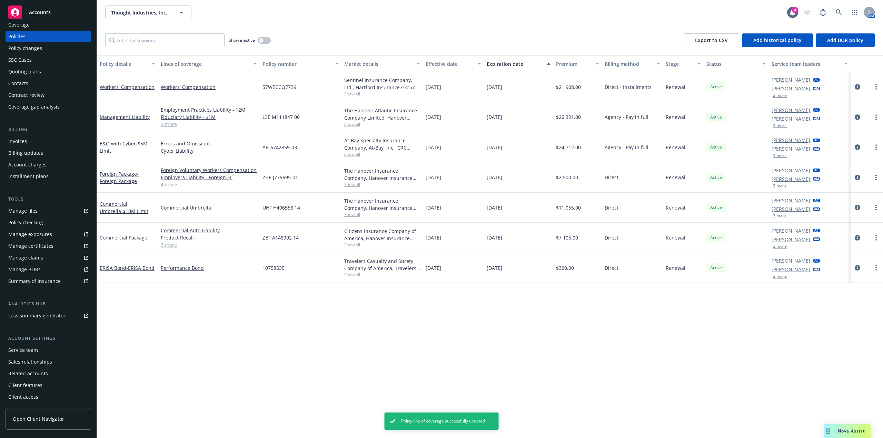
click at [169, 187] on link "4 more" at bounding box center [209, 184] width 96 height 7
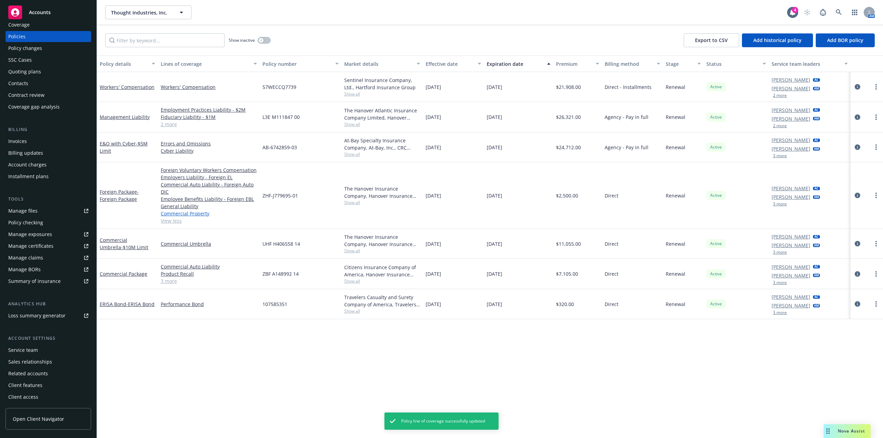
click at [185, 213] on link "Commercial Property" at bounding box center [209, 213] width 96 height 7
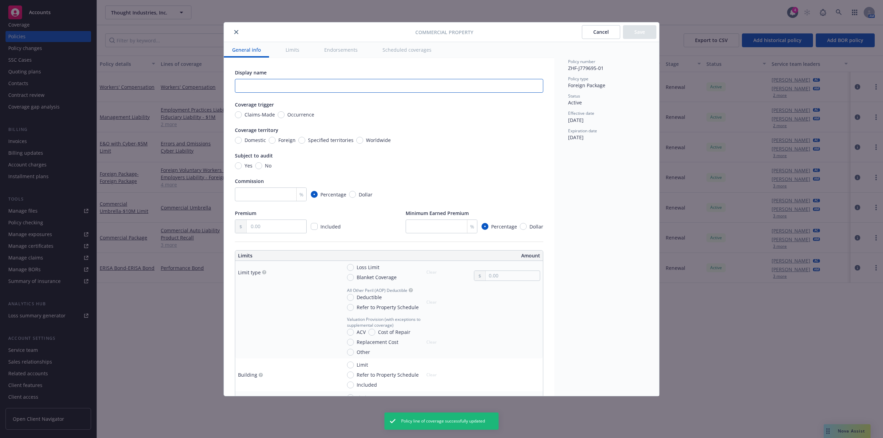
click at [377, 92] on input "text" at bounding box center [389, 86] width 308 height 14
click at [279, 115] on input "Occurrence" at bounding box center [281, 114] width 7 height 7
click at [270, 142] on input "Foreign" at bounding box center [272, 140] width 7 height 7
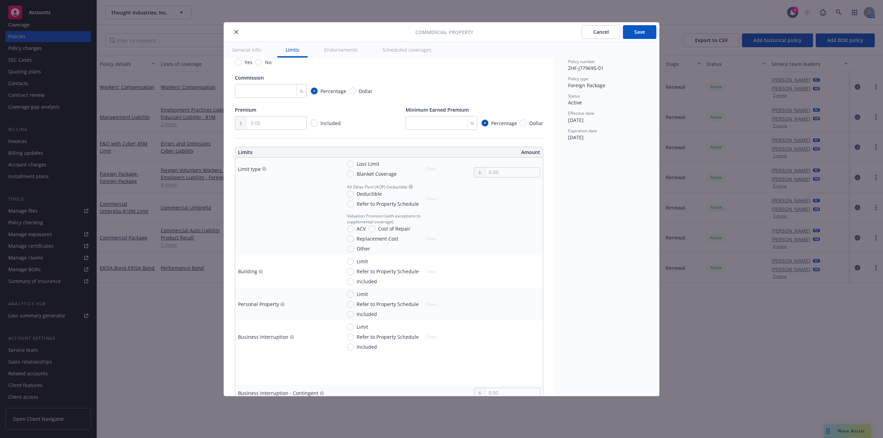
click at [641, 33] on button "Save" at bounding box center [639, 32] width 33 height 14
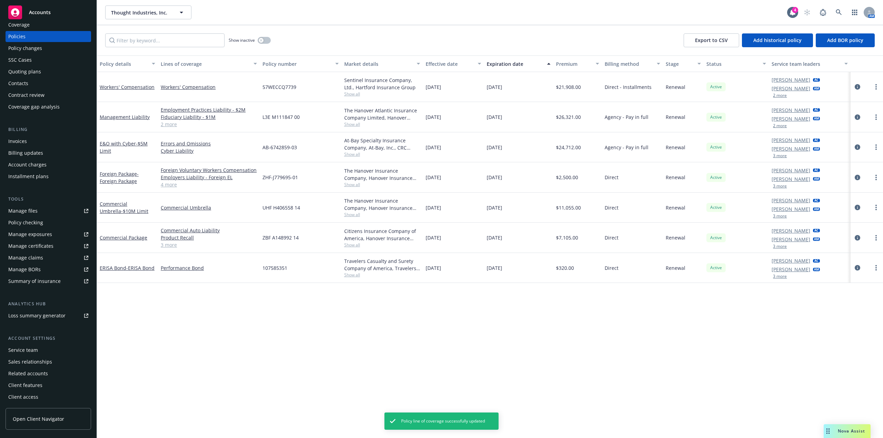
click at [172, 184] on link "4 more" at bounding box center [209, 184] width 96 height 7
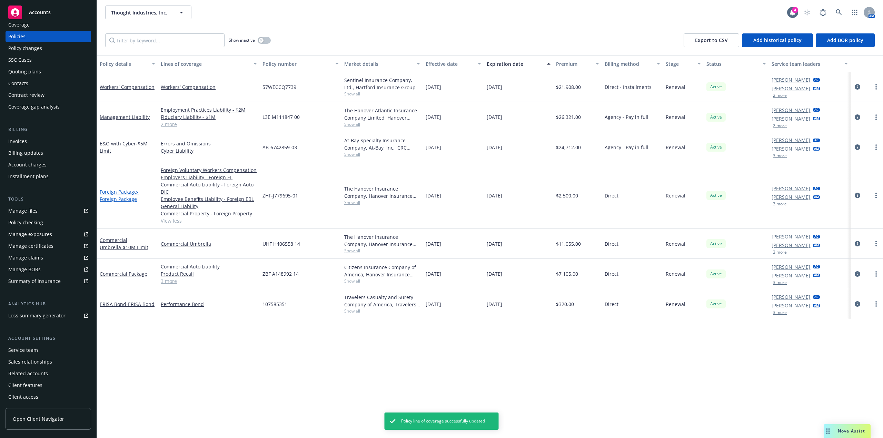
click at [121, 199] on span "- Foreign Package" at bounding box center [119, 196] width 39 height 14
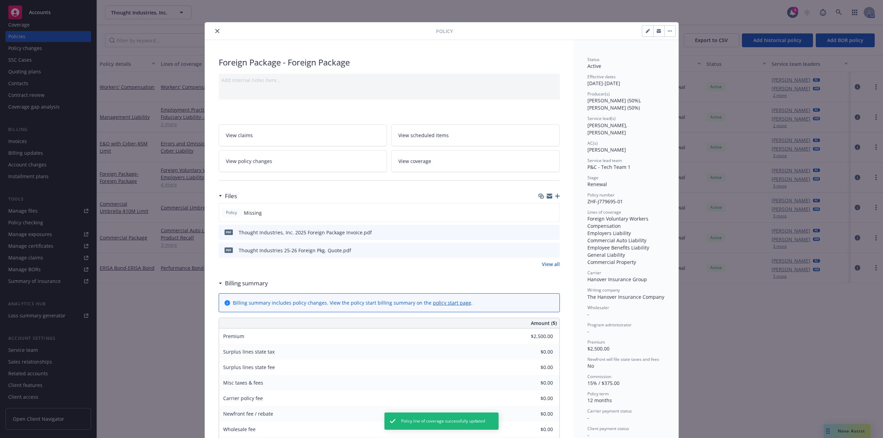
click at [645, 32] on icon "button" at bounding box center [646, 31] width 3 height 3
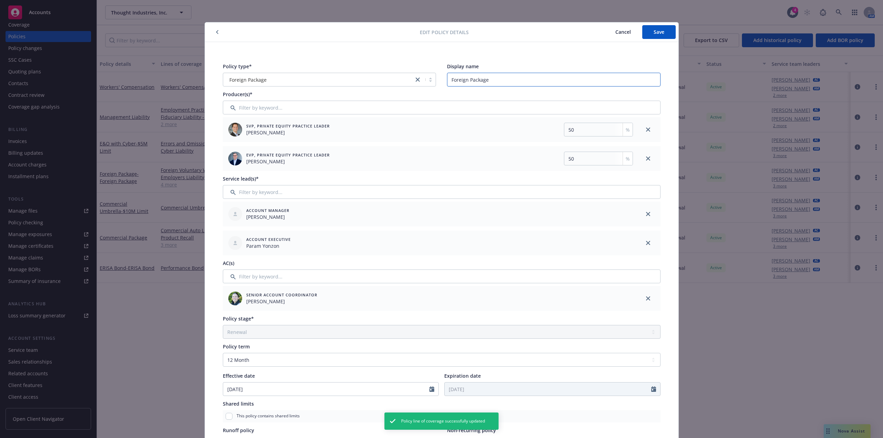
drag, startPoint x: 532, startPoint y: 82, endPoint x: 406, endPoint y: 84, distance: 125.2
click at [406, 84] on div "Policy type* Foreign Package Display name Foreign Package" at bounding box center [442, 75] width 438 height 24
click at [658, 34] on span "Save" at bounding box center [658, 32] width 11 height 7
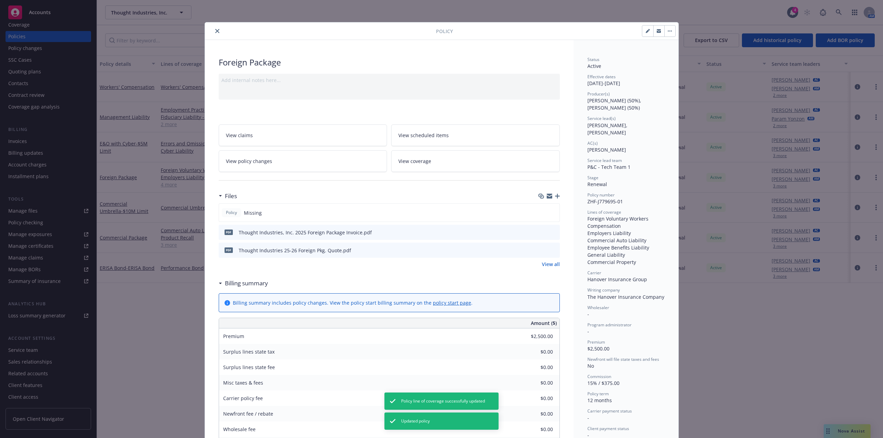
click at [645, 31] on icon "button" at bounding box center [646, 31] width 3 height 3
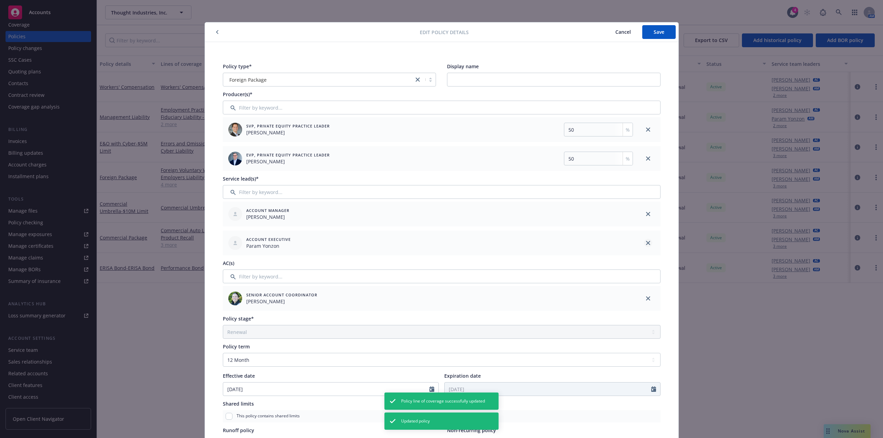
click at [646, 244] on icon "close" at bounding box center [648, 243] width 4 height 4
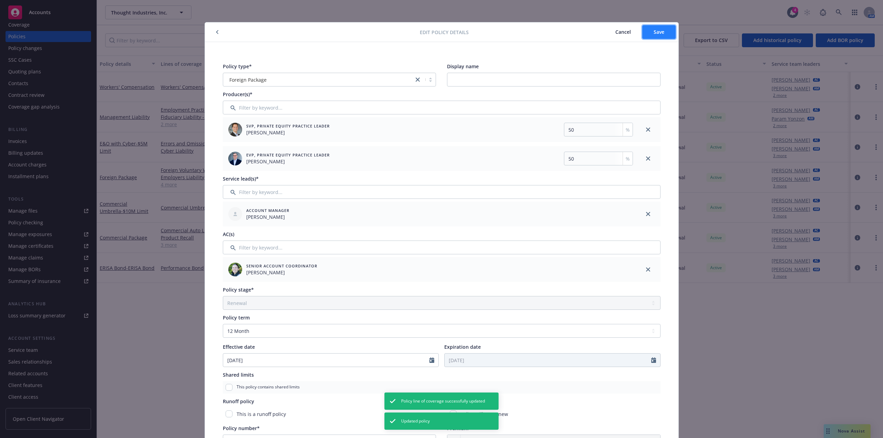
click at [660, 36] on button "Save" at bounding box center [658, 32] width 33 height 14
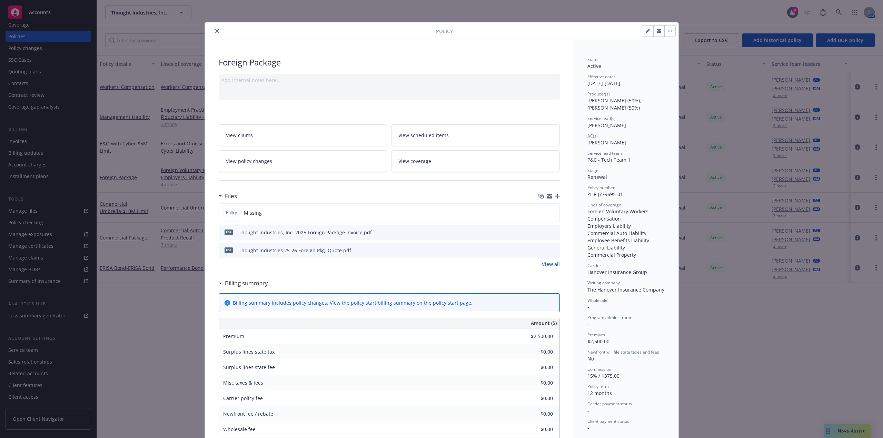
click at [216, 31] on icon "close" at bounding box center [217, 31] width 4 height 4
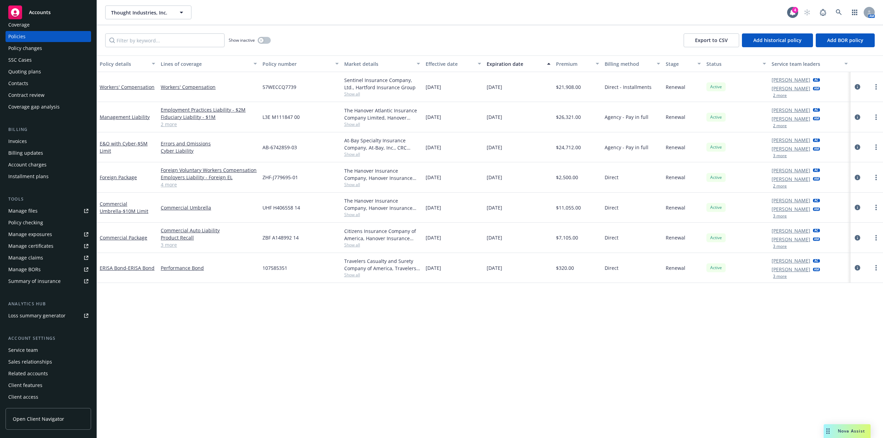
click at [179, 211] on div "Commercial Umbrella" at bounding box center [209, 208] width 102 height 30
click at [182, 209] on link "Commercial Umbrella" at bounding box center [209, 207] width 96 height 7
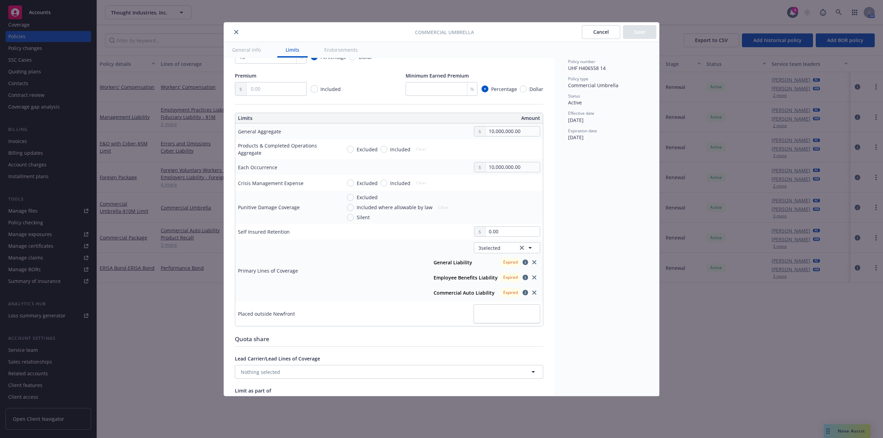
scroll to position [138, 0]
click at [520, 248] on icon "clear selection" at bounding box center [522, 247] width 4 height 4
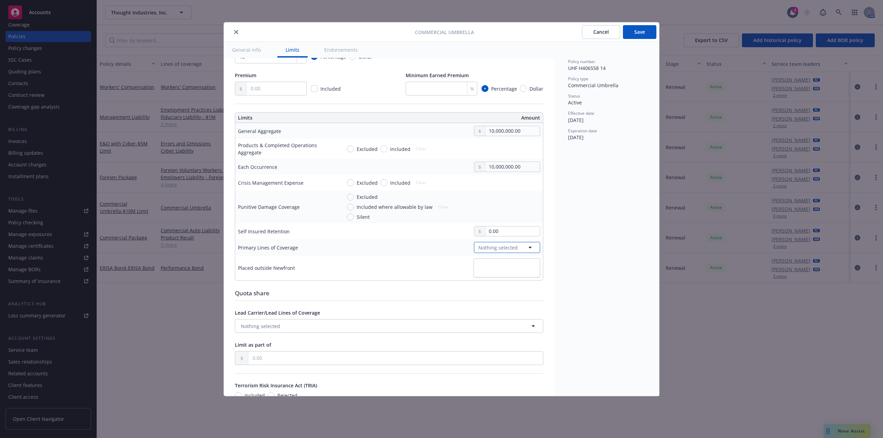
click at [488, 249] on span "Nothing selected" at bounding box center [497, 247] width 39 height 7
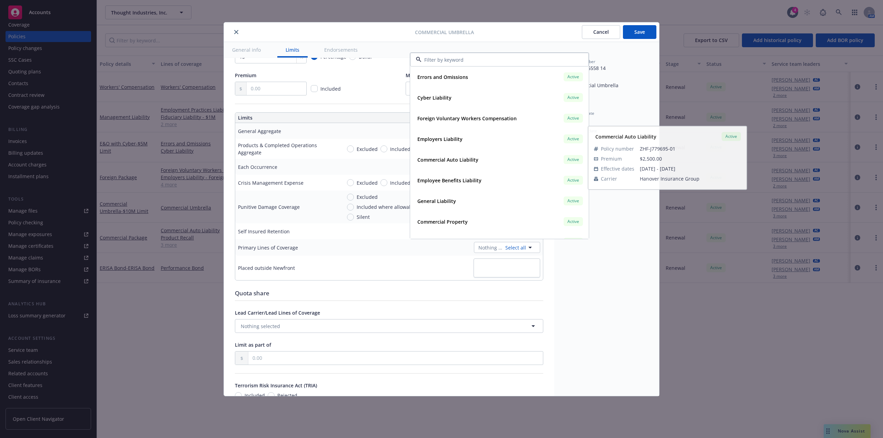
click at [186, 106] on div "Commercial Umbrella Cancel Save General info Limits Endorsements Display name C…" at bounding box center [441, 219] width 883 height 438
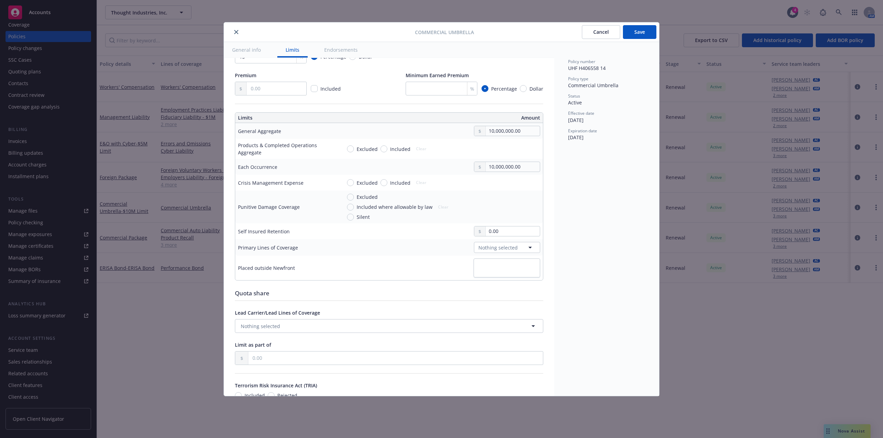
click at [234, 35] on button "close" at bounding box center [236, 32] width 8 height 8
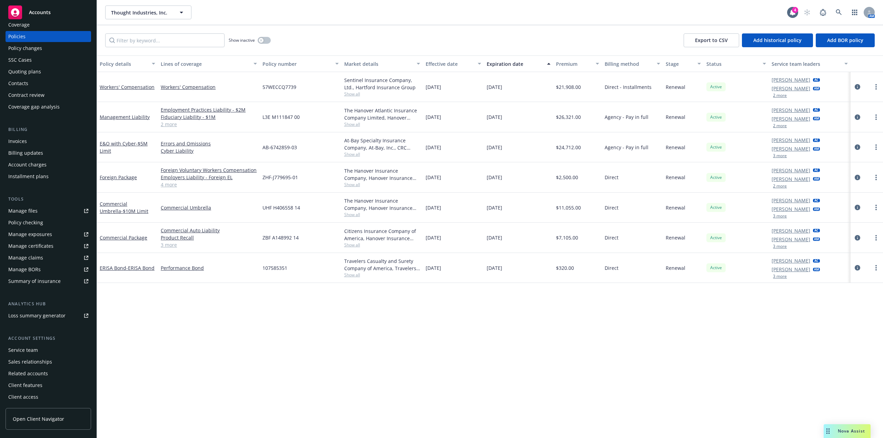
click at [283, 235] on span "ZBF A148992 14" at bounding box center [280, 237] width 36 height 7
click at [264, 239] on span "ZBF A148992 14" at bounding box center [280, 237] width 36 height 7
copy span "ZBF"
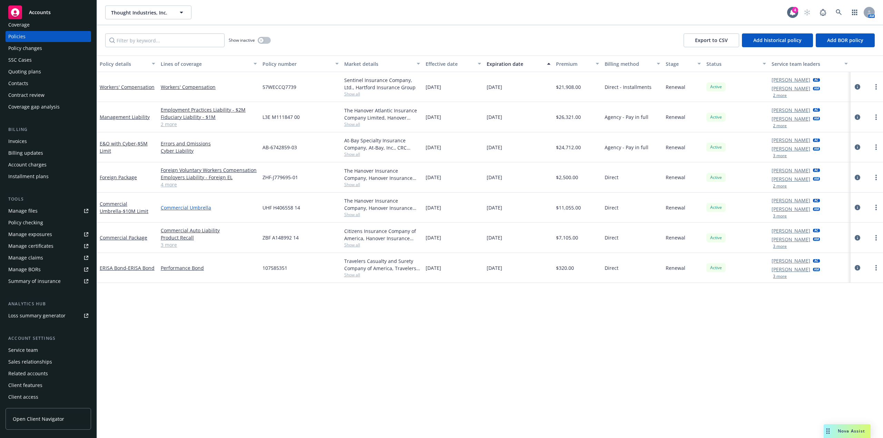
click at [178, 209] on link "Commercial Umbrella" at bounding box center [209, 207] width 96 height 7
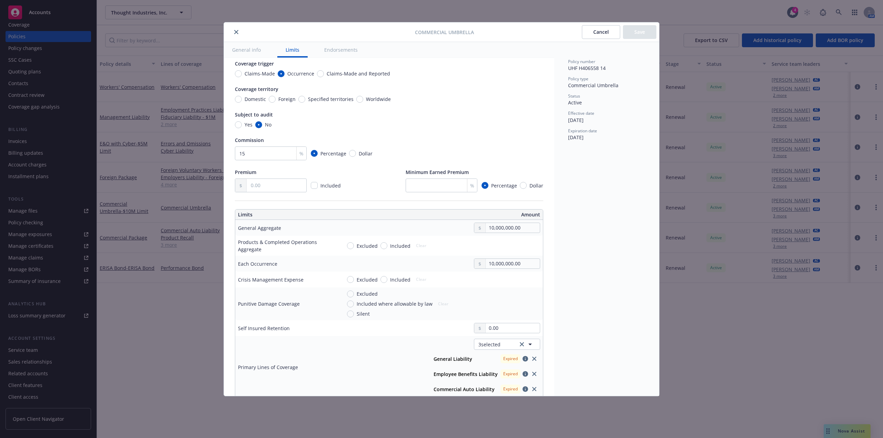
scroll to position [103, 0]
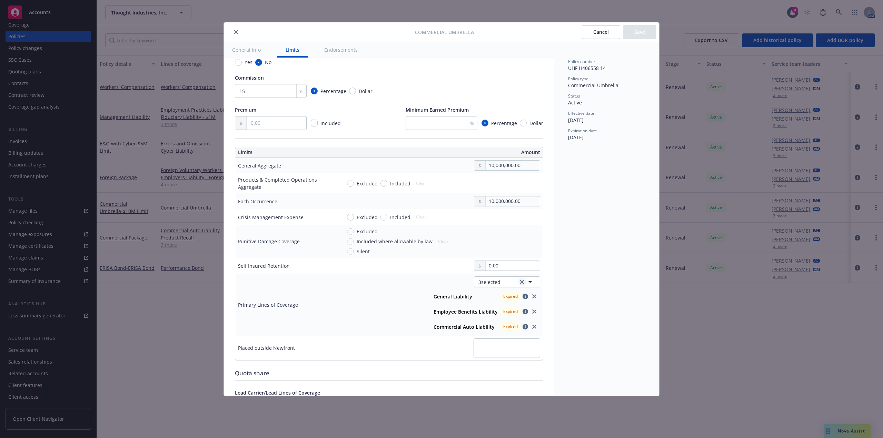
click at [520, 282] on icon "clear selection" at bounding box center [522, 282] width 4 height 4
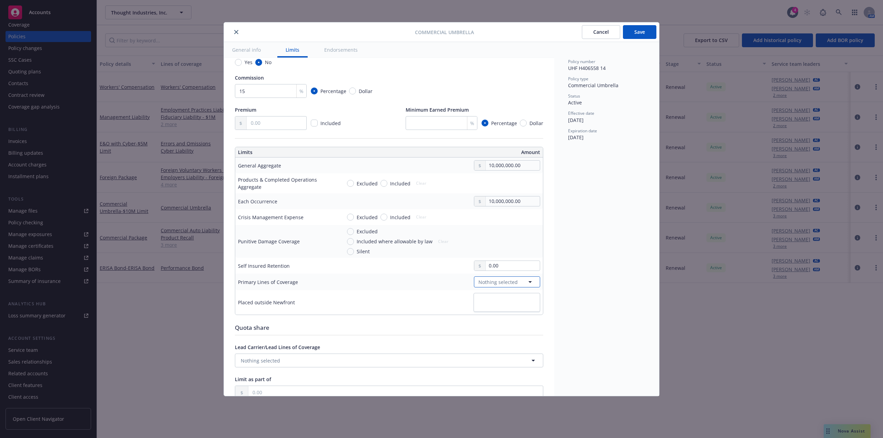
click at [498, 284] on span "Nothing selected" at bounding box center [497, 282] width 39 height 7
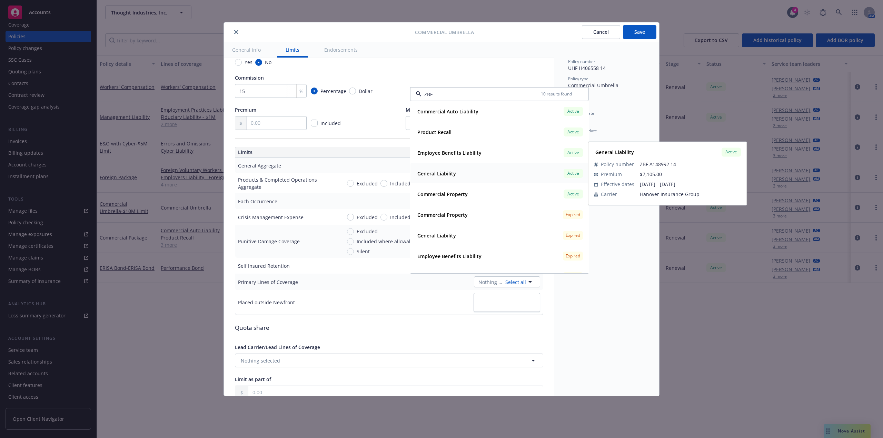
click at [459, 174] on div "General Liability Active" at bounding box center [499, 174] width 170 height 12
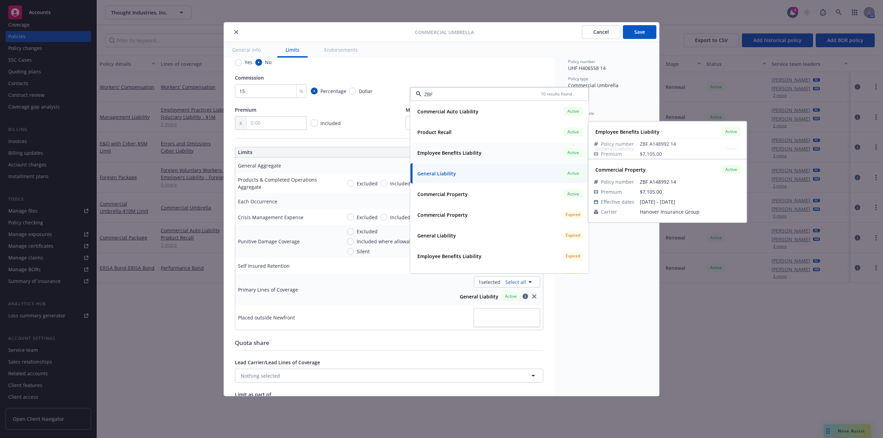
click at [466, 153] on strong "Employee Benefits Liability" at bounding box center [449, 153] width 64 height 7
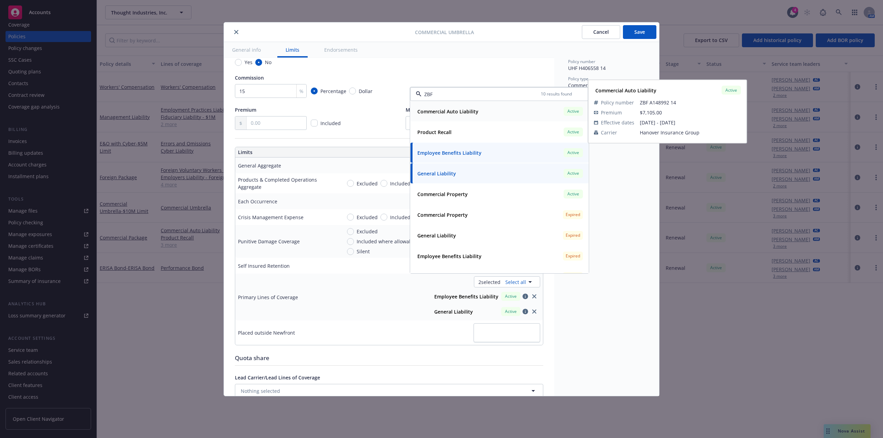
click at [468, 110] on strong "Commercial Auto Liability" at bounding box center [447, 111] width 61 height 7
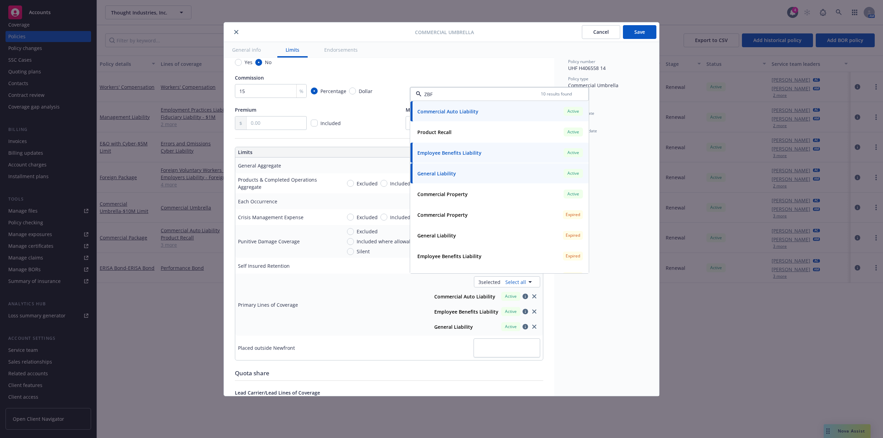
click at [612, 311] on div "Policy number UHF H406558 14 Policy type Commercial Umbrella Status Active Effe…" at bounding box center [606, 219] width 105 height 354
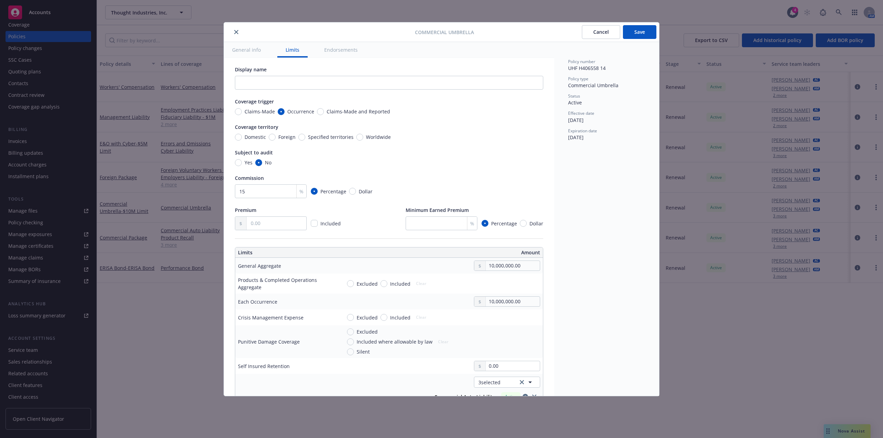
scroll to position [0, 0]
click at [359, 142] on input "Worldwide" at bounding box center [359, 140] width 7 height 7
click at [631, 33] on button "Save" at bounding box center [639, 32] width 33 height 14
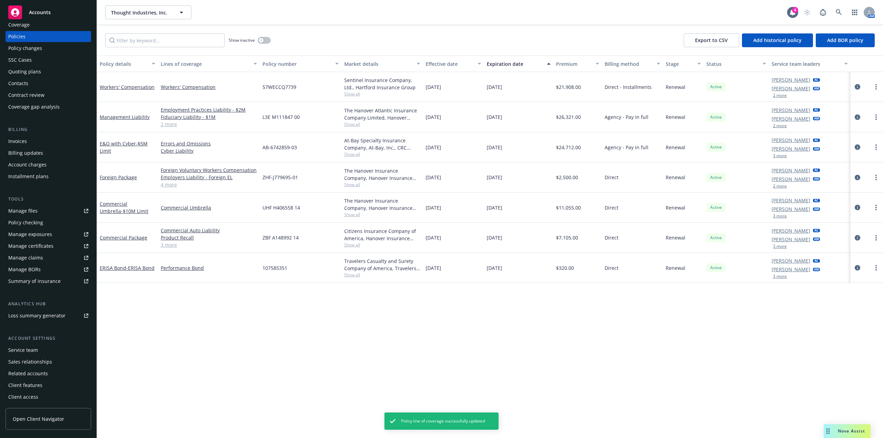
click at [177, 186] on link "4 more" at bounding box center [209, 184] width 96 height 7
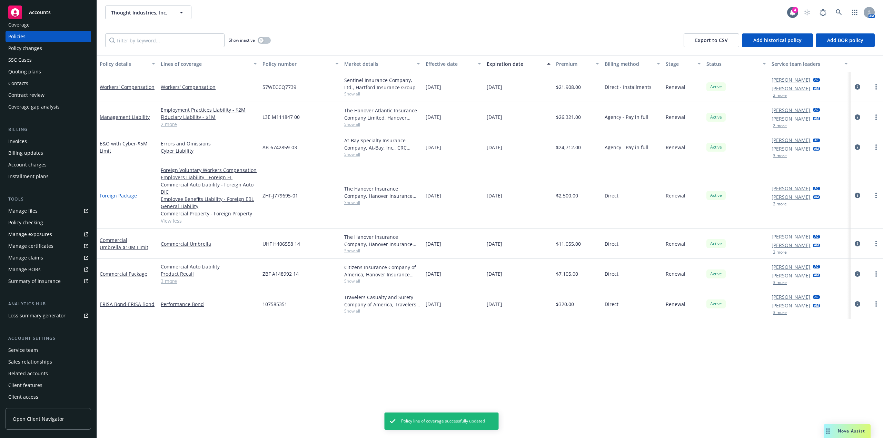
click at [117, 195] on link "Foreign Package" at bounding box center [118, 195] width 37 height 7
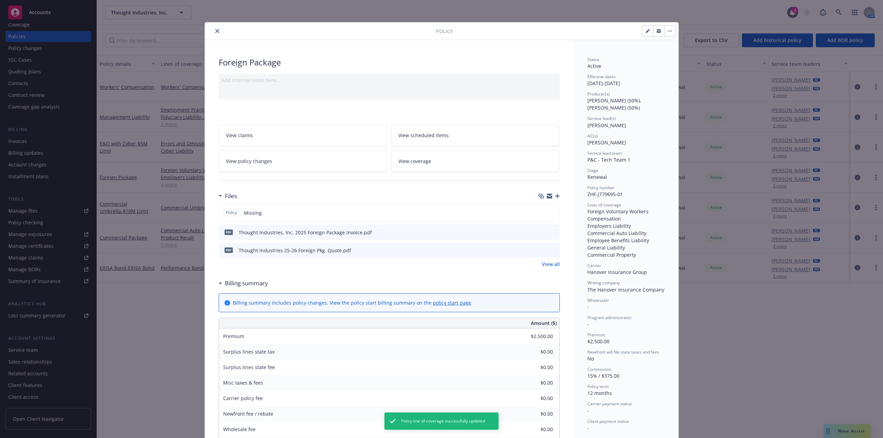
scroll to position [21, 0]
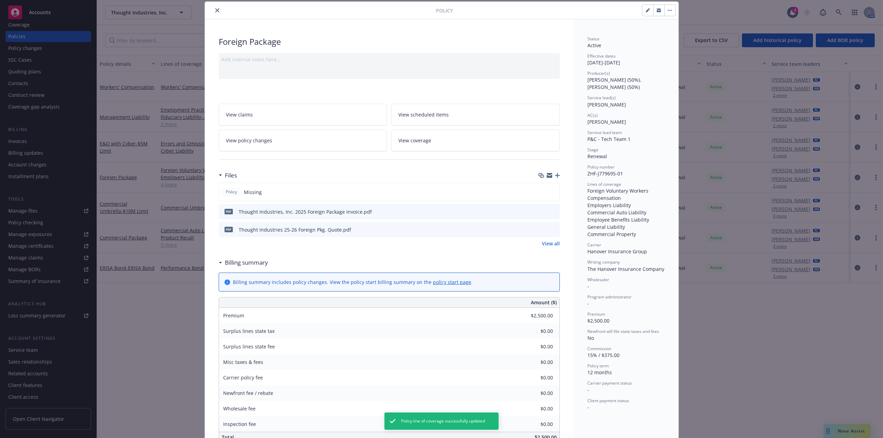
click at [550, 230] on icon "preview file" at bounding box center [553, 229] width 6 height 5
click at [215, 10] on icon "close" at bounding box center [217, 10] width 4 height 4
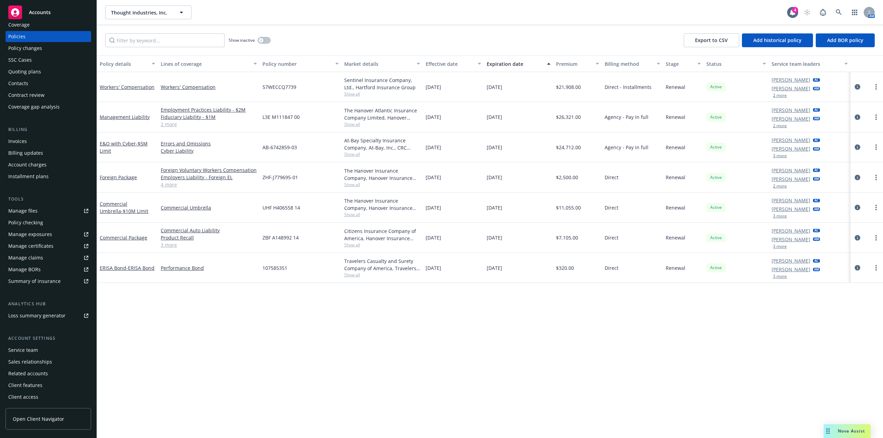
click at [168, 187] on link "4 more" at bounding box center [209, 184] width 96 height 7
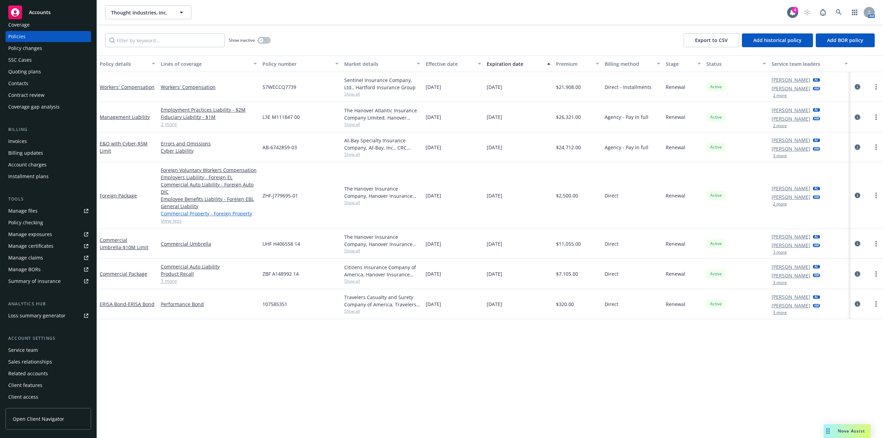
click at [212, 215] on link "Commercial Property - Foreign Property" at bounding box center [209, 213] width 96 height 7
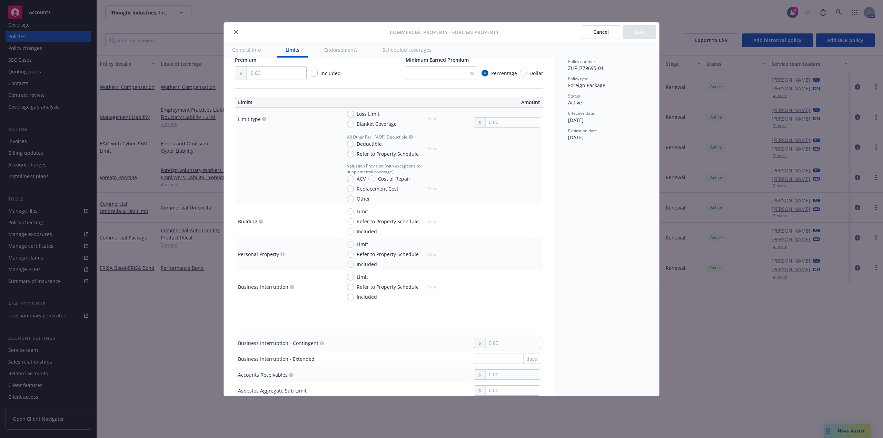
scroll to position [172, 0]
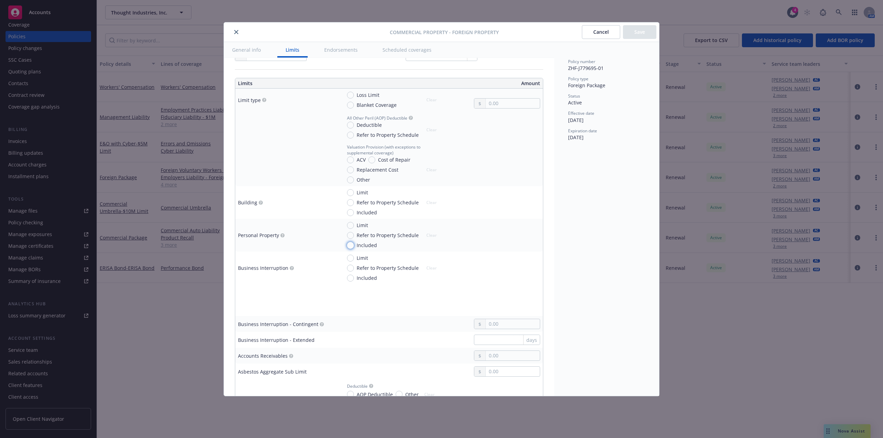
click at [352, 247] on input "Included" at bounding box center [350, 245] width 7 height 7
click at [353, 227] on input "Limit" at bounding box center [350, 225] width 7 height 7
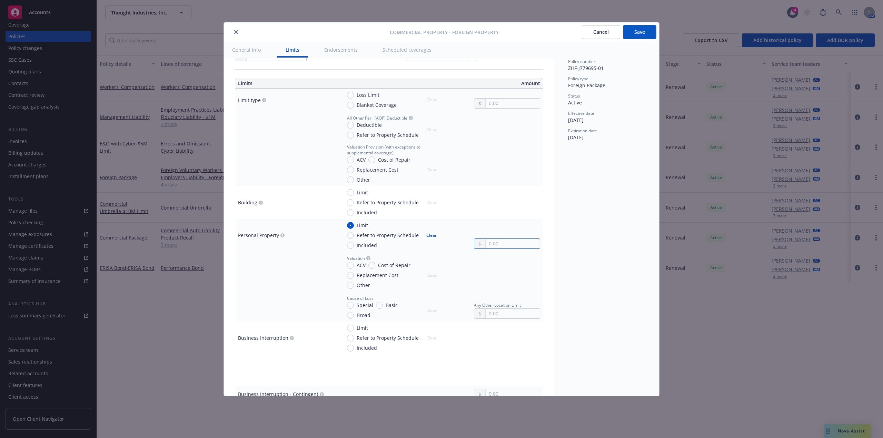
click at [495, 243] on input "text" at bounding box center [512, 244] width 54 height 10
click at [350, 276] on input "Replacement Cost" at bounding box center [350, 275] width 7 height 7
click at [352, 124] on input "Deductible" at bounding box center [350, 125] width 7 height 7
click at [506, 134] on input "text" at bounding box center [512, 134] width 54 height 10
paste input "2,500.00"
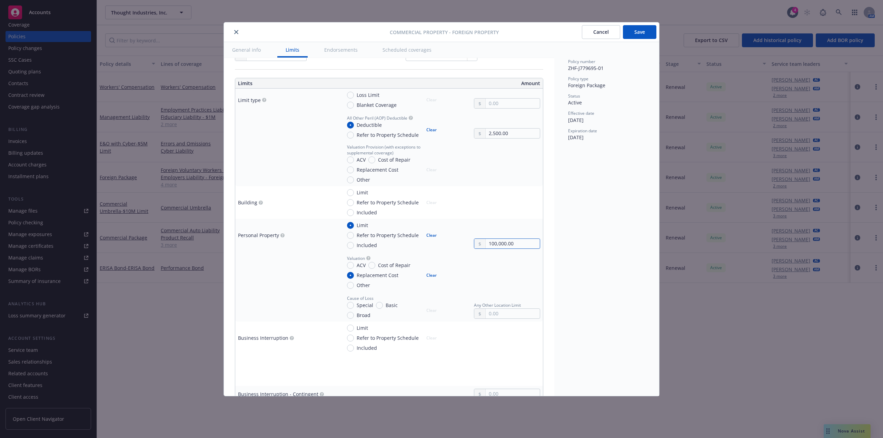
drag, startPoint x: 515, startPoint y: 244, endPoint x: 461, endPoint y: 243, distance: 54.5
click at [461, 243] on div "Limit Refer to Property Schedule Included Clear 100,000.00" at bounding box center [440, 235] width 199 height 27
click at [501, 104] on input "text" at bounding box center [512, 104] width 54 height 10
paste input "100,000.00"
click at [349, 106] on input "Blanket Coverage" at bounding box center [350, 105] width 7 height 7
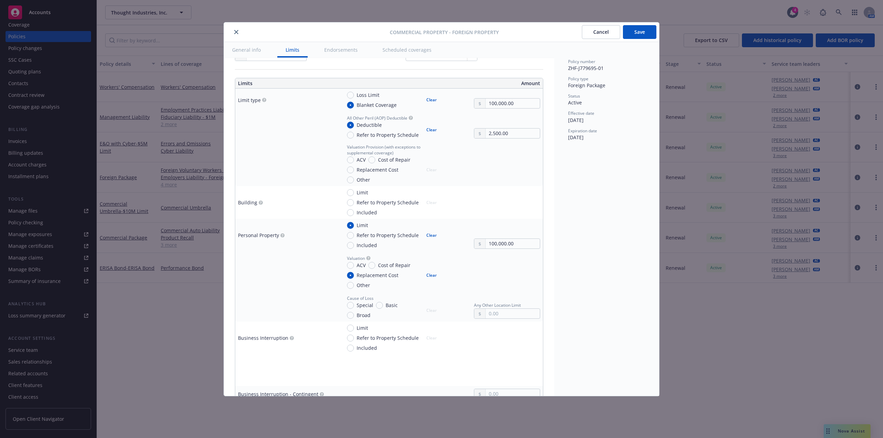
click at [383, 175] on div "ACV Cost of Repair Replacement Cost Other" at bounding box center [384, 169] width 74 height 27
click at [383, 172] on span "Replacement Cost" at bounding box center [378, 169] width 42 height 7
click at [354, 172] on input "Replacement Cost" at bounding box center [350, 170] width 7 height 7
click at [638, 36] on button "Save" at bounding box center [639, 32] width 33 height 14
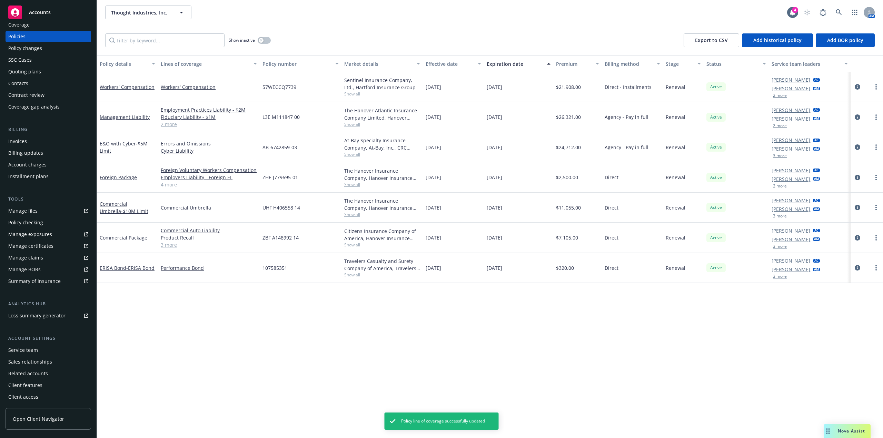
click at [170, 247] on link "3 more" at bounding box center [209, 244] width 96 height 7
click at [170, 250] on div "Commercial Auto Liability Product Recall Employee Benefits Liability General Li…" at bounding box center [209, 238] width 102 height 30
click at [174, 247] on link "3 more" at bounding box center [209, 244] width 96 height 7
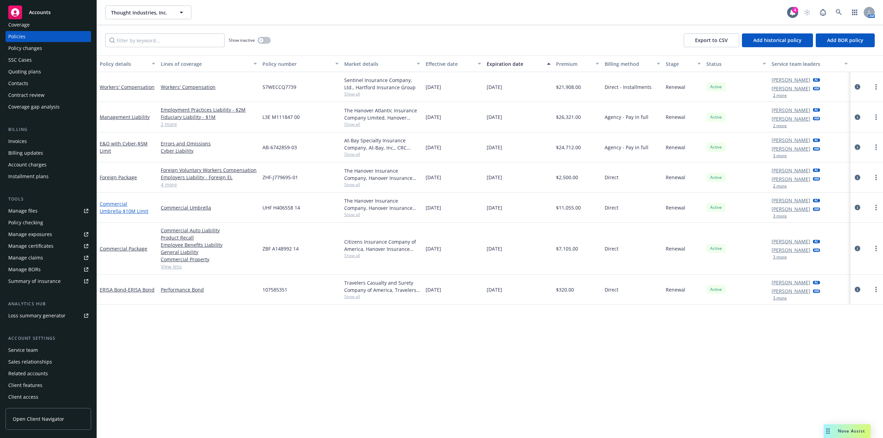
click at [134, 205] on link "Commercial Umbrella - $10M Limit" at bounding box center [124, 208] width 49 height 14
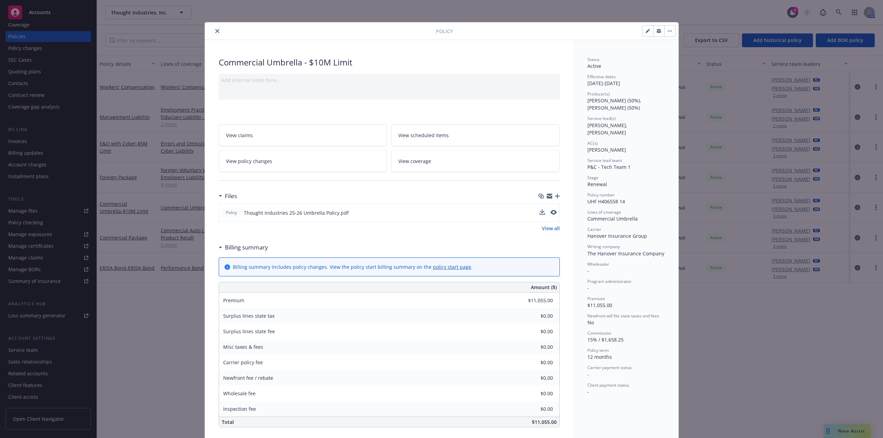
click at [550, 215] on button at bounding box center [553, 212] width 6 height 7
click at [550, 212] on icon "preview file" at bounding box center [553, 212] width 6 height 5
click at [447, 242] on div "Billing summary" at bounding box center [389, 247] width 341 height 14
drag, startPoint x: 213, startPoint y: 31, endPoint x: 169, endPoint y: 205, distance: 179.7
click at [215, 31] on icon "close" at bounding box center [217, 31] width 4 height 4
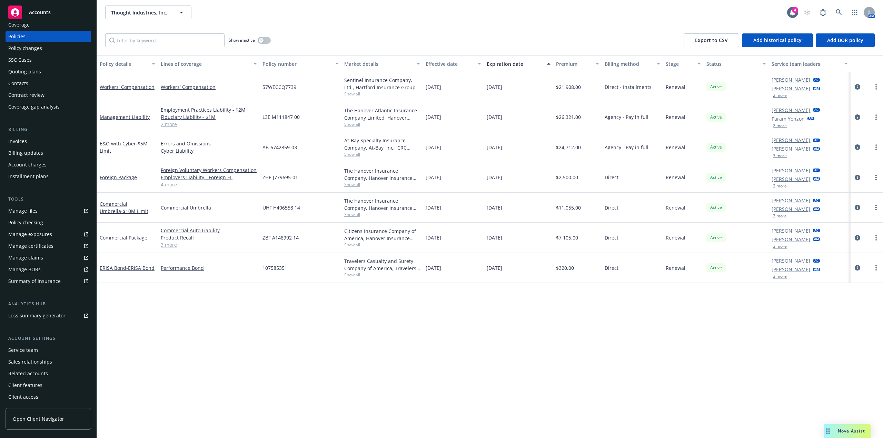
click at [86, 281] on icon at bounding box center [87, 280] width 2 height 2
click at [136, 11] on span "Thought Industries, Inc." at bounding box center [141, 12] width 60 height 7
click at [157, 34] on strong "Neutron Holdings, Inc." at bounding box center [139, 32] width 53 height 7
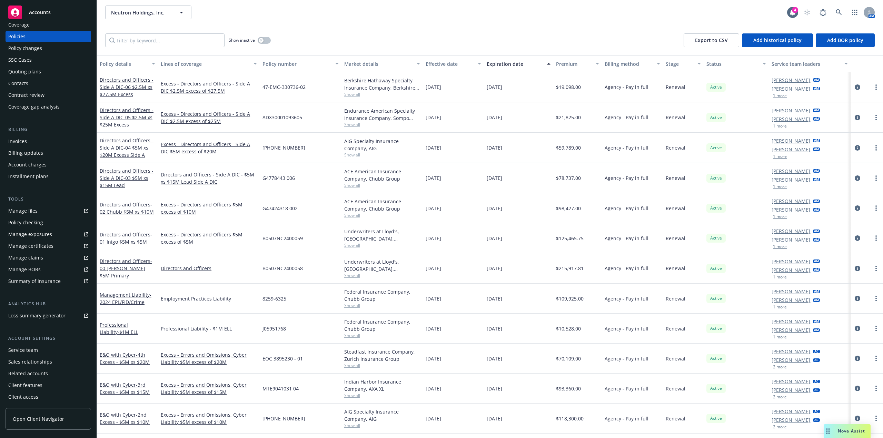
click at [84, 283] on icon at bounding box center [86, 281] width 4 height 4
click at [164, 42] on input "Filter by keyword..." at bounding box center [164, 40] width 119 height 14
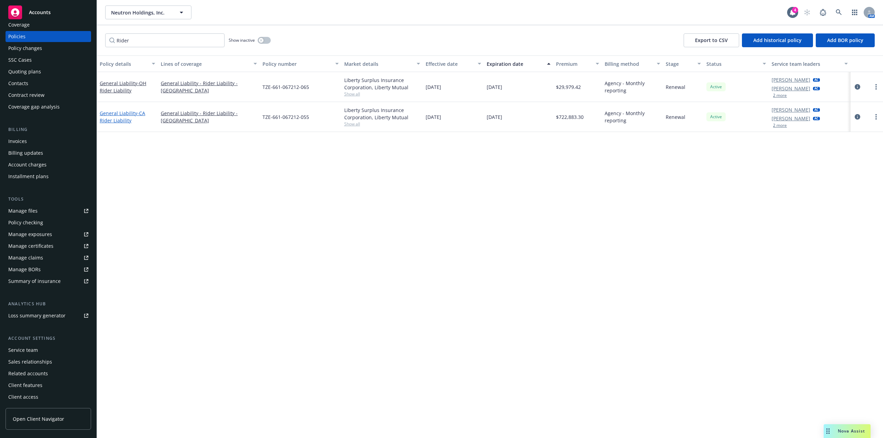
click at [133, 113] on link "General Liability - CA Rider Liability" at bounding box center [123, 117] width 46 height 14
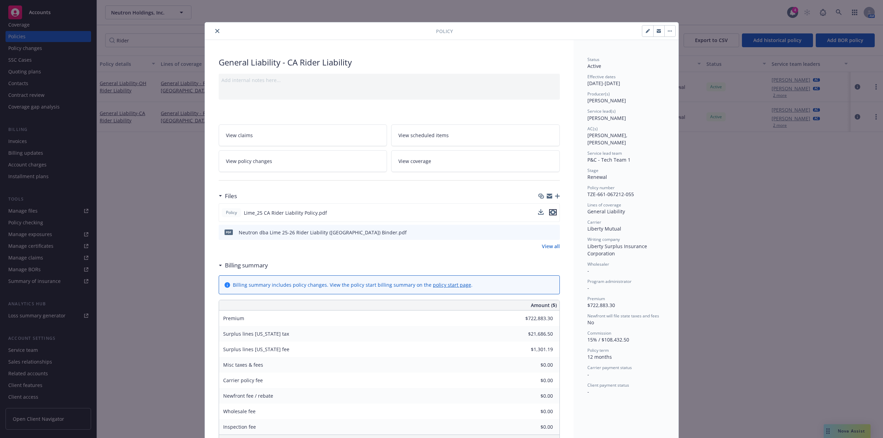
click at [552, 213] on icon "preview file" at bounding box center [553, 212] width 6 height 5
click at [217, 31] on button "close" at bounding box center [217, 31] width 8 height 8
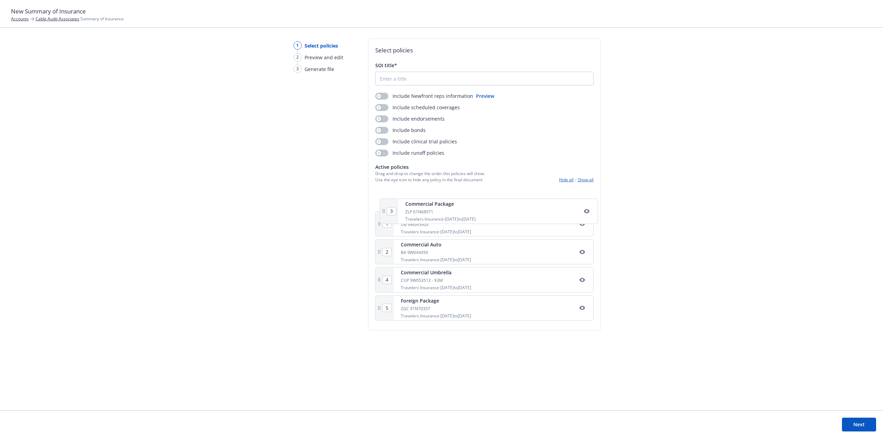
drag, startPoint x: 441, startPoint y: 256, endPoint x: 433, endPoint y: 179, distance: 77.7
click at [433, 179] on div "Active policies Drag and drop to change the order this policies will show. Use …" at bounding box center [484, 243] width 218 height 160
type input "2"
type input "3"
type input "1"
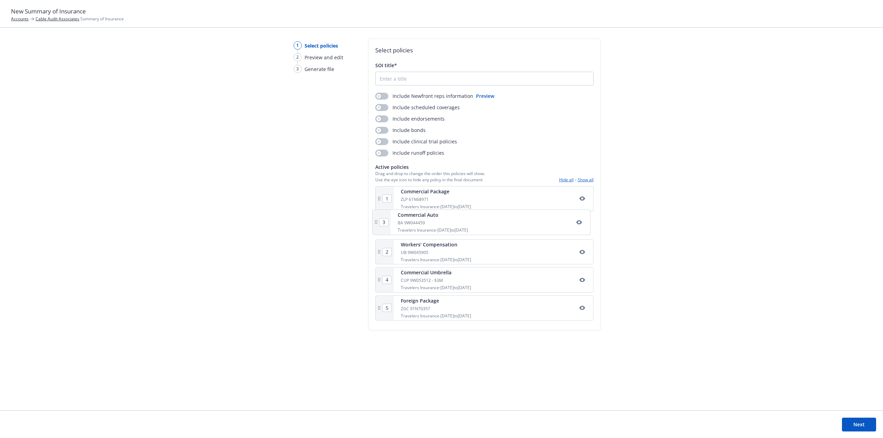
drag, startPoint x: 443, startPoint y: 246, endPoint x: 443, endPoint y: 220, distance: 25.9
click at [443, 220] on div "1 Commercial Package ZLP 61N68971 Travelers Insurance - [DATE] to [DATE] 2 Work…" at bounding box center [484, 254] width 218 height 137
type input "3"
type input "2"
drag, startPoint x: 445, startPoint y: 277, endPoint x: 445, endPoint y: 242, distance: 35.5
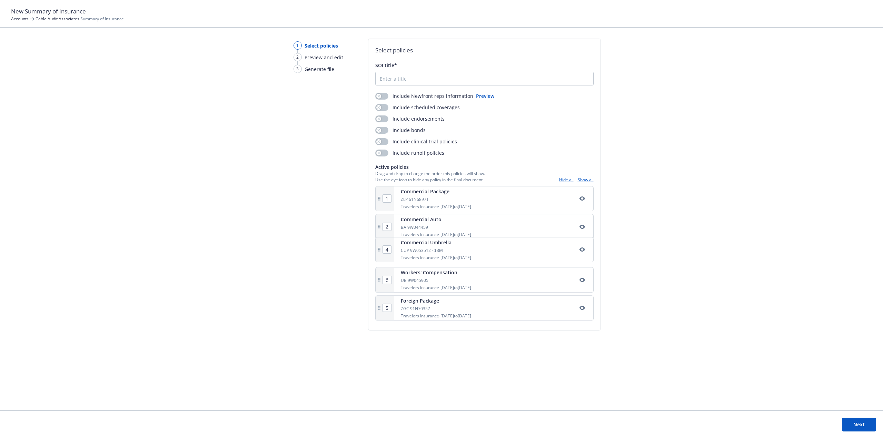
click at [445, 242] on div "1 Commercial Package ZLP 61N68971 Travelers Insurance - [DATE] to [DATE] 2 Comm…" at bounding box center [484, 254] width 218 height 137
type input "3"
type input "4"
drag, startPoint x: 443, startPoint y: 310, endPoint x: 445, endPoint y: 273, distance: 37.0
click at [445, 273] on div "1 Commercial Package ZLP 61N68971 Travelers Insurance - [DATE] to [DATE] 2 Comm…" at bounding box center [484, 254] width 218 height 137
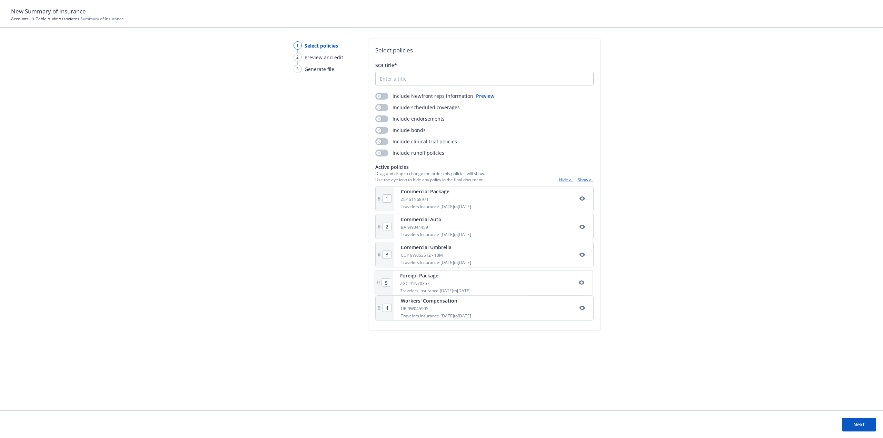
type input "4"
type input "5"
click at [864, 424] on button "Next" at bounding box center [859, 425] width 34 height 14
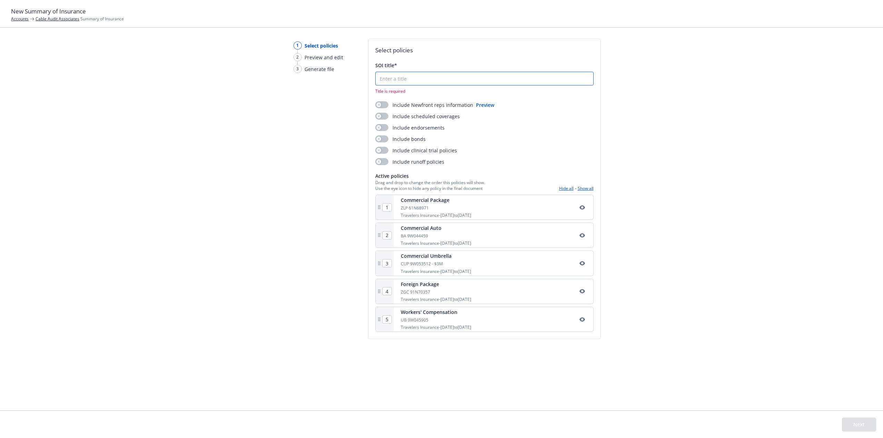
click at [450, 83] on input "SOI title*" at bounding box center [484, 78] width 218 height 13
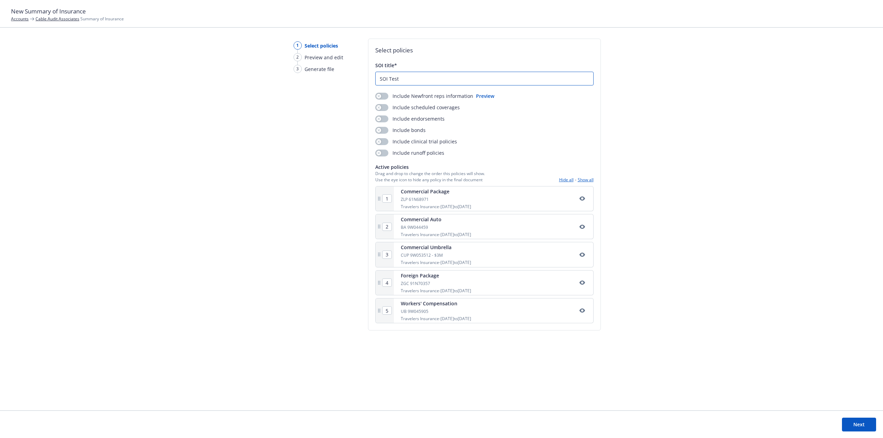
drag, startPoint x: 410, startPoint y: 82, endPoint x: 387, endPoint y: 79, distance: 23.7
click at [387, 79] on input "SOI Test" at bounding box center [484, 78] width 218 height 13
type input "SOI"
click at [855, 426] on button "Next" at bounding box center [859, 425] width 34 height 14
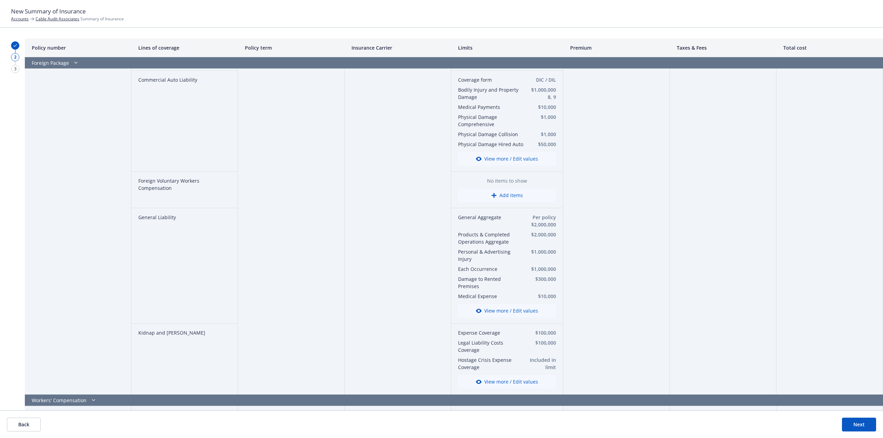
scroll to position [516, 0]
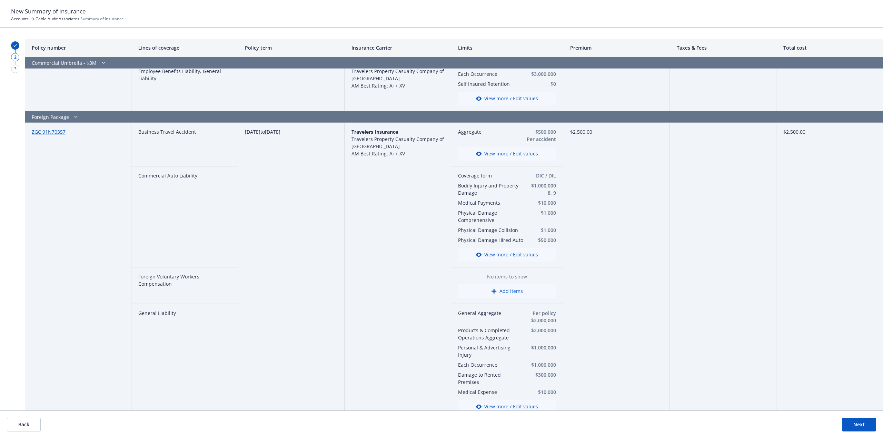
click at [503, 287] on button "Add items" at bounding box center [507, 291] width 98 height 14
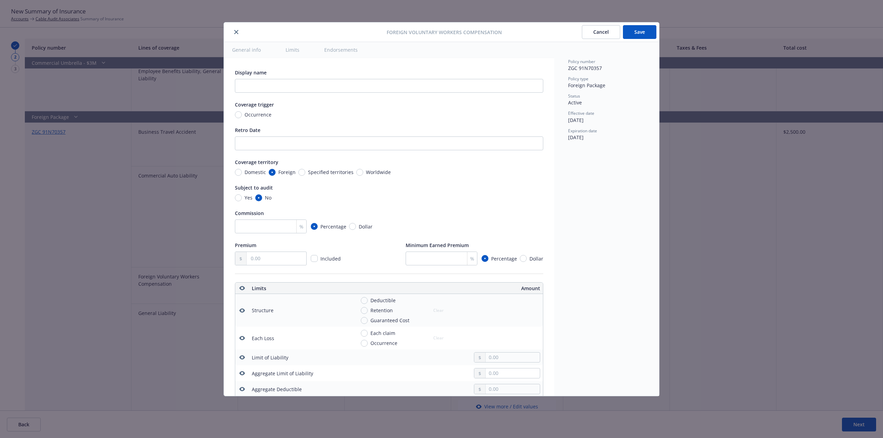
scroll to position [224, 0]
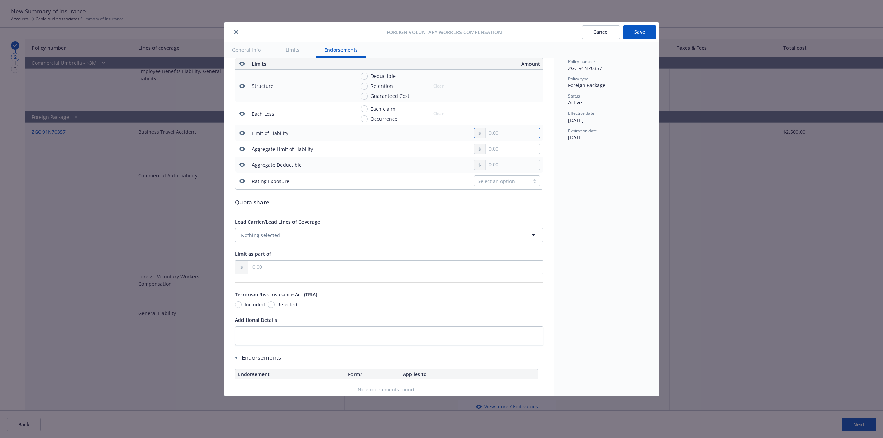
click at [509, 132] on input "text" at bounding box center [512, 133] width 54 height 10
type input "1,000,000.00"
click at [594, 165] on div "Policy number ZGC 91N70357 Policy type Foreign Package Status Active Effective …" at bounding box center [606, 219] width 105 height 354
click at [653, 27] on button "Save" at bounding box center [639, 32] width 33 height 14
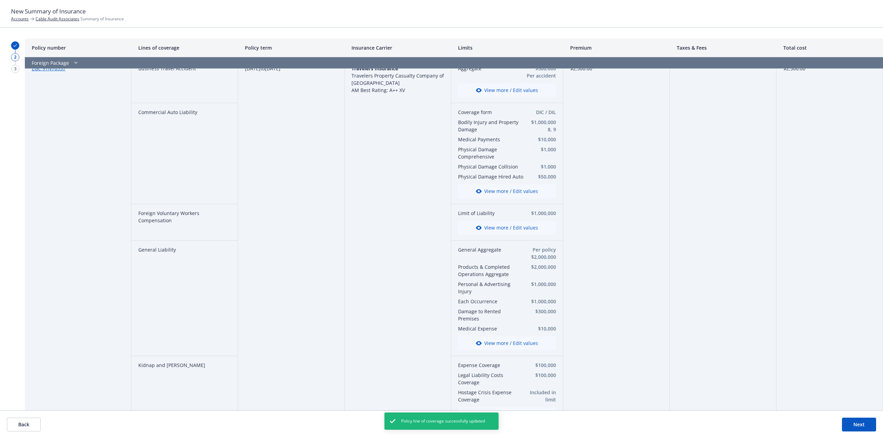
scroll to position [689, 0]
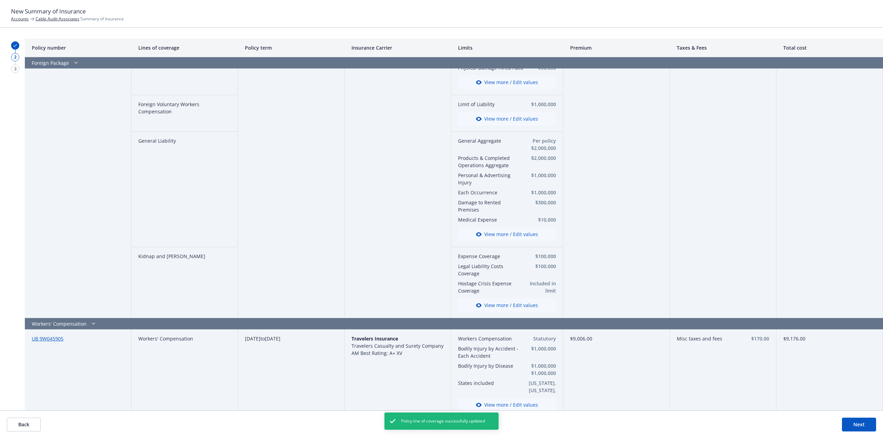
click at [856, 422] on button "Next" at bounding box center [859, 425] width 34 height 14
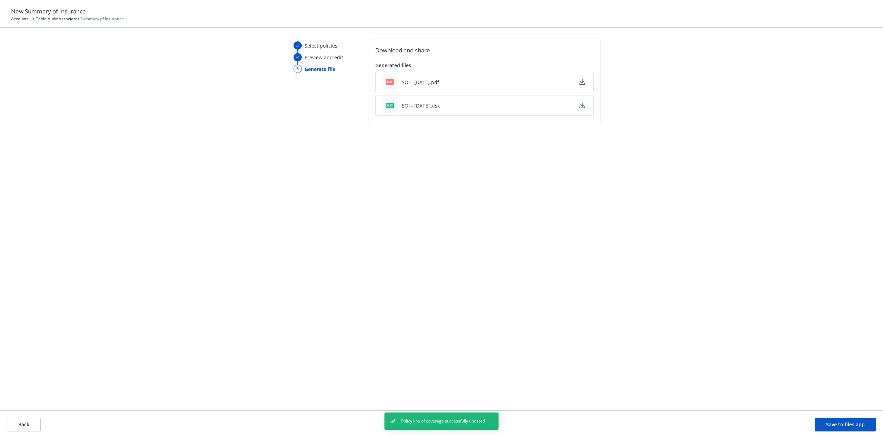
click at [836, 428] on button "Save to files app" at bounding box center [844, 425] width 61 height 14
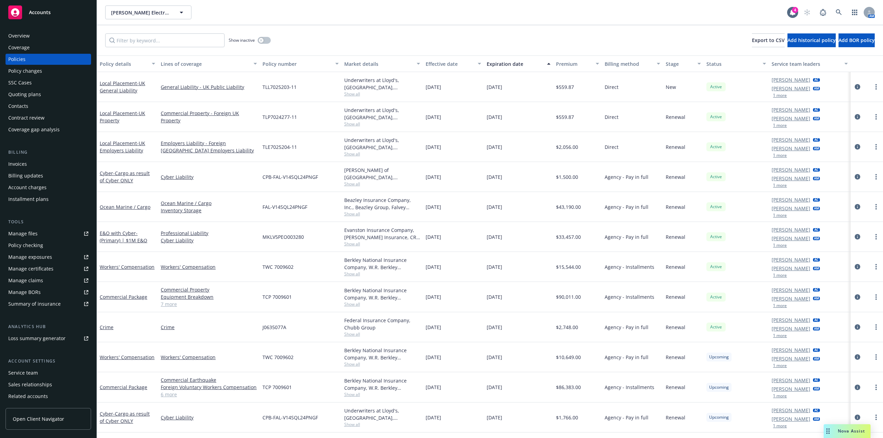
click at [172, 394] on link "6 more" at bounding box center [209, 394] width 96 height 7
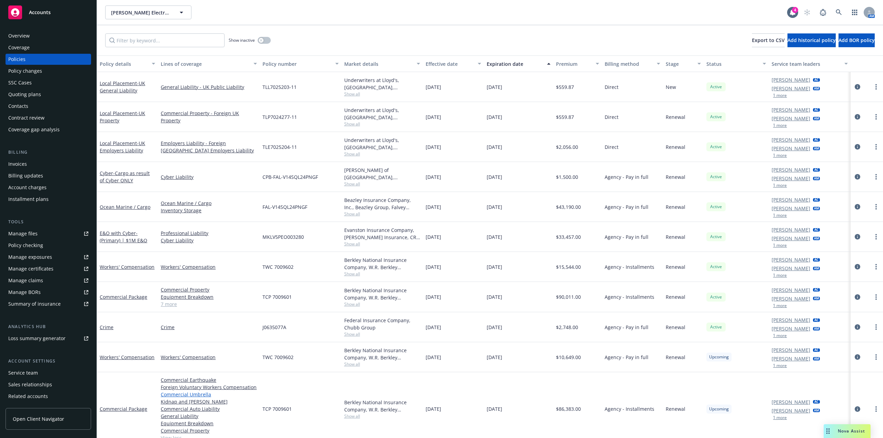
click at [188, 396] on link "Commercial Umbrella" at bounding box center [209, 394] width 96 height 7
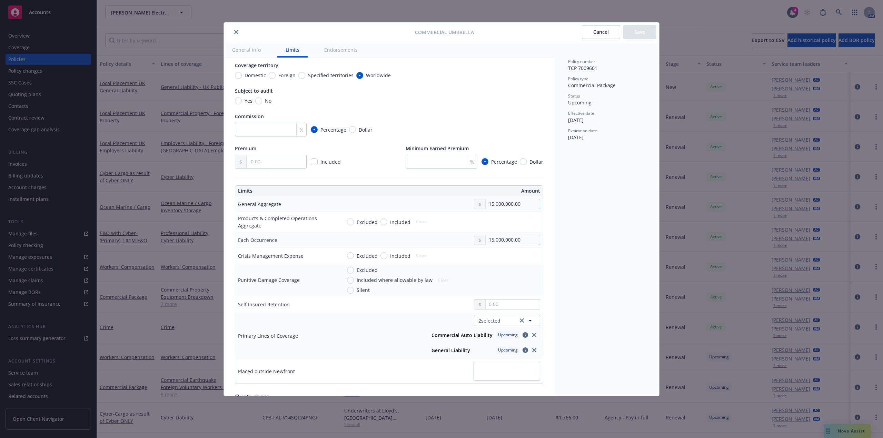
scroll to position [172, 0]
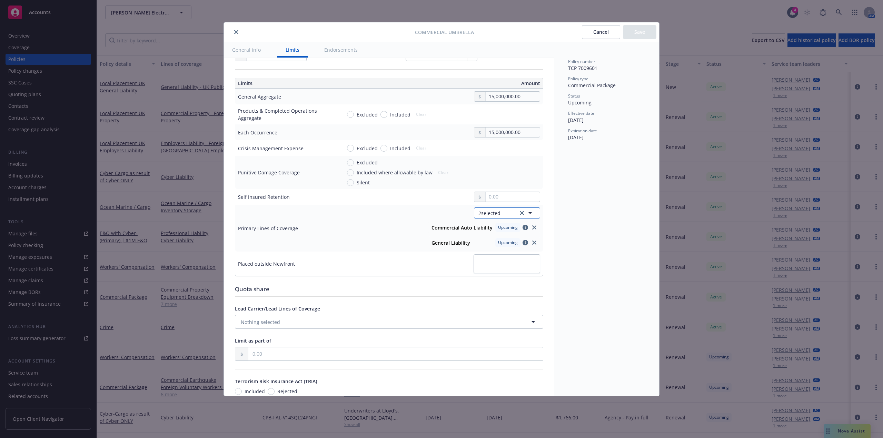
click at [489, 210] on span "2 selected" at bounding box center [489, 213] width 22 height 7
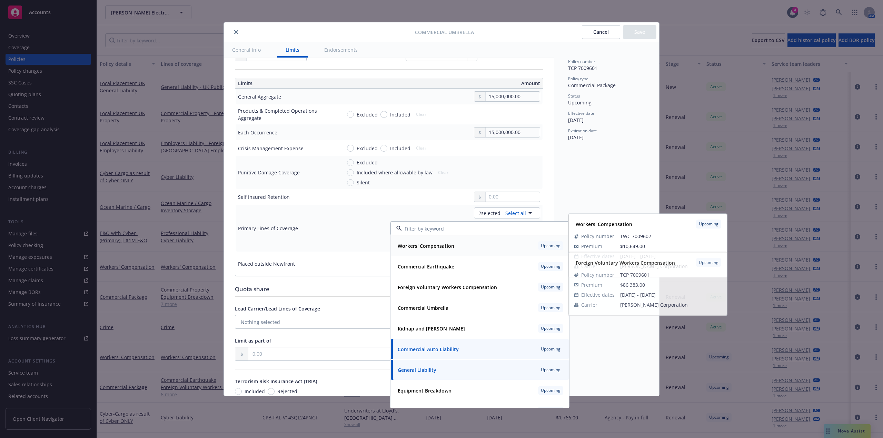
click at [450, 249] on strong "Workers' Compensation" at bounding box center [426, 246] width 57 height 7
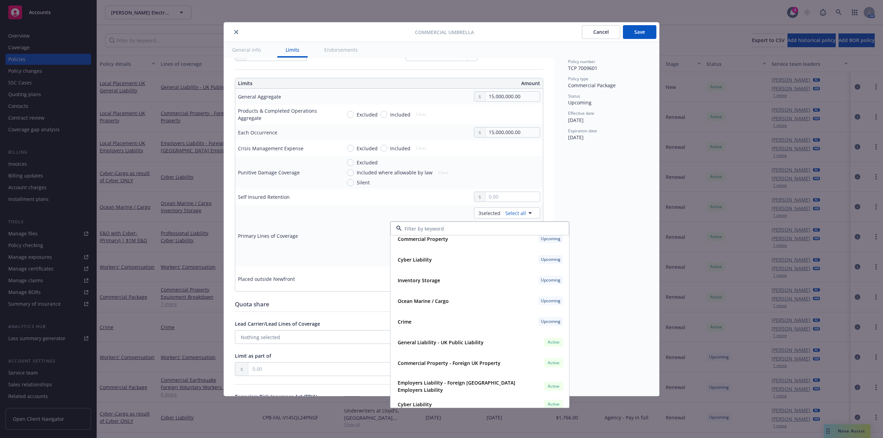
click at [644, 81] on div "Policy type Commercial Package" at bounding box center [606, 82] width 77 height 13
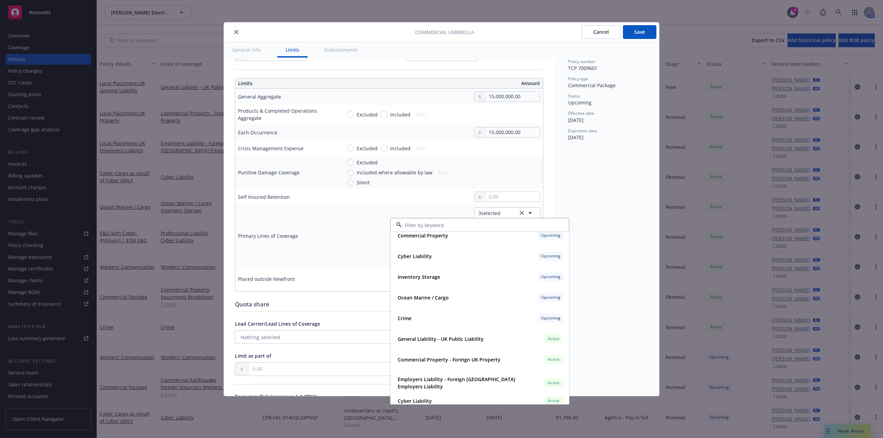
click at [641, 31] on button "Save" at bounding box center [639, 32] width 33 height 14
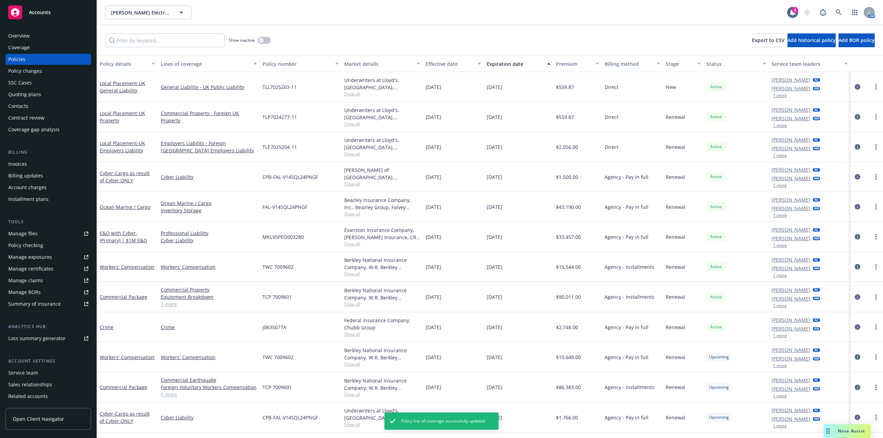
scroll to position [54, 0]
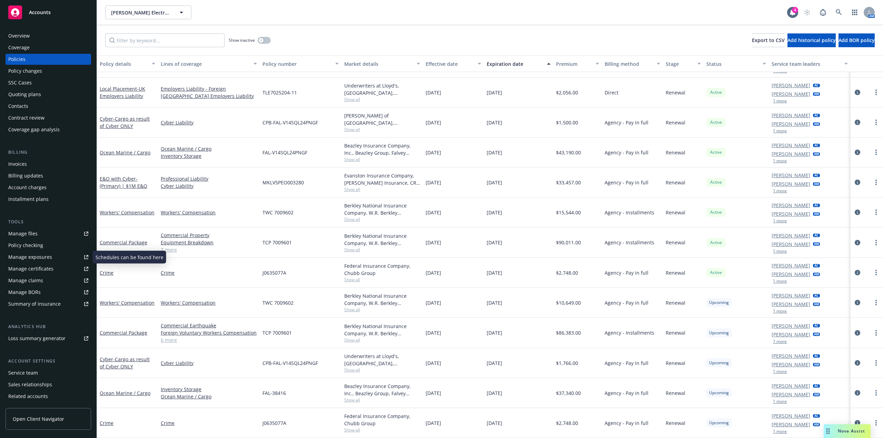
click at [32, 198] on div "Installment plans" at bounding box center [28, 199] width 40 height 11
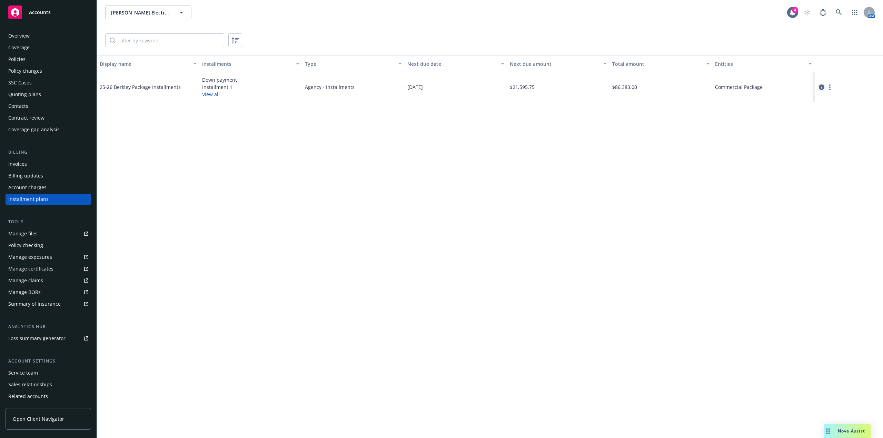
click at [823, 88] on icon "circleInformation" at bounding box center [822, 87] width 6 height 6
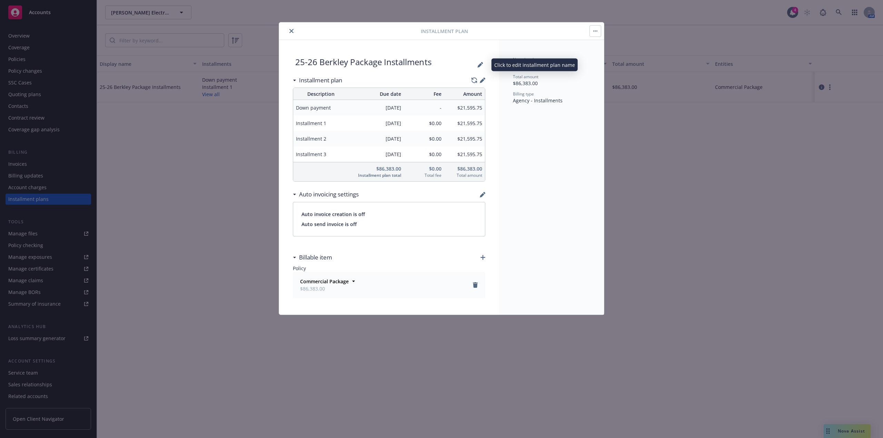
click at [365, 61] on div "25-26 Berkley Package Installments" at bounding box center [363, 65] width 136 height 17
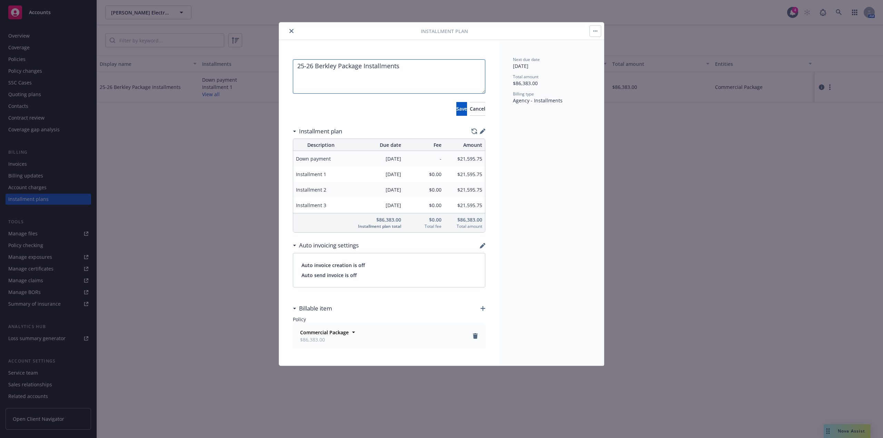
click at [353, 68] on textarea "25-26 Berkley Package Installments" at bounding box center [389, 76] width 192 height 34
click at [350, 68] on textarea "25-26 Berkley Package Installments" at bounding box center [389, 76] width 192 height 34
type textarea "25-26 Berkley Installments"
click at [456, 108] on span "Save" at bounding box center [461, 109] width 11 height 7
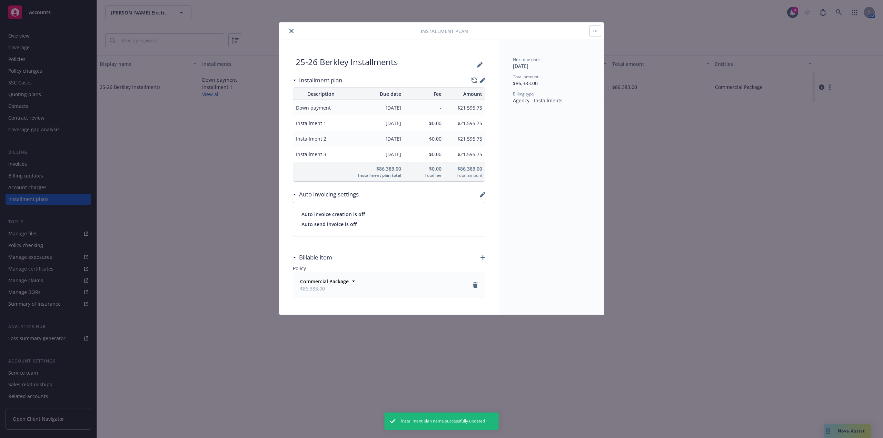
click at [292, 29] on icon "close" at bounding box center [291, 31] width 4 height 4
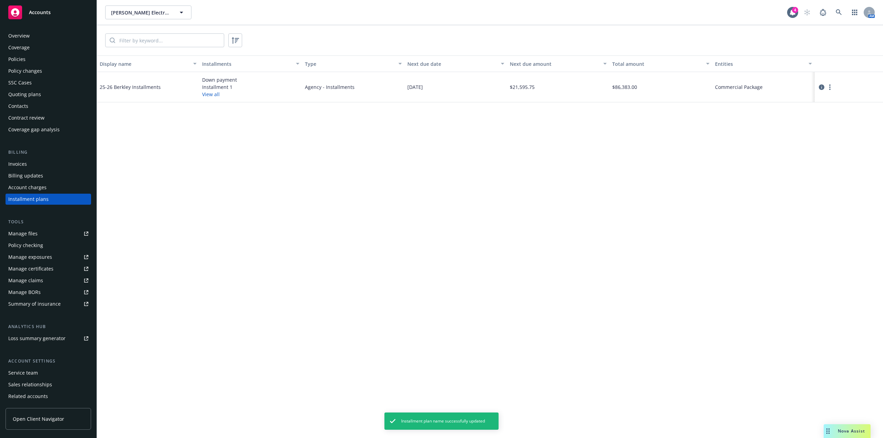
click at [33, 59] on div "Policies" at bounding box center [48, 59] width 80 height 11
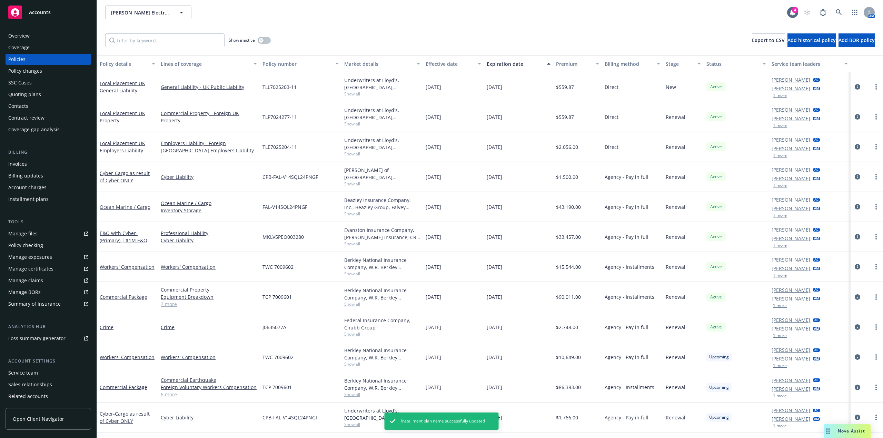
scroll to position [54, 0]
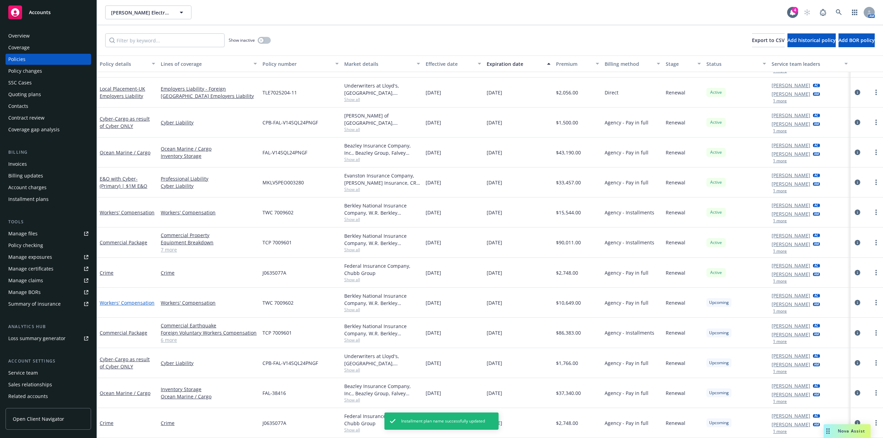
click at [136, 300] on link "Workers' Compensation" at bounding box center [127, 303] width 55 height 7
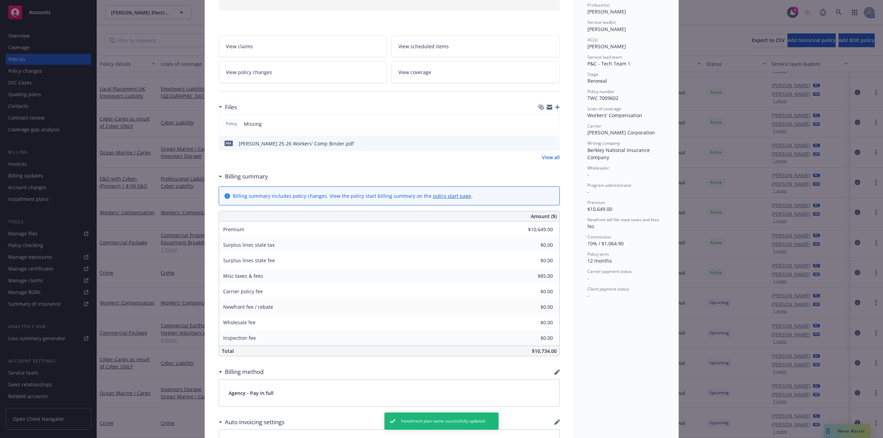
scroll to position [241, 0]
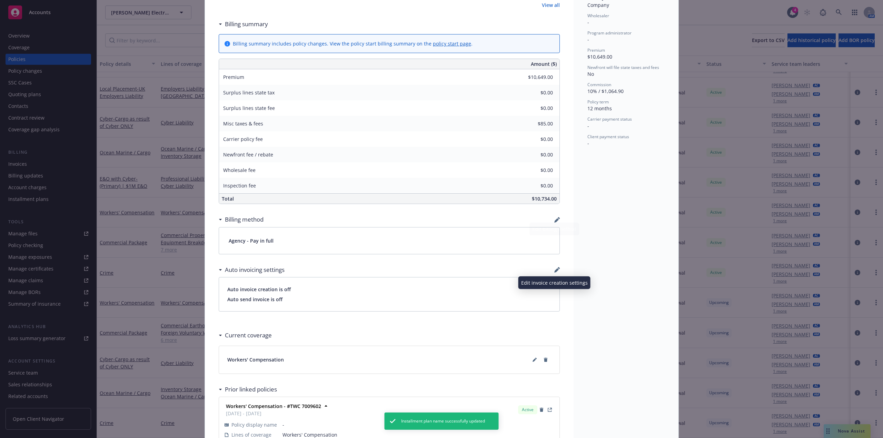
click at [555, 270] on icon "button" at bounding box center [556, 270] width 4 height 4
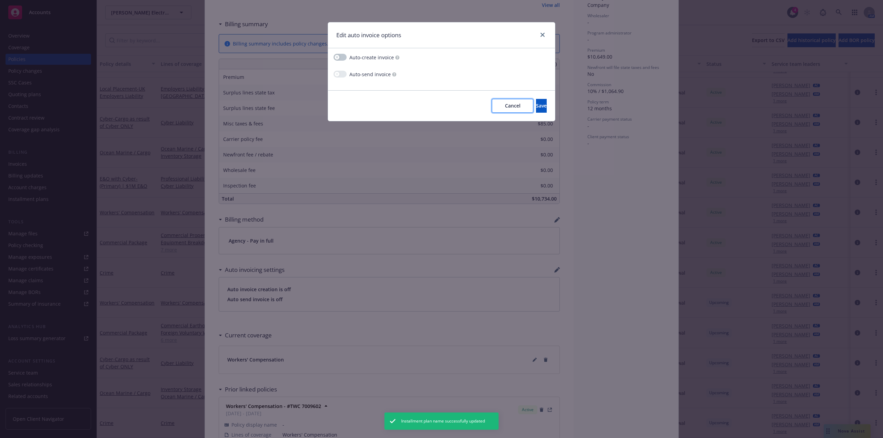
click at [505, 104] on span "Cancel" at bounding box center [513, 105] width 16 height 7
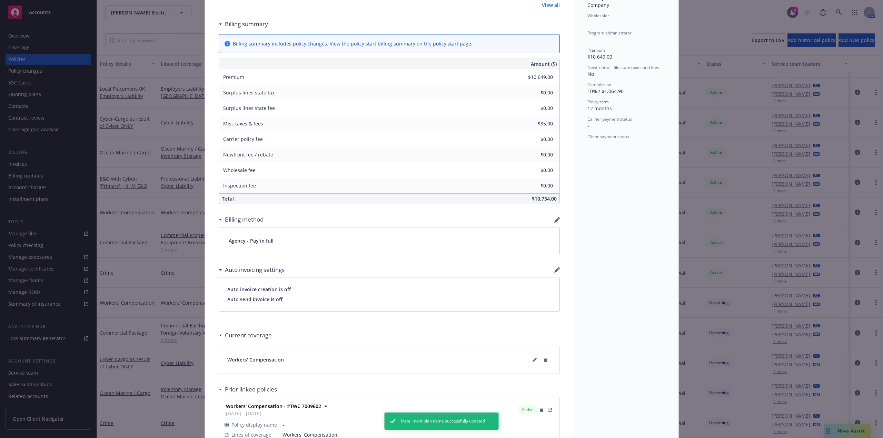
click at [550, 218] on div "Billing method" at bounding box center [389, 219] width 341 height 14
click at [554, 221] on icon "button" at bounding box center [556, 220] width 4 height 4
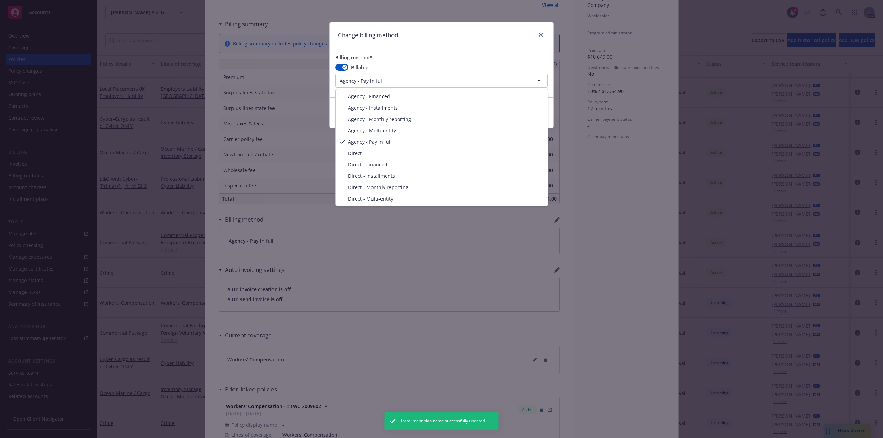
click at [392, 80] on html "Accounts Overview Coverage Policies Policy changes SSC Cases Quoting plans Cont…" at bounding box center [441, 219] width 883 height 438
select select "AGENCY_INSTALLMENTS"
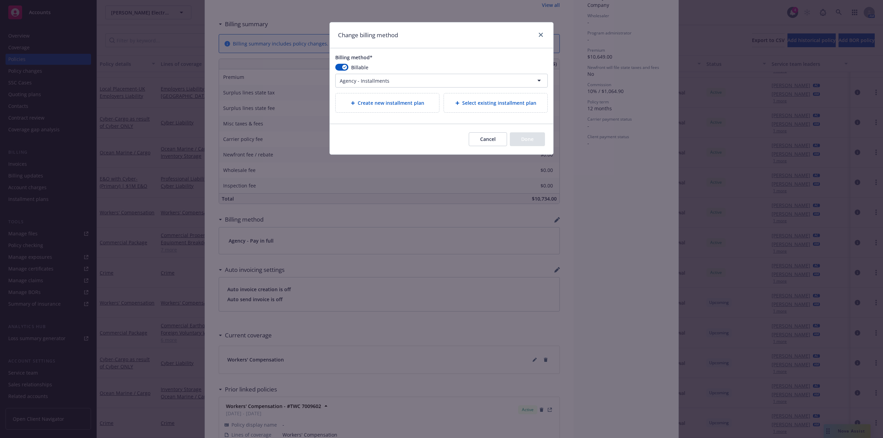
click at [480, 103] on span "Select existing installment plan" at bounding box center [499, 102] width 74 height 7
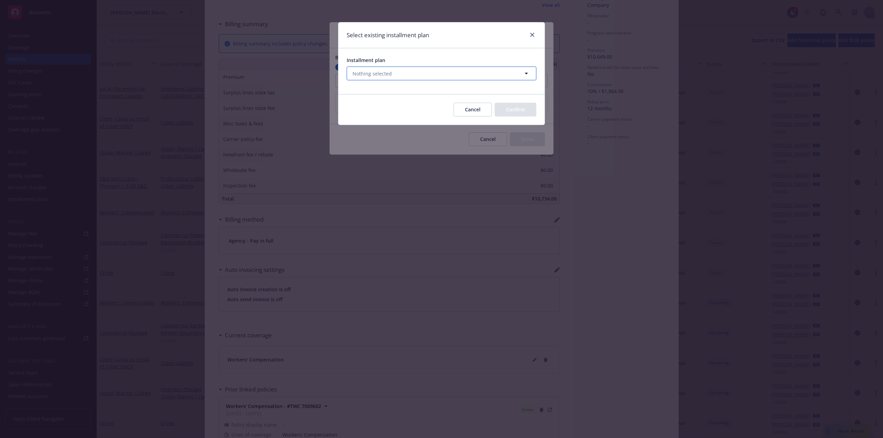
click at [437, 76] on button "Nothing selected" at bounding box center [442, 74] width 190 height 14
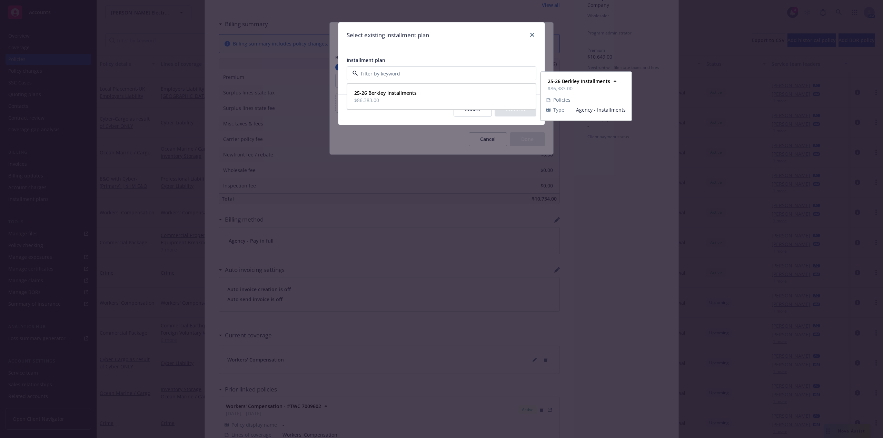
click at [421, 92] on div "25-26 Berkley Installments $86,383.00" at bounding box center [441, 96] width 180 height 17
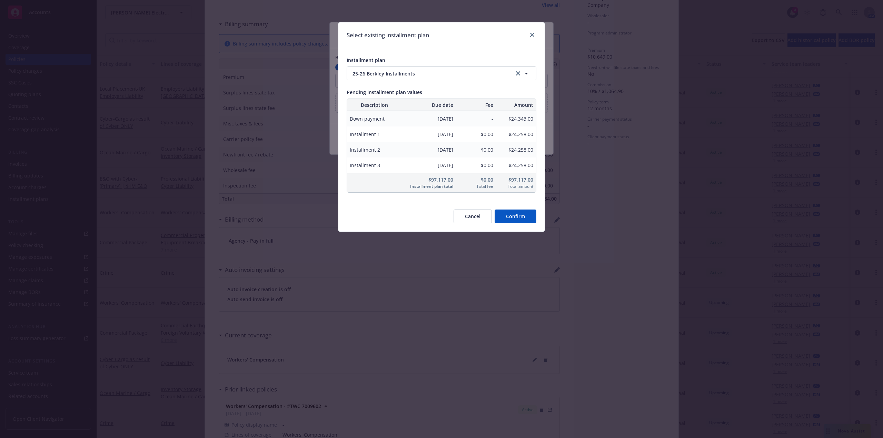
click at [526, 218] on button "Confirm" at bounding box center [515, 217] width 42 height 14
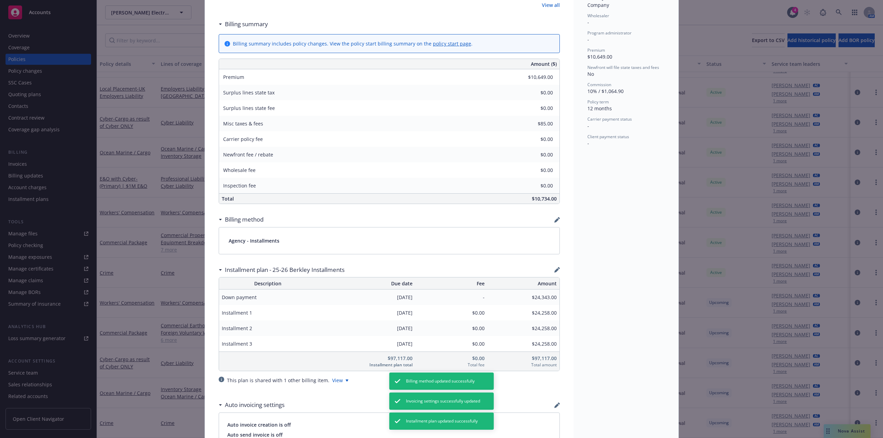
scroll to position [0, 0]
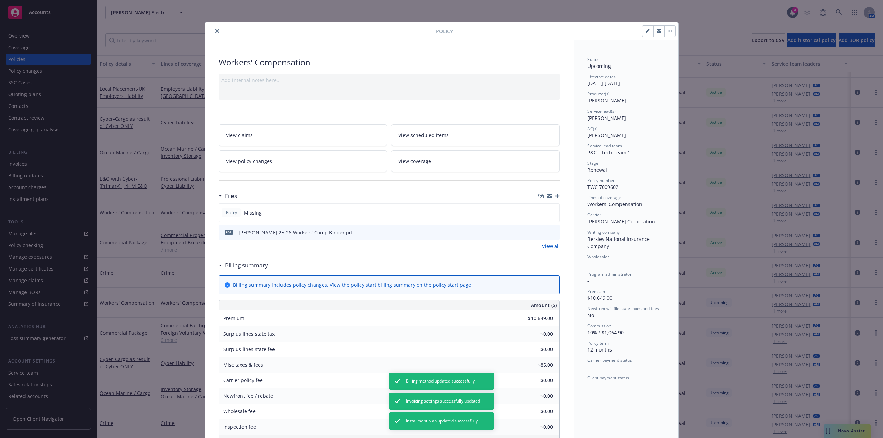
drag, startPoint x: 215, startPoint y: 32, endPoint x: 347, endPoint y: 63, distance: 135.3
click at [215, 32] on icon "close" at bounding box center [217, 31] width 4 height 4
